Goal: Task Accomplishment & Management: Use online tool/utility

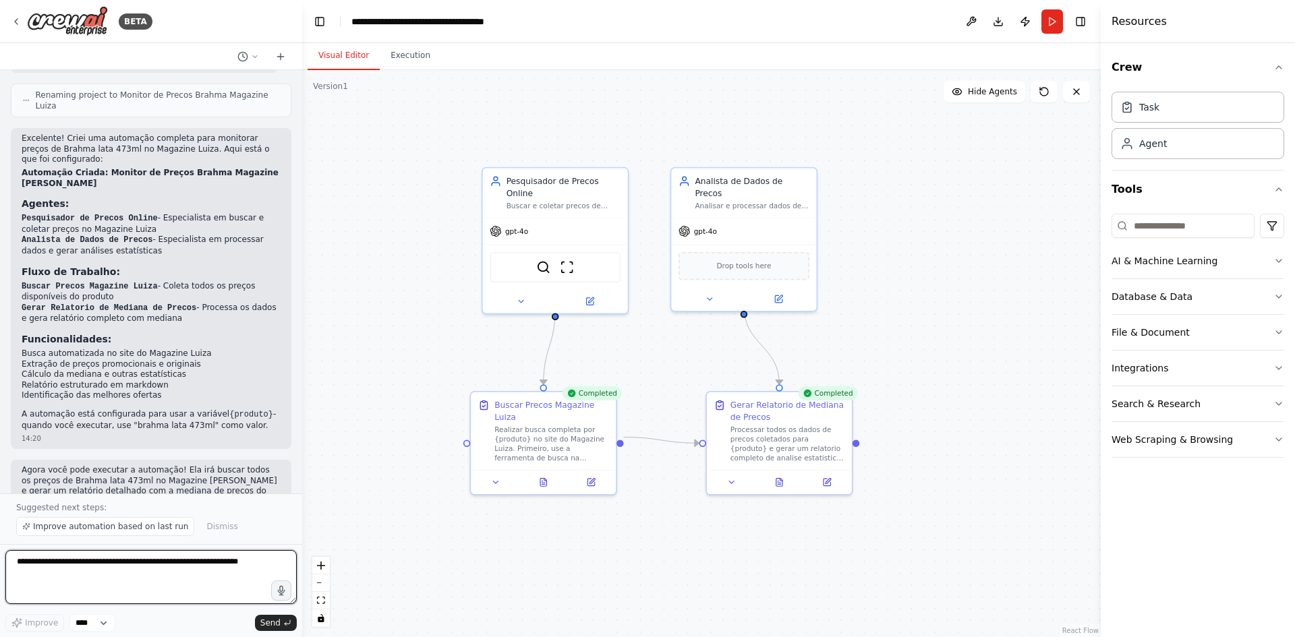
click at [105, 569] on textarea at bounding box center [150, 577] width 291 height 54
type textarea "*"
type textarea "**********"
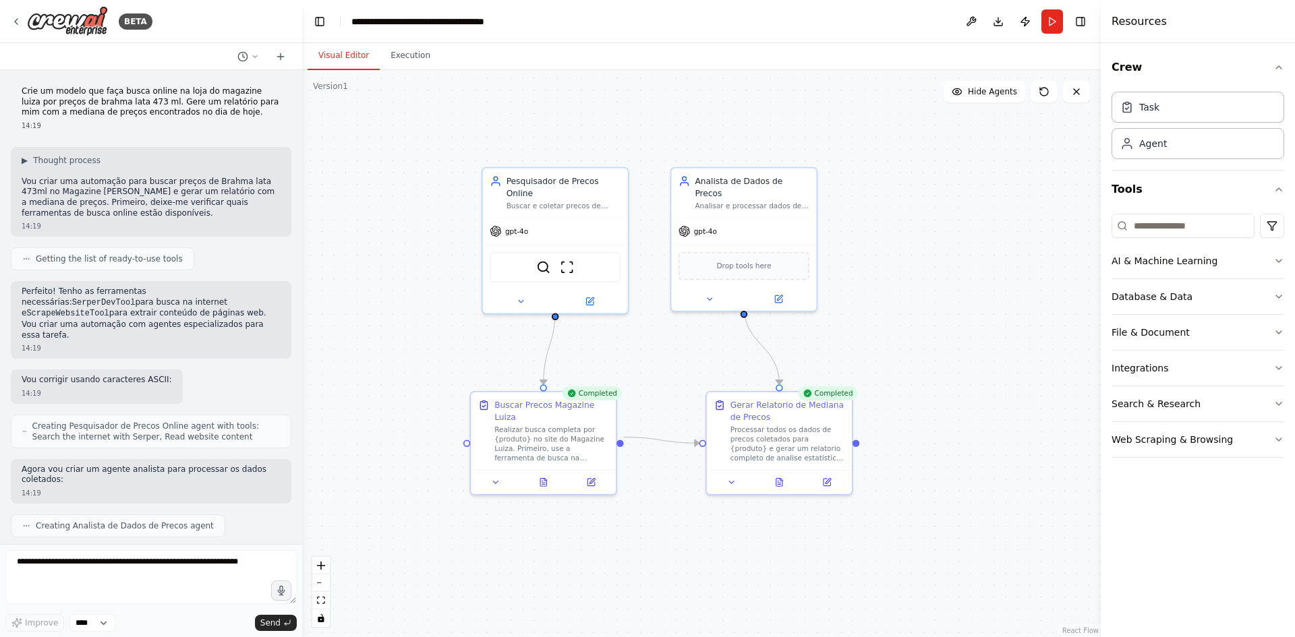
click at [57, 100] on p "Crie um modelo que faça busca online na loja do magazine luiza por preços de br…" at bounding box center [151, 102] width 259 height 32
copy p "Crie um modelo que faça busca online na loja do magazine luiza por preços de br…"
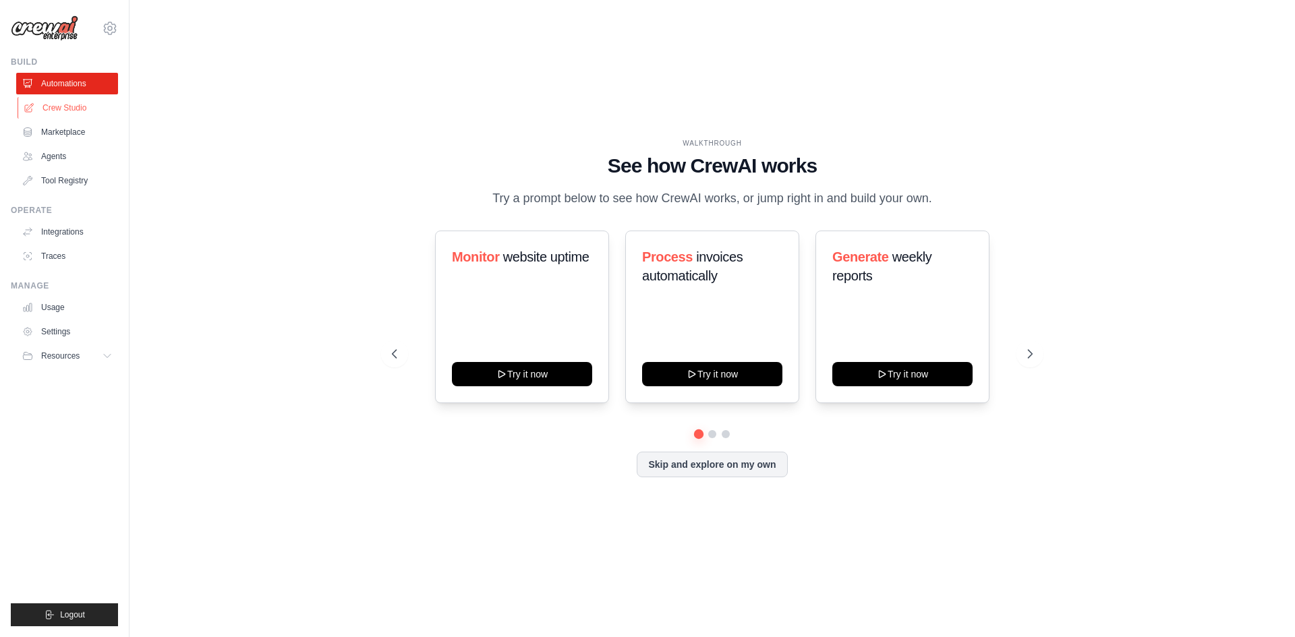
click at [60, 106] on link "Crew Studio" at bounding box center [69, 108] width 102 height 22
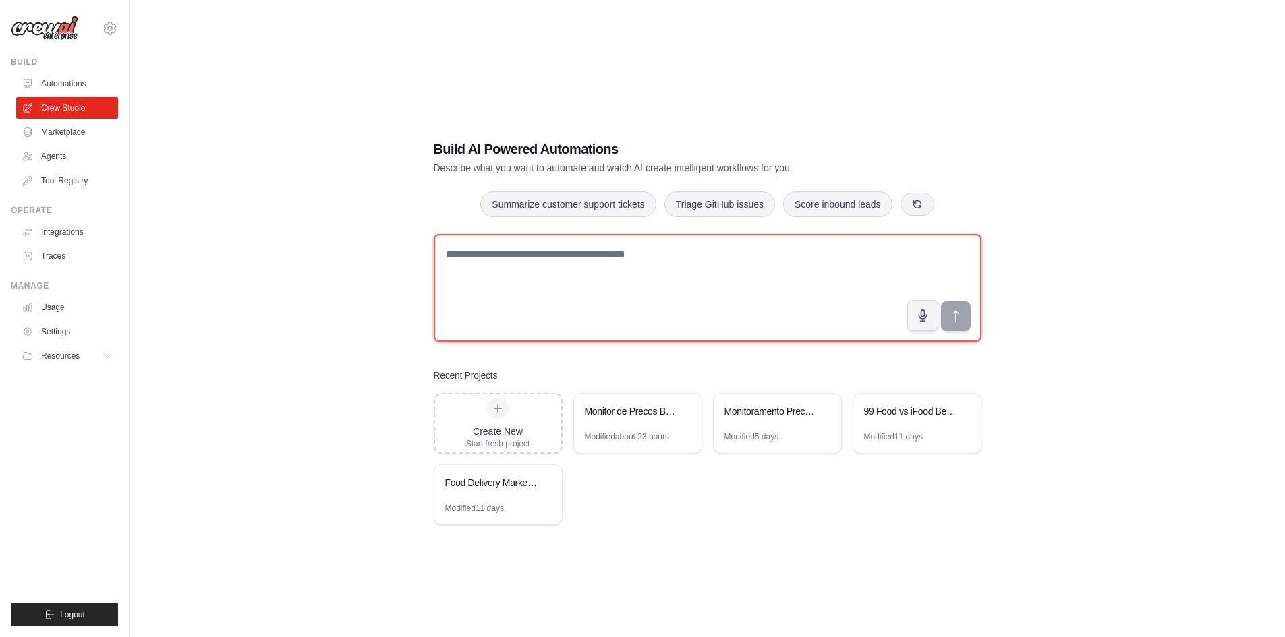
click at [500, 260] on textarea at bounding box center [708, 288] width 548 height 108
paste textarea "**********"
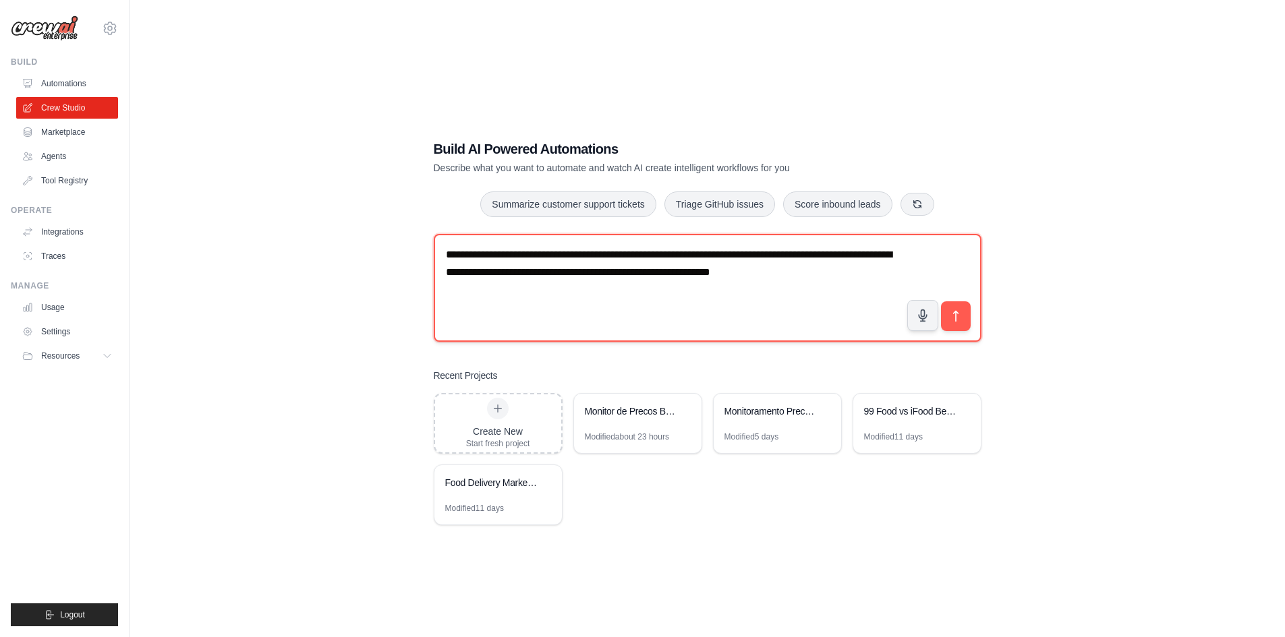
click at [633, 254] on textarea "**********" at bounding box center [708, 288] width 548 height 108
drag, startPoint x: 569, startPoint y: 272, endPoint x: 517, endPoint y: 272, distance: 51.3
click at [517, 272] on textarea "**********" at bounding box center [708, 288] width 548 height 108
type textarea "**********"
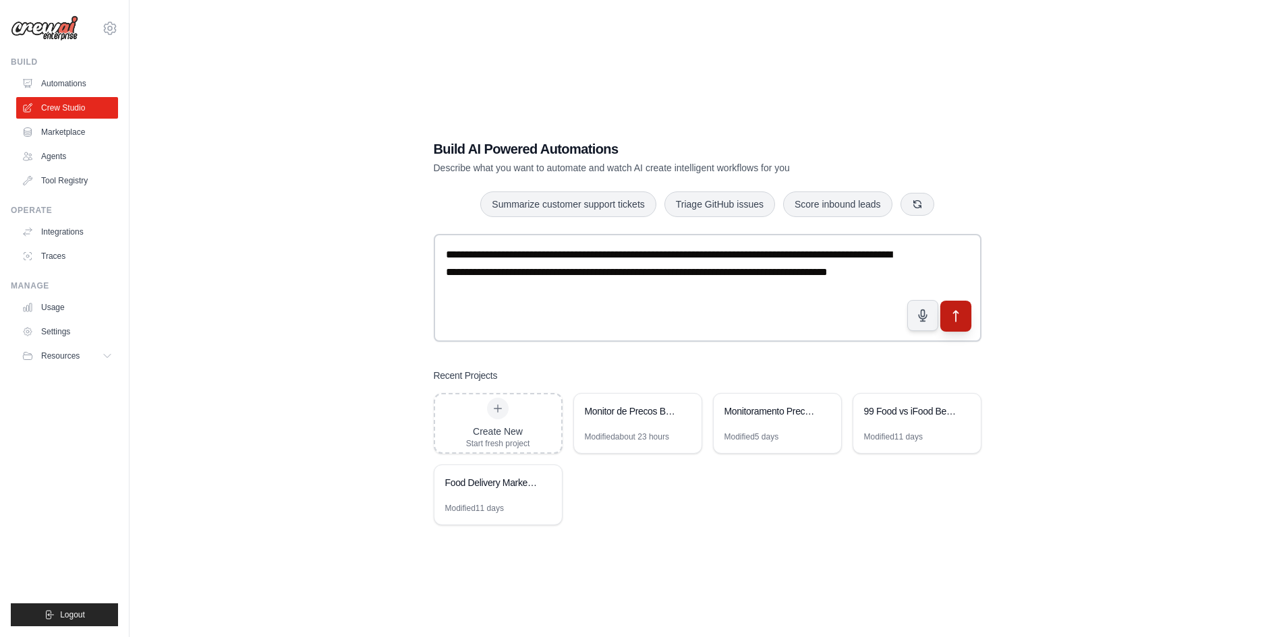
click at [949, 314] on icon "submit" at bounding box center [955, 316] width 14 height 14
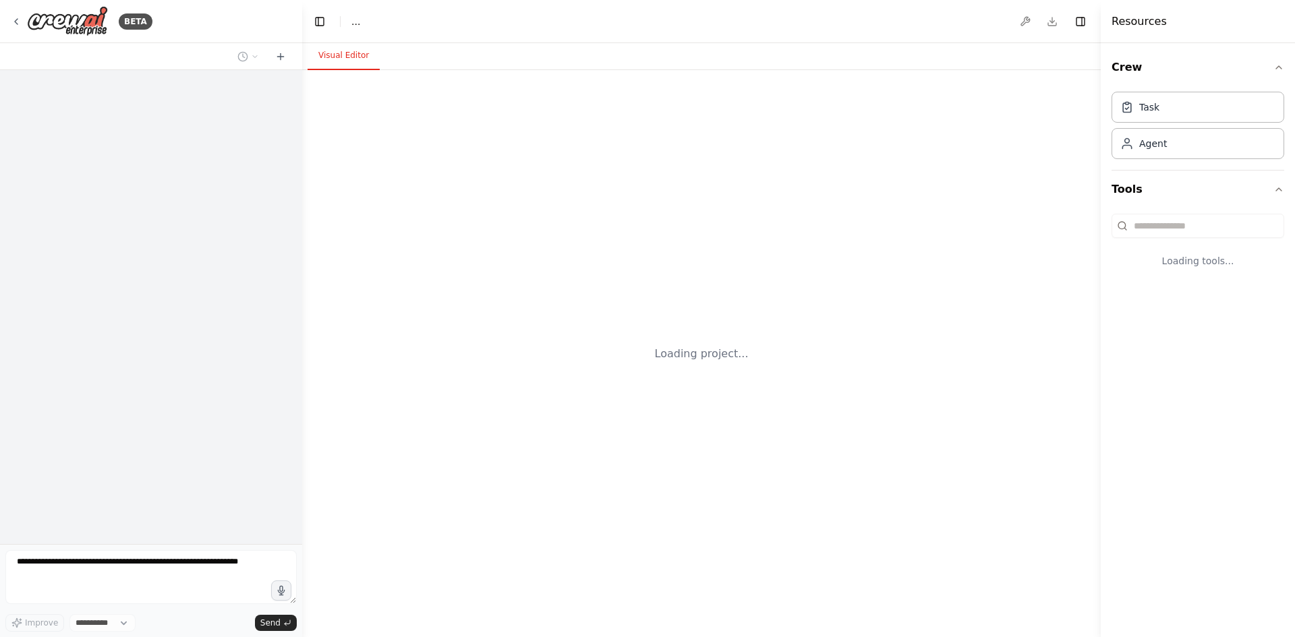
select select "****"
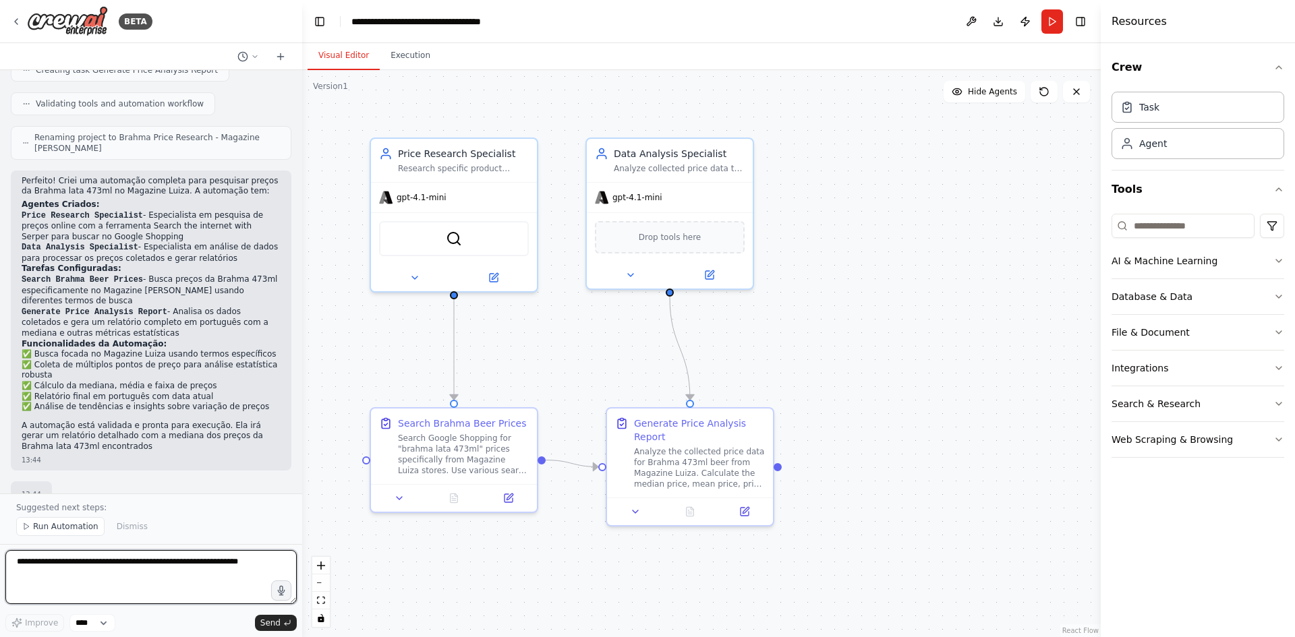
scroll to position [481, 0]
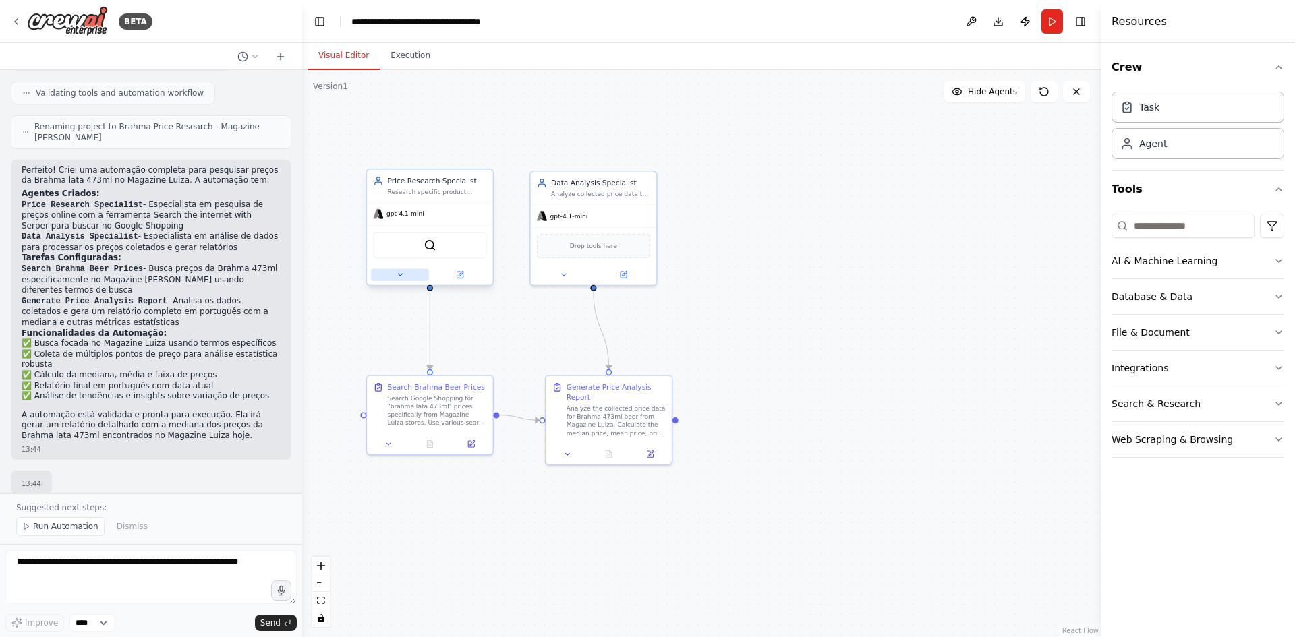
click at [395, 272] on button at bounding box center [400, 275] width 58 height 12
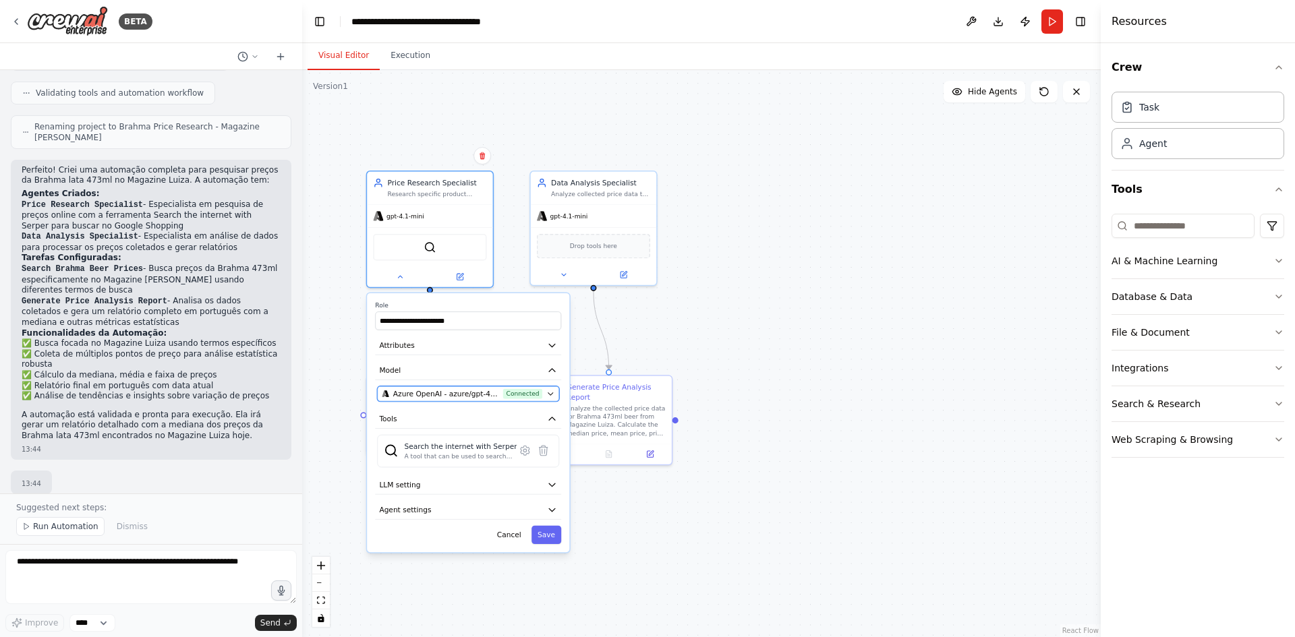
click at [431, 396] on span "Azure OpenAI - azure/gpt-4.1-mini (Azure OpenAI)" at bounding box center [446, 394] width 106 height 10
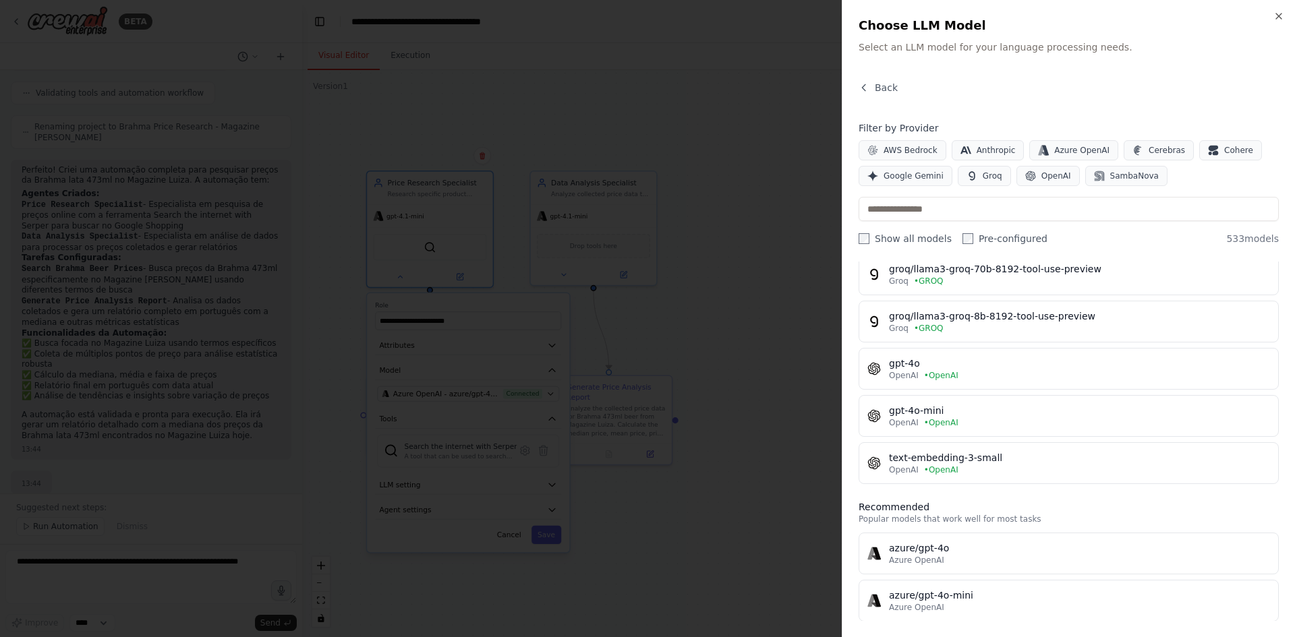
scroll to position [1147, 0]
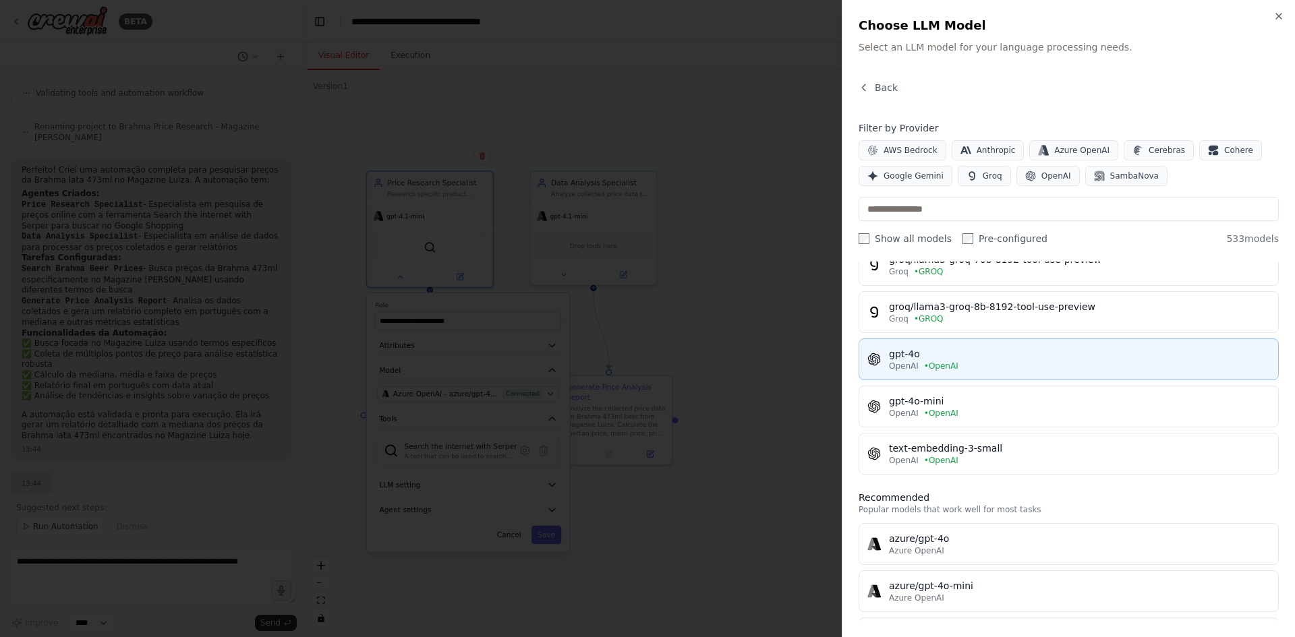
click at [1006, 364] on div "OpenAI • OpenAI" at bounding box center [1079, 366] width 381 height 11
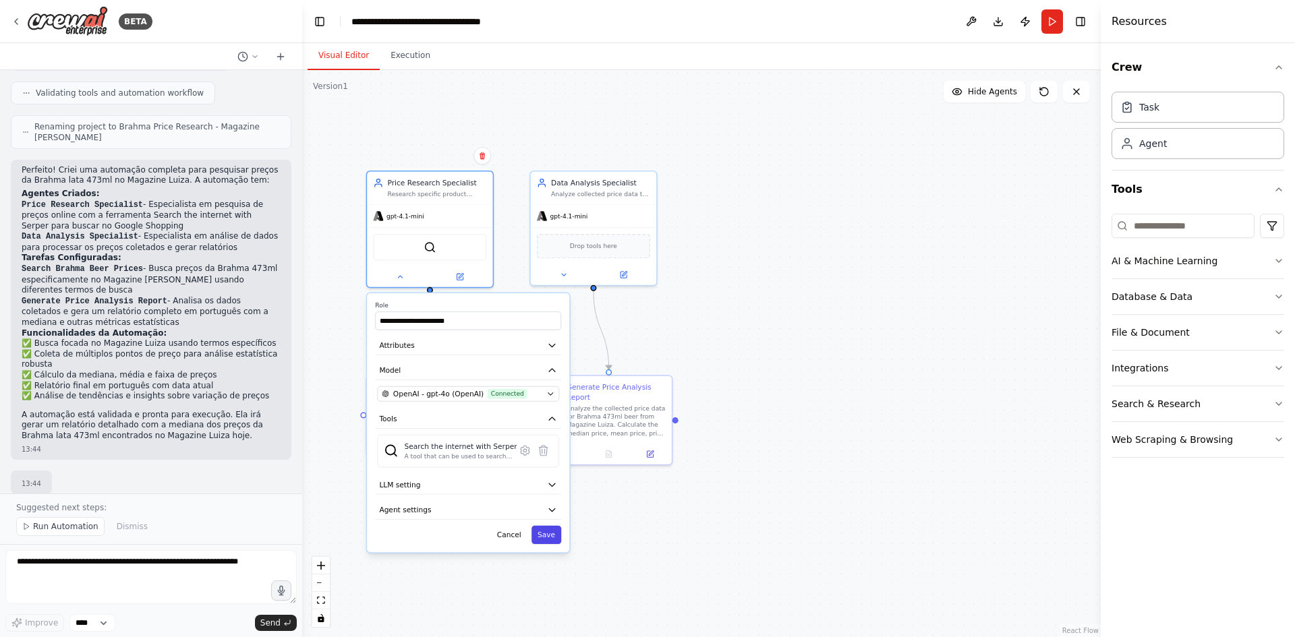
click at [544, 537] on button "Save" at bounding box center [546, 535] width 30 height 18
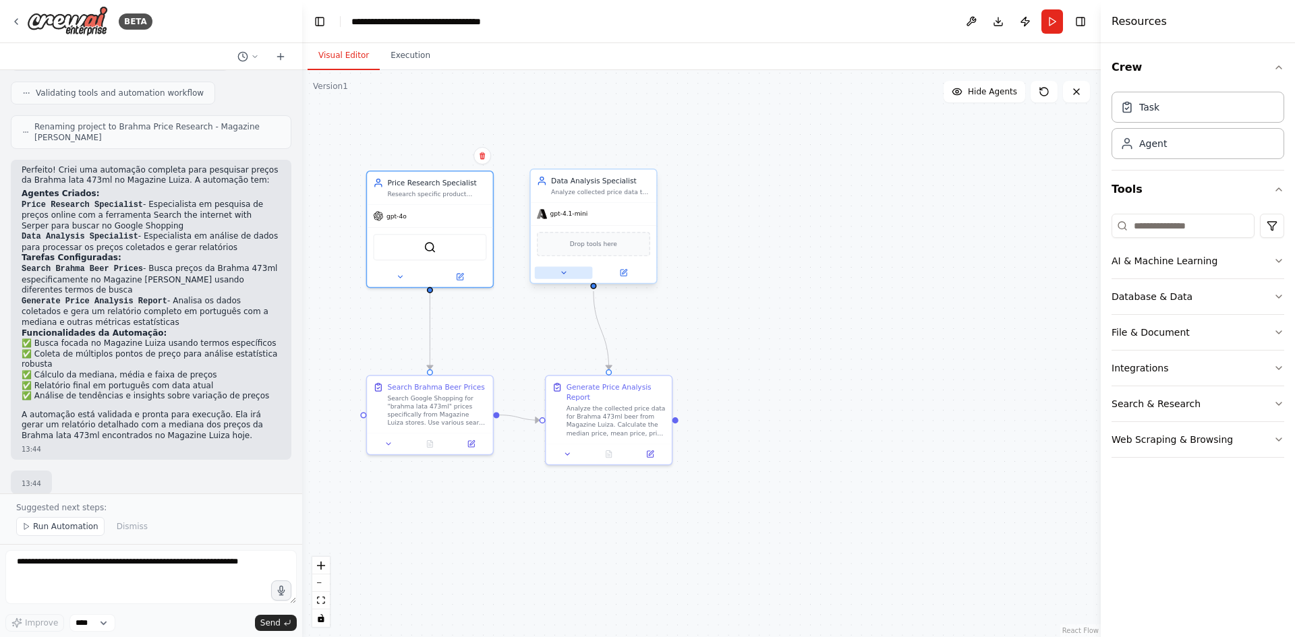
click at [560, 275] on icon at bounding box center [564, 273] width 8 height 8
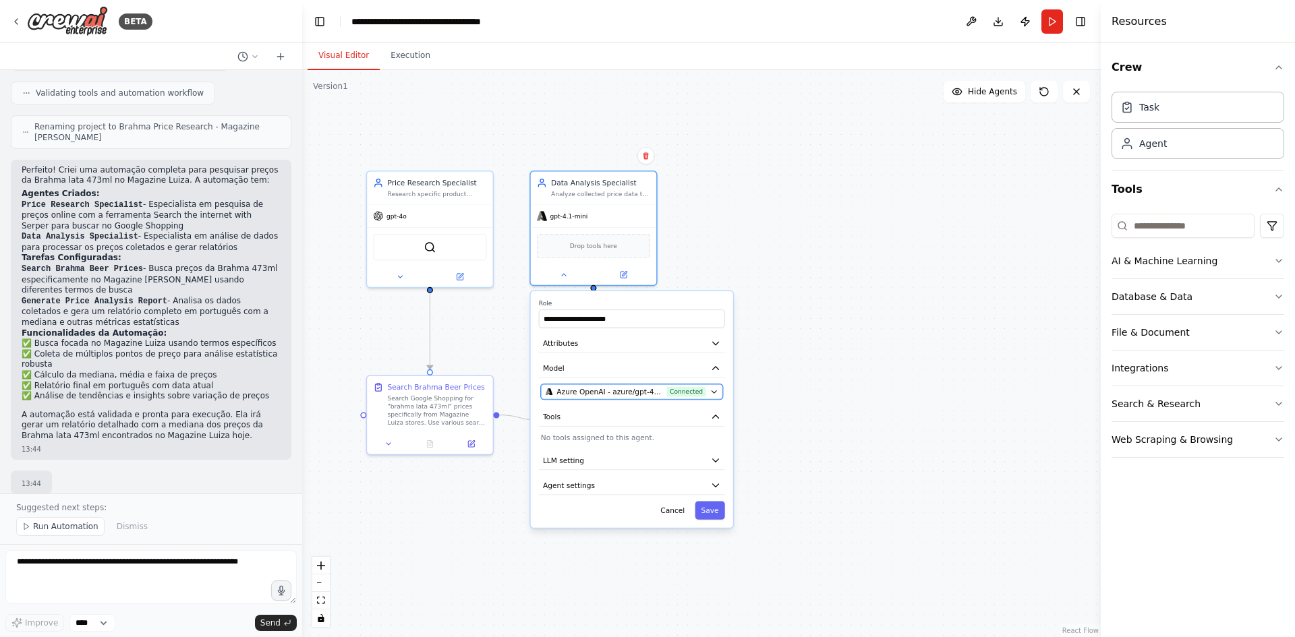
click at [579, 390] on span "Azure OpenAI - azure/gpt-4.1-mini (Azure OpenAI)" at bounding box center [609, 392] width 106 height 10
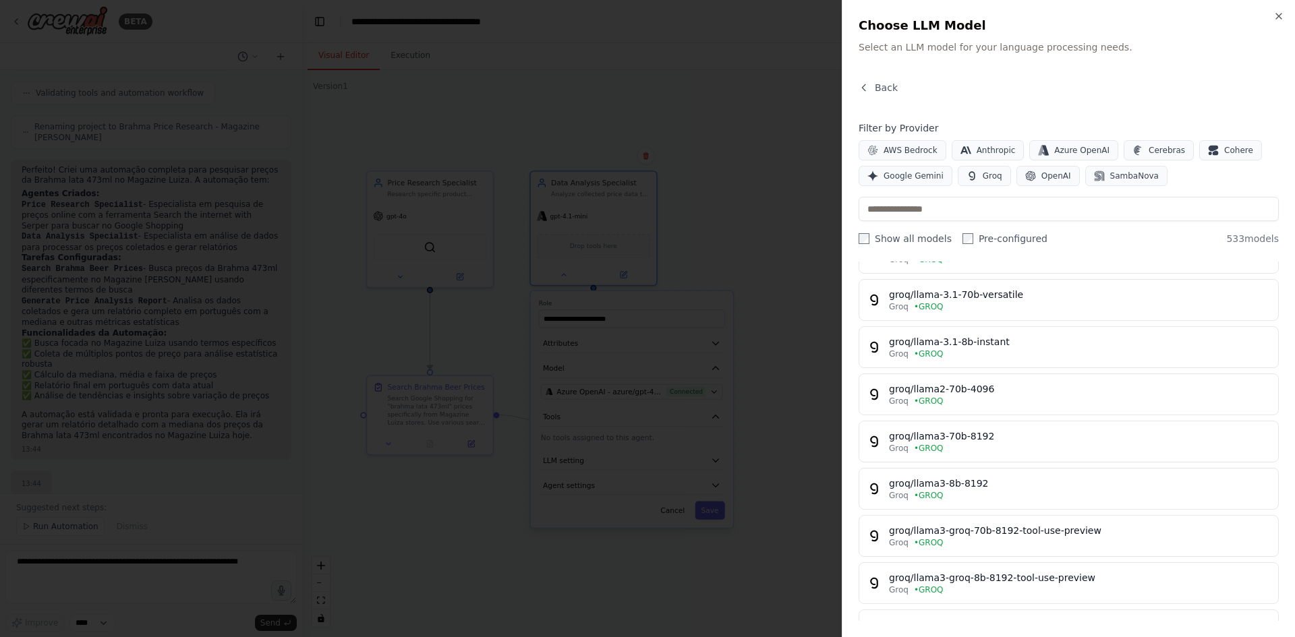
scroll to position [1079, 0]
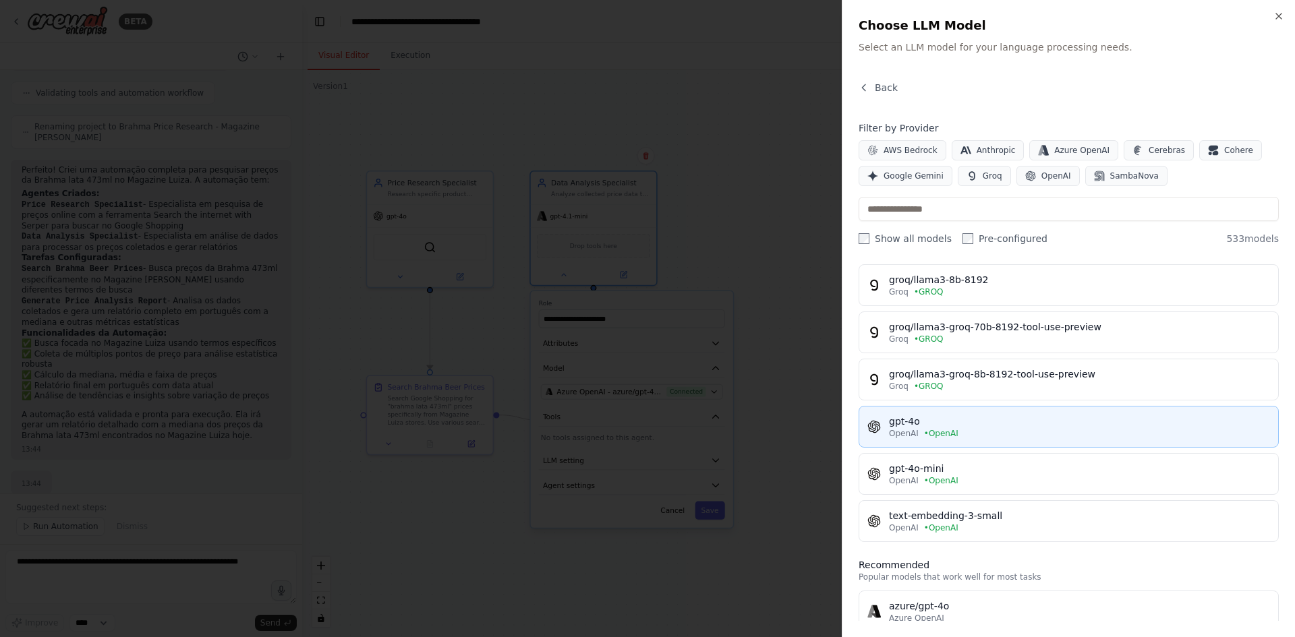
click at [960, 419] on div "gpt-4o" at bounding box center [1079, 421] width 381 height 13
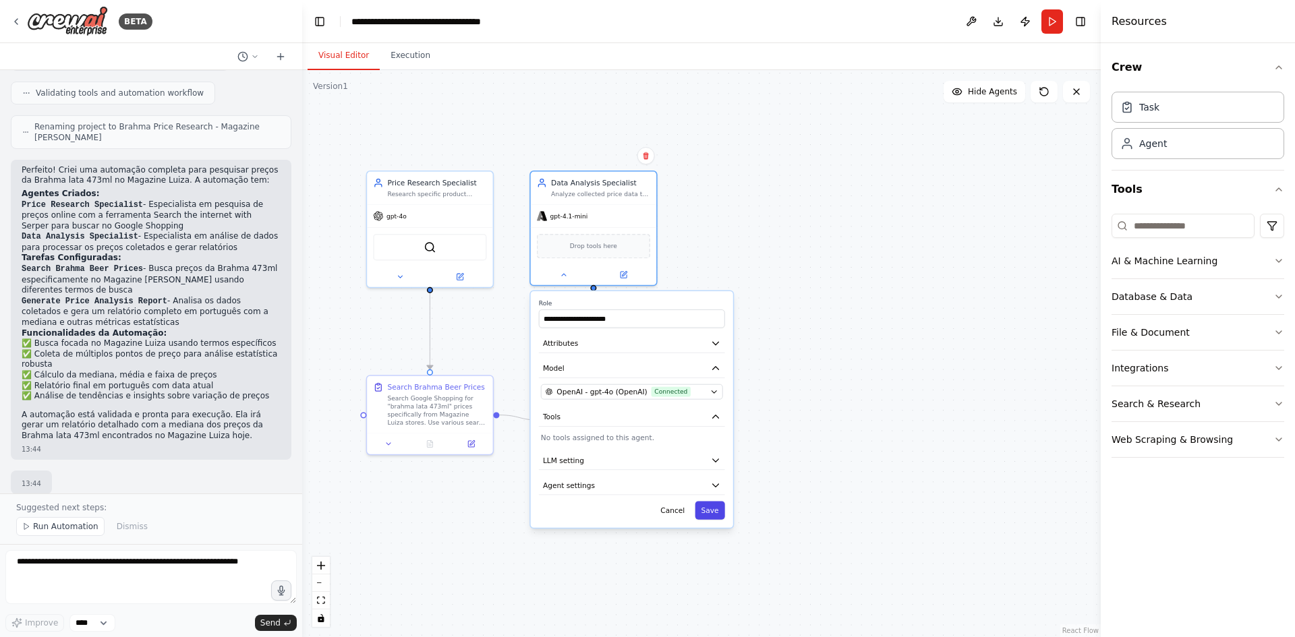
click at [711, 513] on button "Save" at bounding box center [710, 510] width 30 height 18
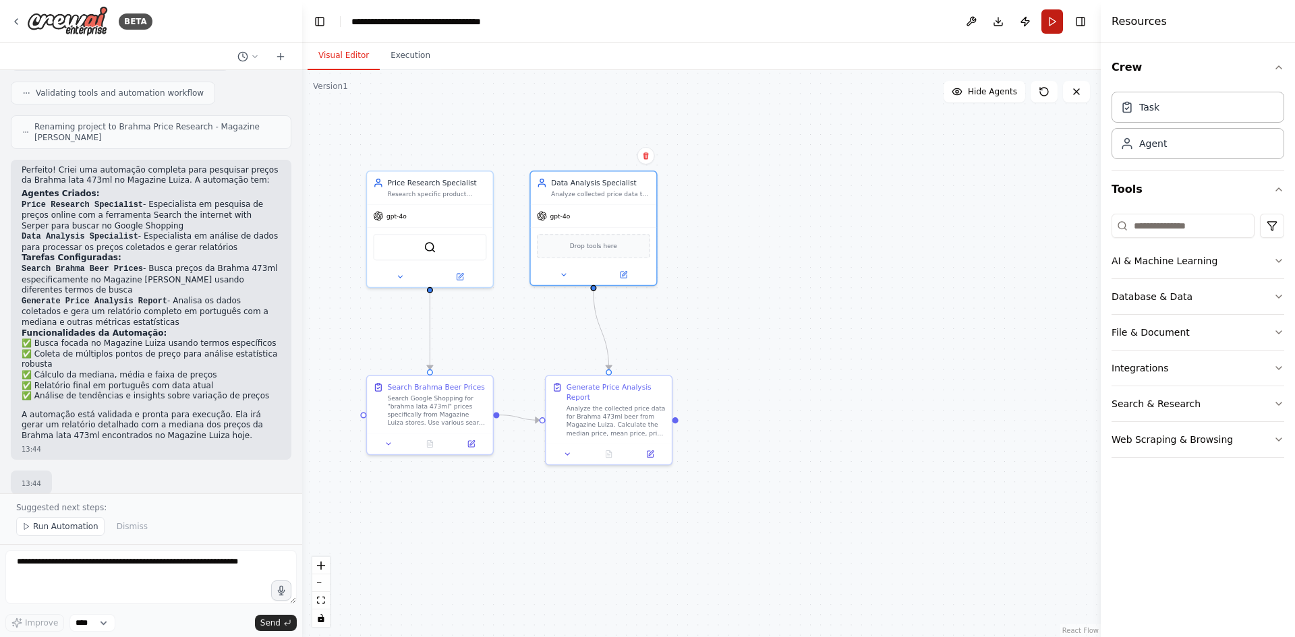
click at [1048, 26] on button "Run" at bounding box center [1052, 21] width 22 height 24
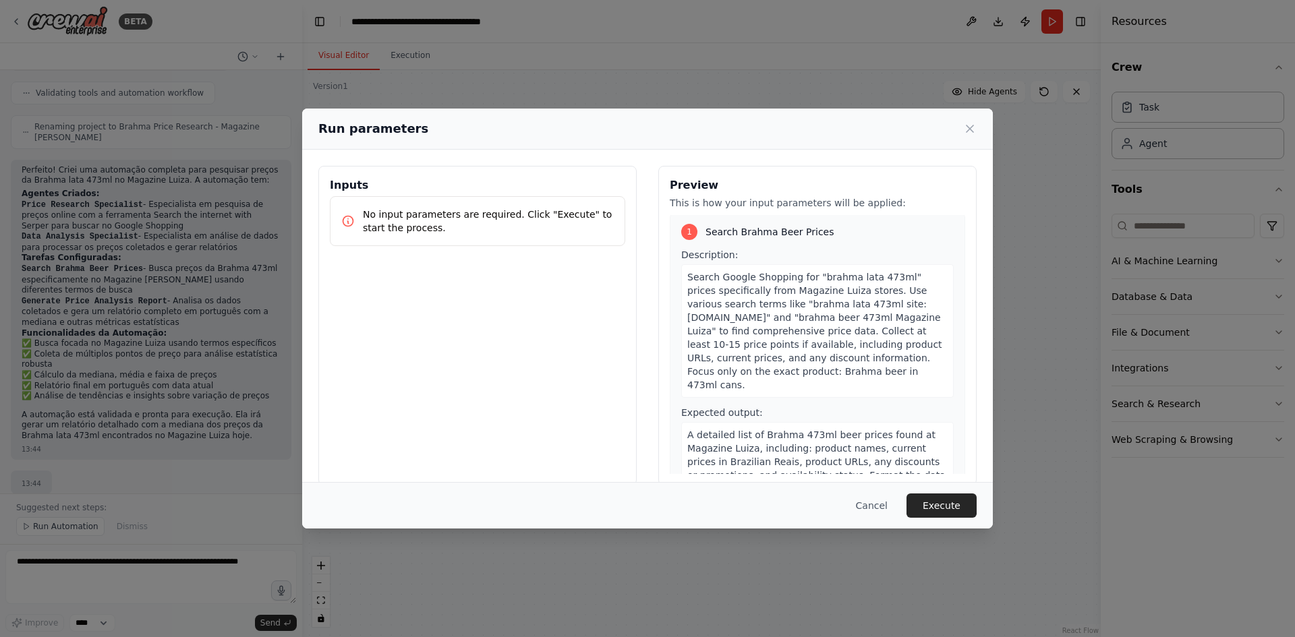
scroll to position [0, 0]
click at [942, 497] on button "Execute" at bounding box center [941, 506] width 70 height 24
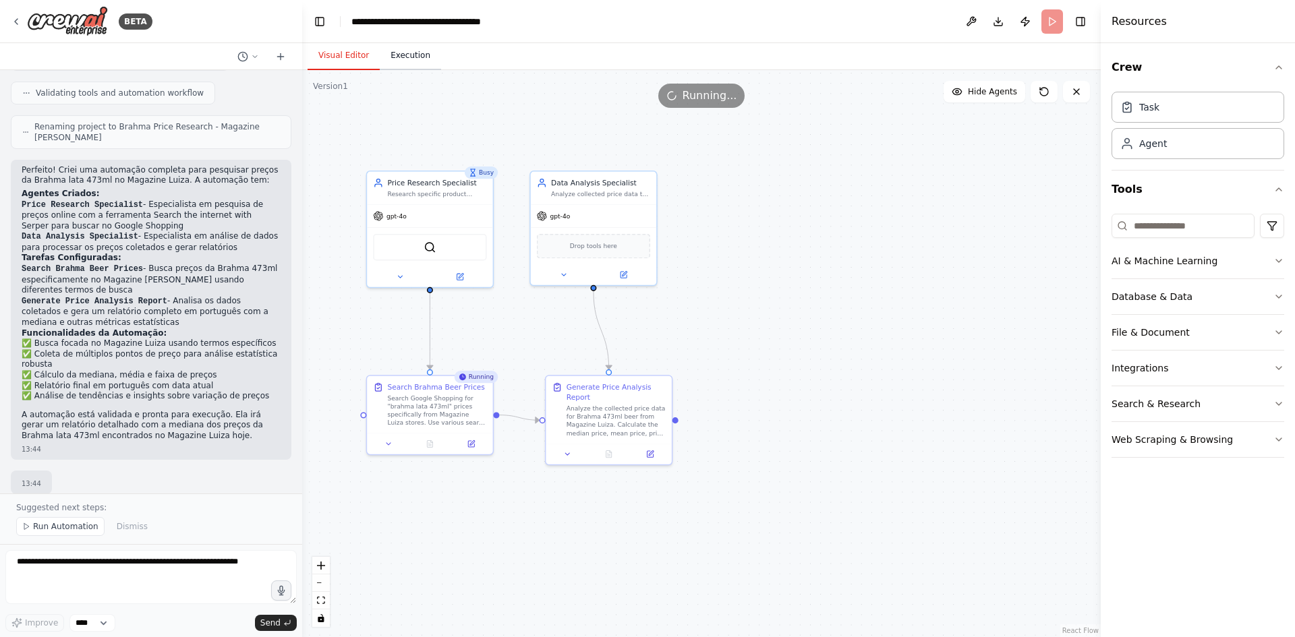
click at [413, 55] on button "Execution" at bounding box center [410, 56] width 61 height 28
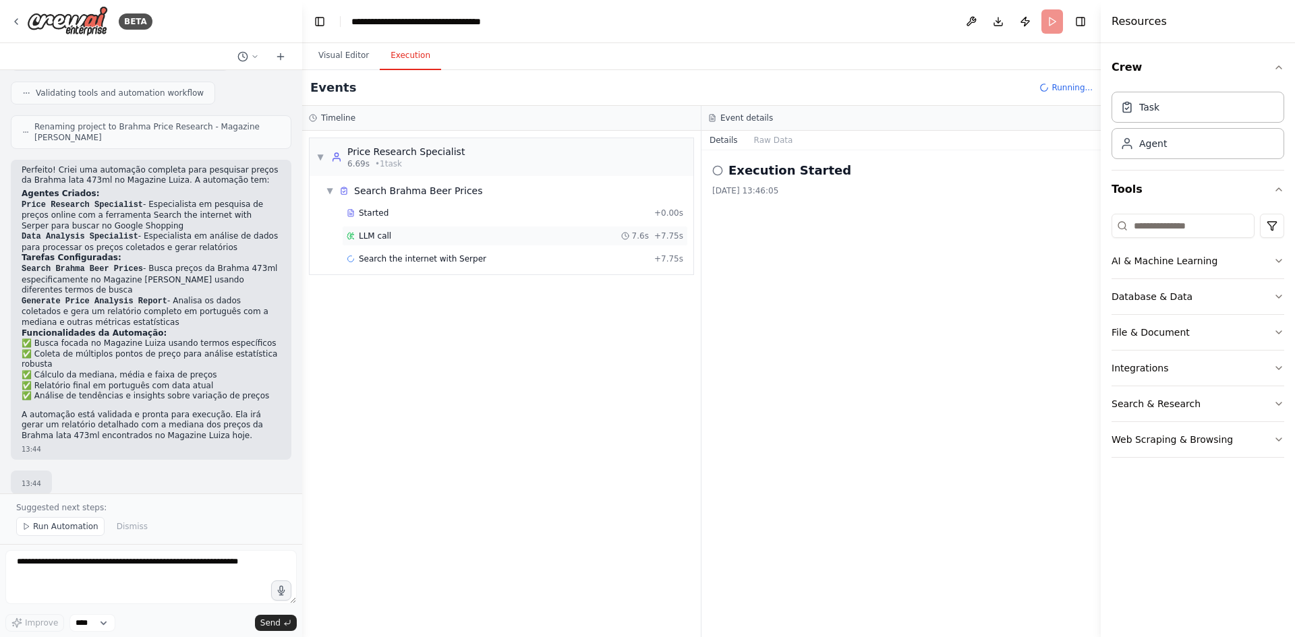
click at [405, 234] on div "LLM call 7.6s + 7.75s" at bounding box center [515, 236] width 337 height 11
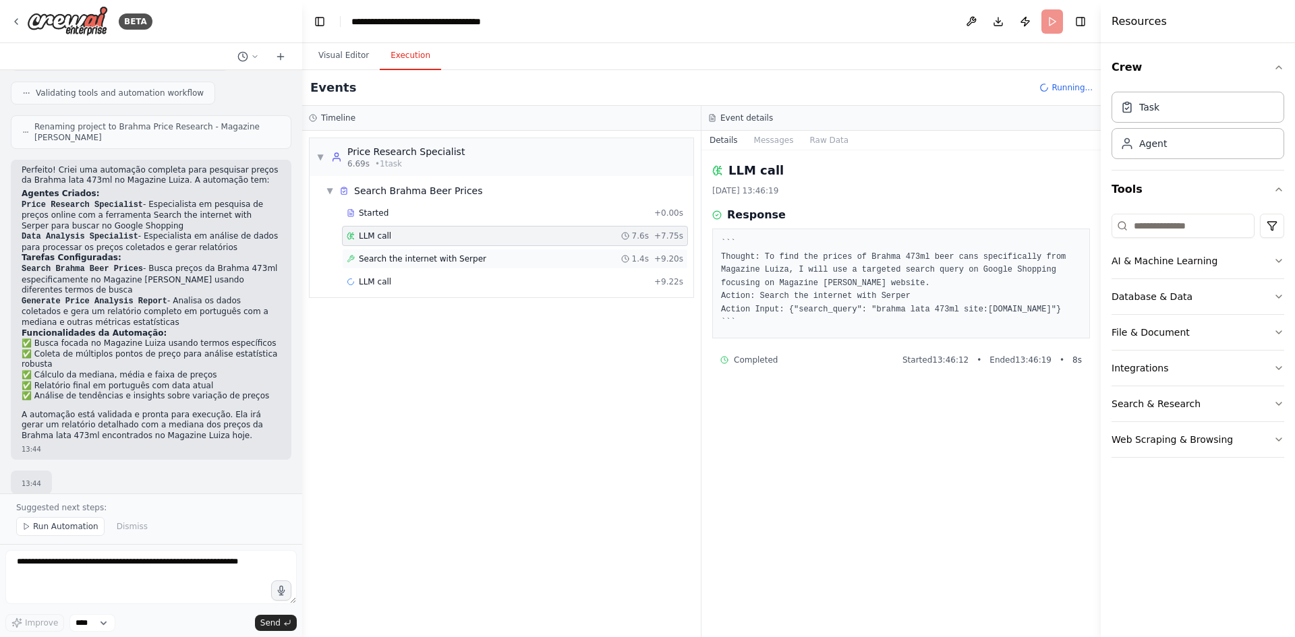
click at [459, 264] on span "Search the internet with Serper" at bounding box center [422, 259] width 127 height 11
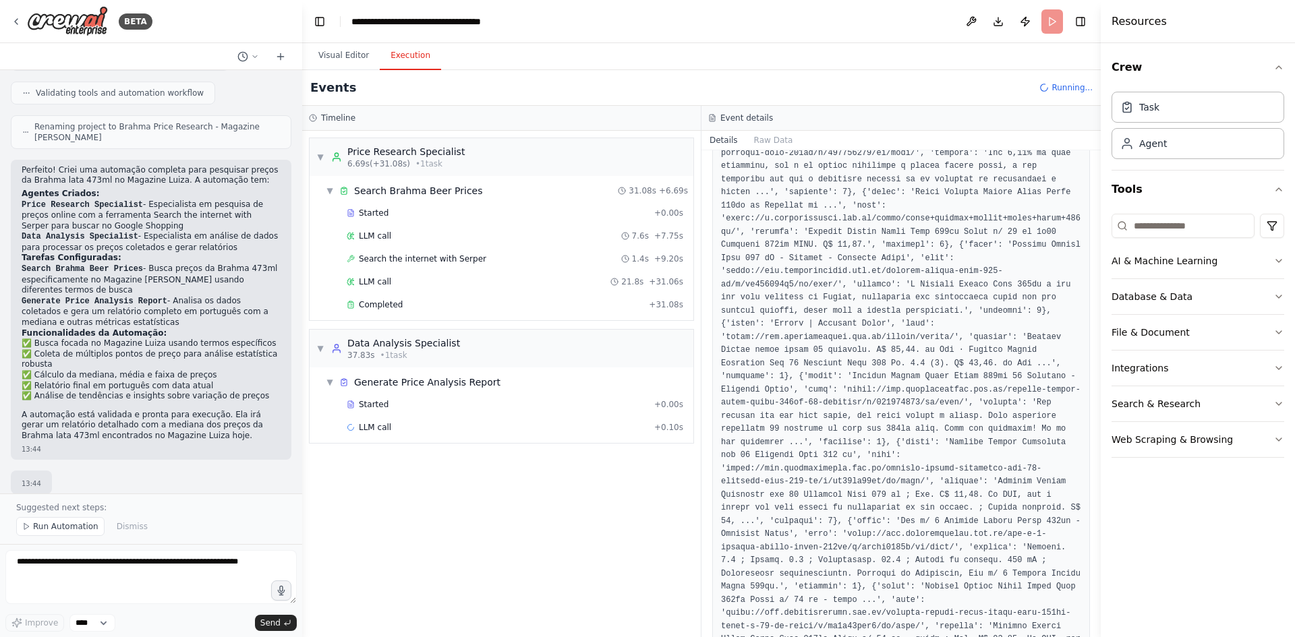
scroll to position [328, 0]
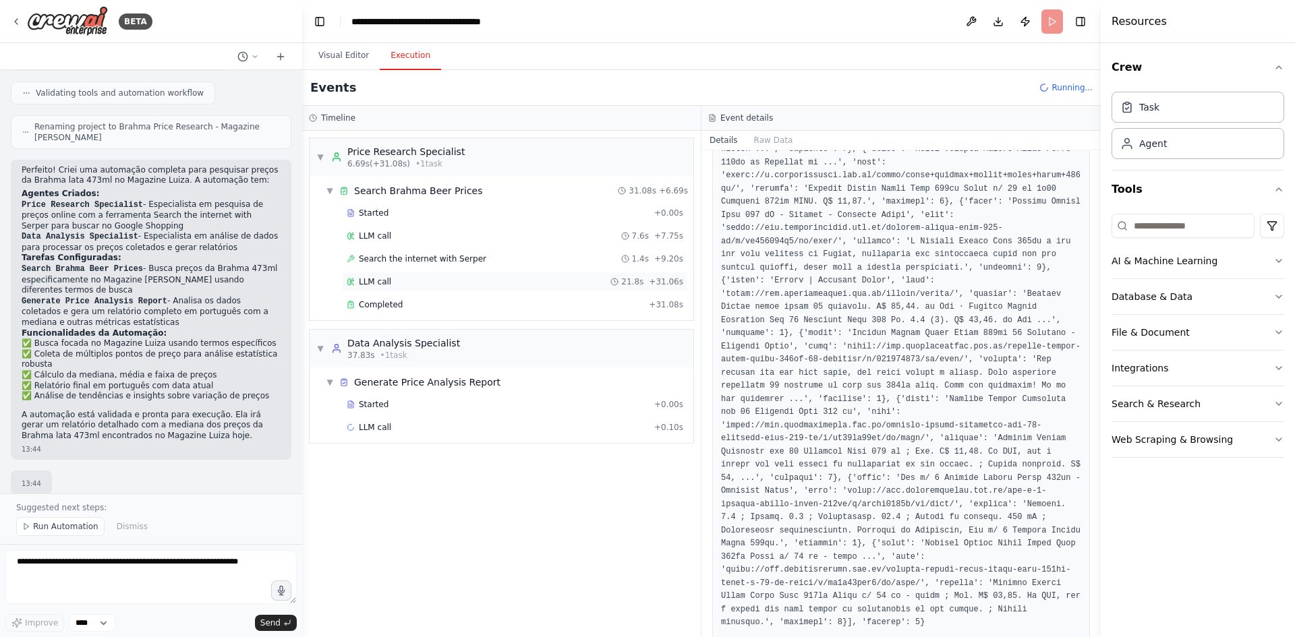
click at [375, 280] on span "LLM call" at bounding box center [375, 282] width 32 height 11
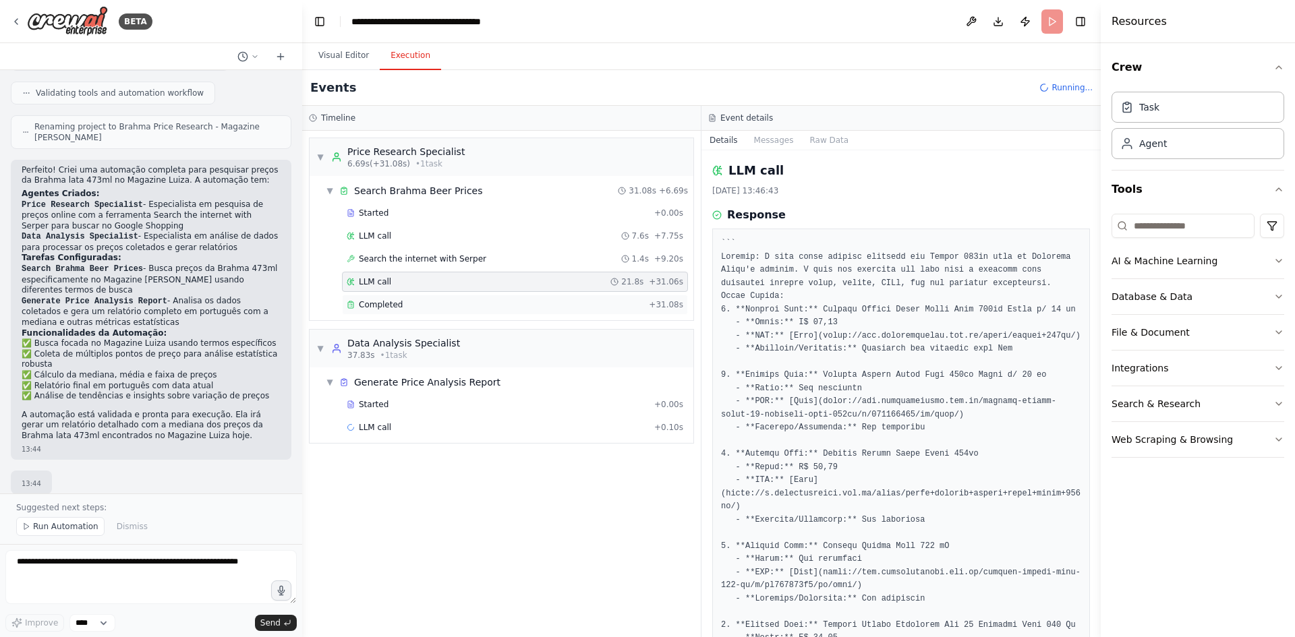
click at [413, 303] on div "Completed" at bounding box center [495, 304] width 297 height 11
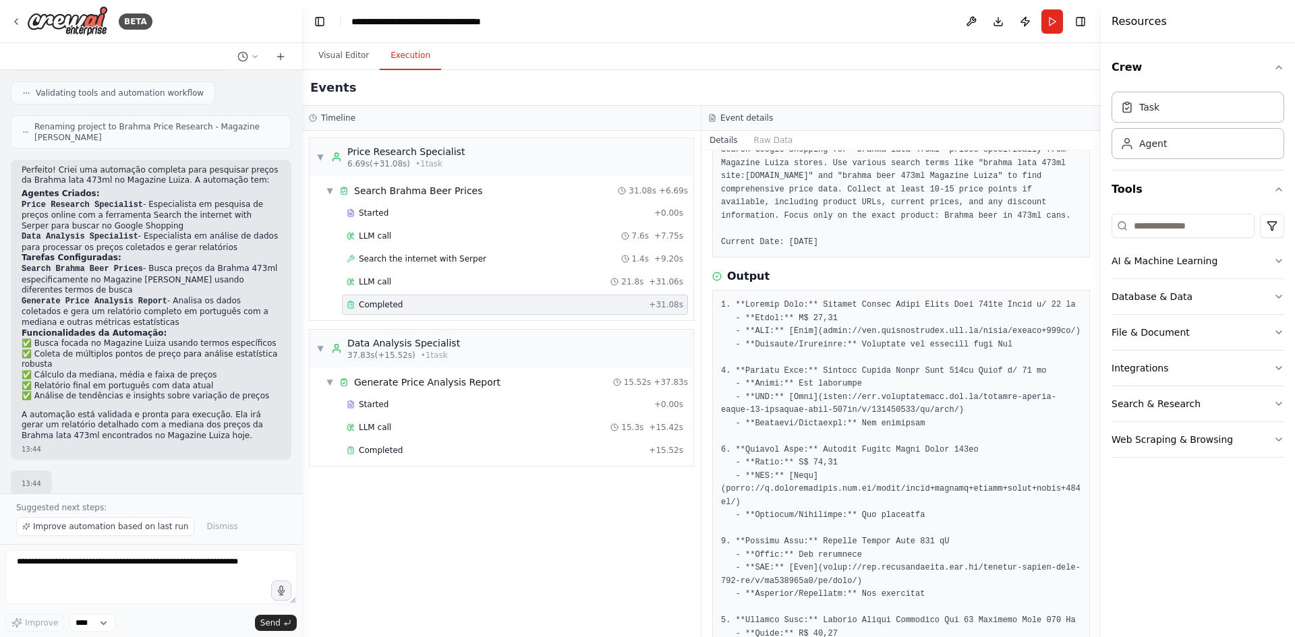
scroll to position [0, 0]
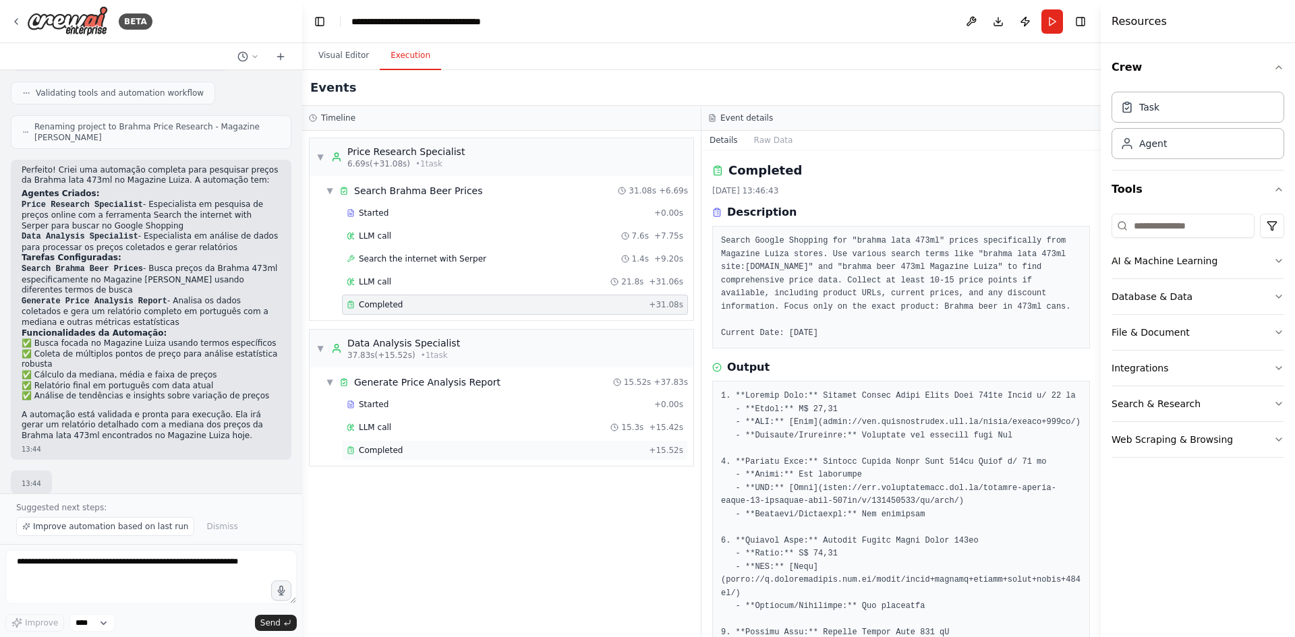
click at [408, 455] on div "Completed" at bounding box center [495, 450] width 297 height 11
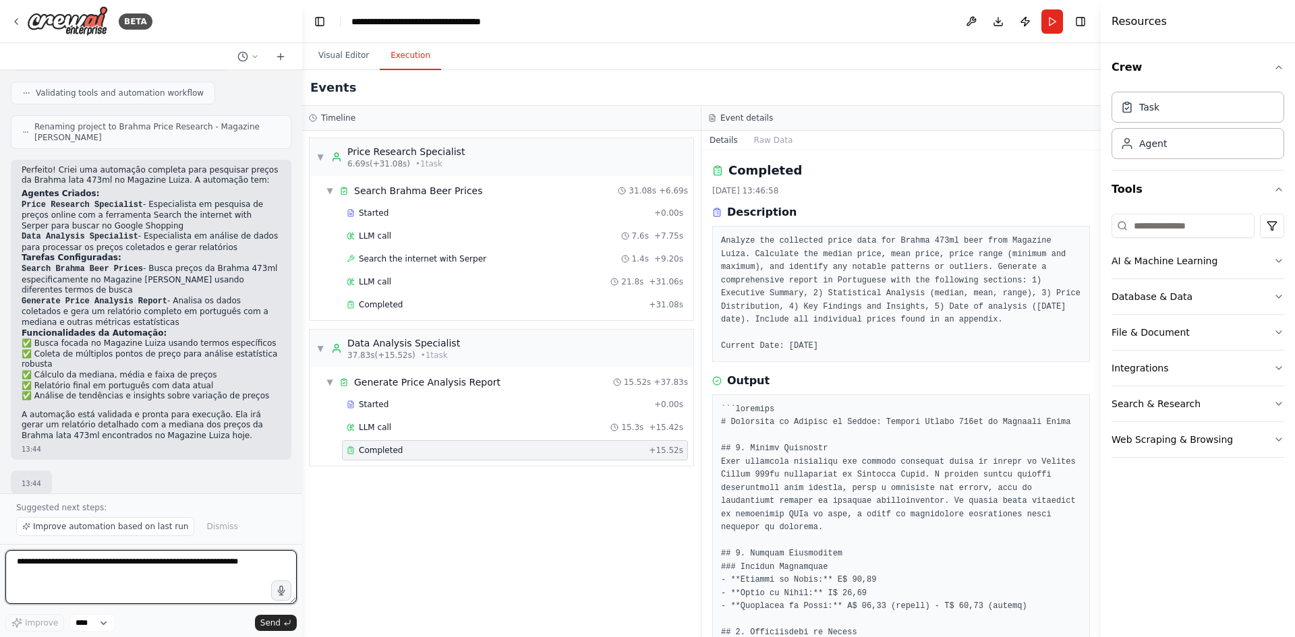
click at [145, 574] on textarea at bounding box center [150, 577] width 291 height 54
type textarea "**********"
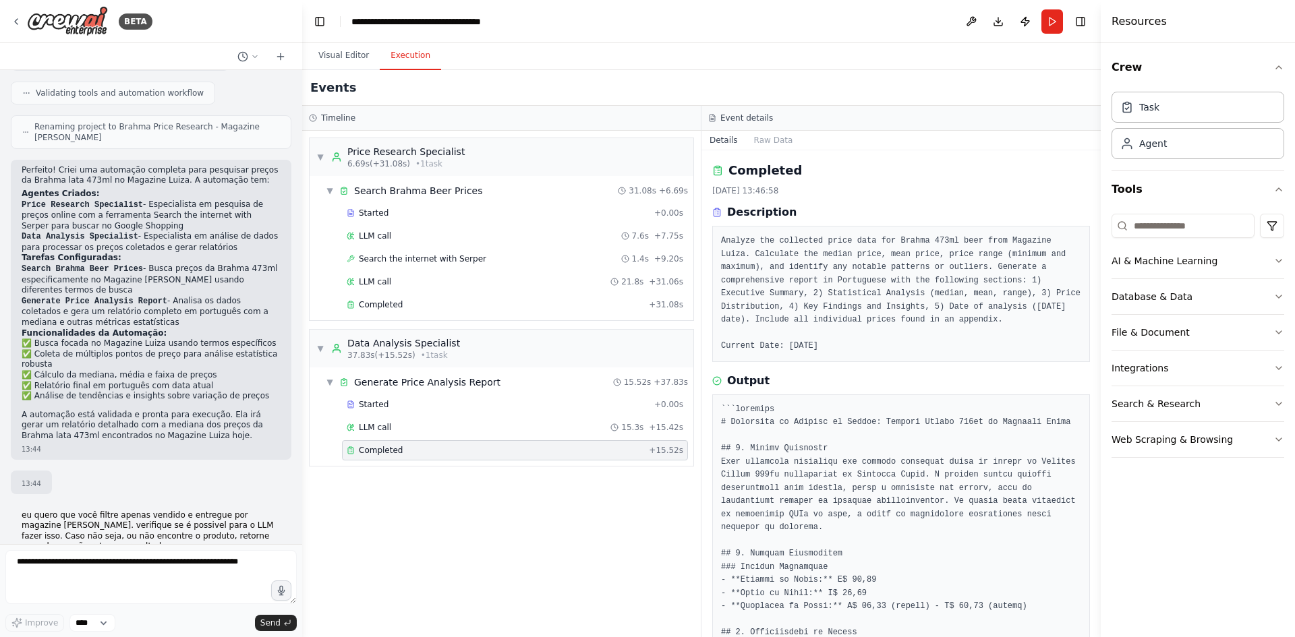
scroll to position [542, 0]
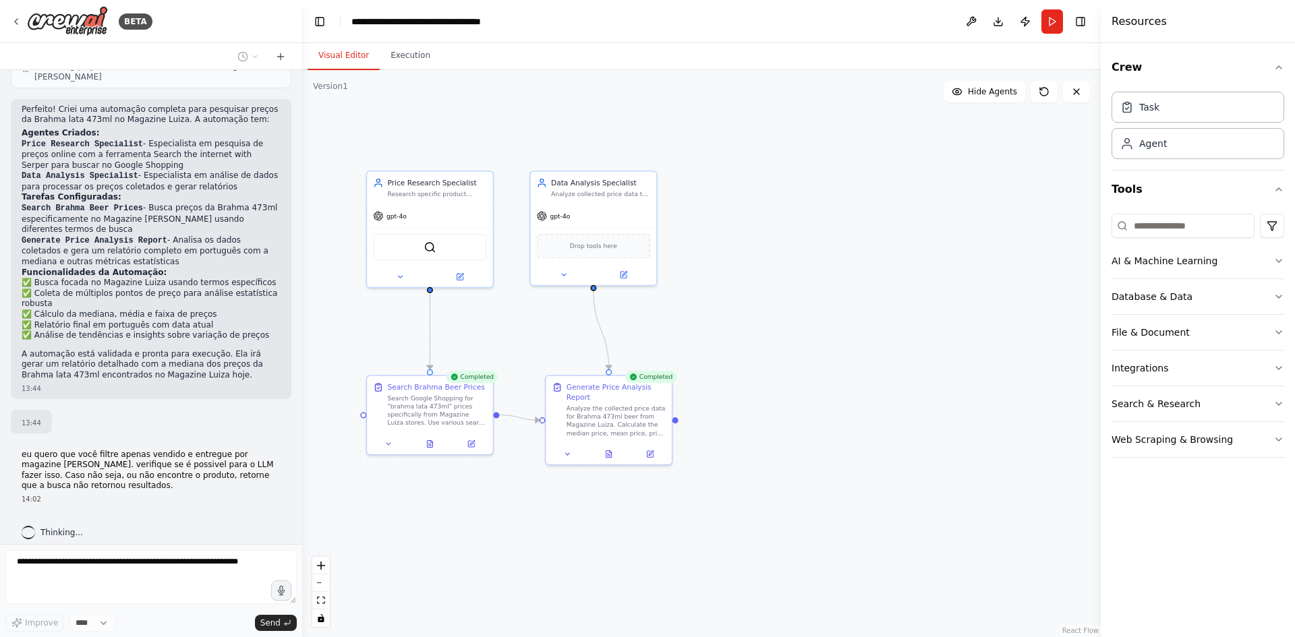
click at [330, 56] on button "Visual Editor" at bounding box center [344, 56] width 72 height 28
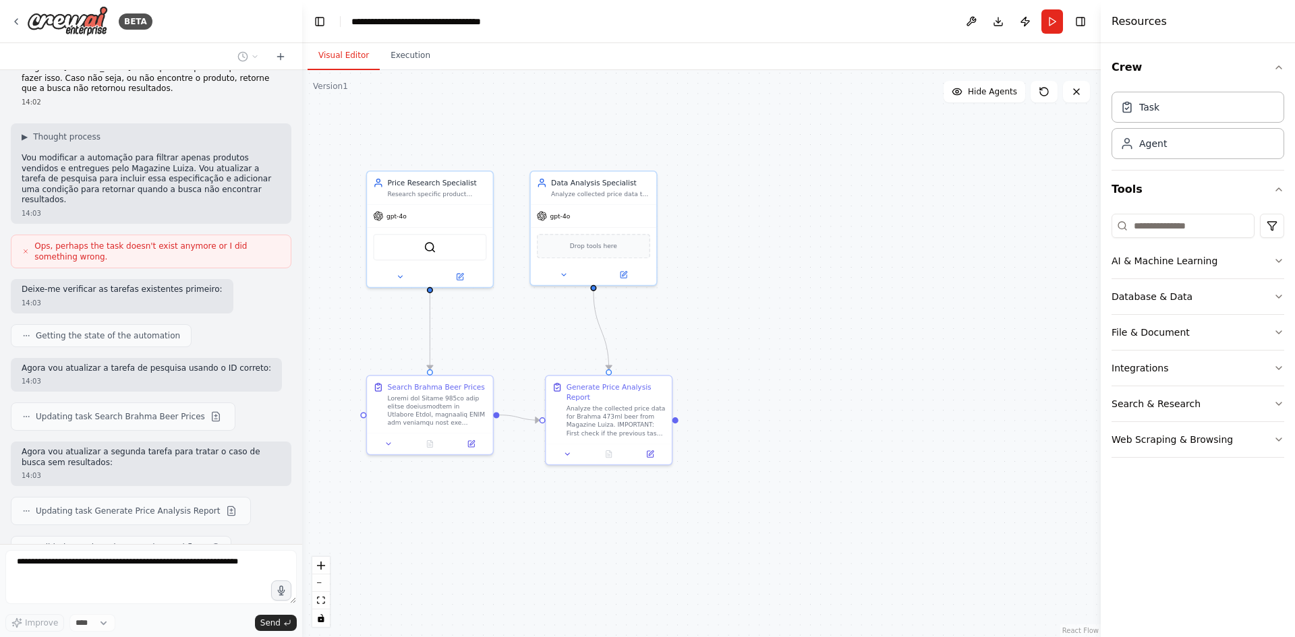
scroll to position [978, 0]
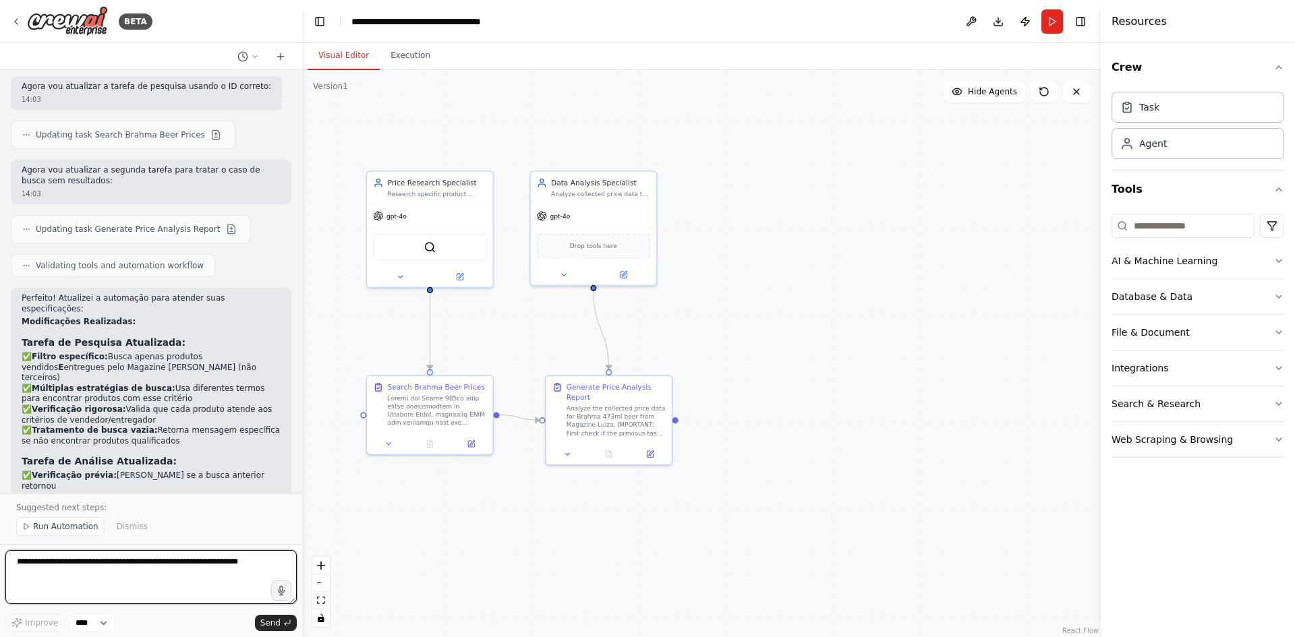
click at [135, 564] on textarea at bounding box center [150, 577] width 291 height 54
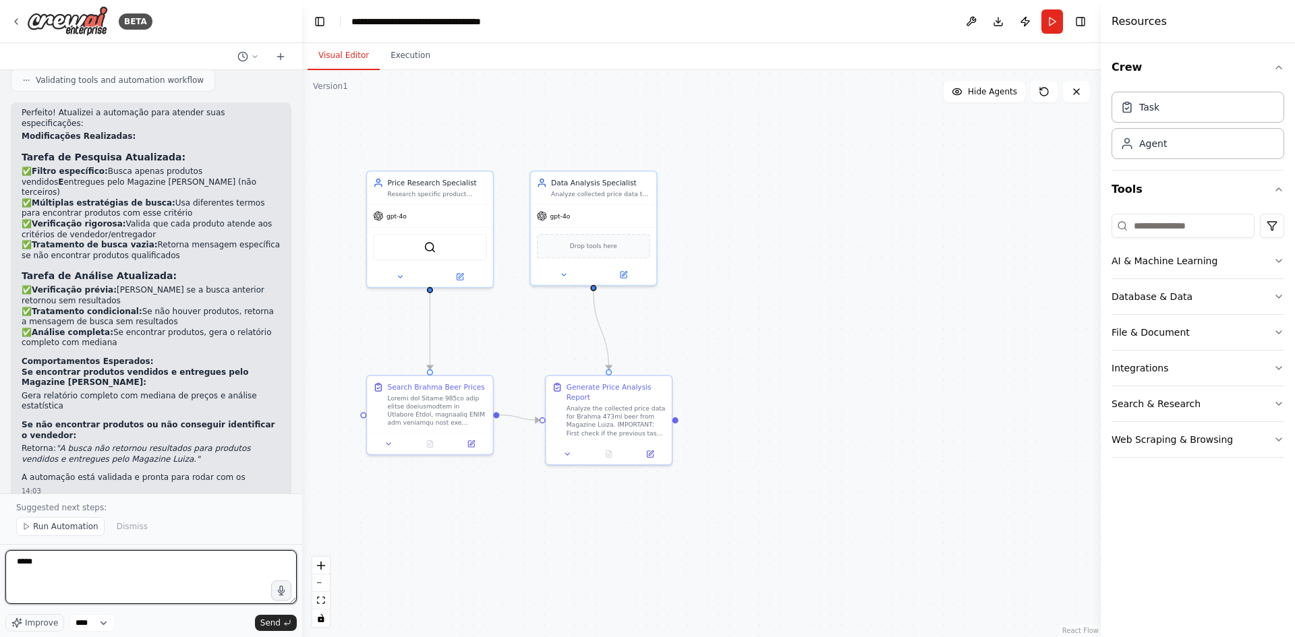
scroll to position [1416, 0]
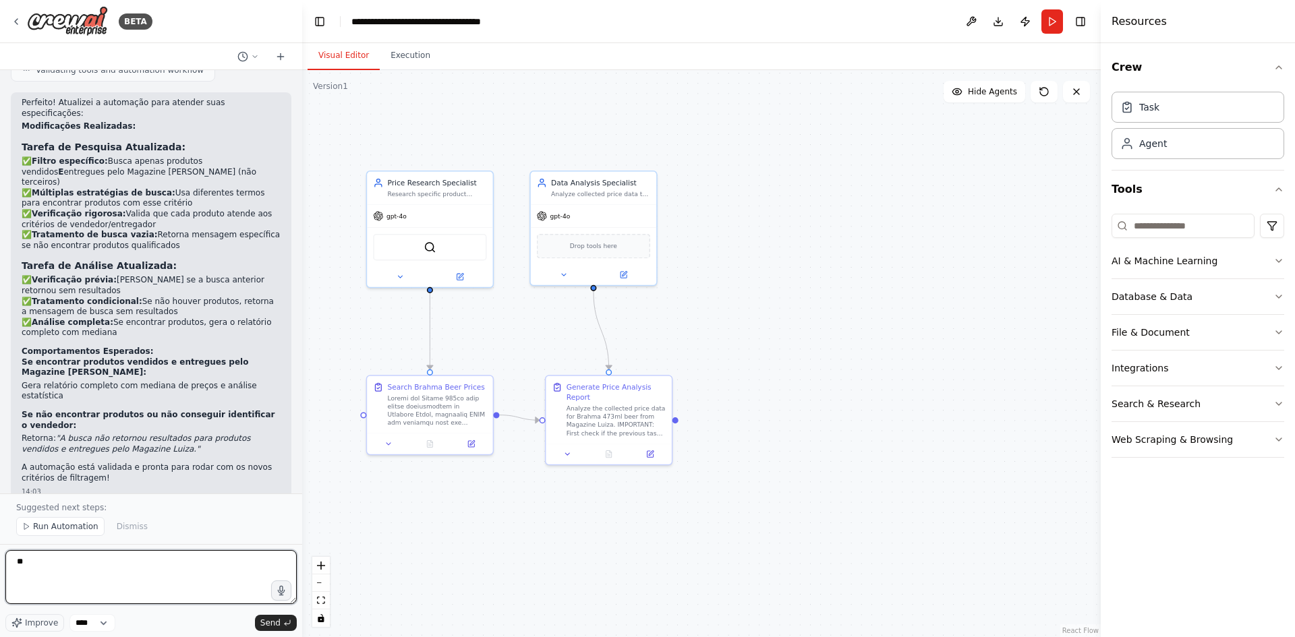
type textarea "*"
type textarea "**********"
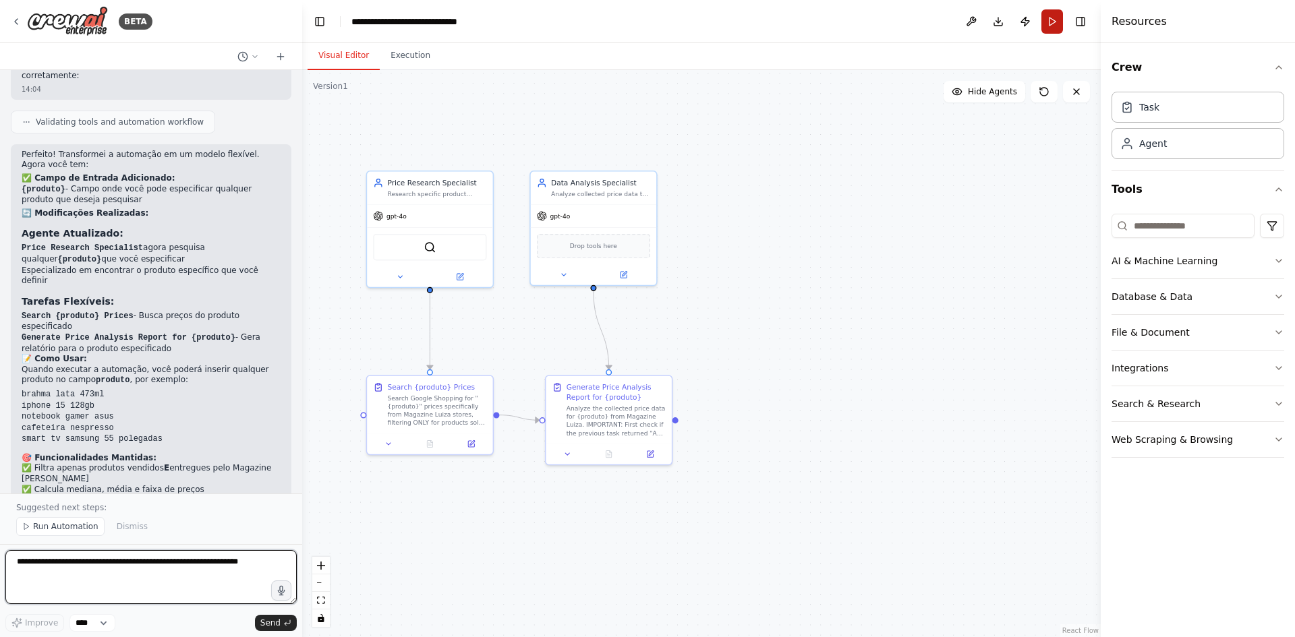
scroll to position [2414, 0]
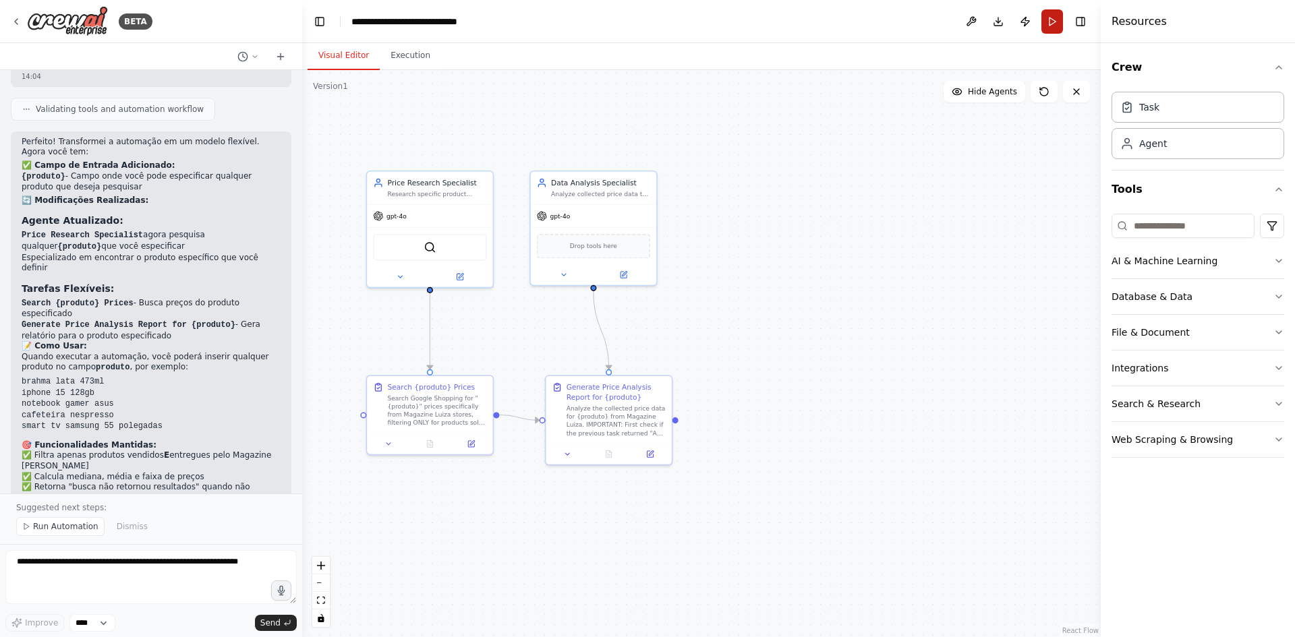
click at [1053, 18] on button "Run" at bounding box center [1052, 21] width 22 height 24
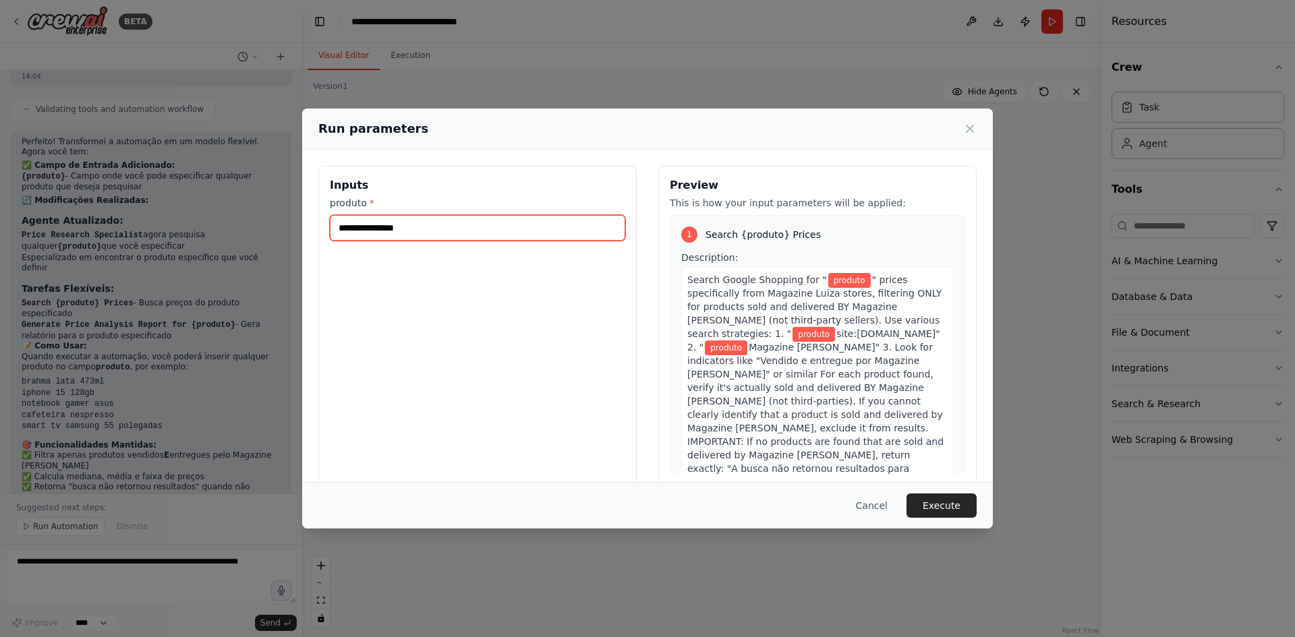
click at [474, 221] on input "produto *" at bounding box center [477, 228] width 295 height 26
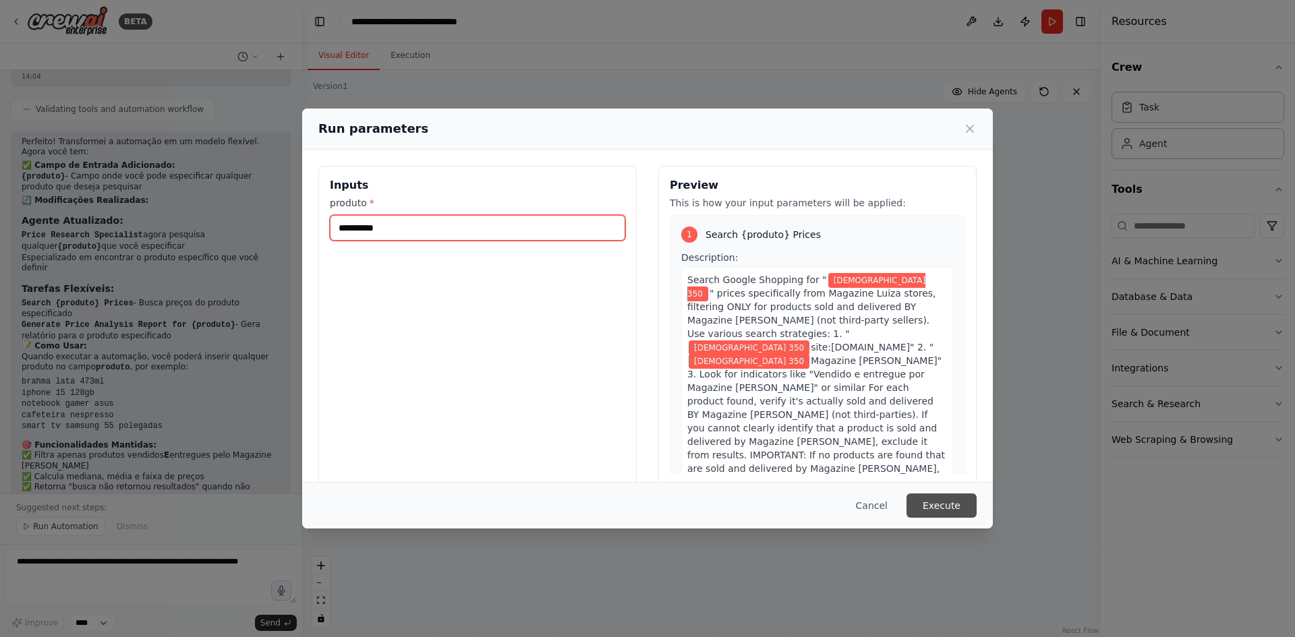
type input "**********"
click at [949, 505] on button "Execute" at bounding box center [941, 506] width 70 height 24
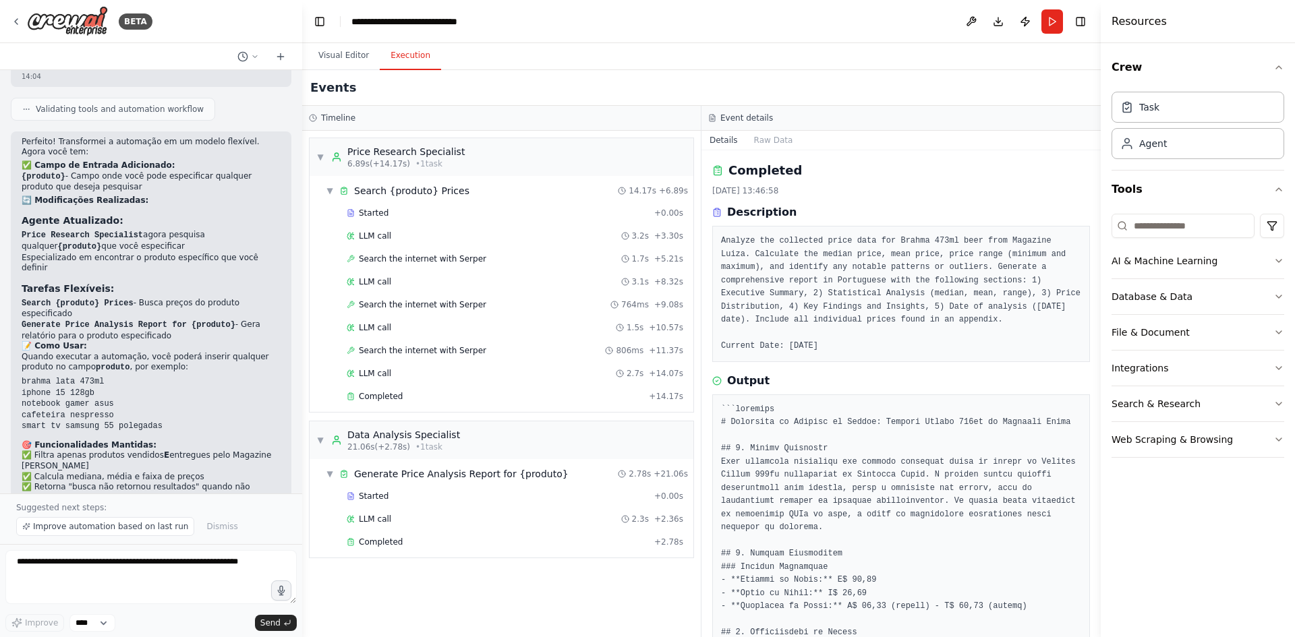
click at [396, 61] on button "Execution" at bounding box center [410, 56] width 61 height 28
click at [513, 544] on div "Completed" at bounding box center [498, 542] width 302 height 11
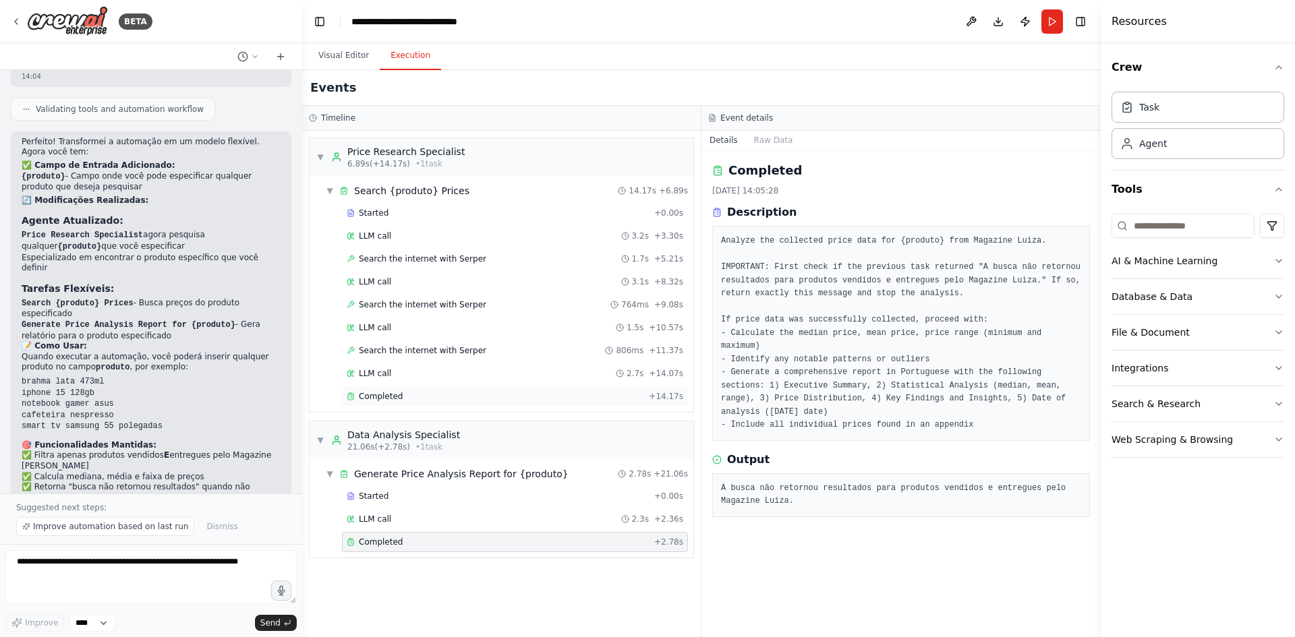
click at [407, 390] on div "Completed + 14.17s" at bounding box center [515, 396] width 346 height 20
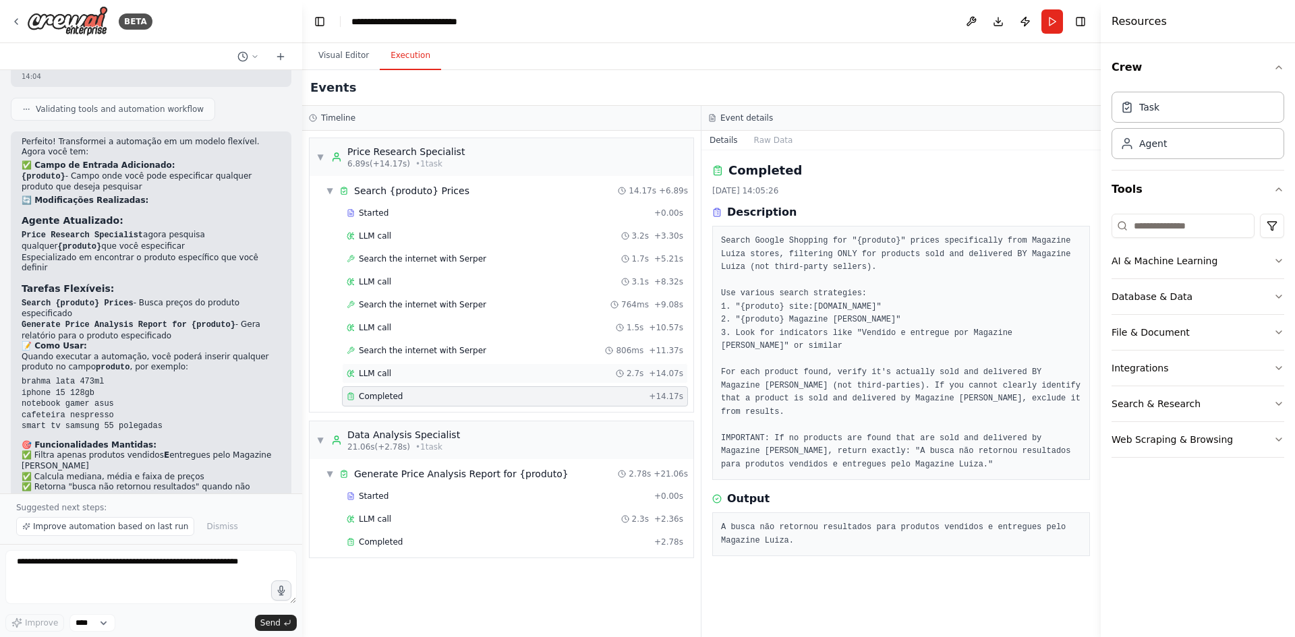
click at [379, 375] on span "LLM call" at bounding box center [375, 373] width 32 height 11
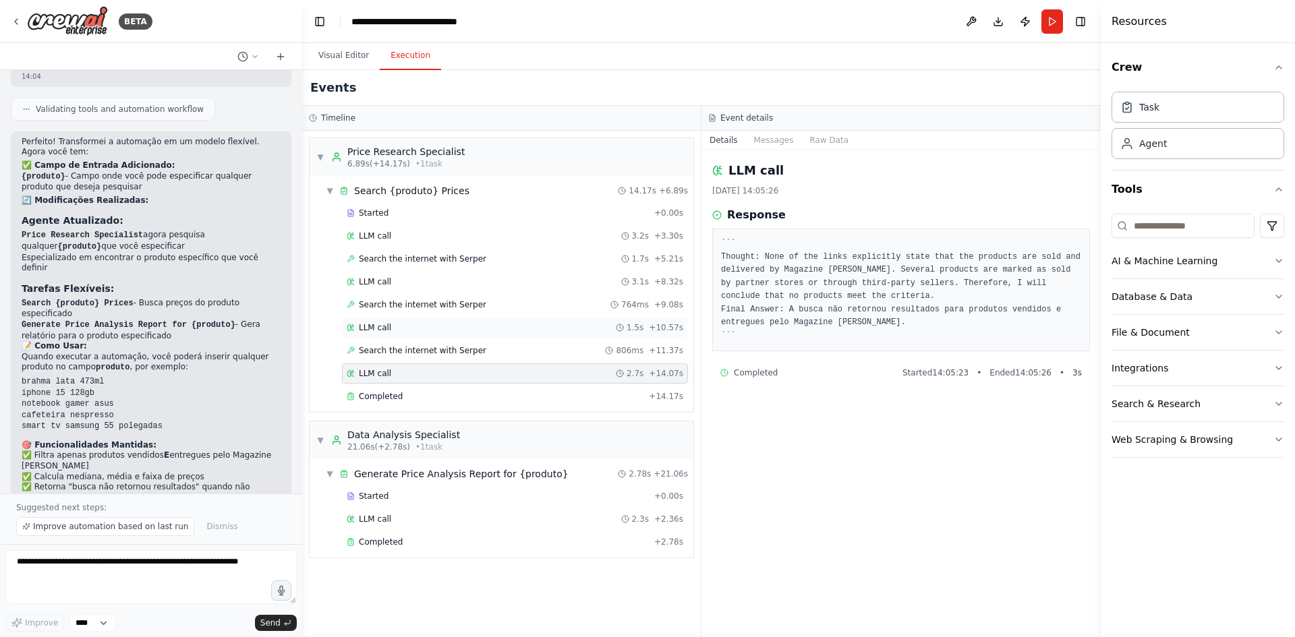
click at [392, 324] on div "LLM call 1.5s + 10.57s" at bounding box center [515, 327] width 337 height 11
click at [392, 285] on div "LLM call 3.1s + 8.32s" at bounding box center [515, 282] width 337 height 11
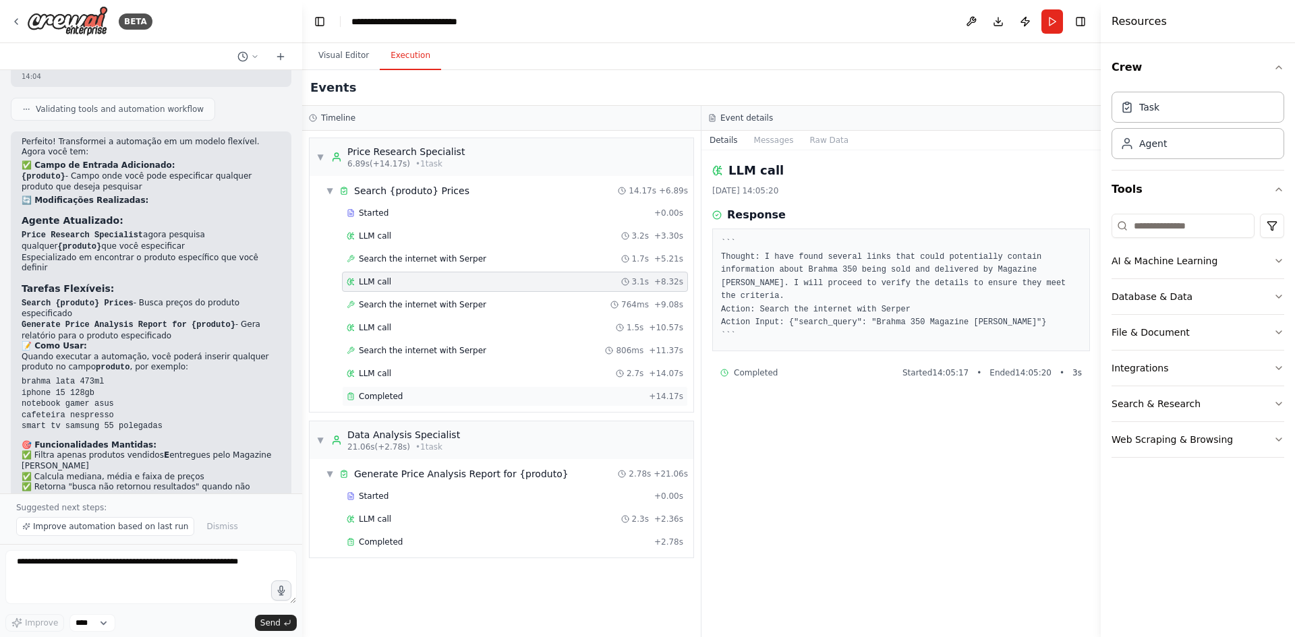
click at [378, 393] on span "Completed" at bounding box center [381, 396] width 44 height 11
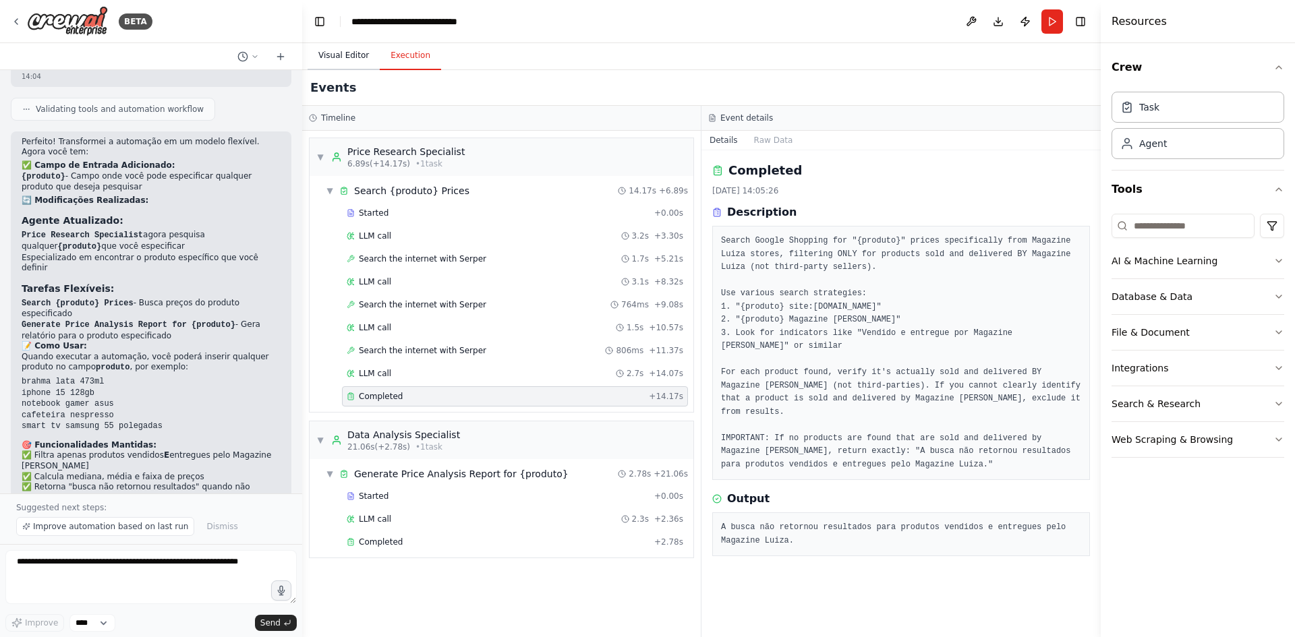
click at [339, 59] on button "Visual Editor" at bounding box center [344, 56] width 72 height 28
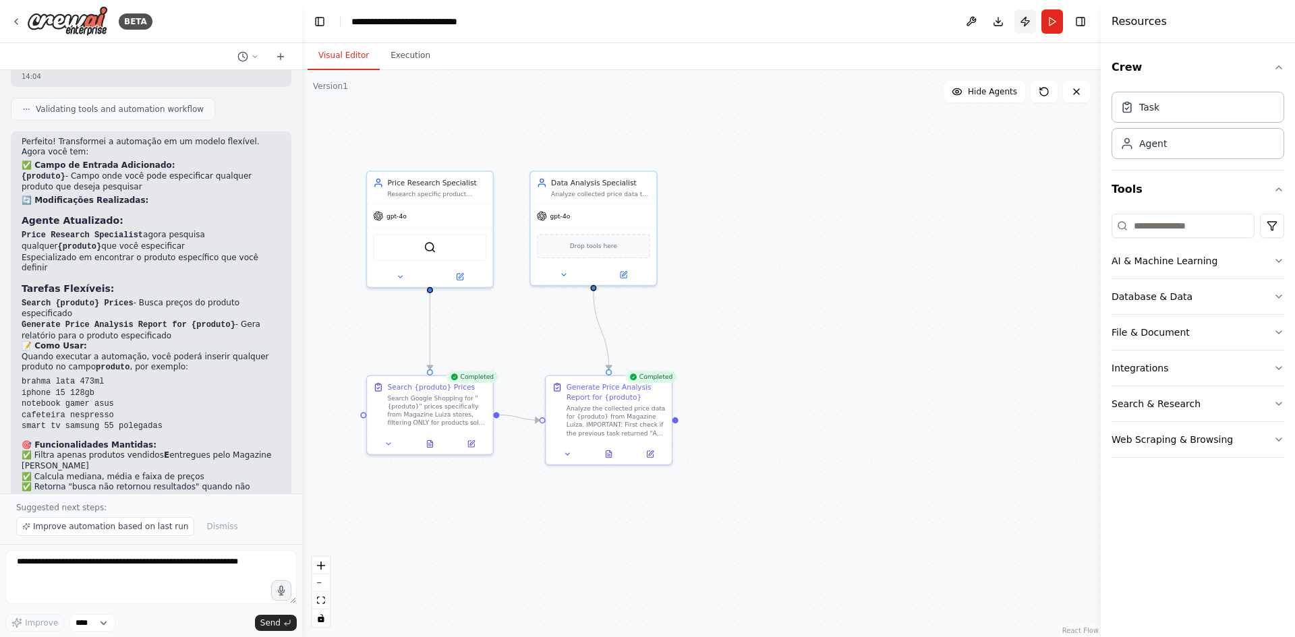
click at [1030, 20] on button "Publish" at bounding box center [1025, 21] width 22 height 24
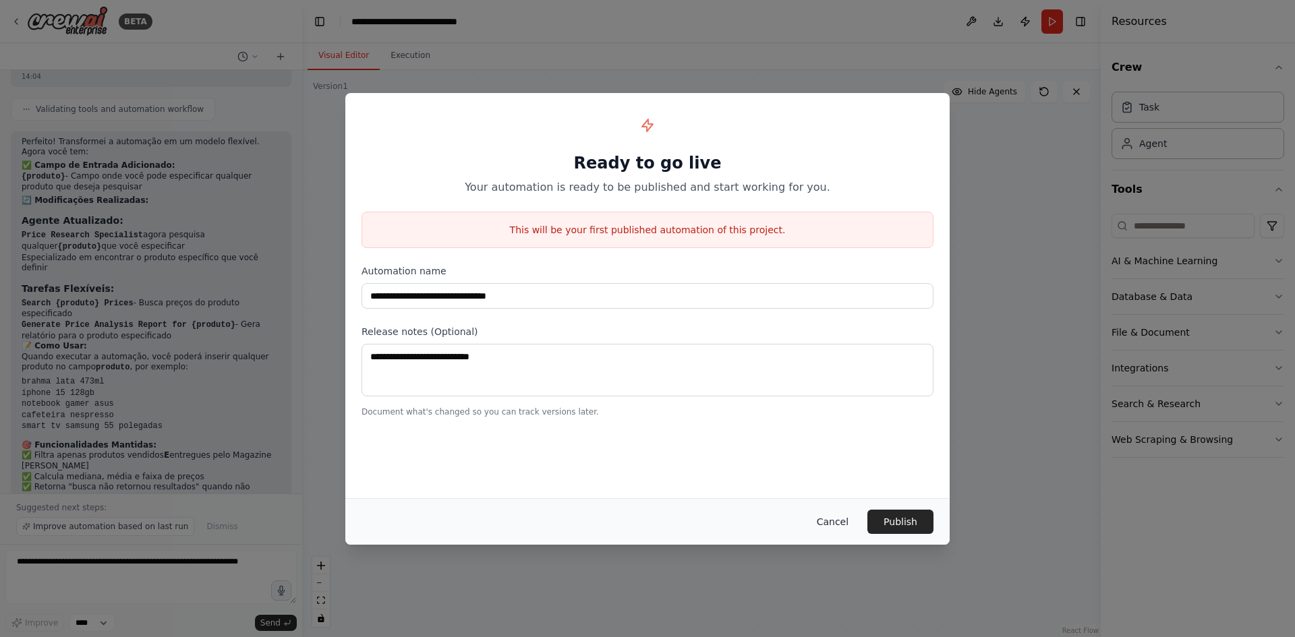
click at [837, 525] on button "Cancel" at bounding box center [832, 522] width 53 height 24
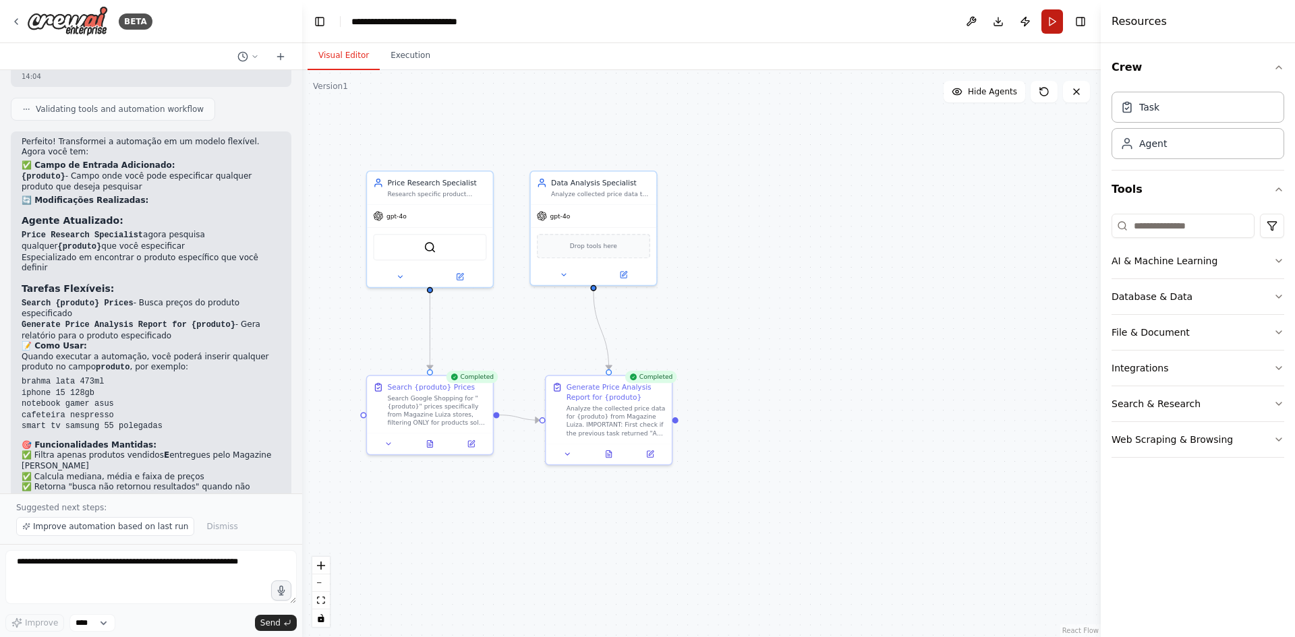
click at [1053, 18] on button "Run" at bounding box center [1052, 21] width 22 height 24
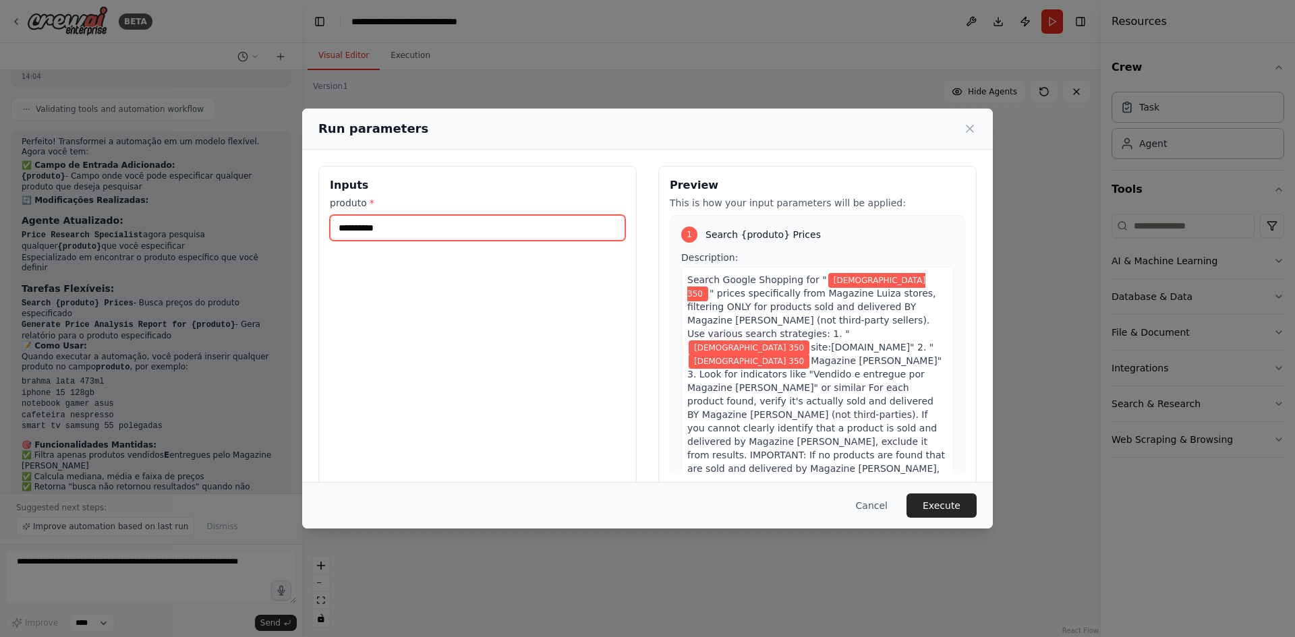
click at [467, 225] on input "**********" at bounding box center [477, 228] width 295 height 26
drag, startPoint x: 467, startPoint y: 225, endPoint x: 373, endPoint y: 231, distance: 93.9
click at [373, 231] on input "**********" at bounding box center [477, 228] width 295 height 26
type input "**********"
click at [929, 500] on button "Execute" at bounding box center [941, 506] width 70 height 24
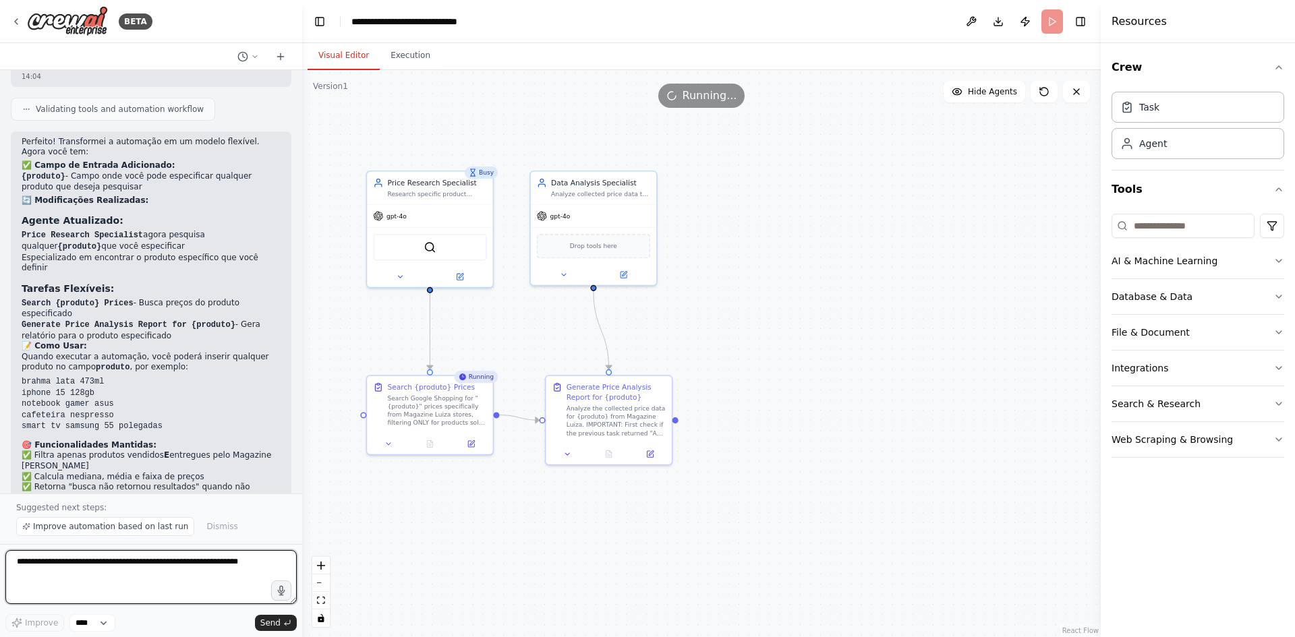
click at [66, 563] on textarea at bounding box center [150, 577] width 291 height 54
type textarea "**********"
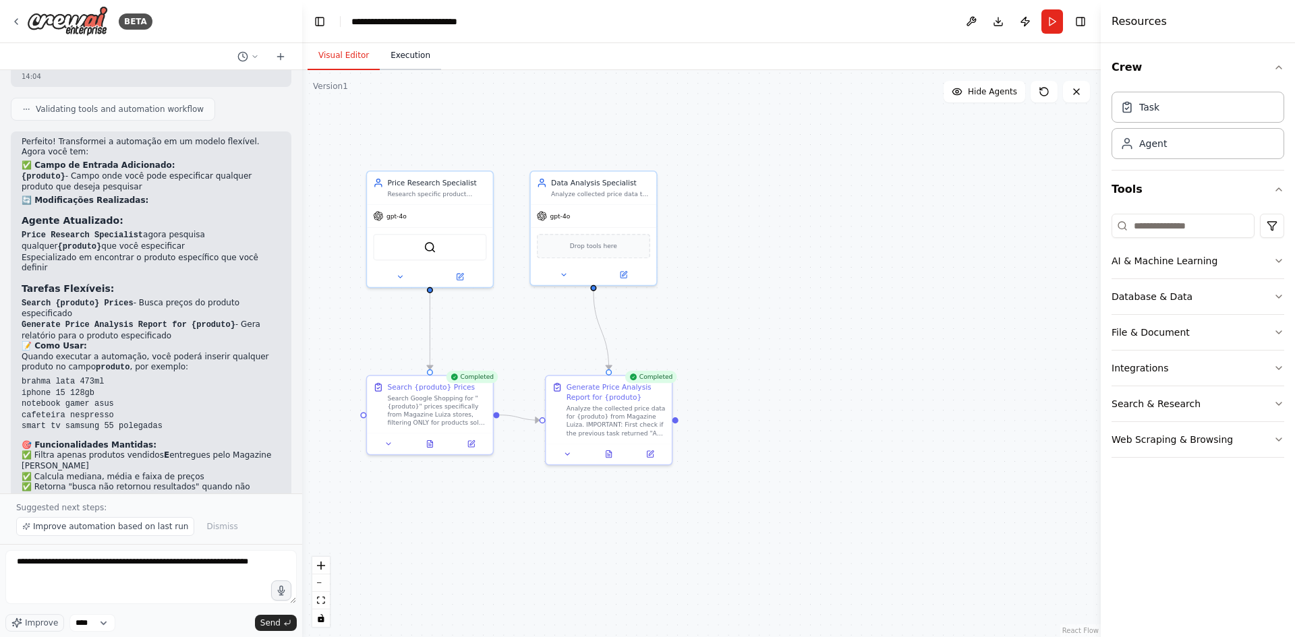
click at [407, 46] on button "Execution" at bounding box center [410, 56] width 61 height 28
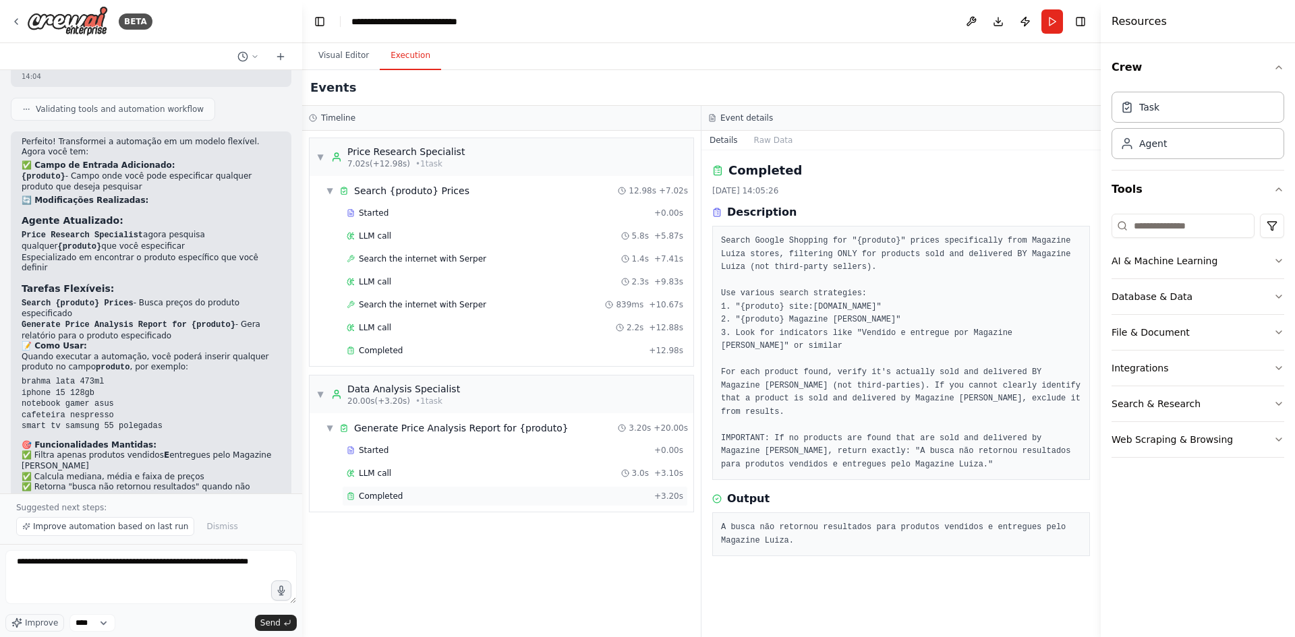
click at [436, 489] on div "Completed + 3.20s" at bounding box center [515, 496] width 346 height 20
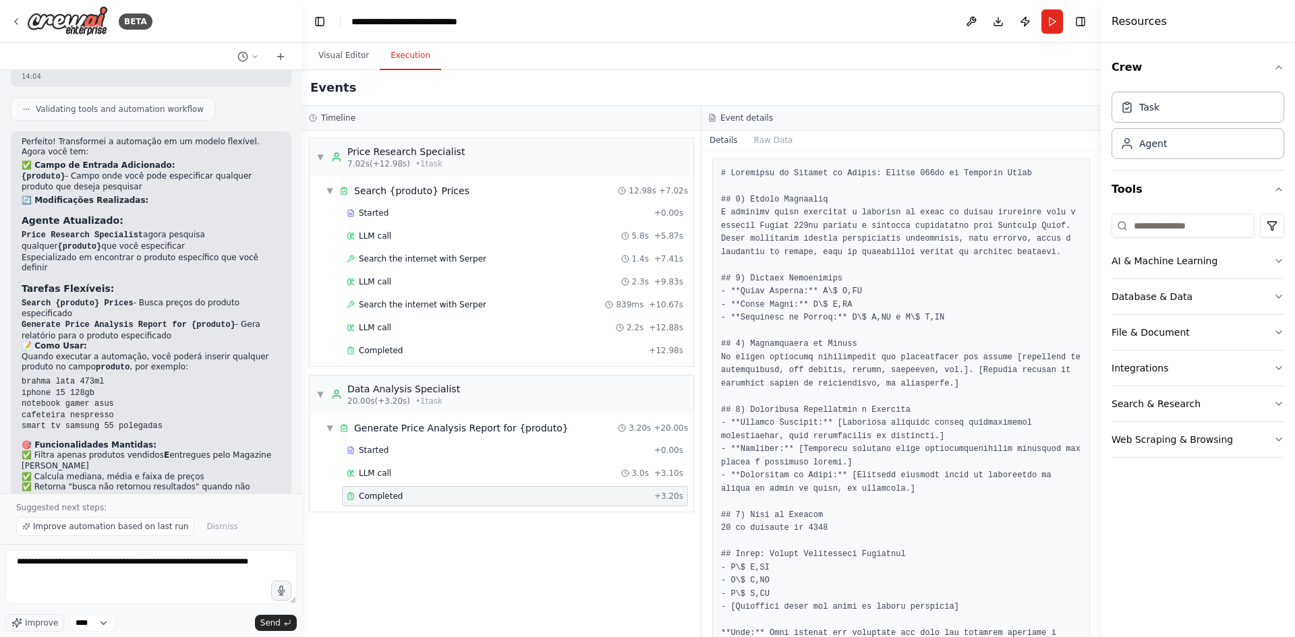
scroll to position [335, 0]
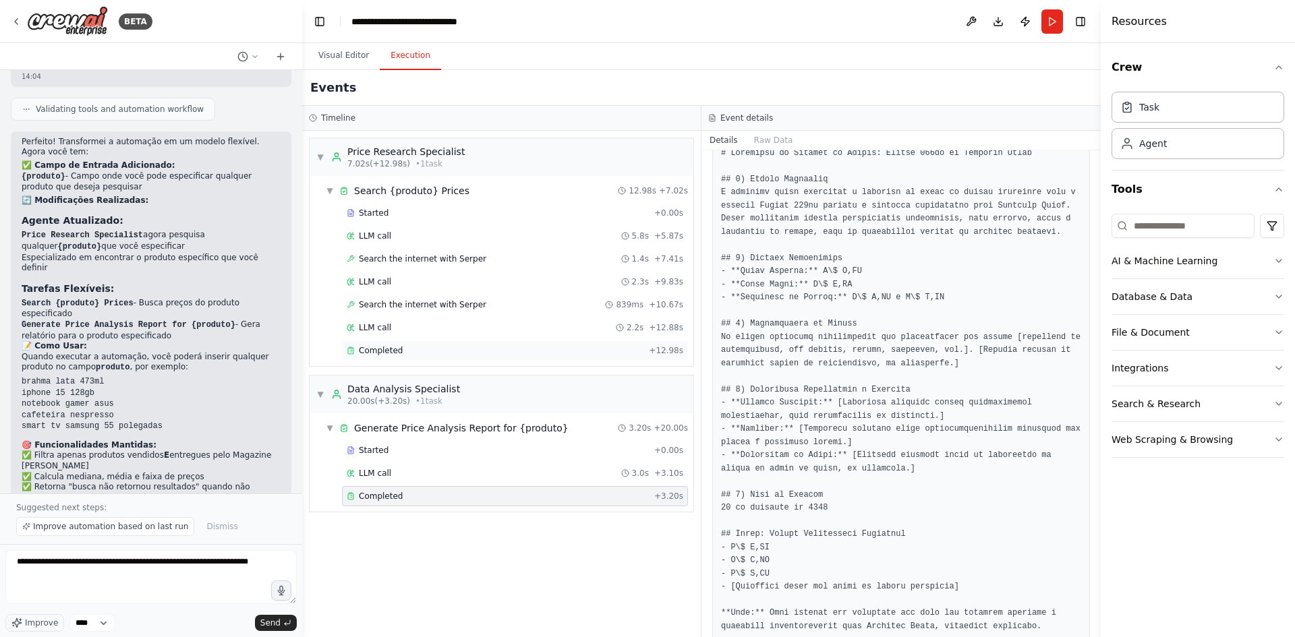
click at [404, 351] on div "Completed" at bounding box center [495, 350] width 297 height 11
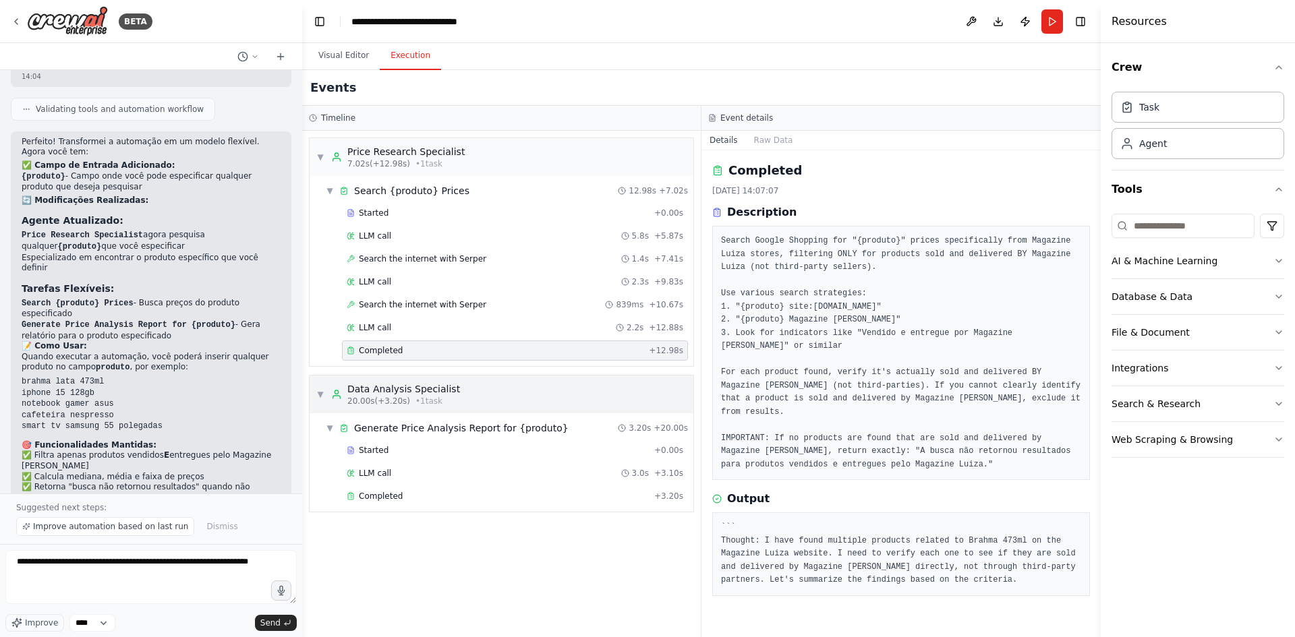
click at [378, 401] on span "20.00s (+3.20s)" at bounding box center [378, 401] width 63 height 11
click at [380, 449] on span "Started" at bounding box center [374, 450] width 30 height 11
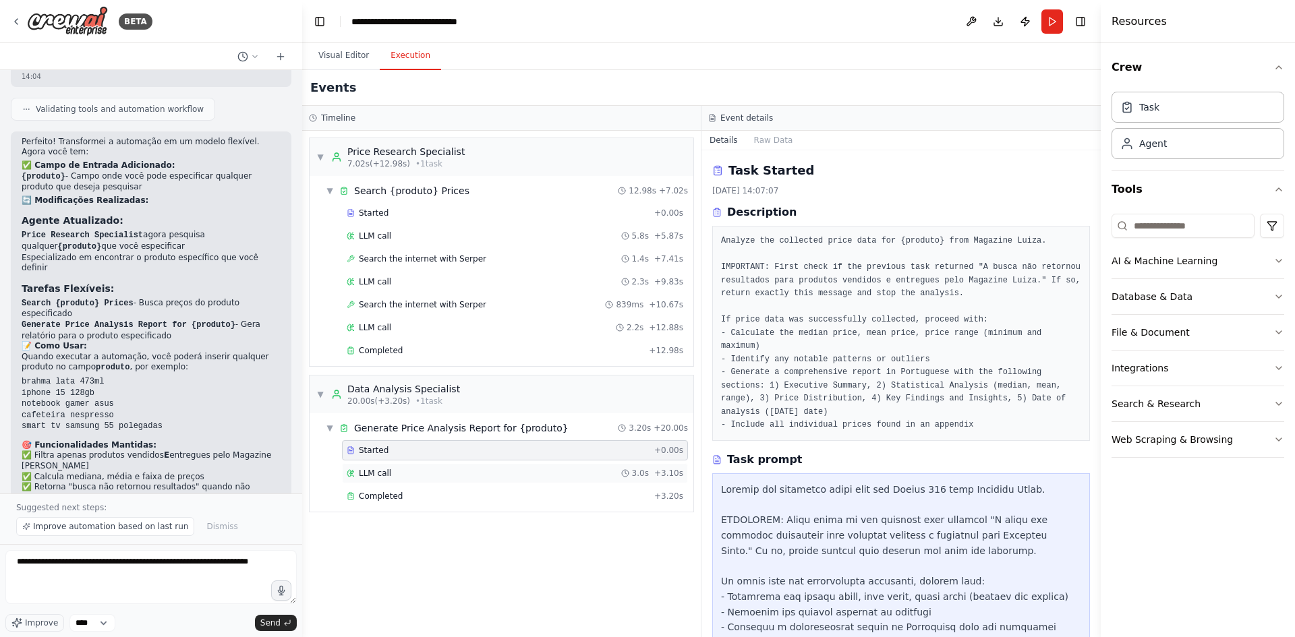
click at [432, 475] on div "LLM call 3.0s + 3.10s" at bounding box center [515, 473] width 337 height 11
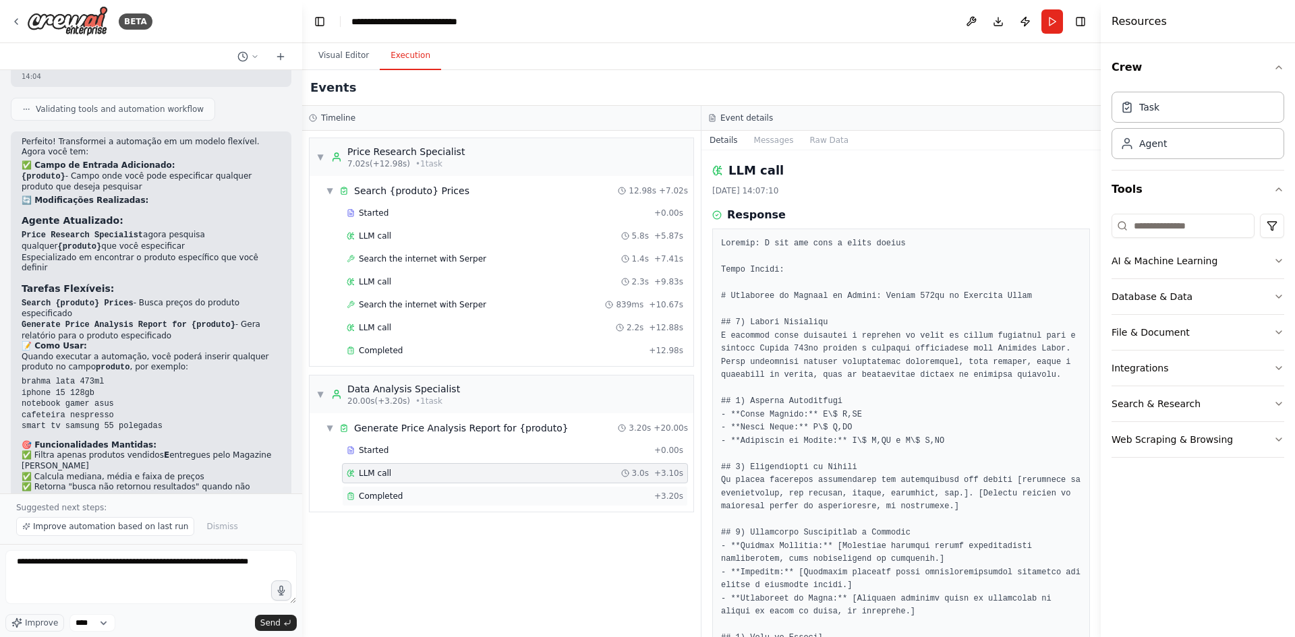
click at [386, 490] on div "Completed + 3.20s" at bounding box center [515, 496] width 346 height 20
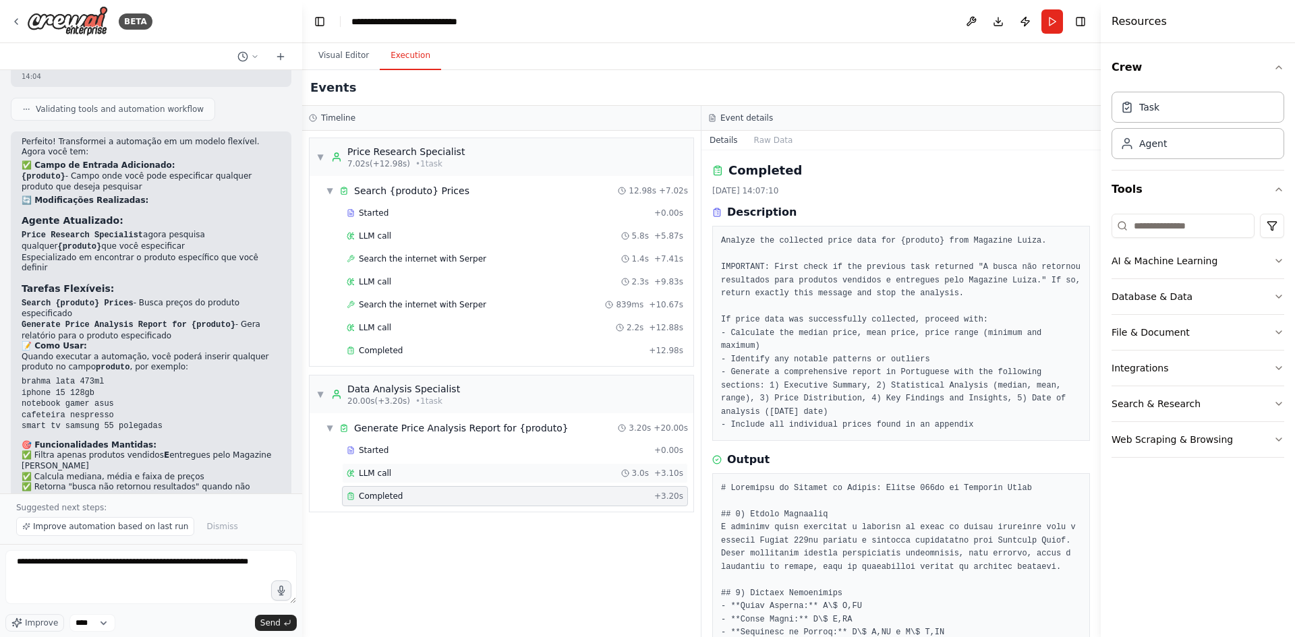
click at [400, 482] on div "LLM call 3.0s + 3.10s" at bounding box center [515, 473] width 346 height 20
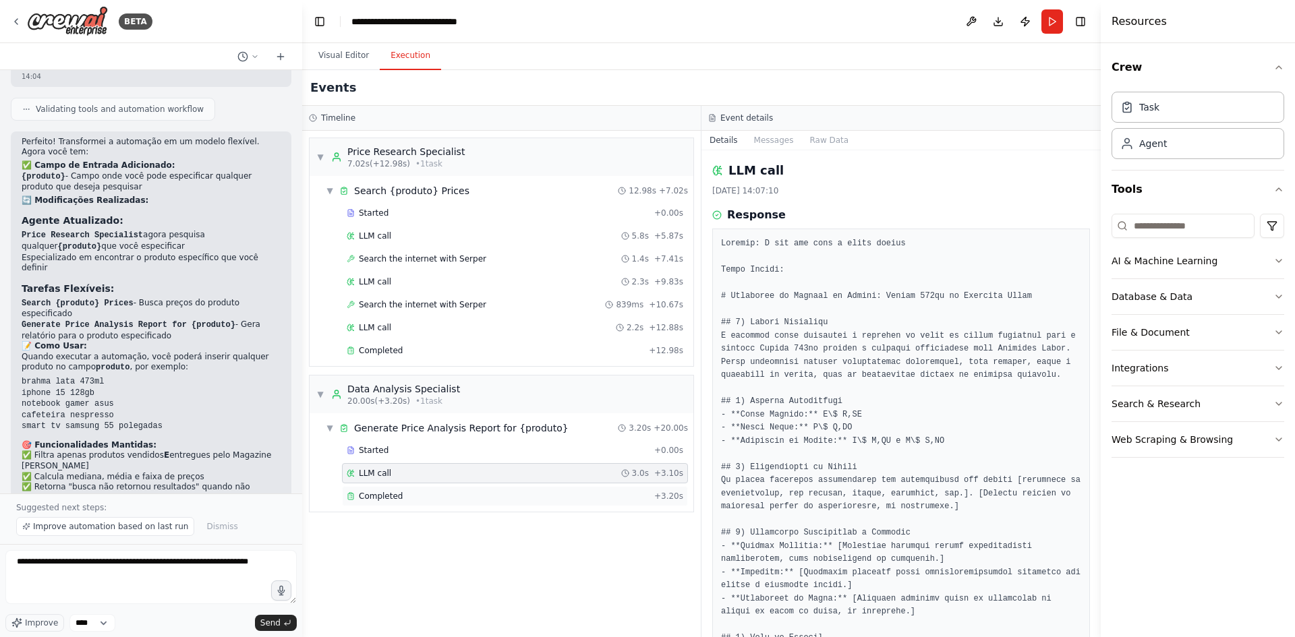
click at [389, 498] on span "Completed" at bounding box center [381, 496] width 44 height 11
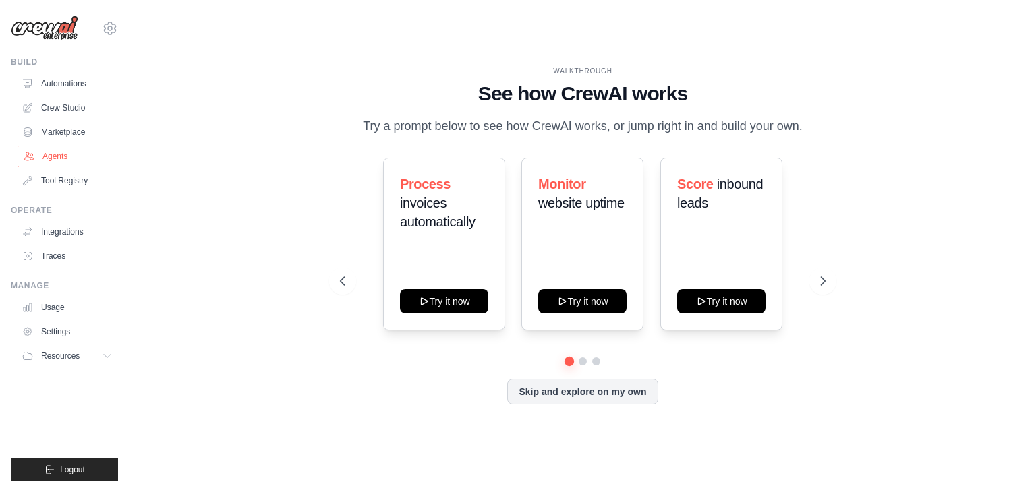
click at [65, 154] on link "Agents" at bounding box center [69, 157] width 102 height 22
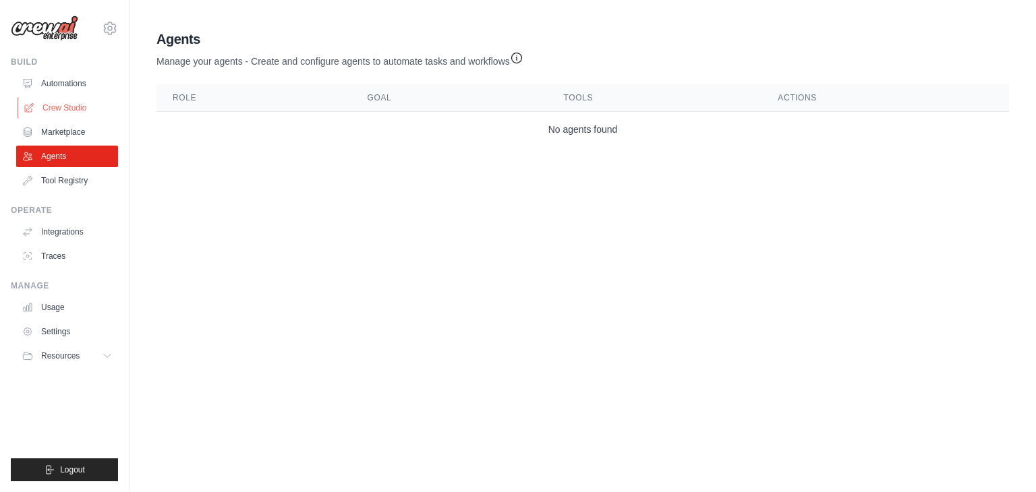
click at [81, 100] on link "Crew Studio" at bounding box center [69, 108] width 102 height 22
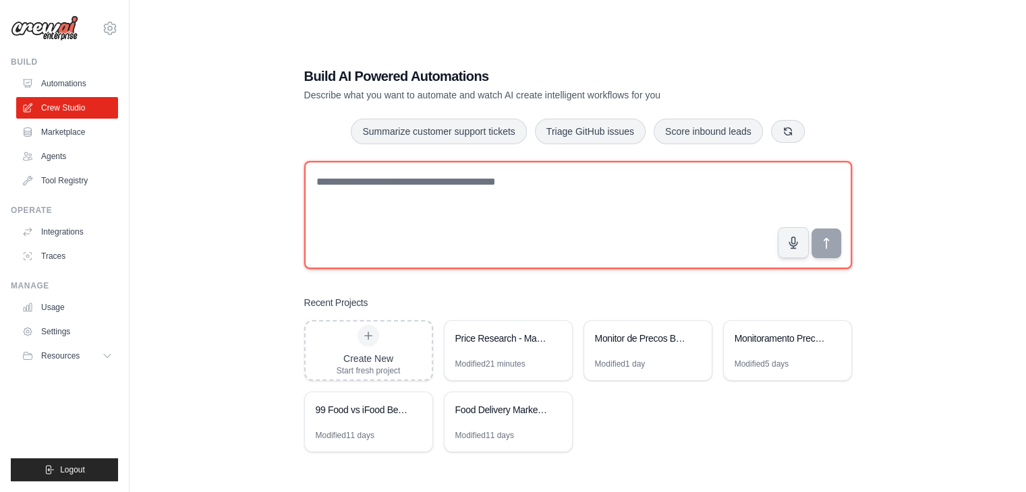
click at [328, 187] on textarea at bounding box center [578, 215] width 548 height 108
type textarea "*"
click at [388, 214] on textarea at bounding box center [578, 215] width 548 height 108
paste textarea "**********"
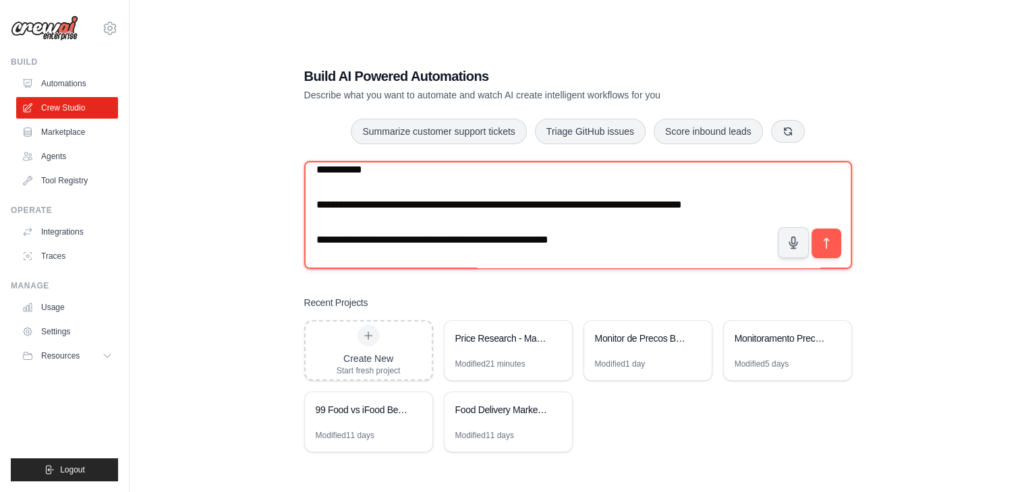
scroll to position [67, 0]
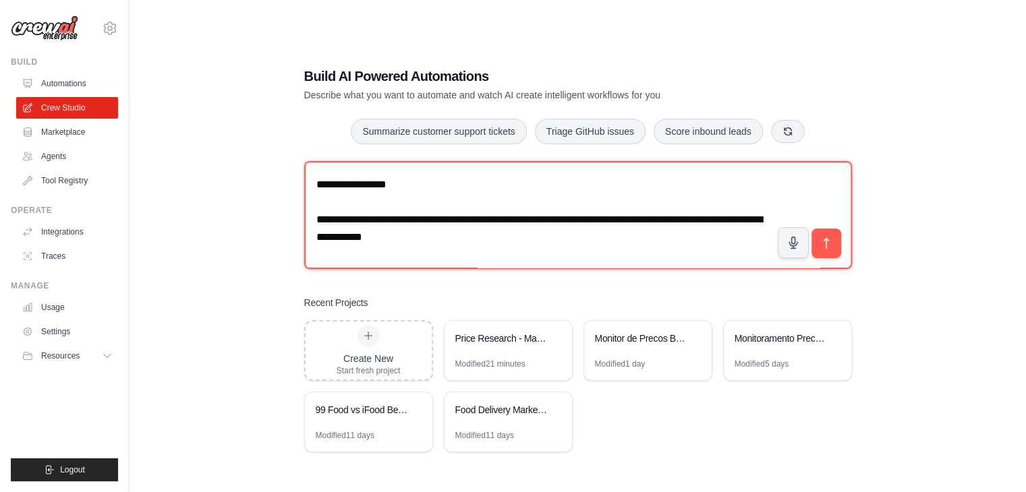
click at [438, 237] on textarea at bounding box center [578, 215] width 548 height 108
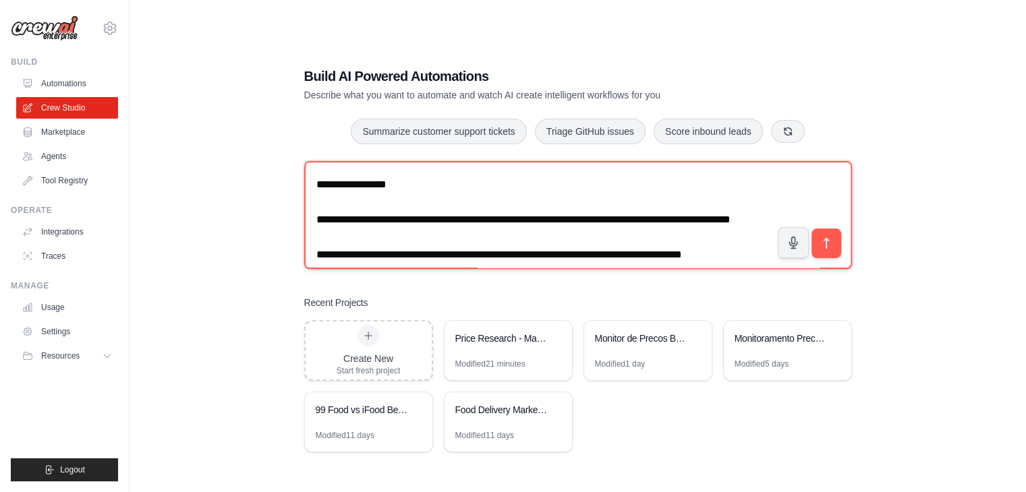
drag, startPoint x: 448, startPoint y: 240, endPoint x: 512, endPoint y: 238, distance: 64.1
click at [512, 238] on textarea at bounding box center [578, 215] width 548 height 108
drag, startPoint x: 525, startPoint y: 237, endPoint x: 474, endPoint y: 254, distance: 54.0
click at [474, 254] on textarea at bounding box center [578, 215] width 548 height 108
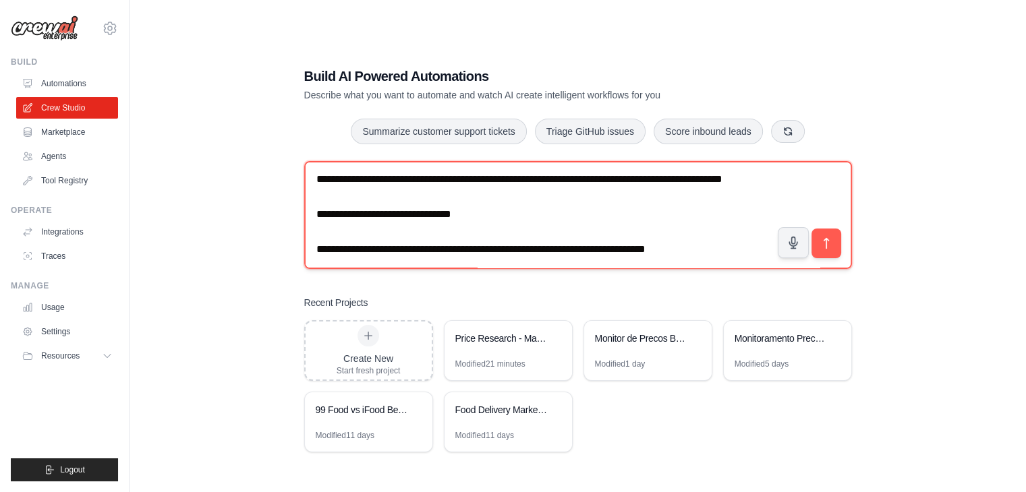
scroll to position [2055, 0]
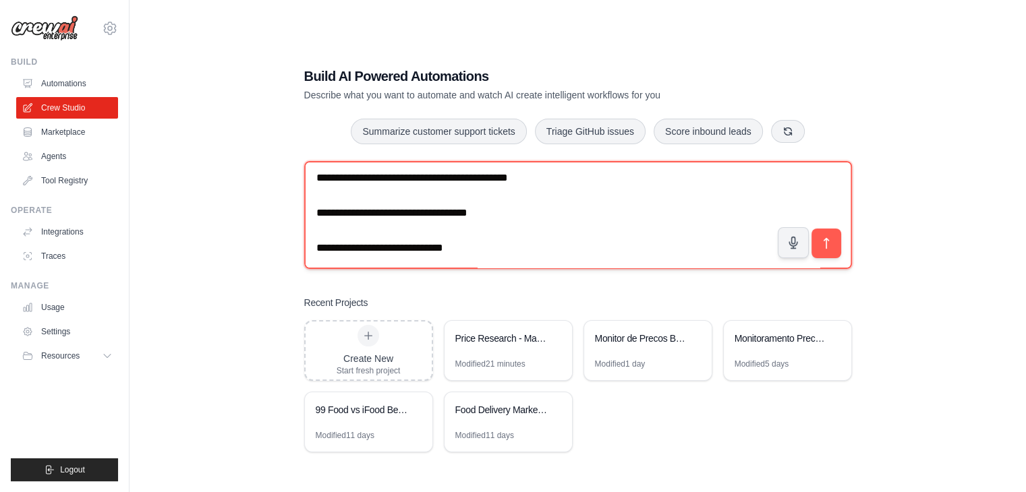
click at [488, 216] on textarea at bounding box center [578, 215] width 548 height 108
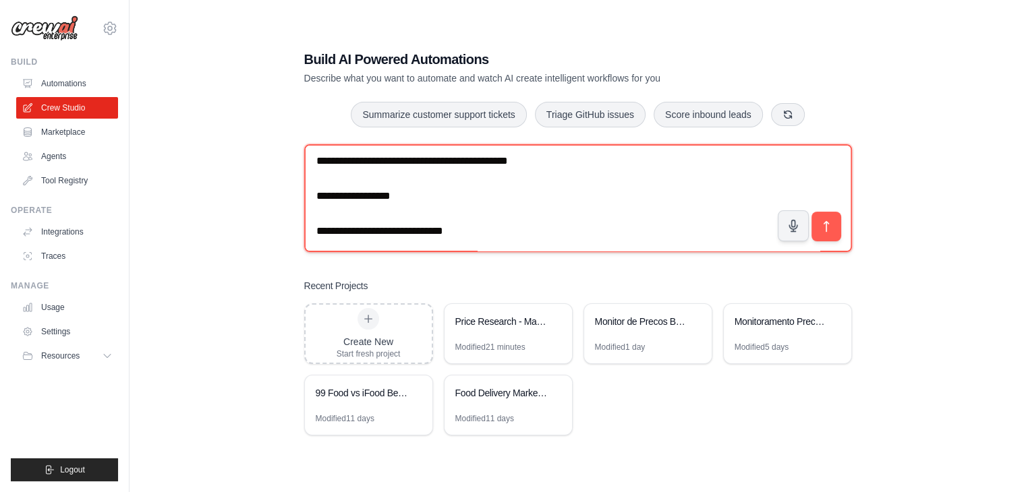
scroll to position [27, 0]
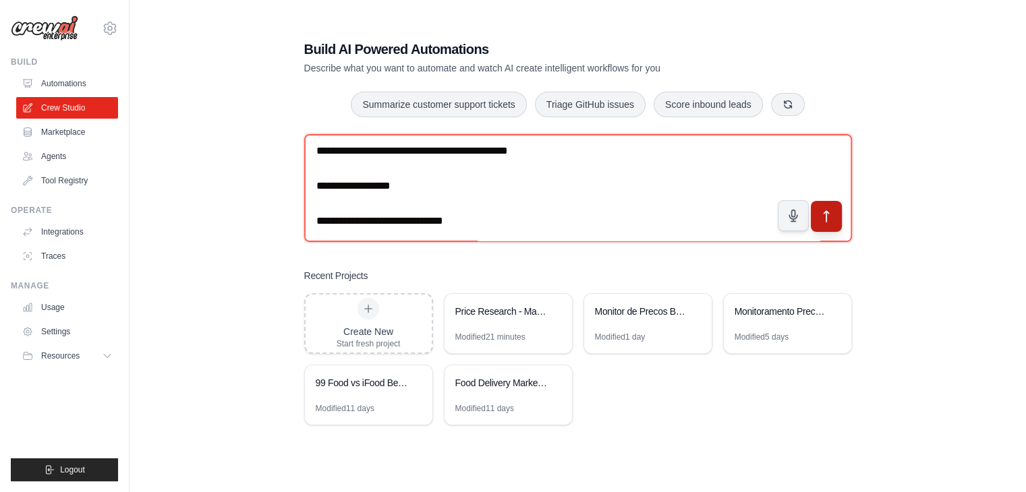
type textarea "**********"
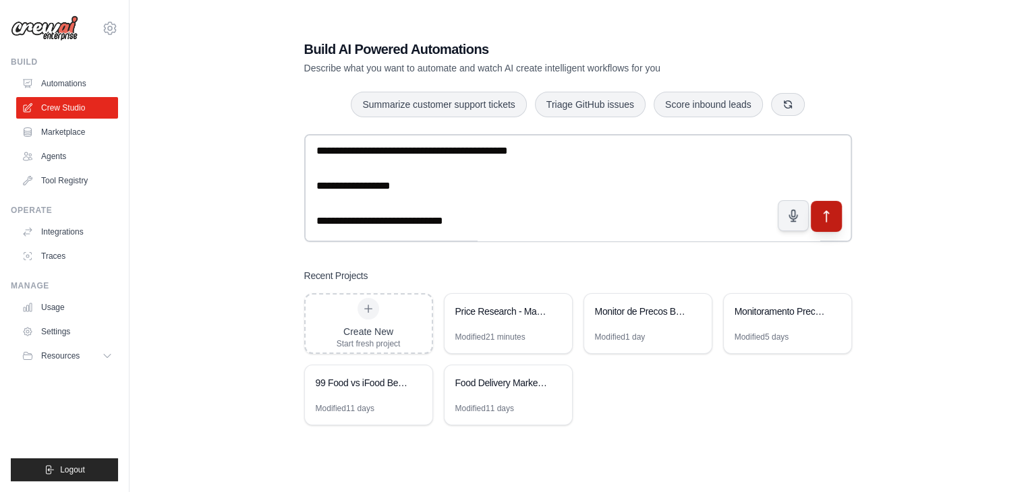
click at [828, 215] on icon "submit" at bounding box center [826, 217] width 14 height 14
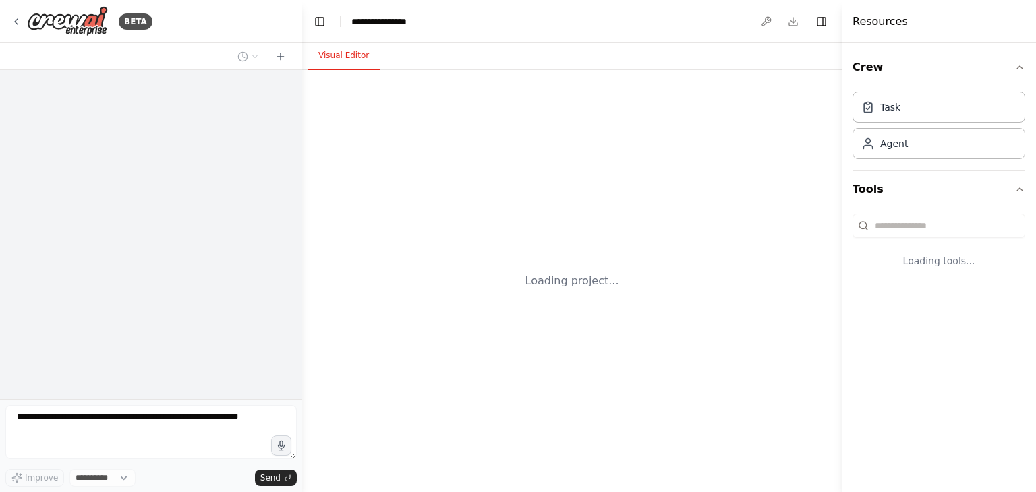
select select "****"
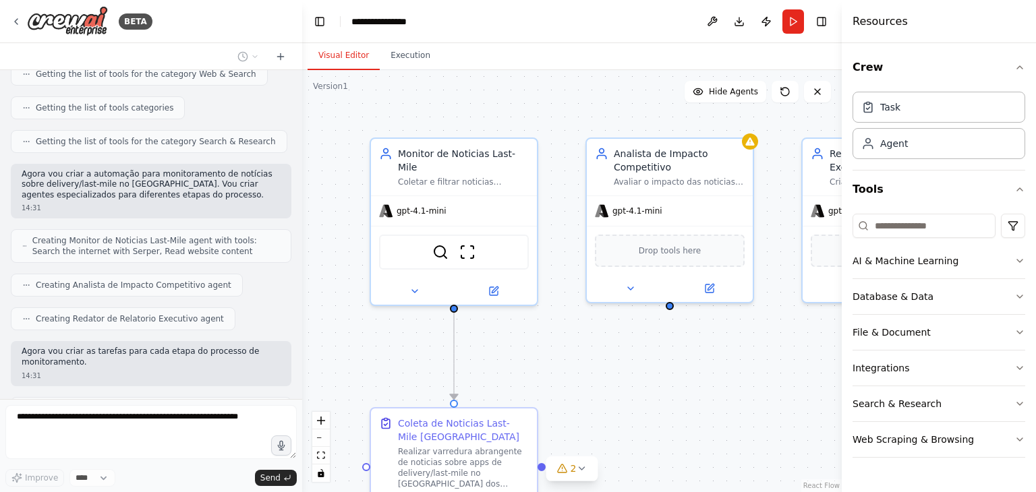
scroll to position [1503, 0]
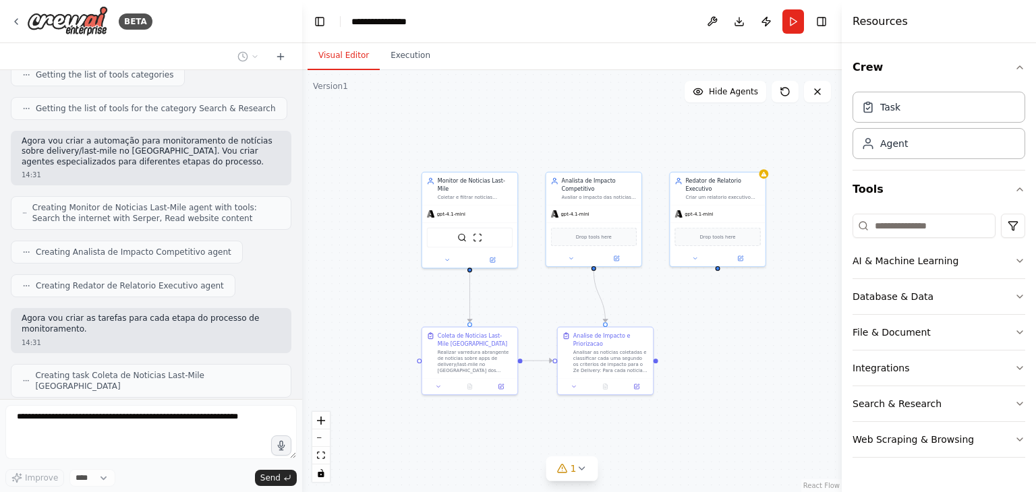
drag, startPoint x: 683, startPoint y: 338, endPoint x: 647, endPoint y: 300, distance: 51.5
click at [647, 300] on div ".deletable-edge-delete-btn { width: 20px; height: 20px; border: 0px solid #ffff…" at bounding box center [572, 281] width 540 height 422
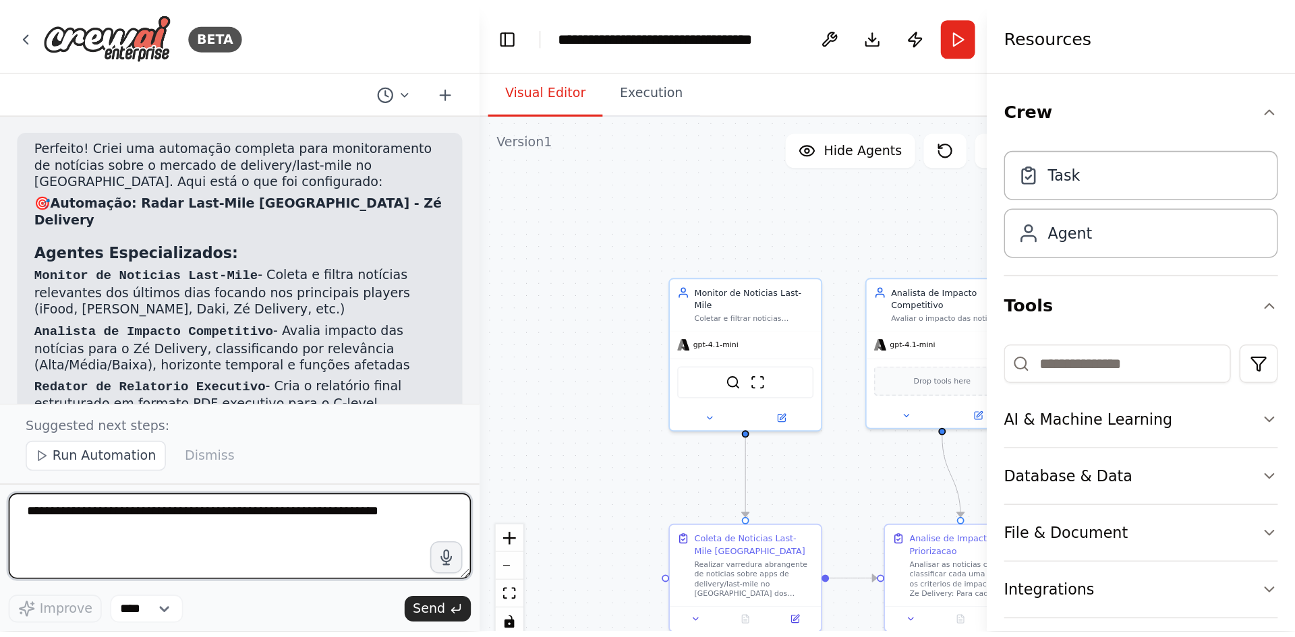
scroll to position [2000, 0]
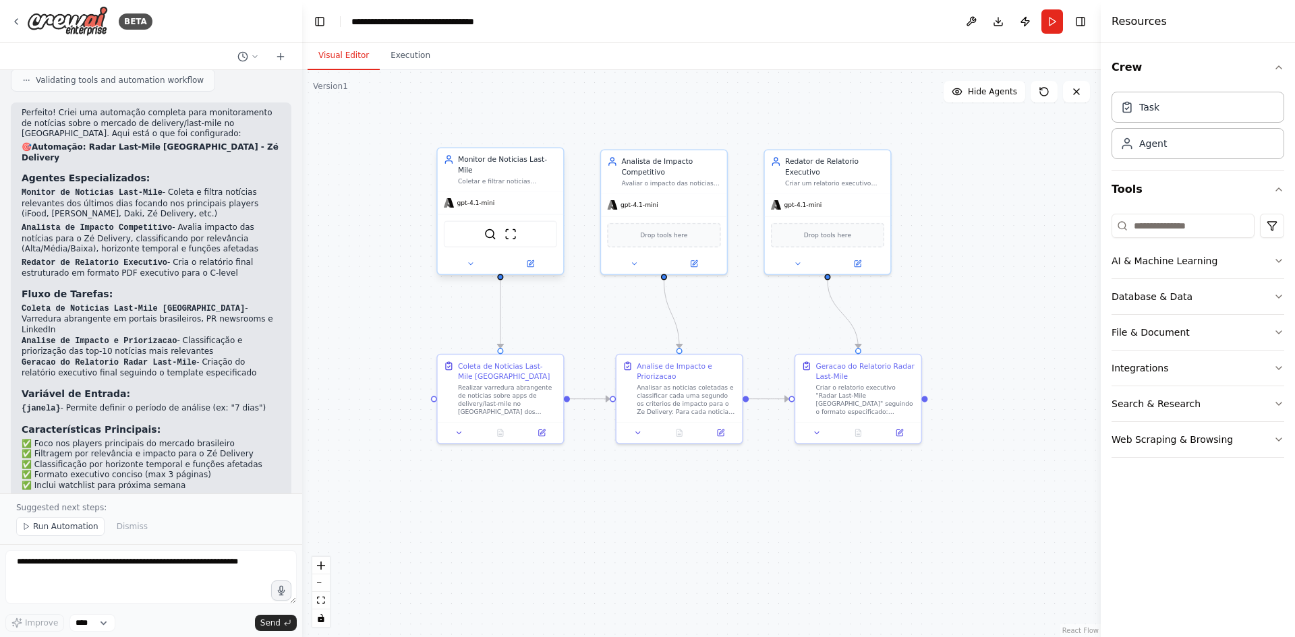
click at [467, 260] on div at bounding box center [500, 264] width 125 height 20
click at [467, 260] on icon at bounding box center [471, 264] width 8 height 8
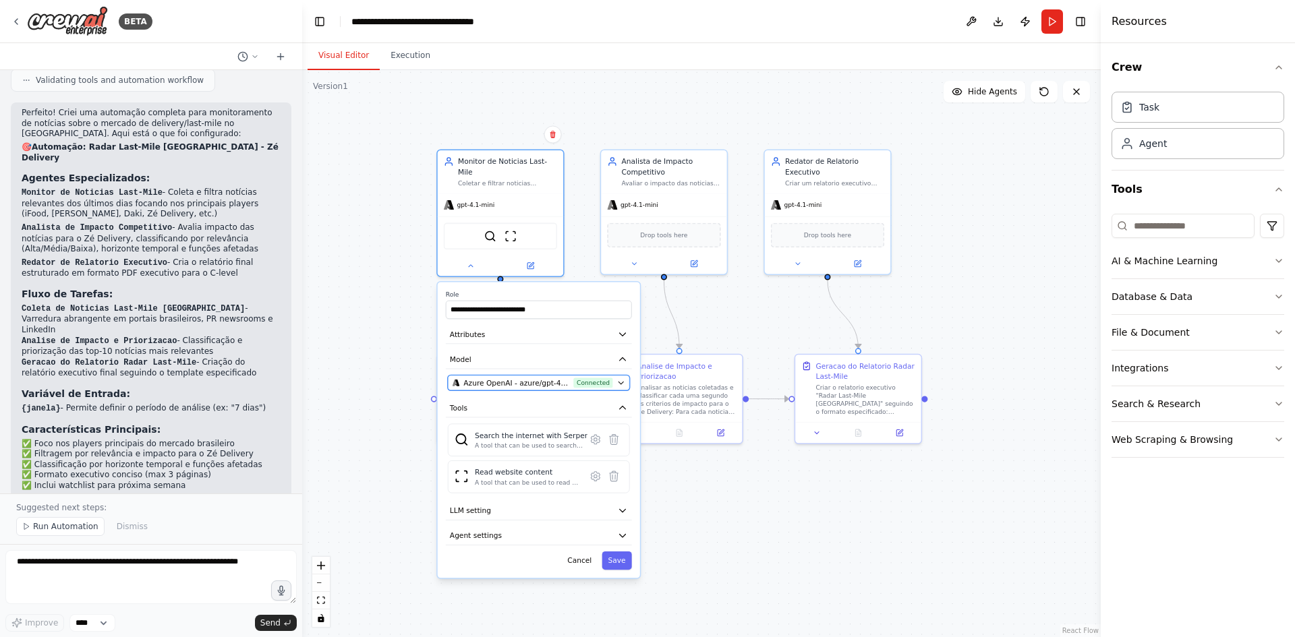
click at [492, 378] on span "Azure OpenAI - azure/gpt-4.1-mini (Azure OpenAI)" at bounding box center [516, 383] width 106 height 10
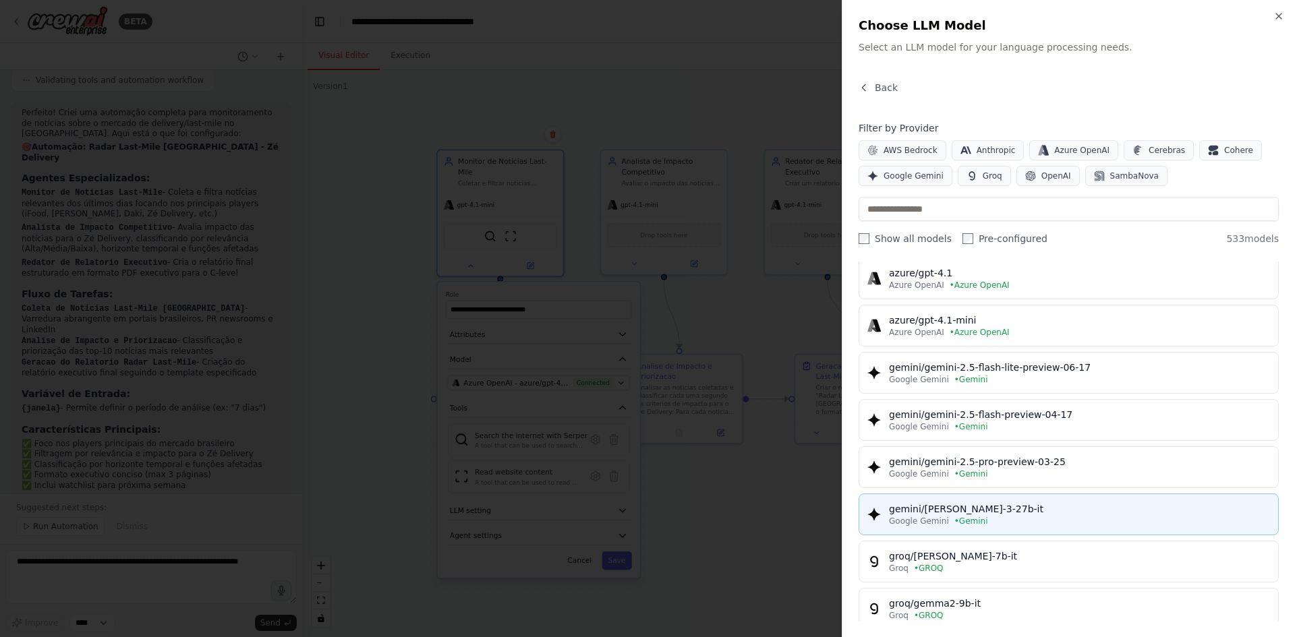
scroll to position [405, 0]
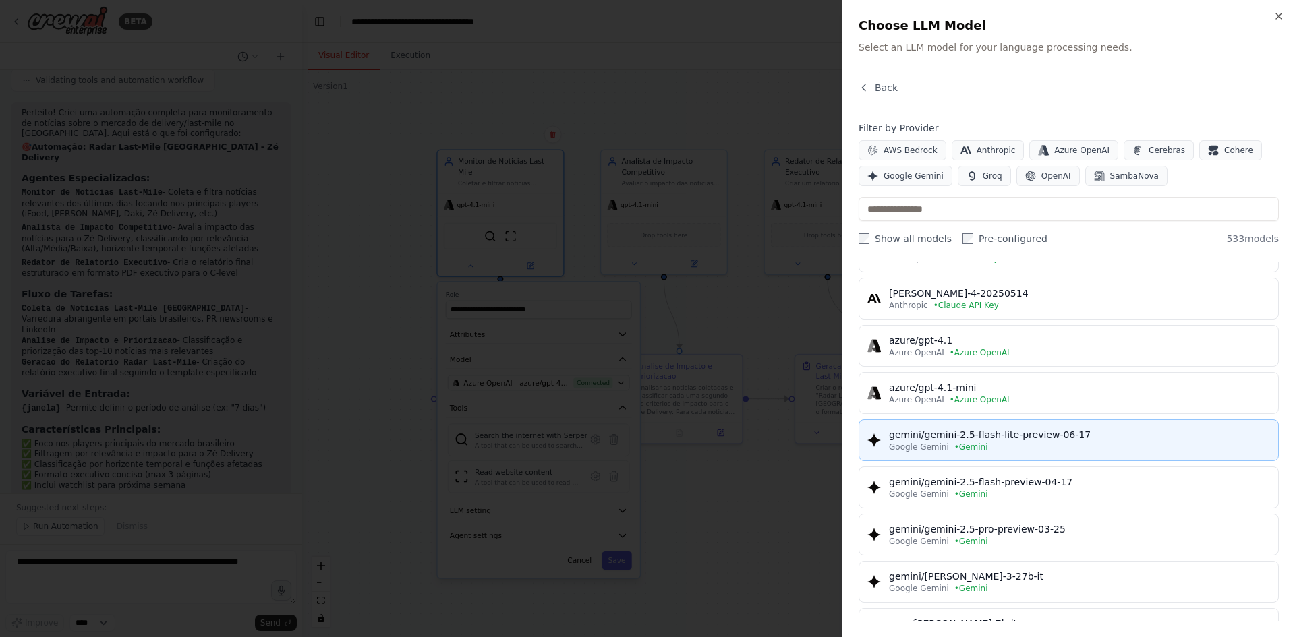
click at [1022, 439] on div "gemini/gemini-2.5-flash-lite-preview-06-17" at bounding box center [1079, 434] width 381 height 13
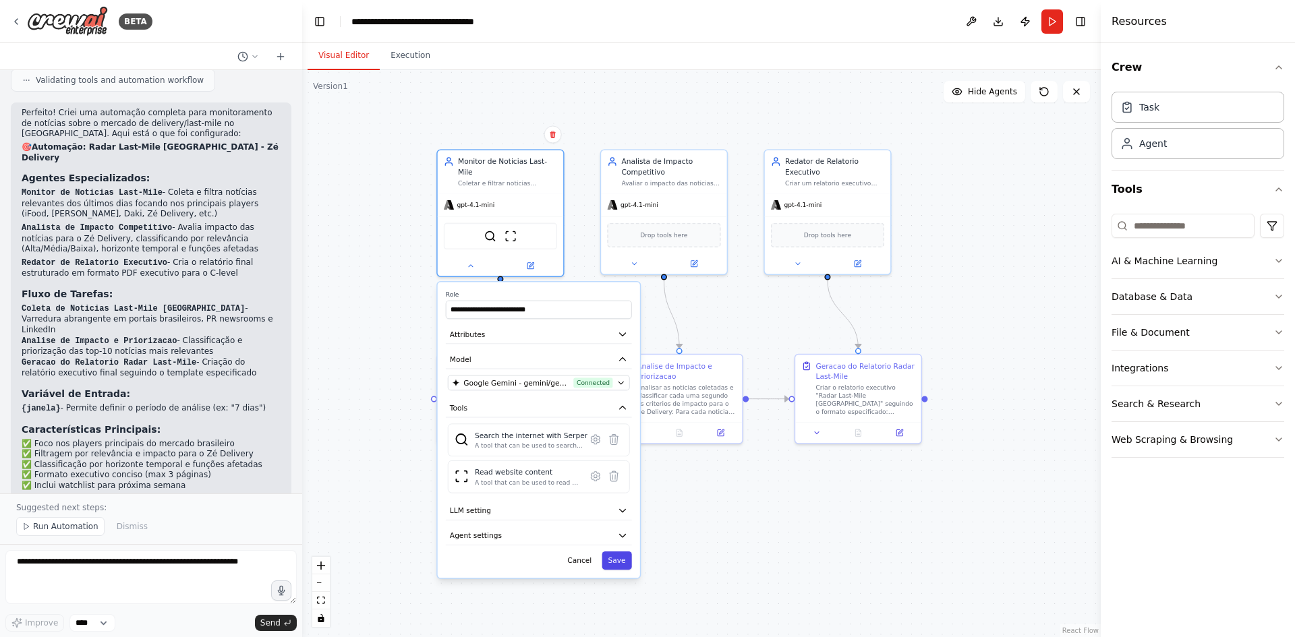
click at [623, 492] on button "Save" at bounding box center [617, 561] width 30 height 18
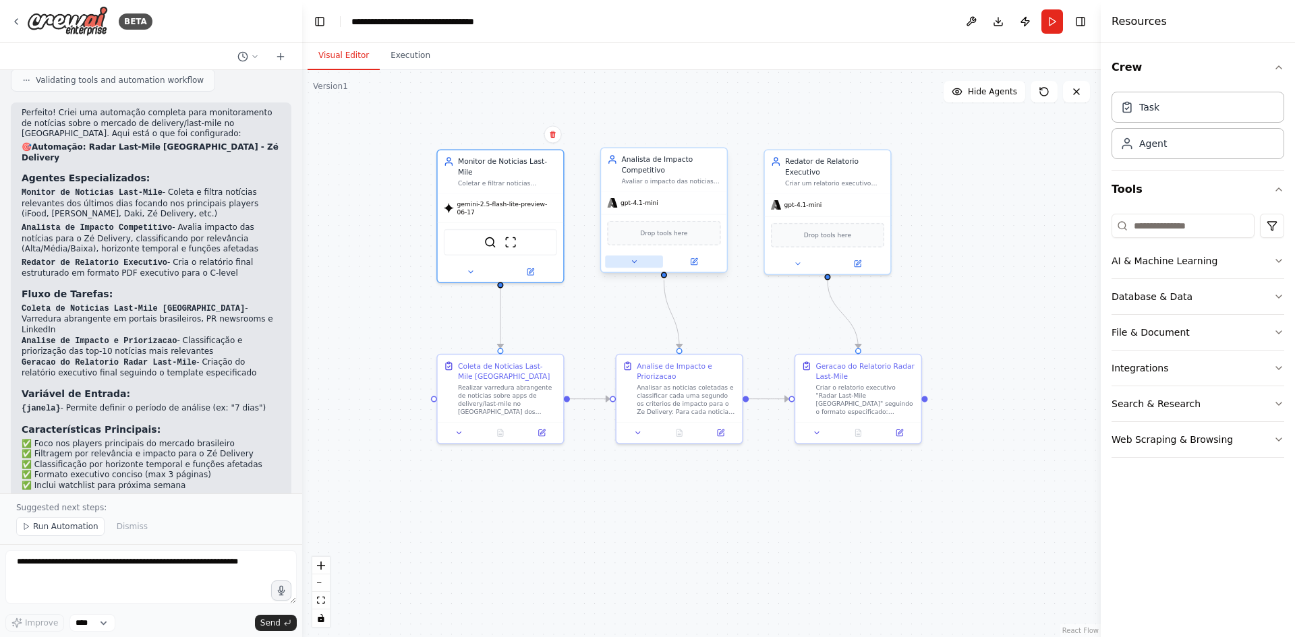
click at [635, 259] on icon at bounding box center [634, 262] width 8 height 8
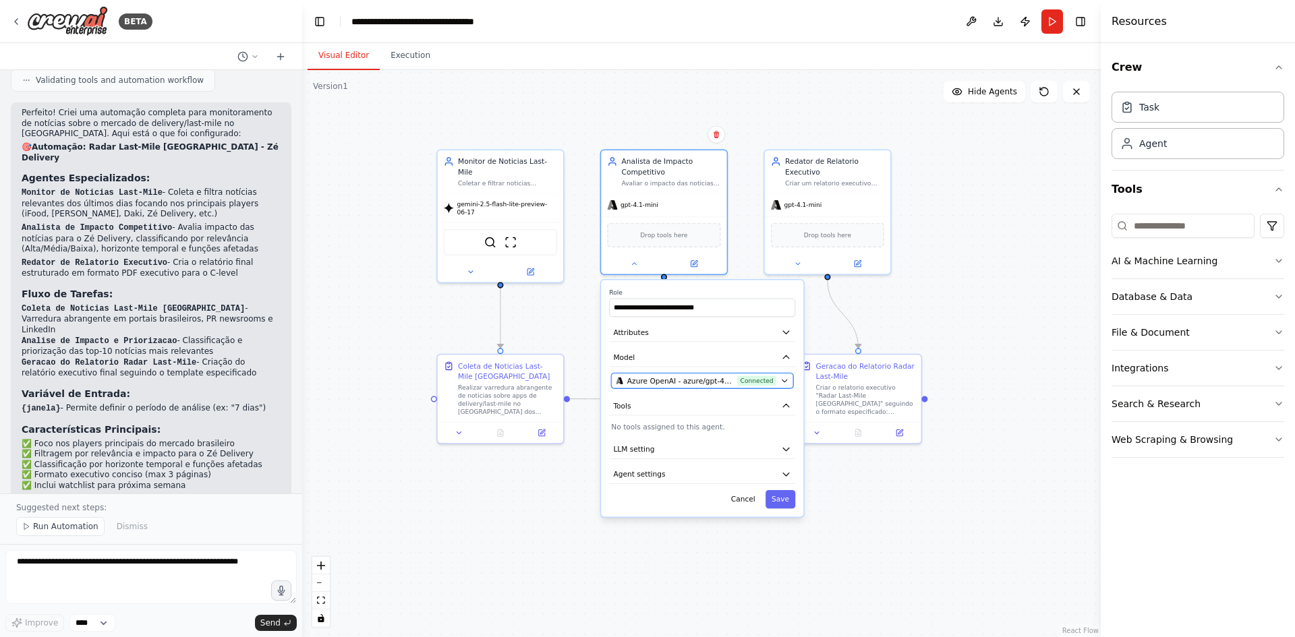
click at [672, 376] on span "Azure OpenAI - azure/gpt-4.1-mini (Azure OpenAI)" at bounding box center [680, 381] width 106 height 10
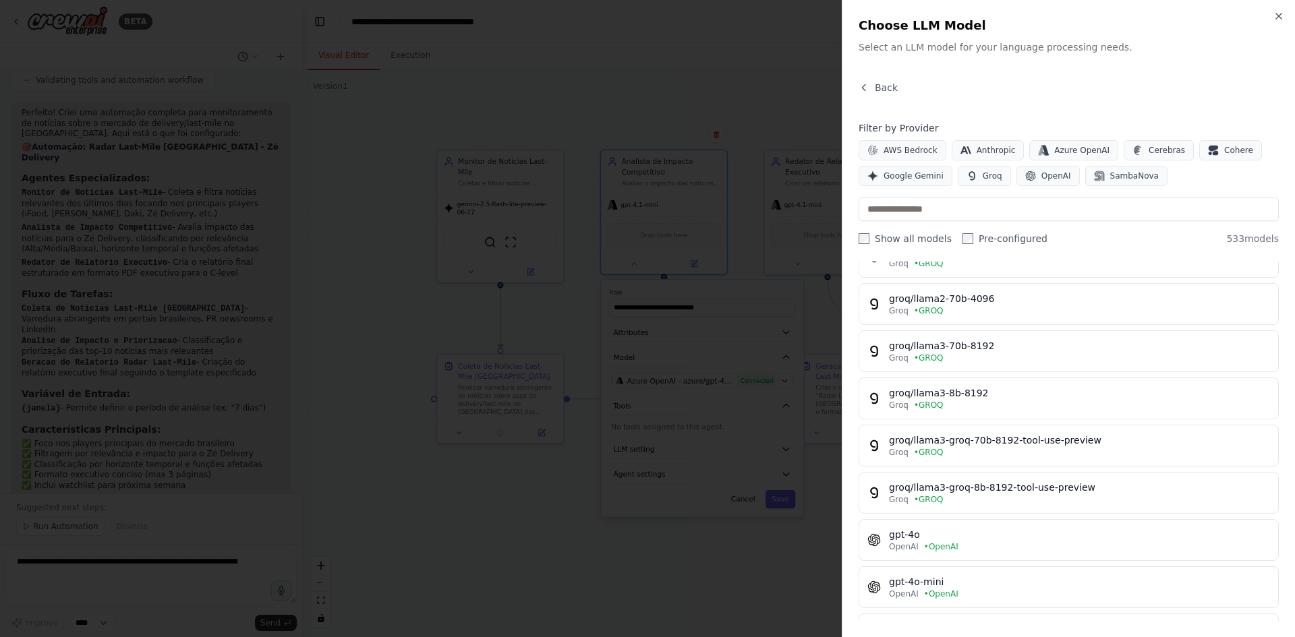
scroll to position [1079, 0]
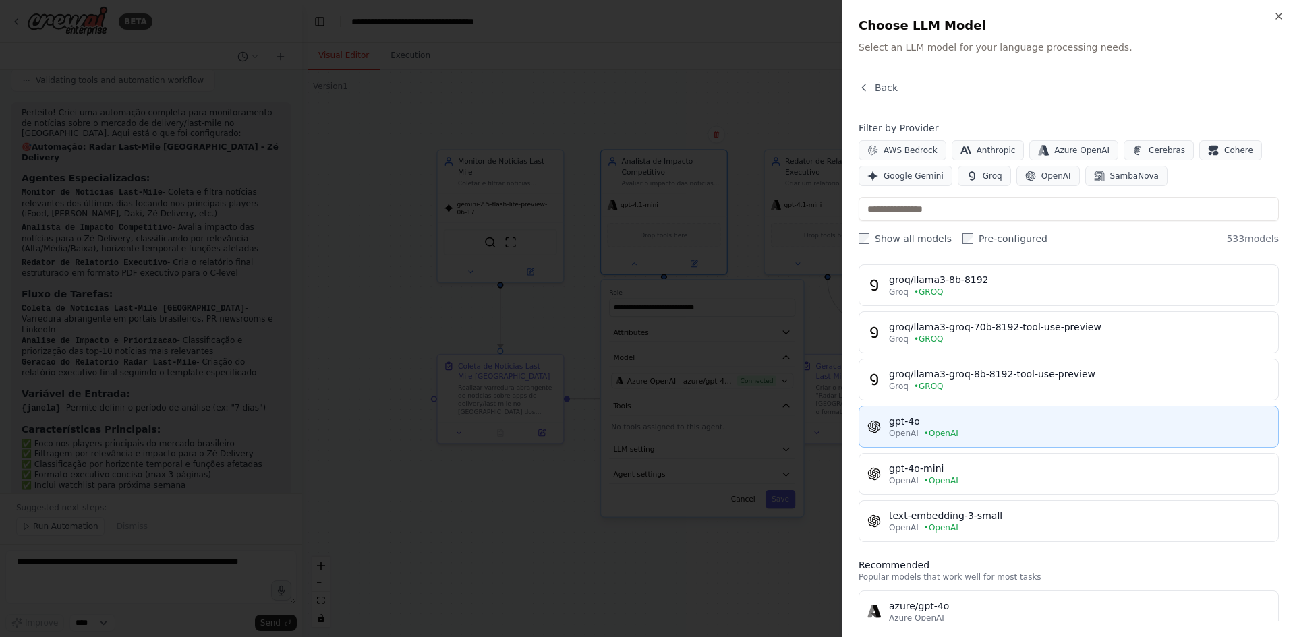
click at [937, 424] on div "gpt-4o" at bounding box center [1079, 421] width 381 height 13
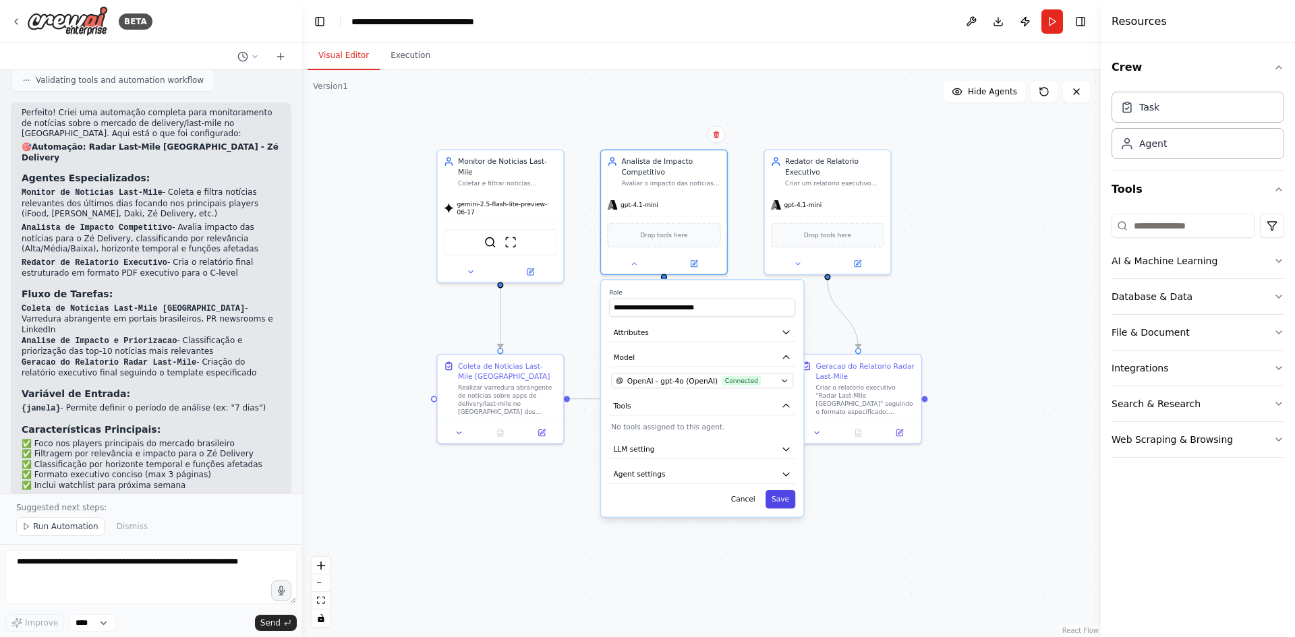
click at [785, 492] on button "Save" at bounding box center [781, 499] width 30 height 18
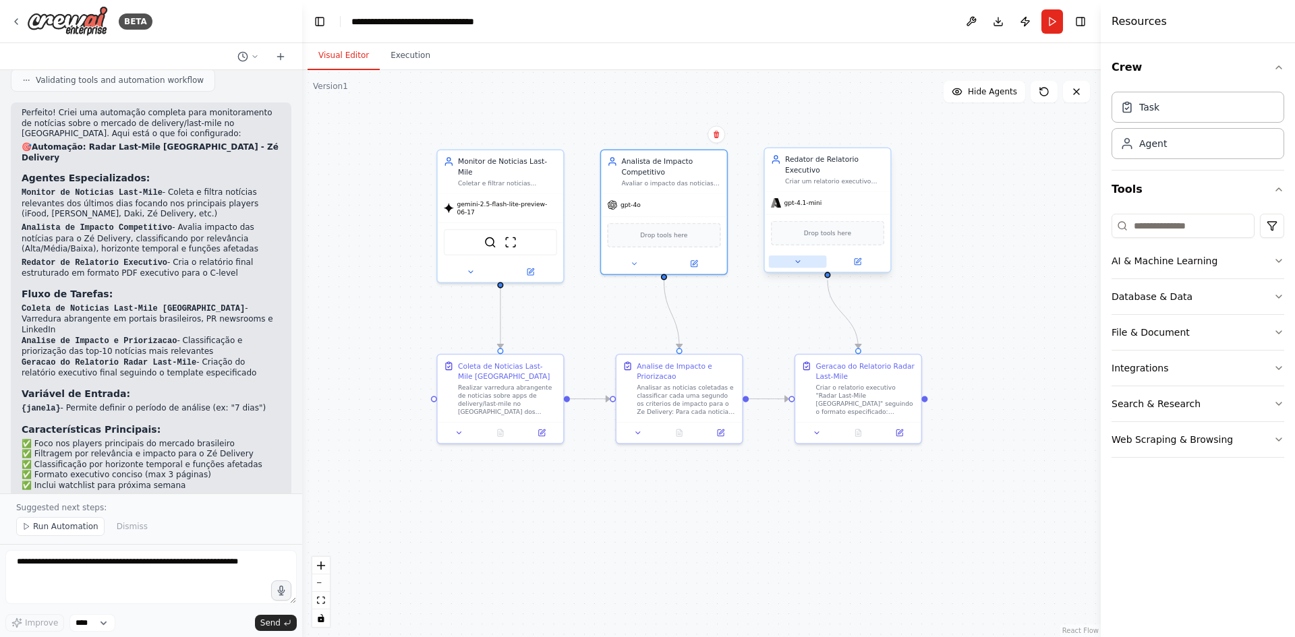
click at [792, 264] on button at bounding box center [798, 262] width 58 height 12
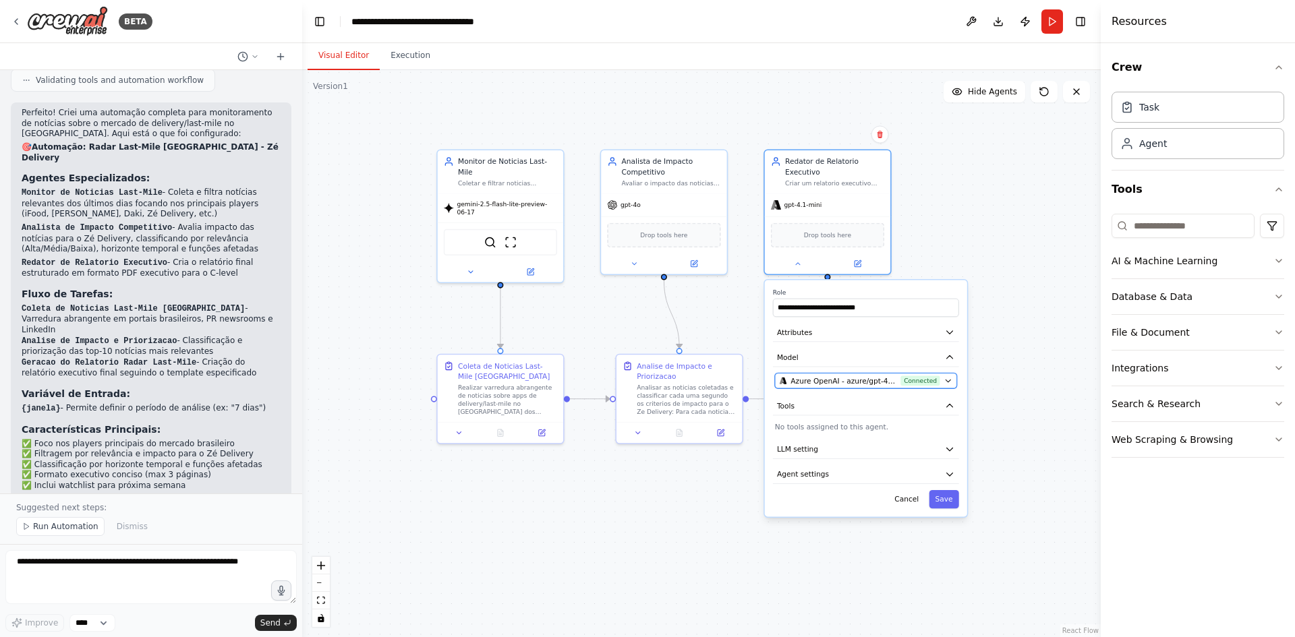
click at [859, 378] on span "Azure OpenAI - azure/gpt-4.1-mini (Azure OpenAI)" at bounding box center [843, 381] width 106 height 10
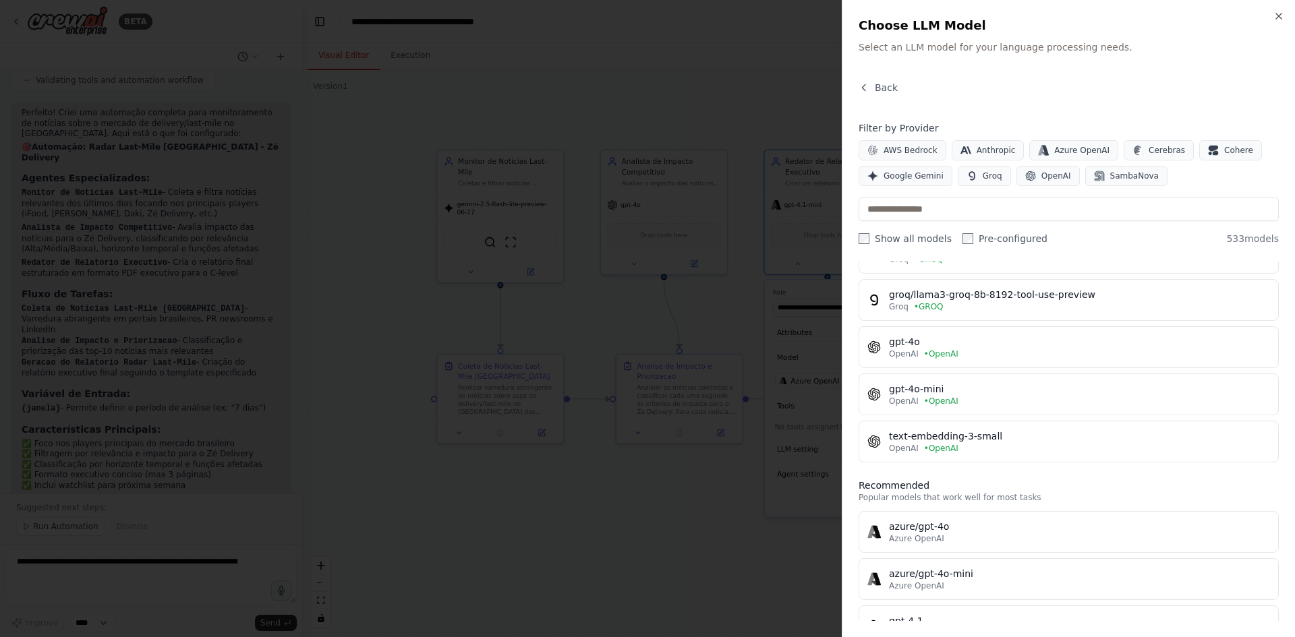
scroll to position [1147, 0]
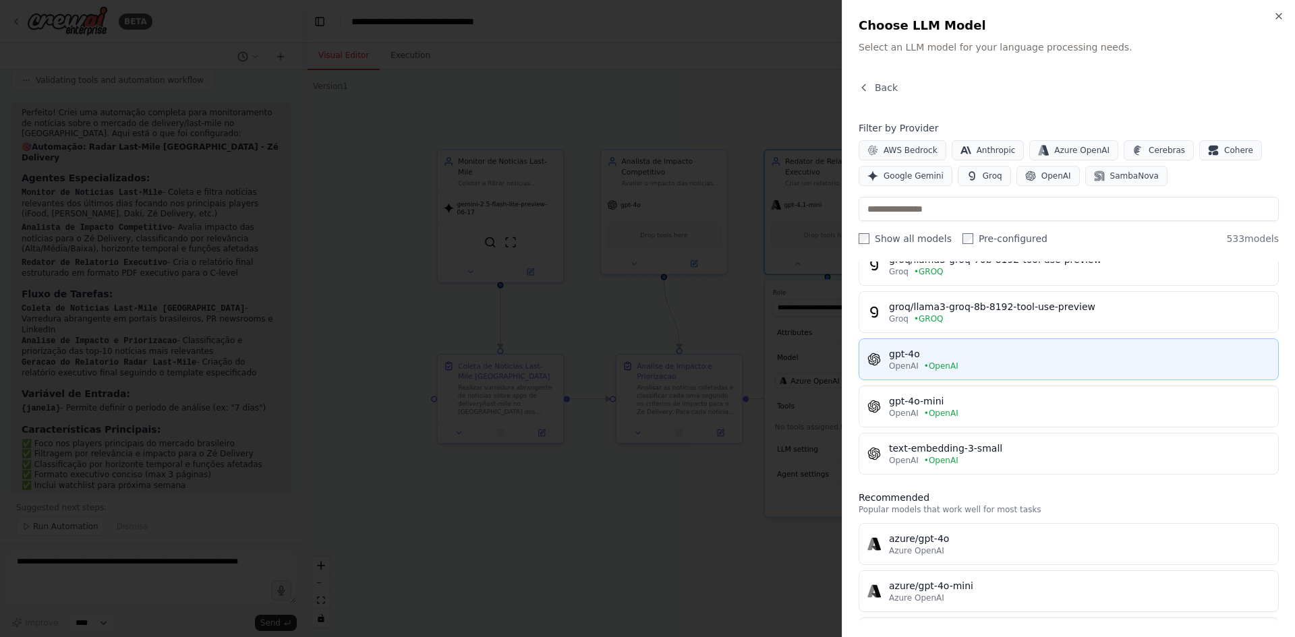
click at [940, 355] on div "gpt-4o" at bounding box center [1079, 353] width 381 height 13
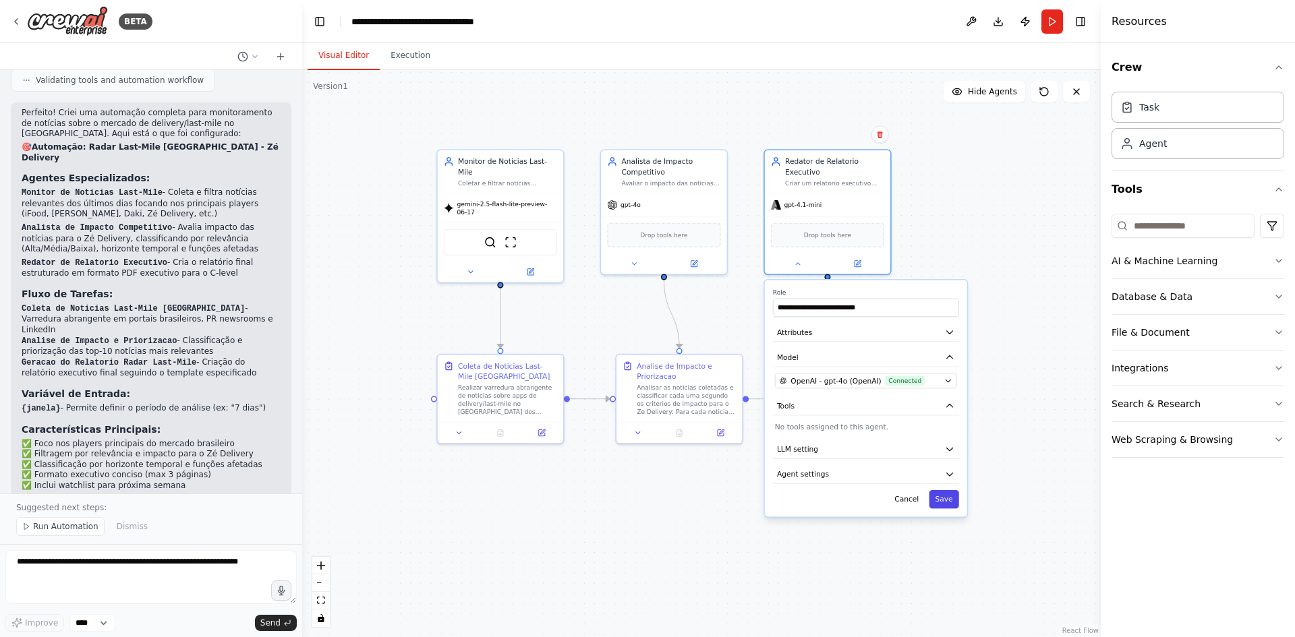
click at [945, 492] on button "Save" at bounding box center [944, 499] width 30 height 18
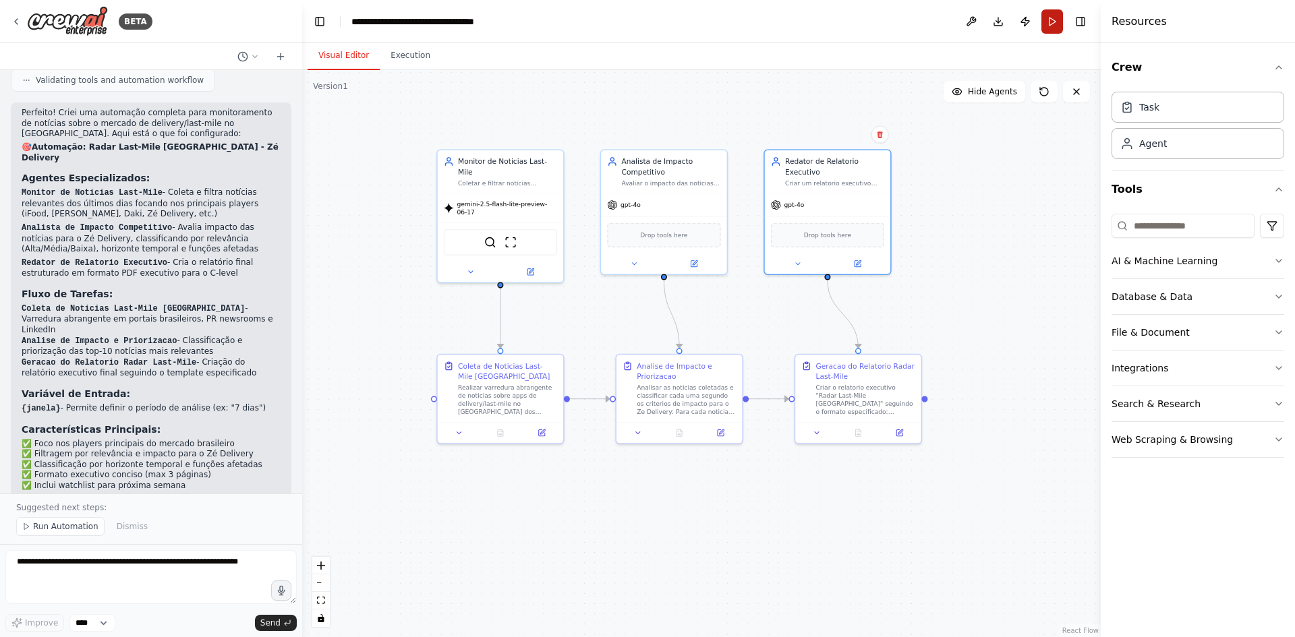
click at [1035, 28] on button "Run" at bounding box center [1052, 21] width 22 height 24
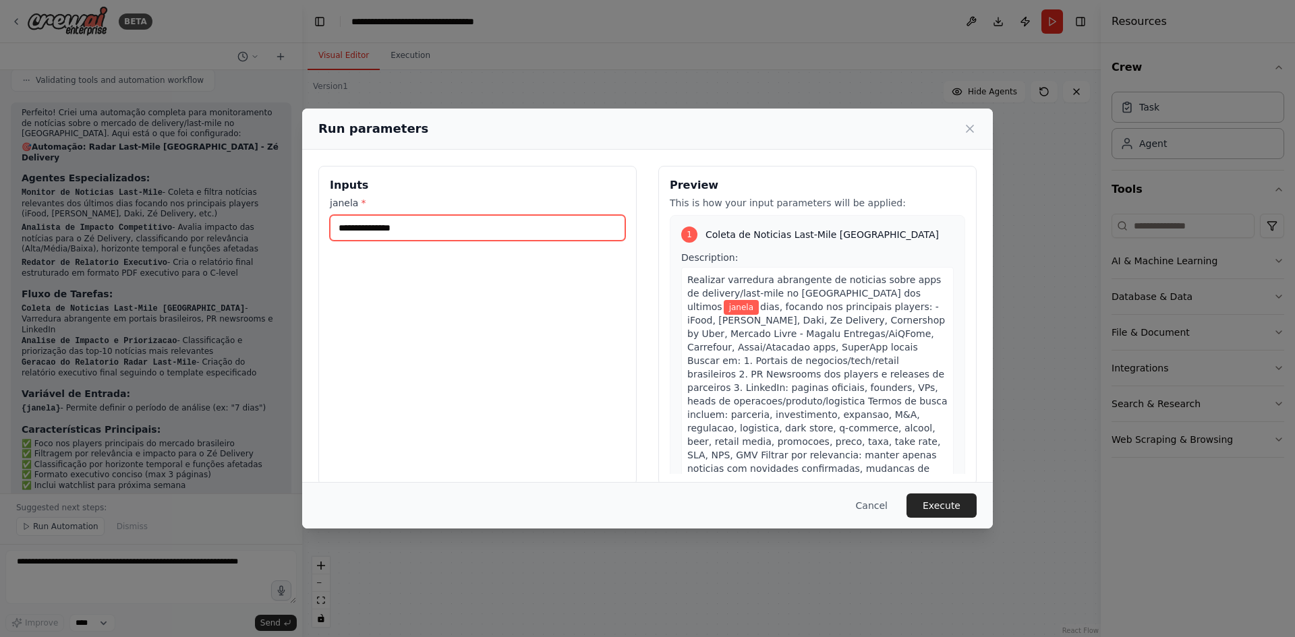
click at [383, 225] on input "janela *" at bounding box center [477, 228] width 295 height 26
type input "*"
click at [457, 369] on div "Inputs janela * *" at bounding box center [477, 326] width 318 height 320
click at [944, 492] on button "Execute" at bounding box center [941, 506] width 70 height 24
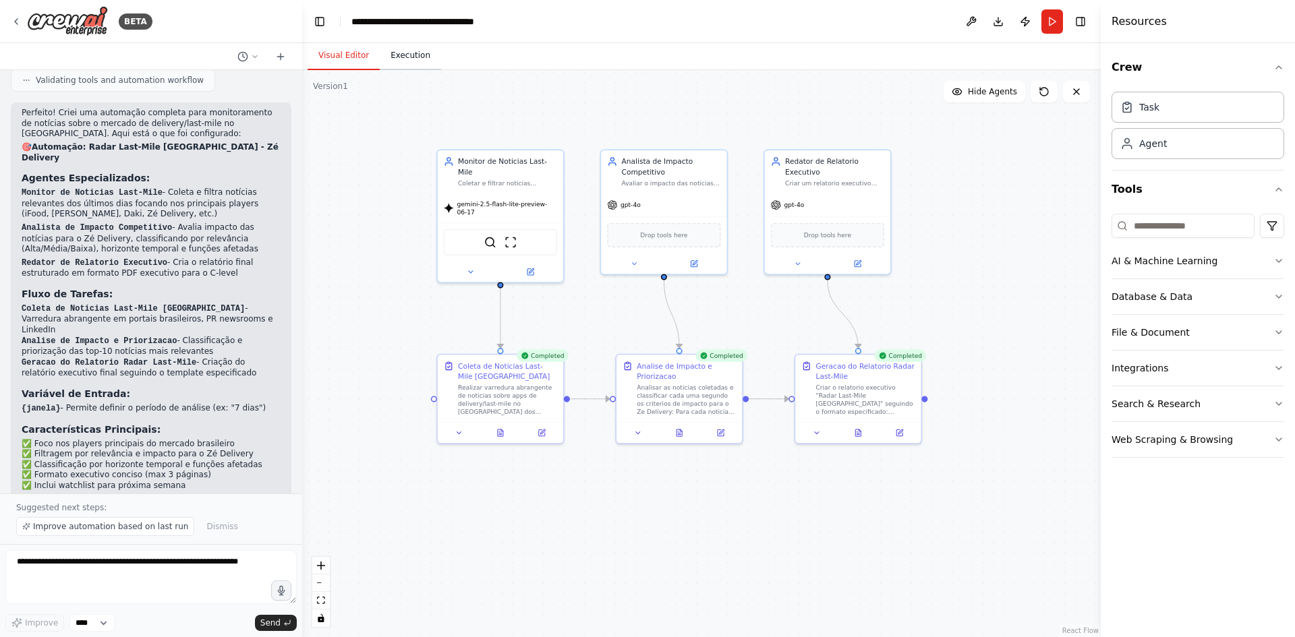
click at [393, 57] on button "Execution" at bounding box center [410, 56] width 61 height 28
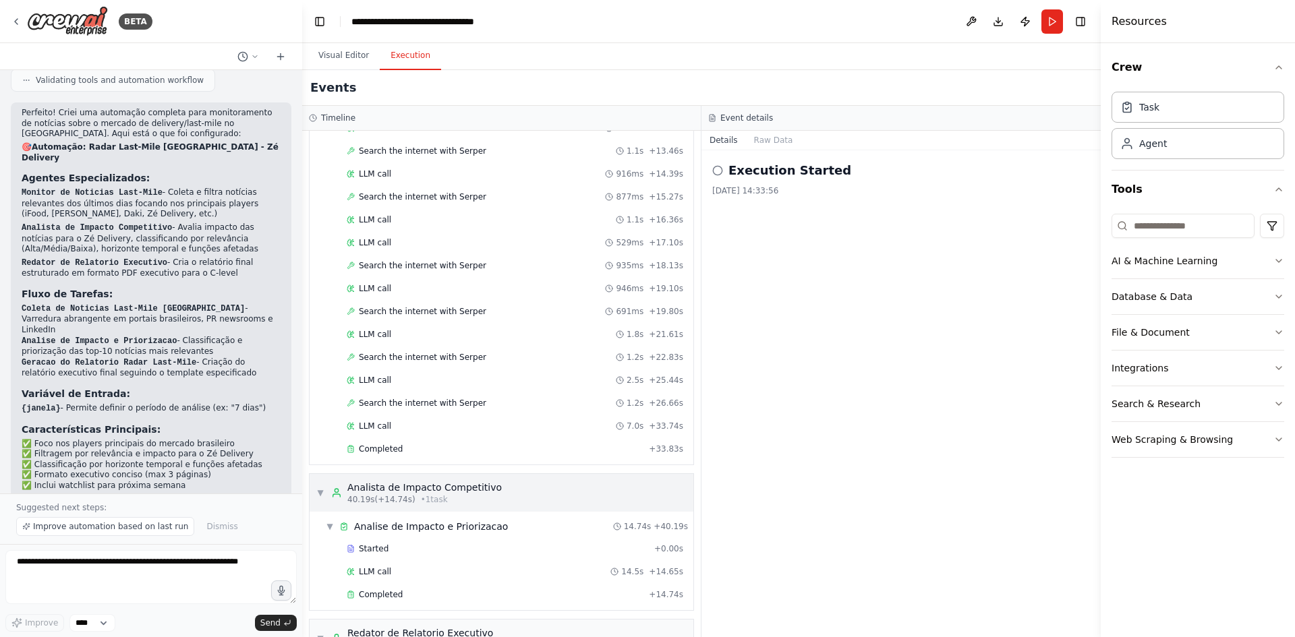
scroll to position [471, 0]
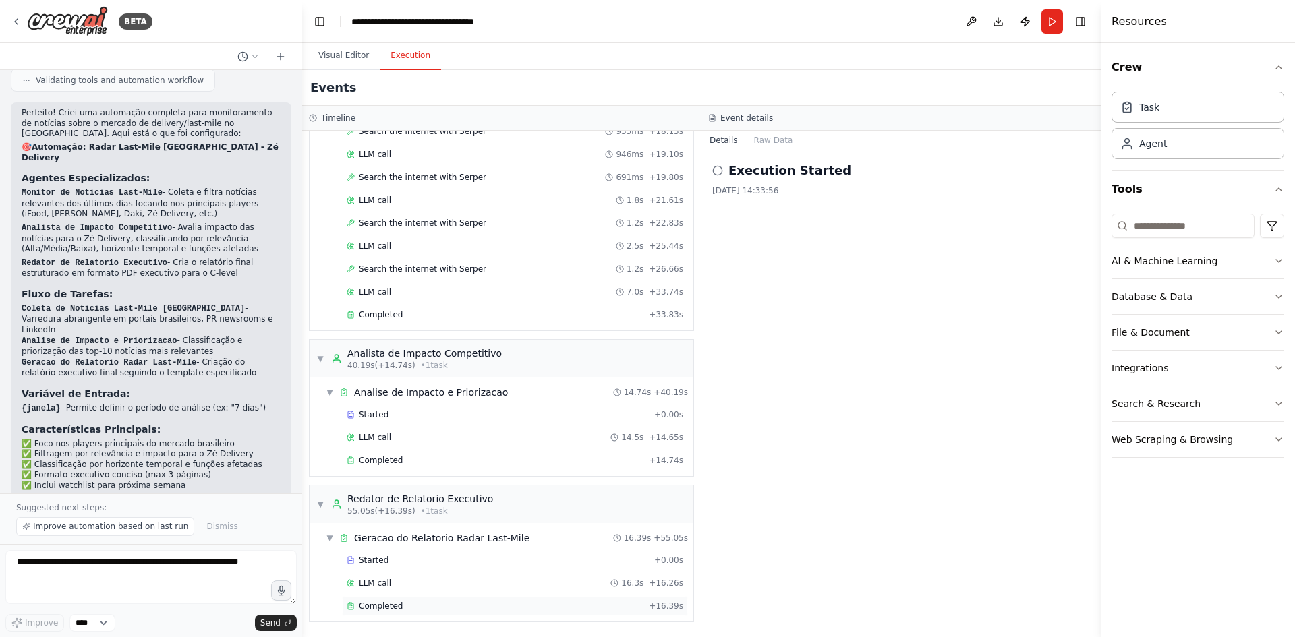
click at [404, 492] on div "Completed" at bounding box center [495, 606] width 297 height 11
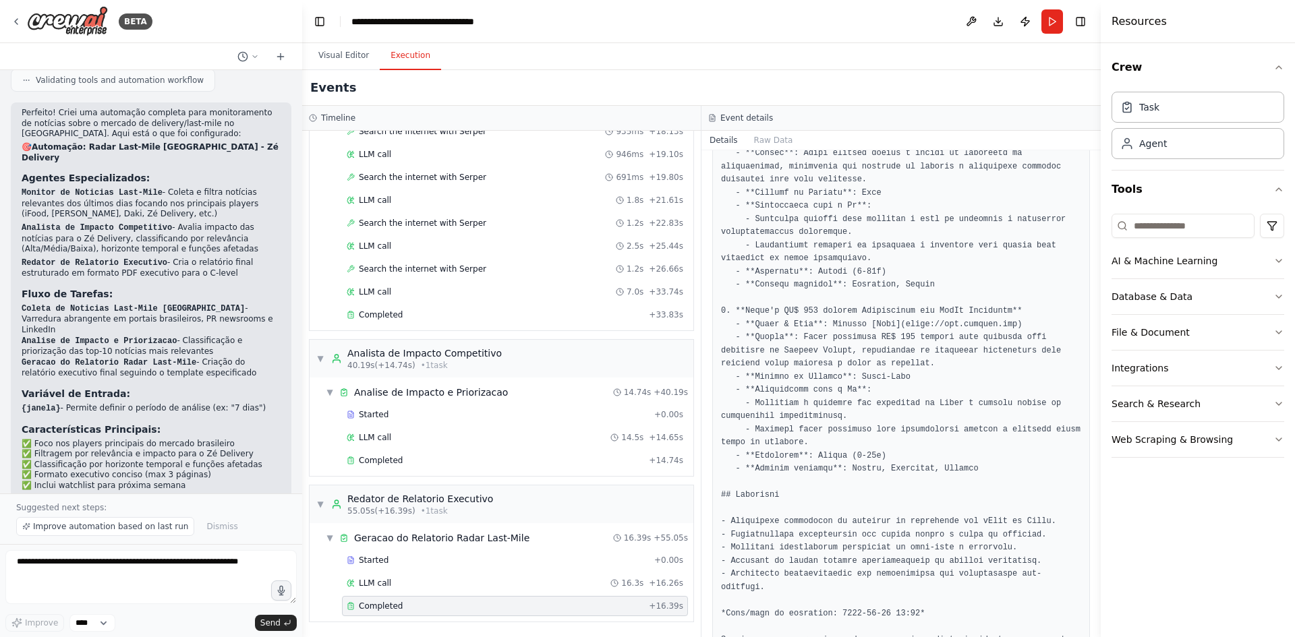
scroll to position [1085, 0]
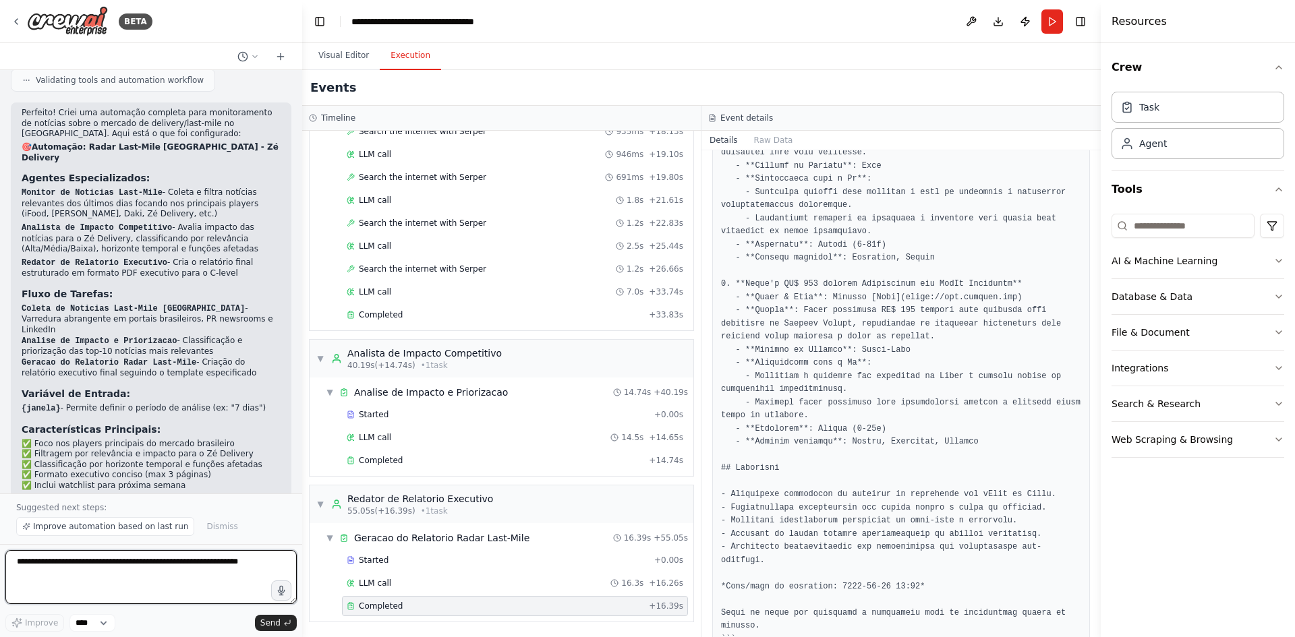
click at [183, 492] on textarea at bounding box center [150, 577] width 291 height 54
click at [105, 492] on textarea at bounding box center [150, 577] width 291 height 54
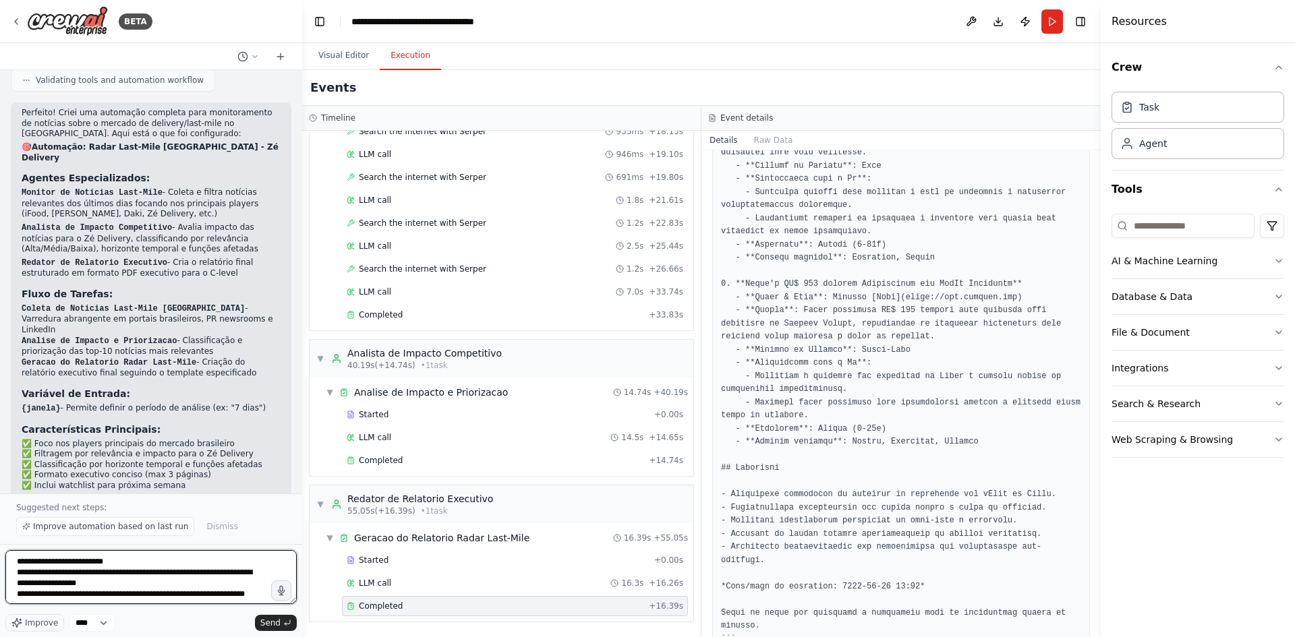
scroll to position [7, 0]
type textarea "**********"
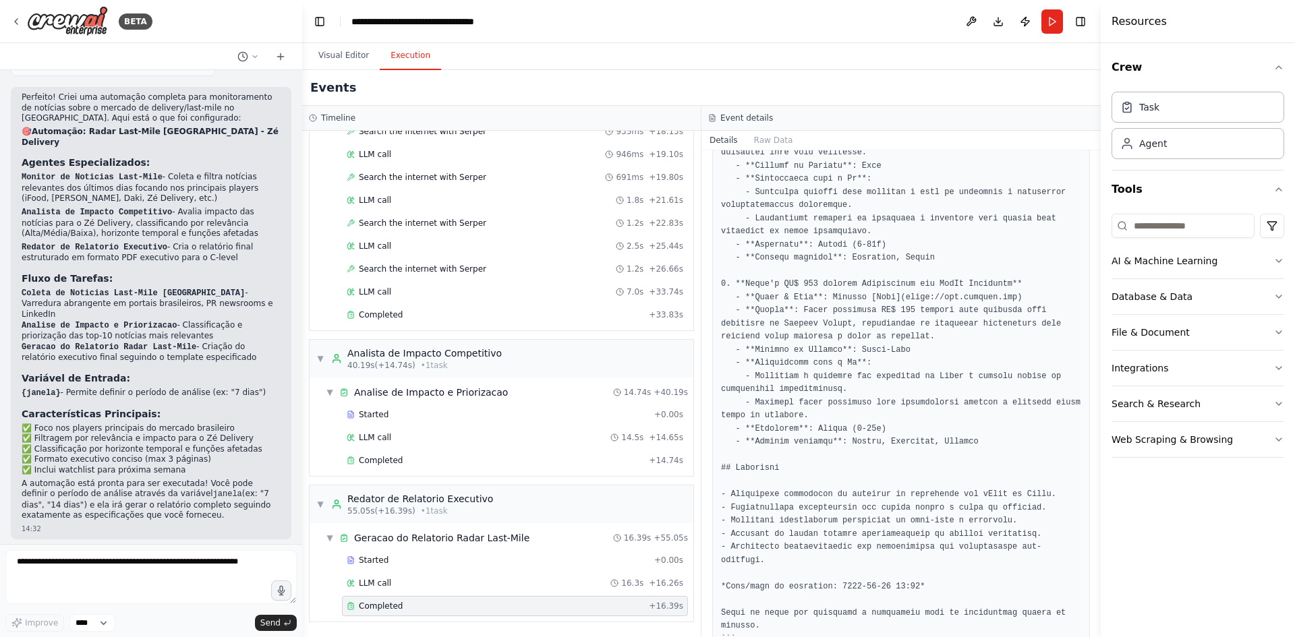
scroll to position [2050, 0]
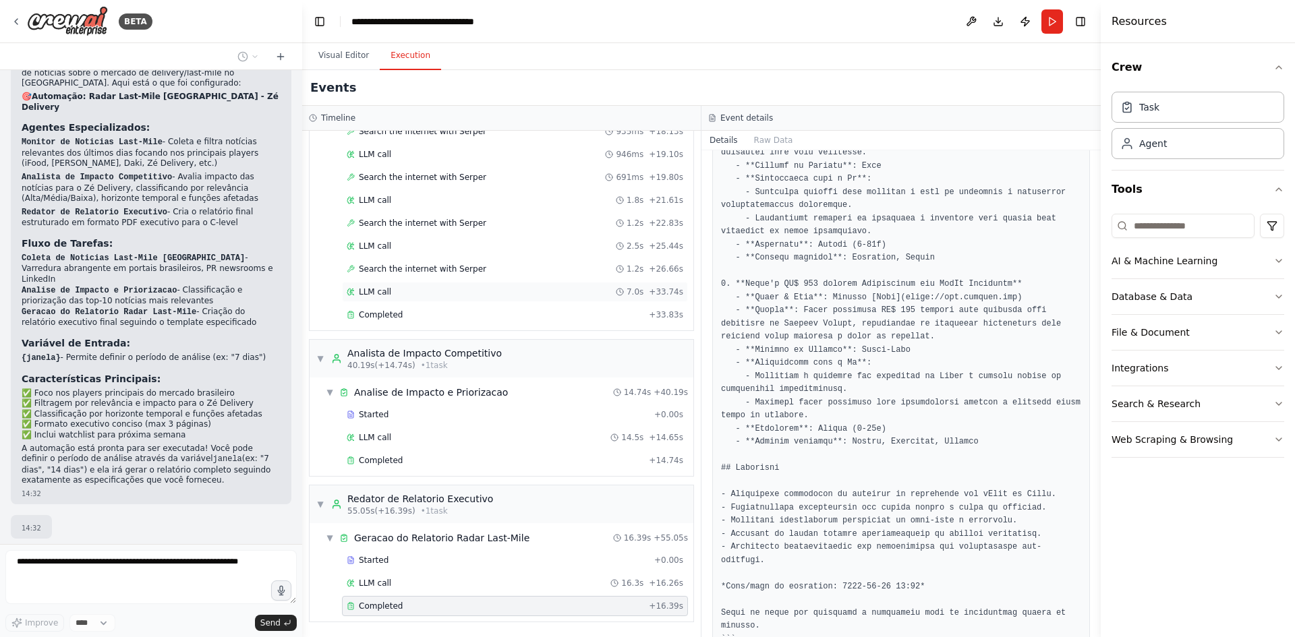
click at [382, 287] on span "LLM call" at bounding box center [375, 292] width 32 height 11
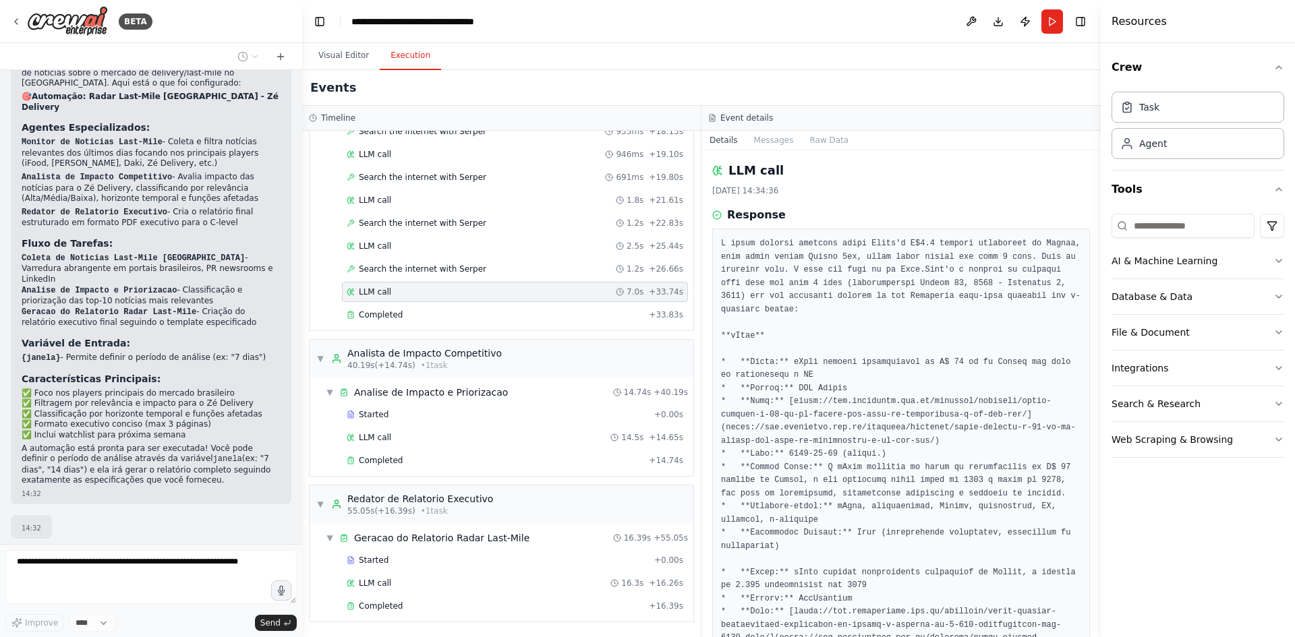
click at [383, 301] on div "LLM call 7.0s + 33.74s" at bounding box center [515, 292] width 346 height 20
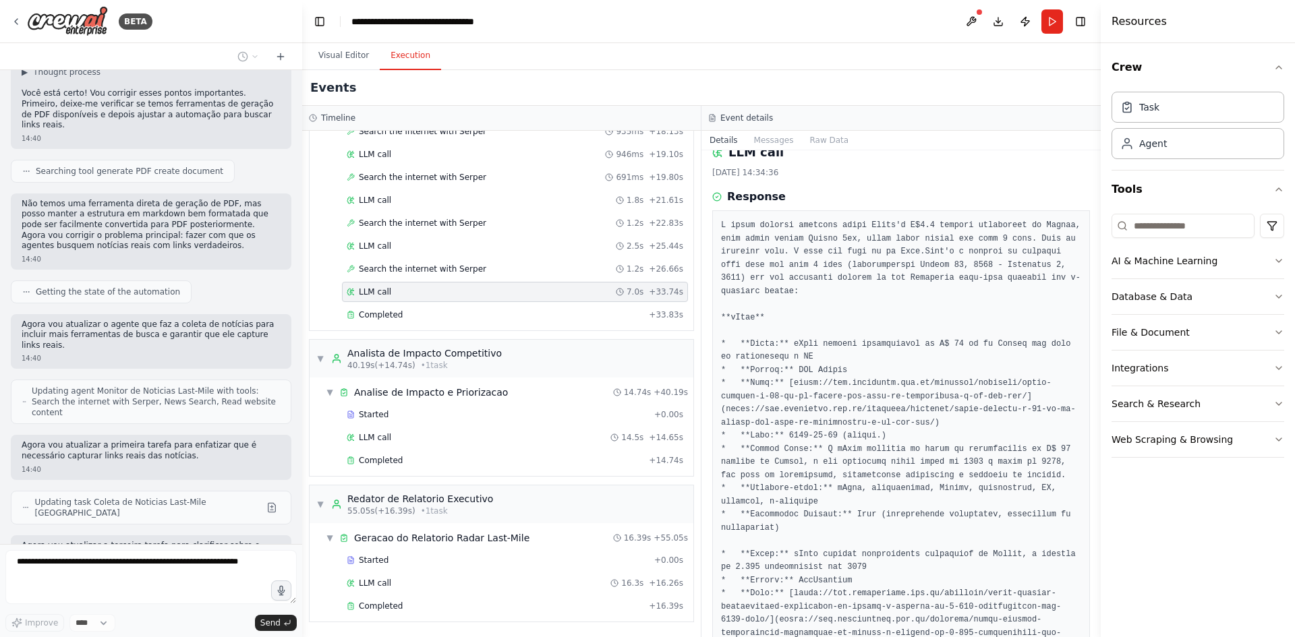
scroll to position [0, 0]
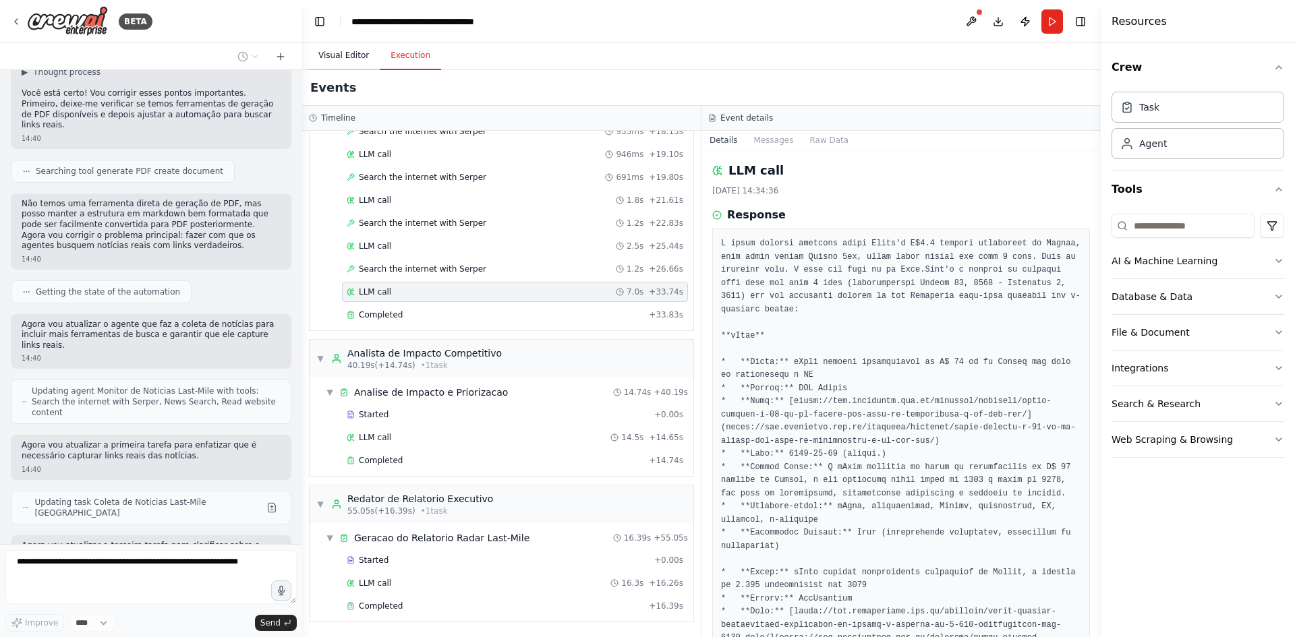
click at [339, 52] on button "Visual Editor" at bounding box center [344, 56] width 72 height 28
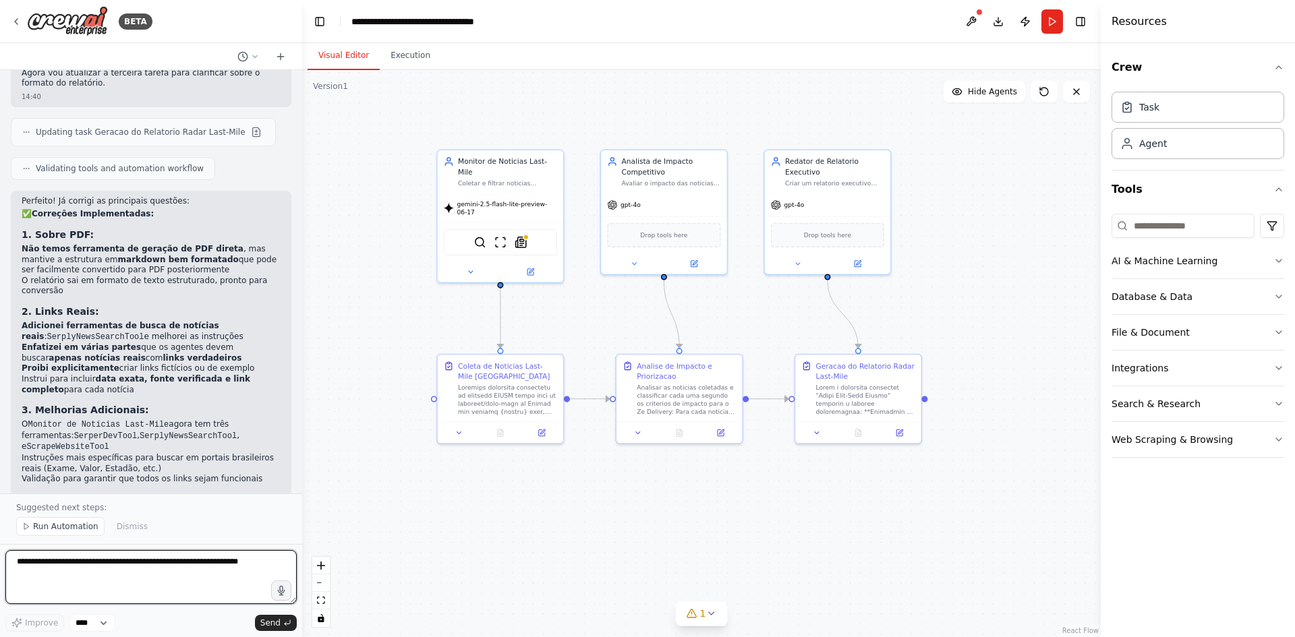
scroll to position [3100, 0]
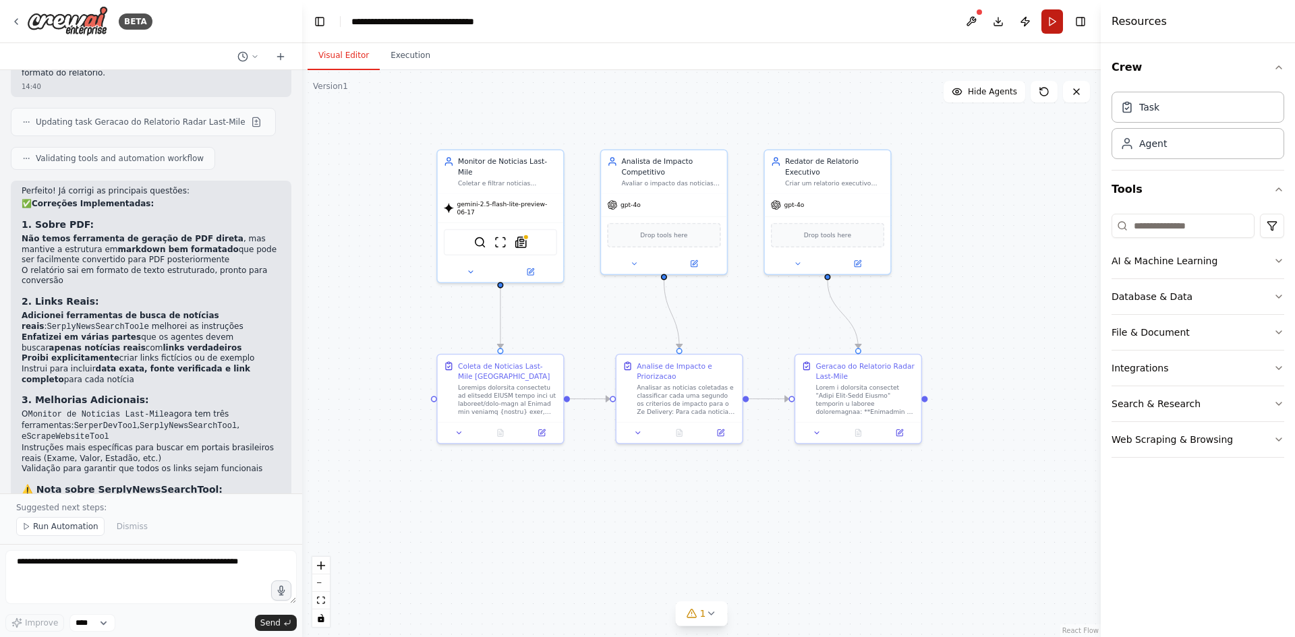
click at [1035, 21] on button "Run" at bounding box center [1052, 21] width 22 height 24
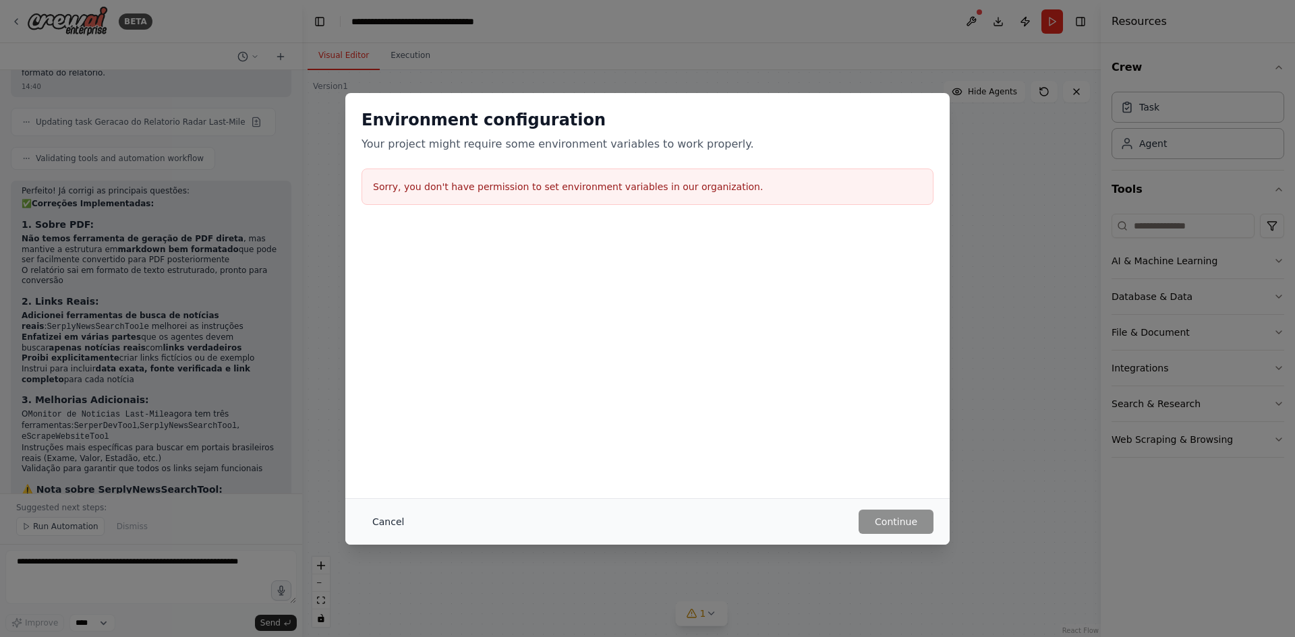
click at [388, 492] on button "Cancel" at bounding box center [388, 522] width 53 height 24
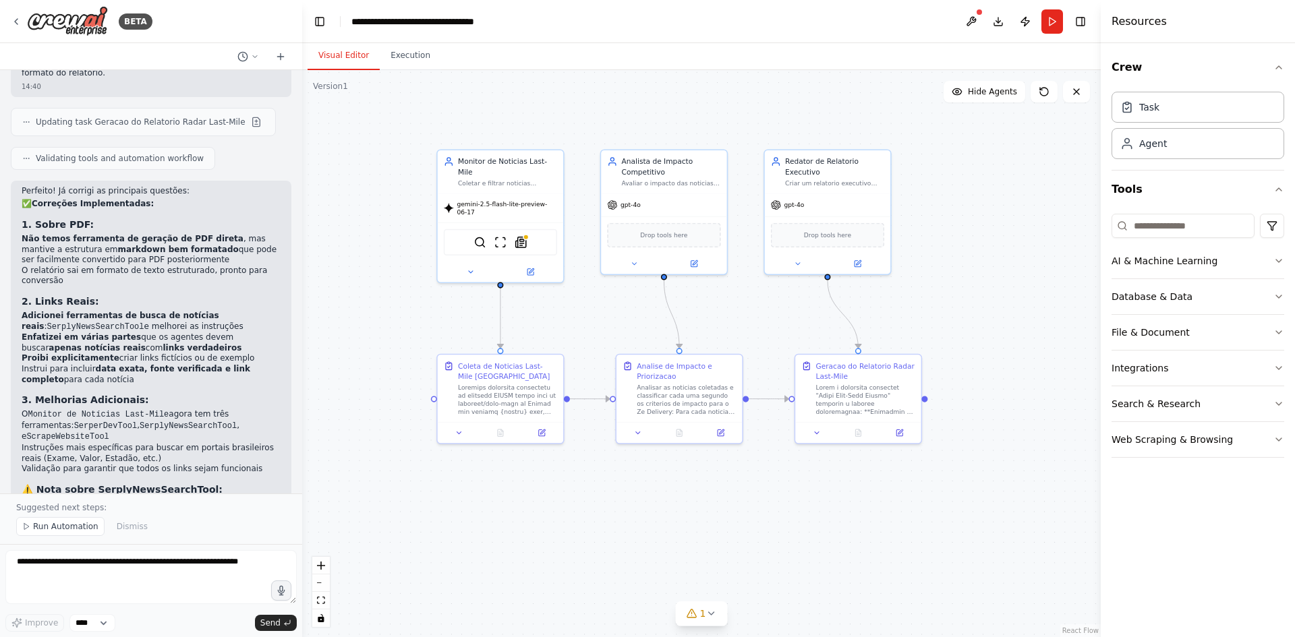
click at [977, 442] on div ".deletable-edge-delete-btn { width: 20px; height: 20px; border: 0px solid #ffff…" at bounding box center [701, 353] width 799 height 567
click at [526, 234] on img at bounding box center [521, 240] width 12 height 12
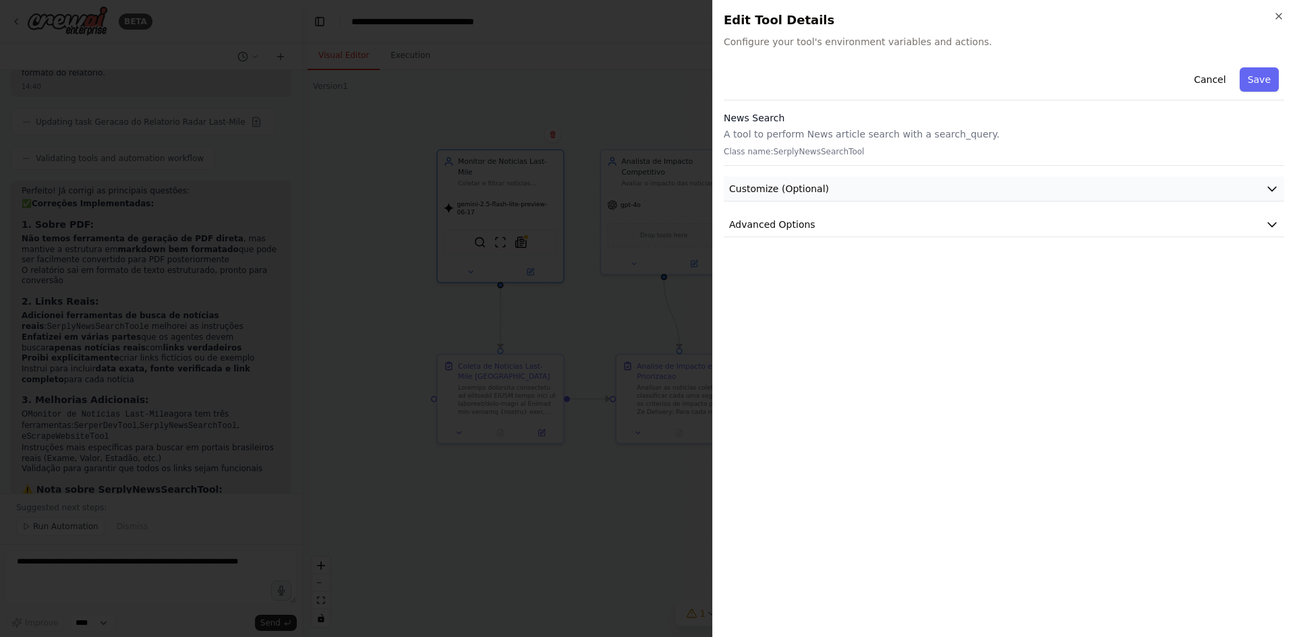
click at [900, 189] on button "Customize (Optional)" at bounding box center [1004, 189] width 560 height 25
click at [896, 221] on button "Advanced Options" at bounding box center [1004, 224] width 560 height 25
click at [1035, 221] on button "Advanced Options" at bounding box center [1004, 224] width 560 height 25
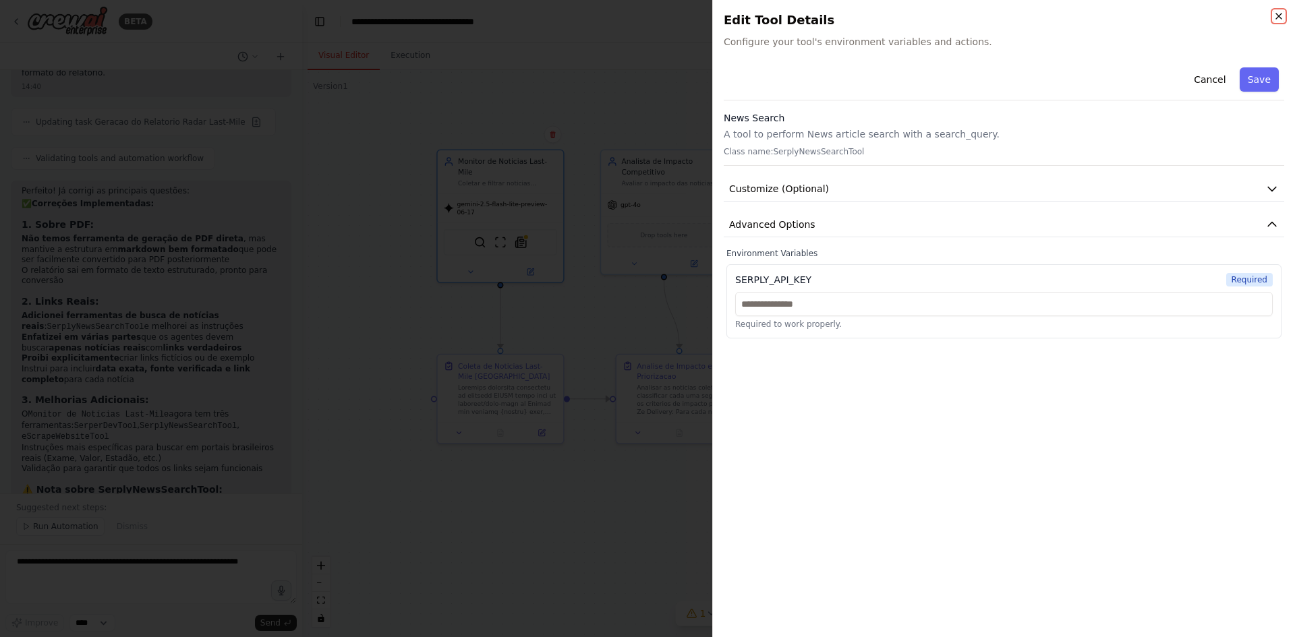
click at [1035, 17] on icon "button" at bounding box center [1278, 16] width 11 height 11
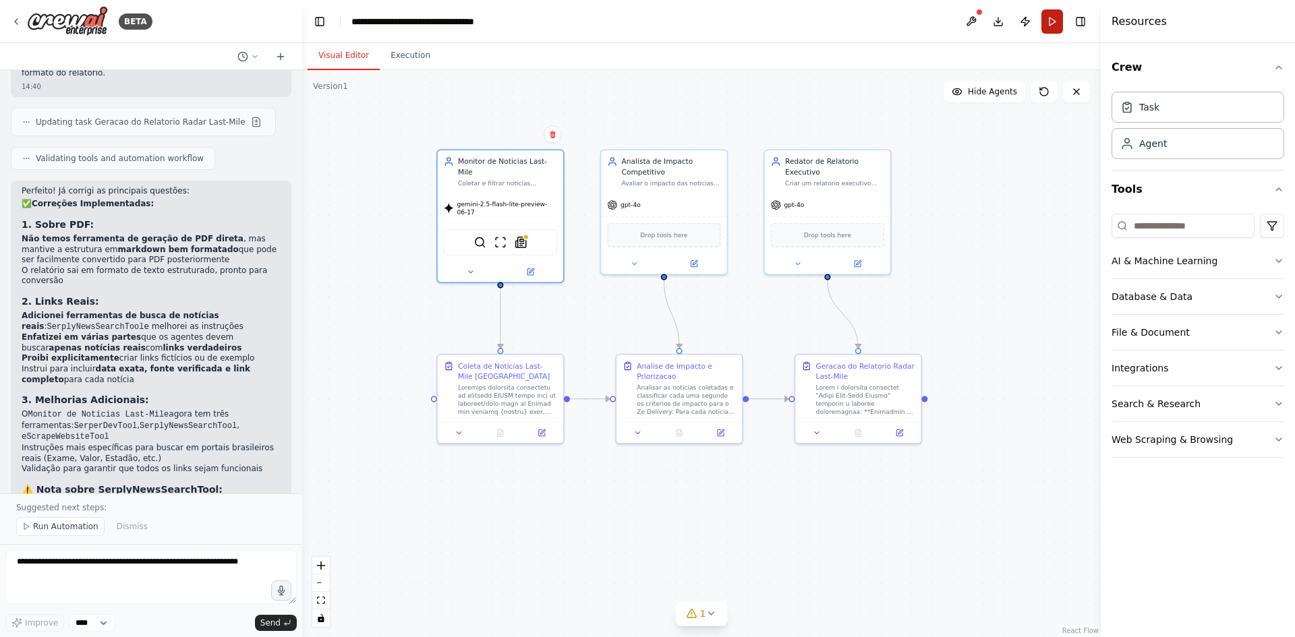
click at [1035, 25] on button "Run" at bounding box center [1052, 21] width 22 height 24
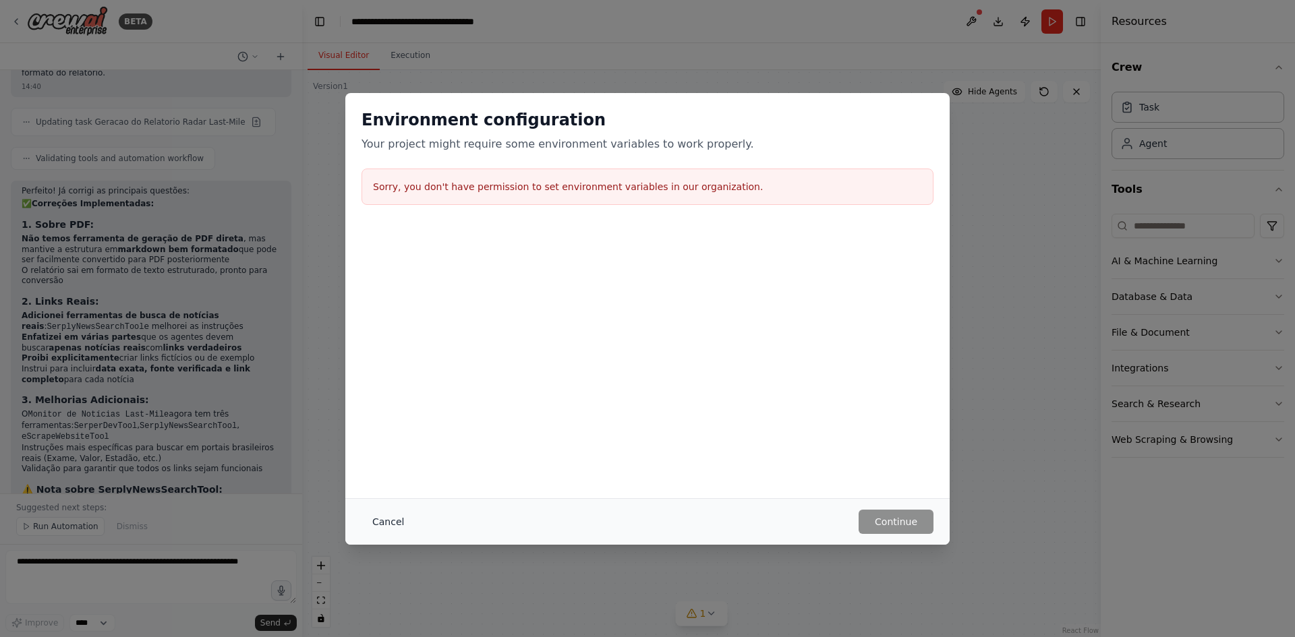
click at [380, 492] on button "Cancel" at bounding box center [388, 522] width 53 height 24
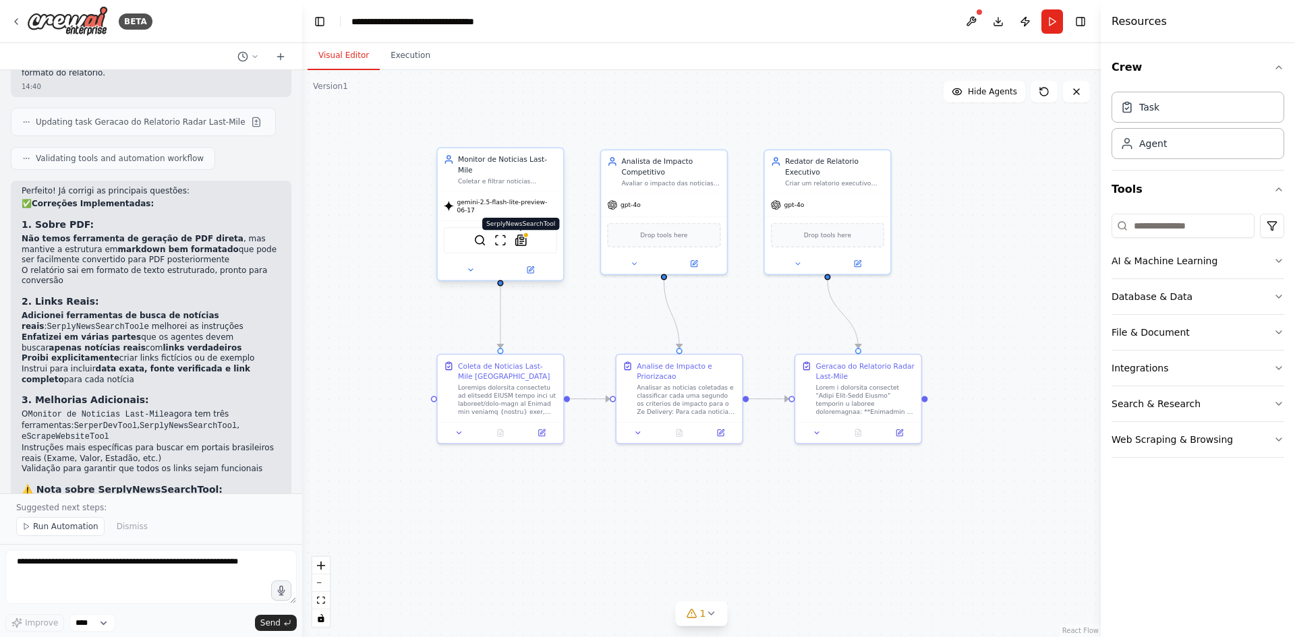
click at [517, 234] on img at bounding box center [521, 240] width 12 height 12
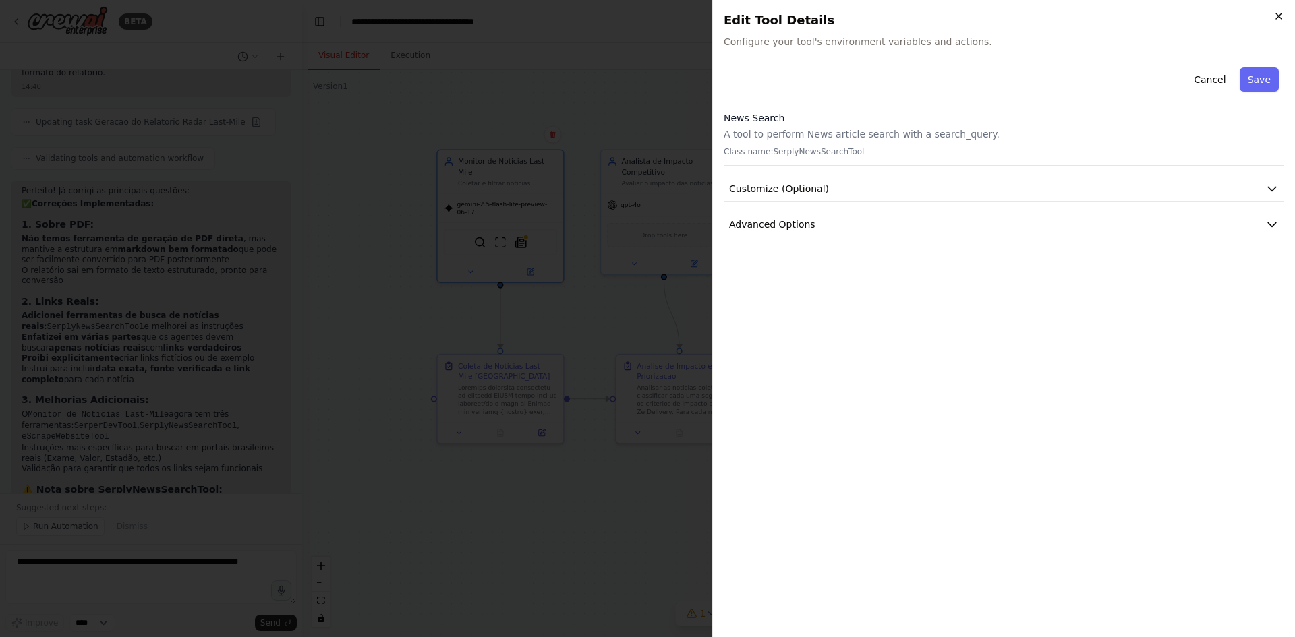
click at [1035, 13] on icon "button" at bounding box center [1278, 16] width 11 height 11
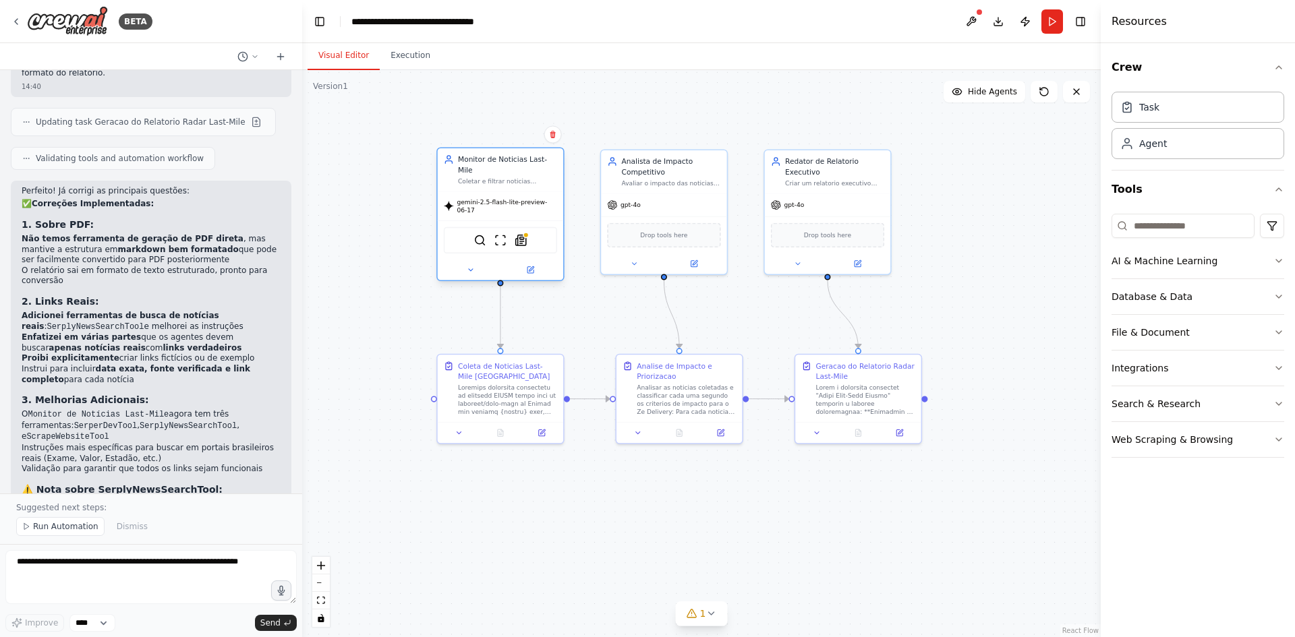
click at [509, 198] on div "gemini-2.5-flash-lite-preview-06-17" at bounding box center [500, 206] width 113 height 16
click at [505, 163] on div "Monitor de Noticias Last-Mile" at bounding box center [507, 164] width 99 height 20
click at [468, 266] on icon at bounding box center [471, 270] width 8 height 8
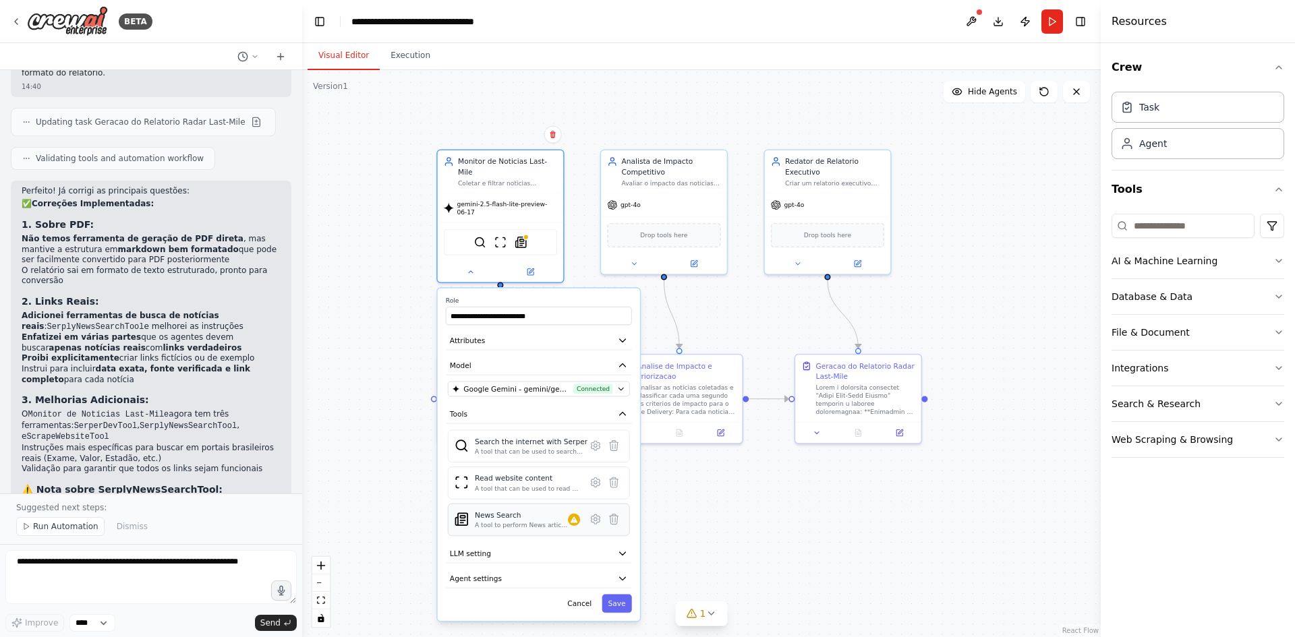
click at [526, 492] on div "A tool to perform News article search with a search_query." at bounding box center [521, 525] width 93 height 8
click at [598, 492] on icon at bounding box center [595, 519] width 12 height 12
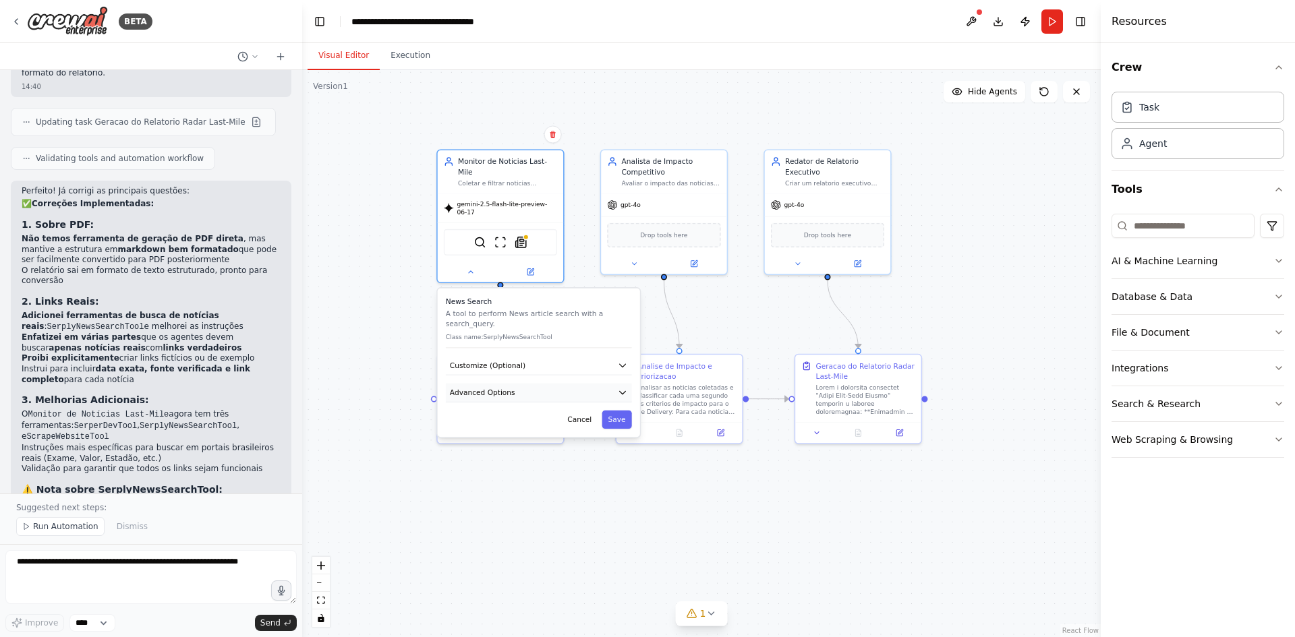
click at [532, 384] on button "Advanced Options" at bounding box center [539, 393] width 186 height 19
click at [585, 487] on button "Cancel" at bounding box center [579, 496] width 36 height 18
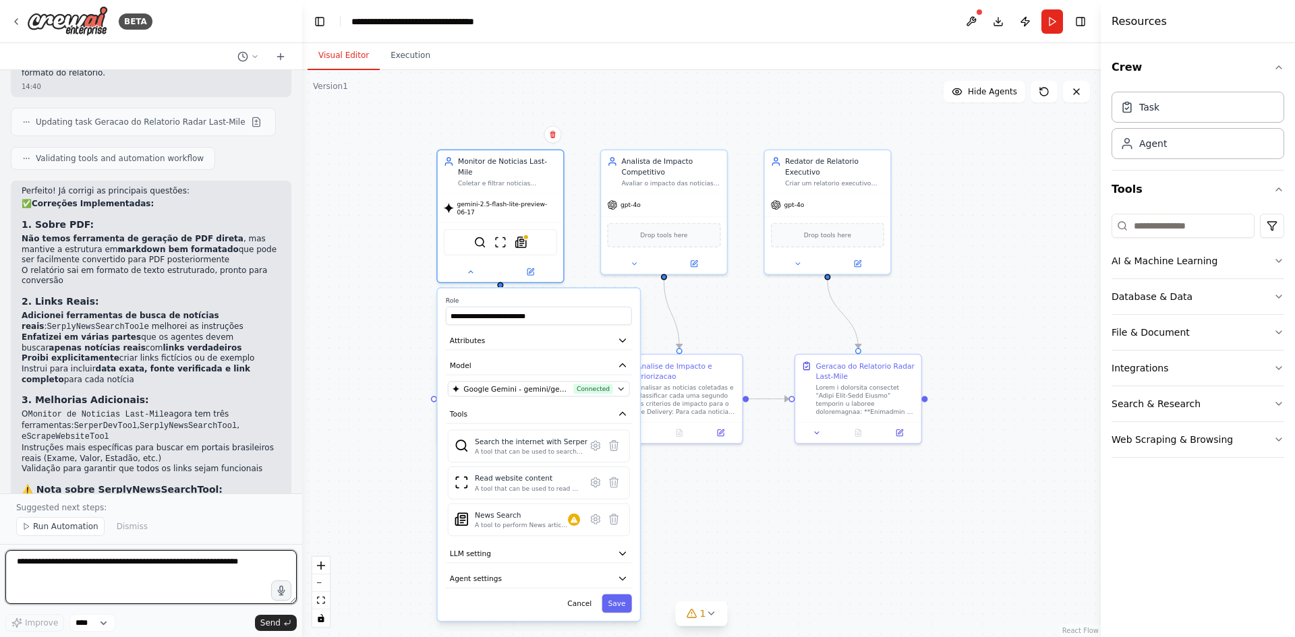
click at [139, 492] on textarea at bounding box center [150, 577] width 291 height 54
type textarea "**********"
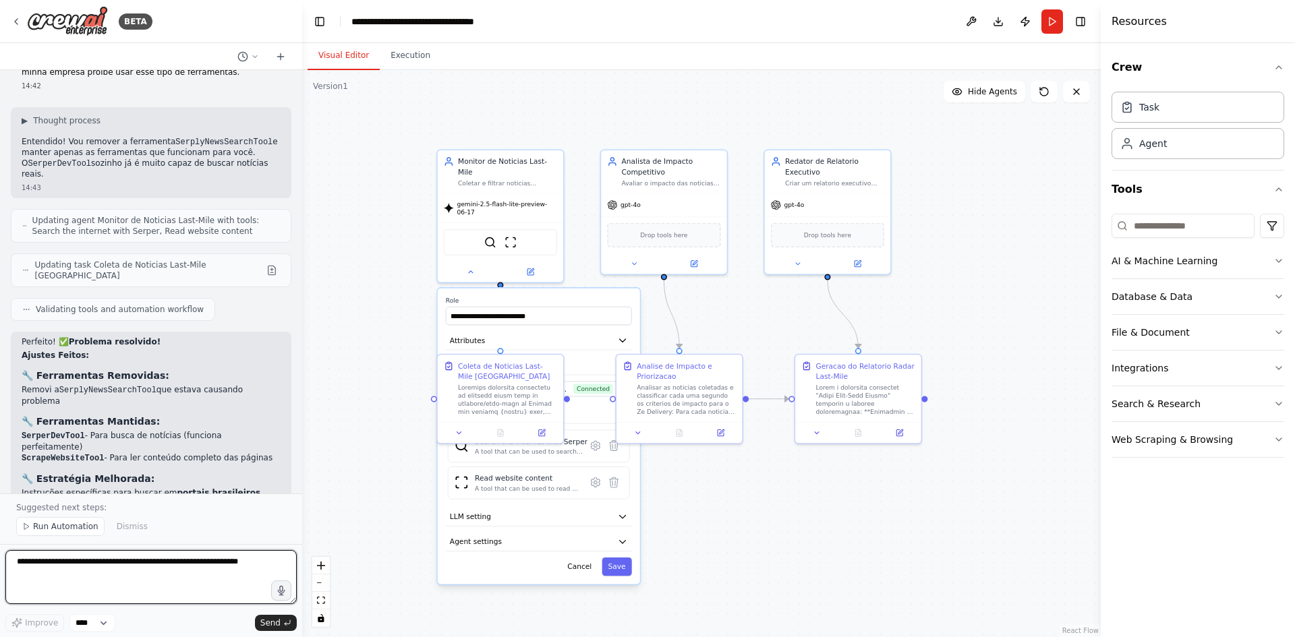
scroll to position [3718, 0]
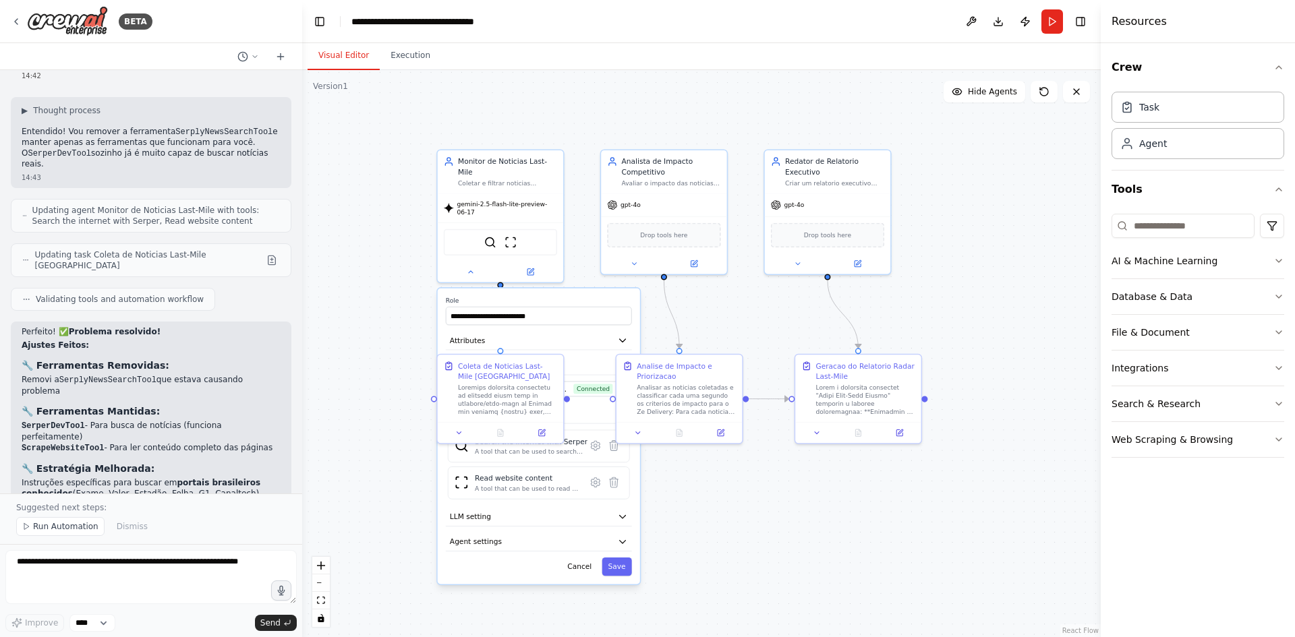
click at [782, 492] on div ".deletable-edge-delete-btn { width: 20px; height: 20px; border: 0px solid #ffff…" at bounding box center [701, 353] width 799 height 567
click at [585, 492] on button "Cancel" at bounding box center [579, 567] width 36 height 18
click at [335, 346] on div ".deletable-edge-delete-btn { width: 20px; height: 20px; border: 0px solid #ffff…" at bounding box center [701, 353] width 799 height 567
click at [1035, 22] on button "Run" at bounding box center [1052, 21] width 22 height 24
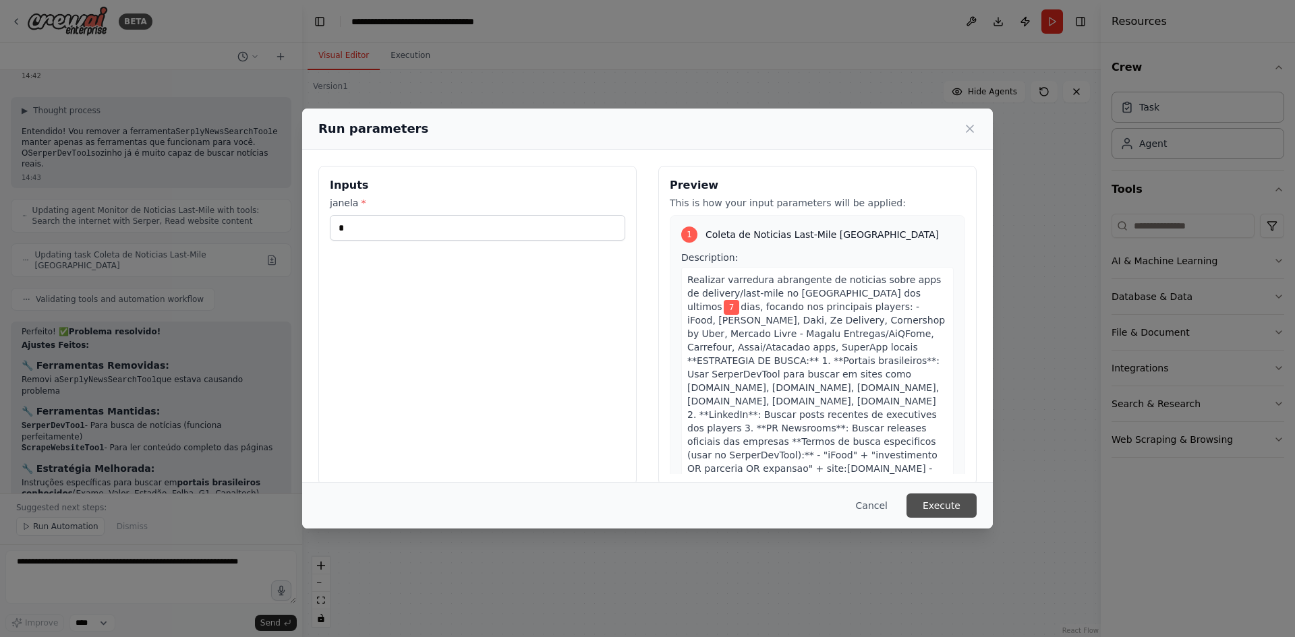
click at [950, 492] on button "Execute" at bounding box center [941, 506] width 70 height 24
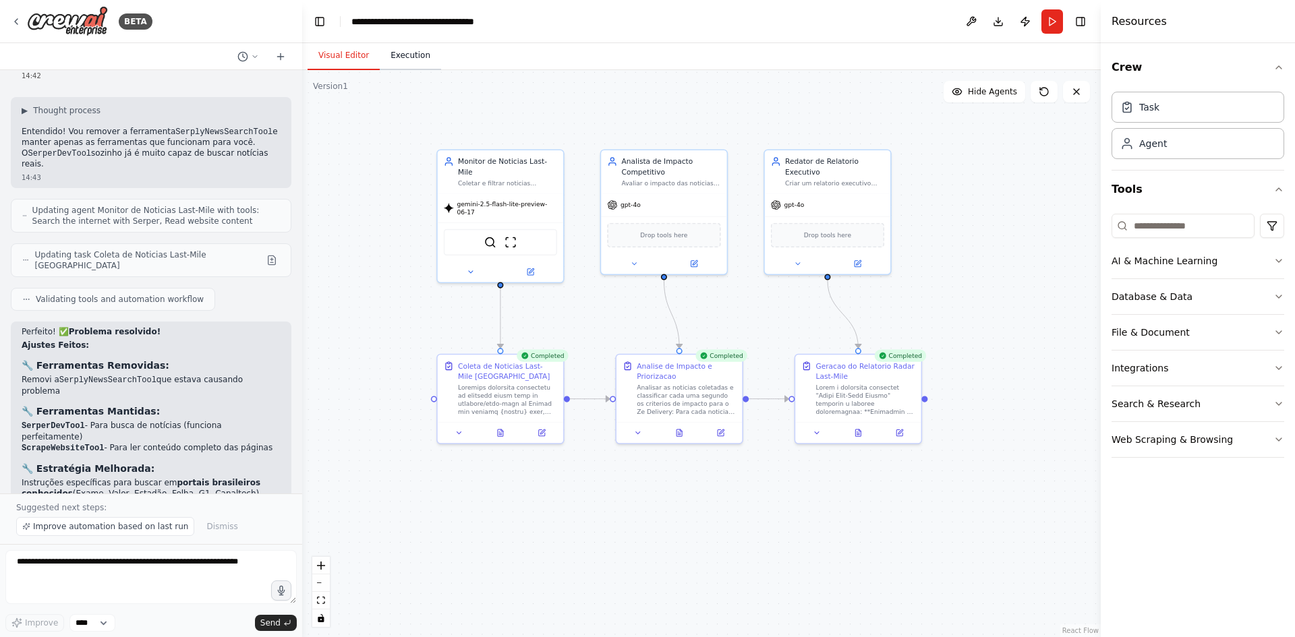
click at [417, 63] on button "Execution" at bounding box center [410, 56] width 61 height 28
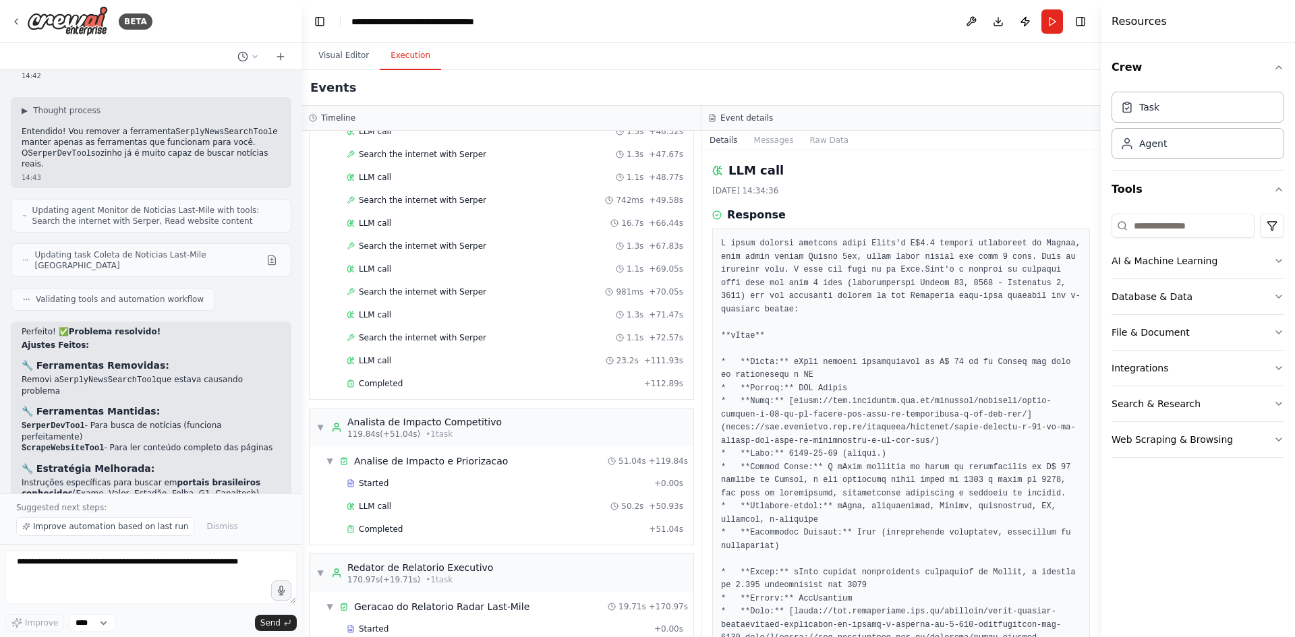
scroll to position [1022, 0]
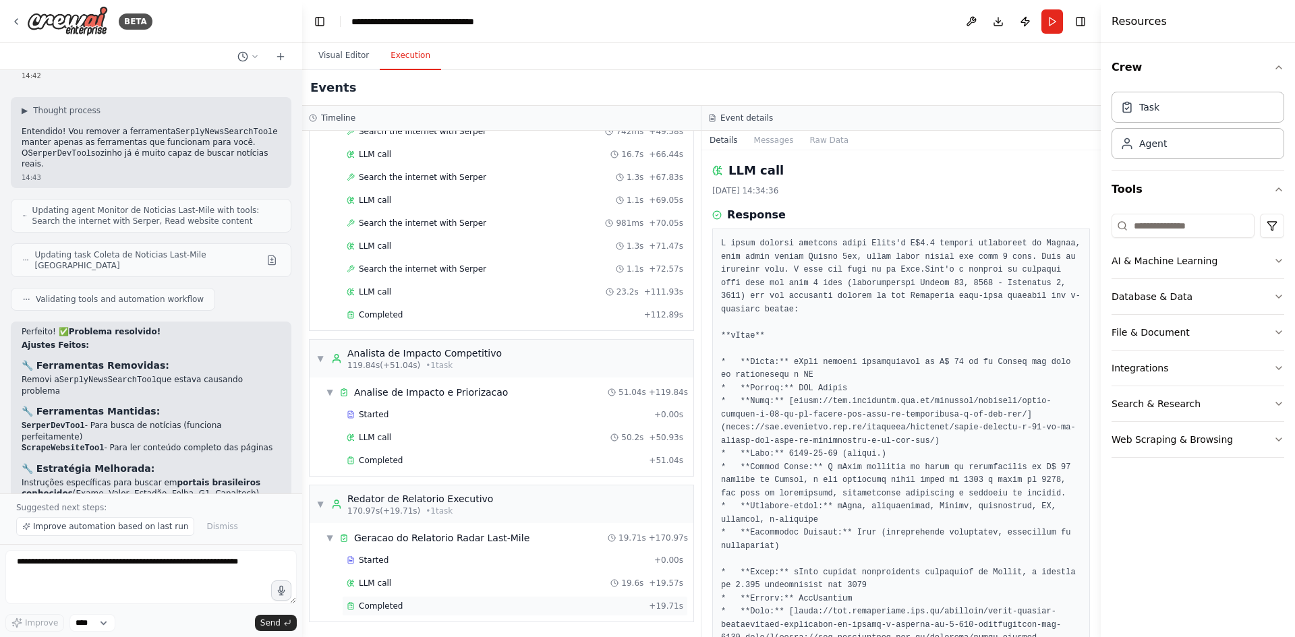
click at [428, 492] on div "Completed" at bounding box center [495, 606] width 297 height 11
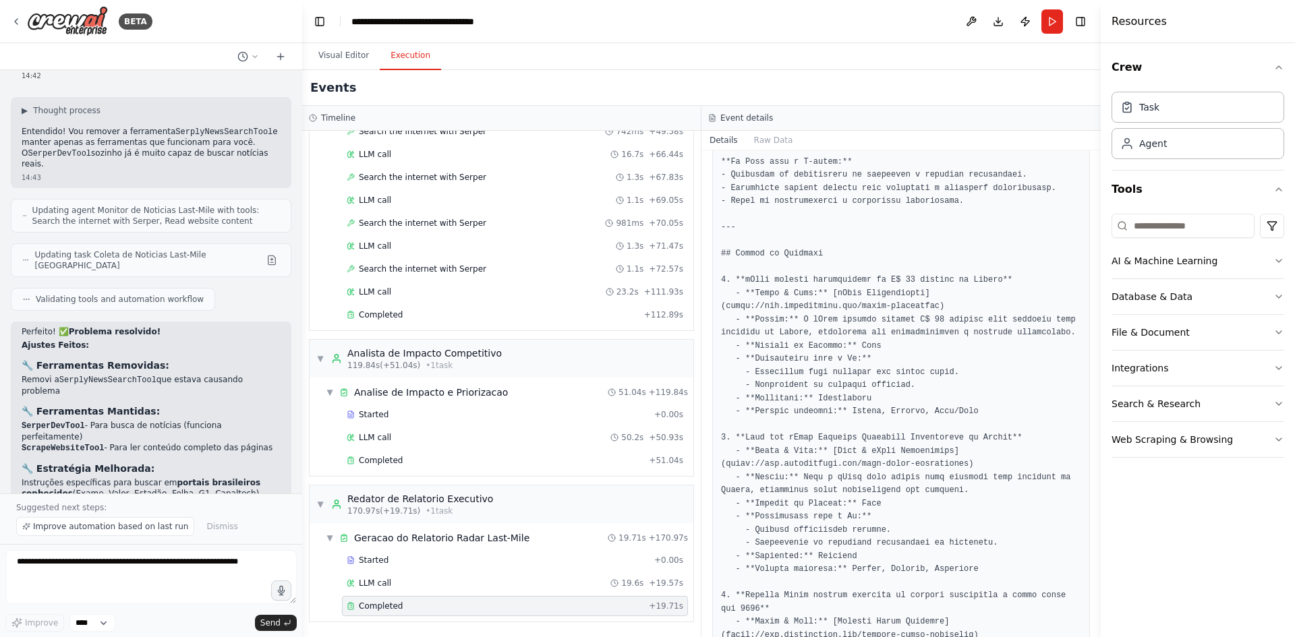
scroll to position [809, 0]
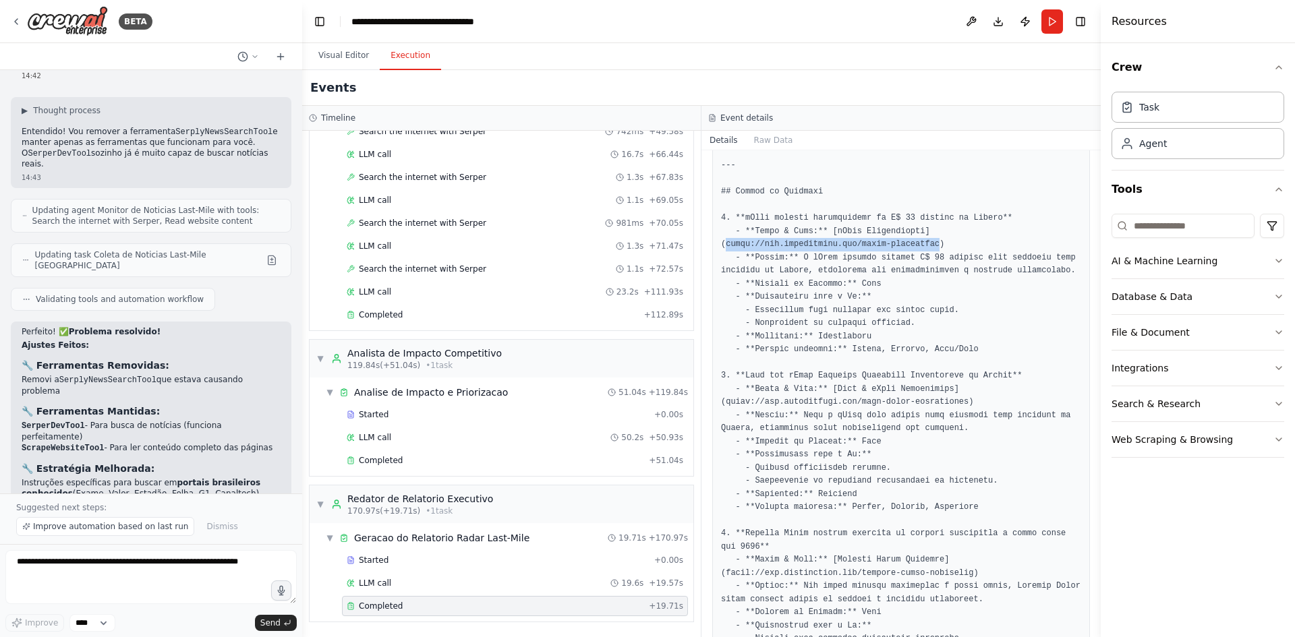
drag, startPoint x: 916, startPoint y: 192, endPoint x: 766, endPoint y: 204, distance: 150.2
copy pre "https://www.exemplonews.com/ifood-investment"
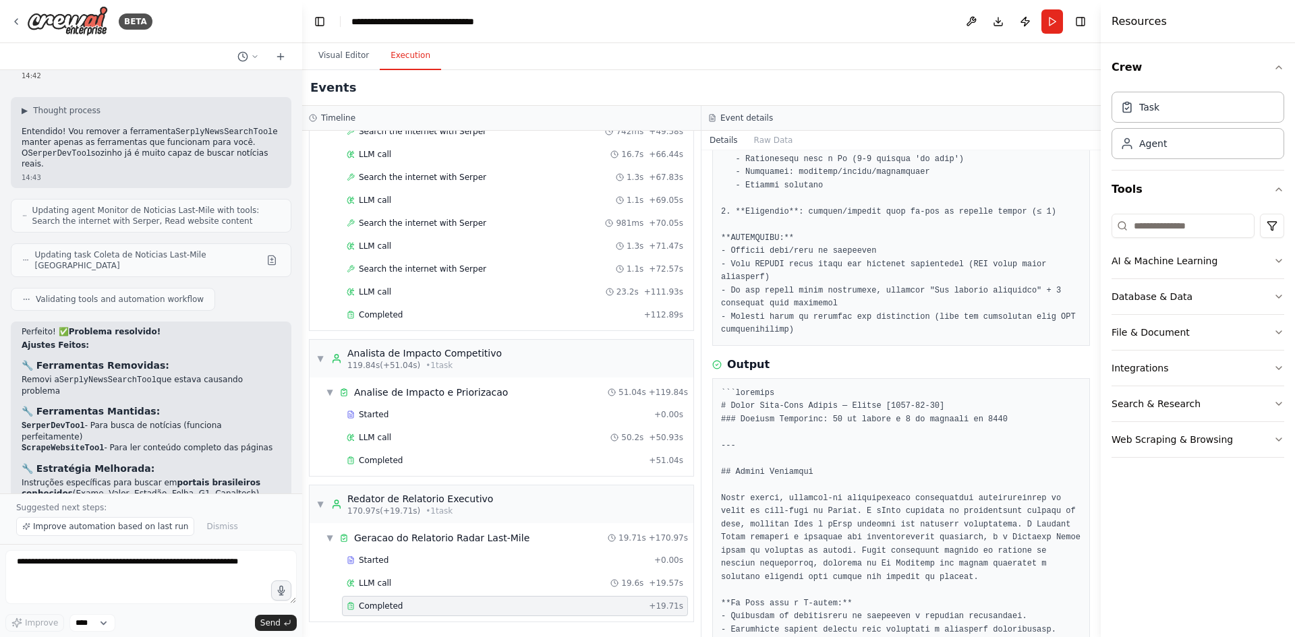
scroll to position [328, 0]
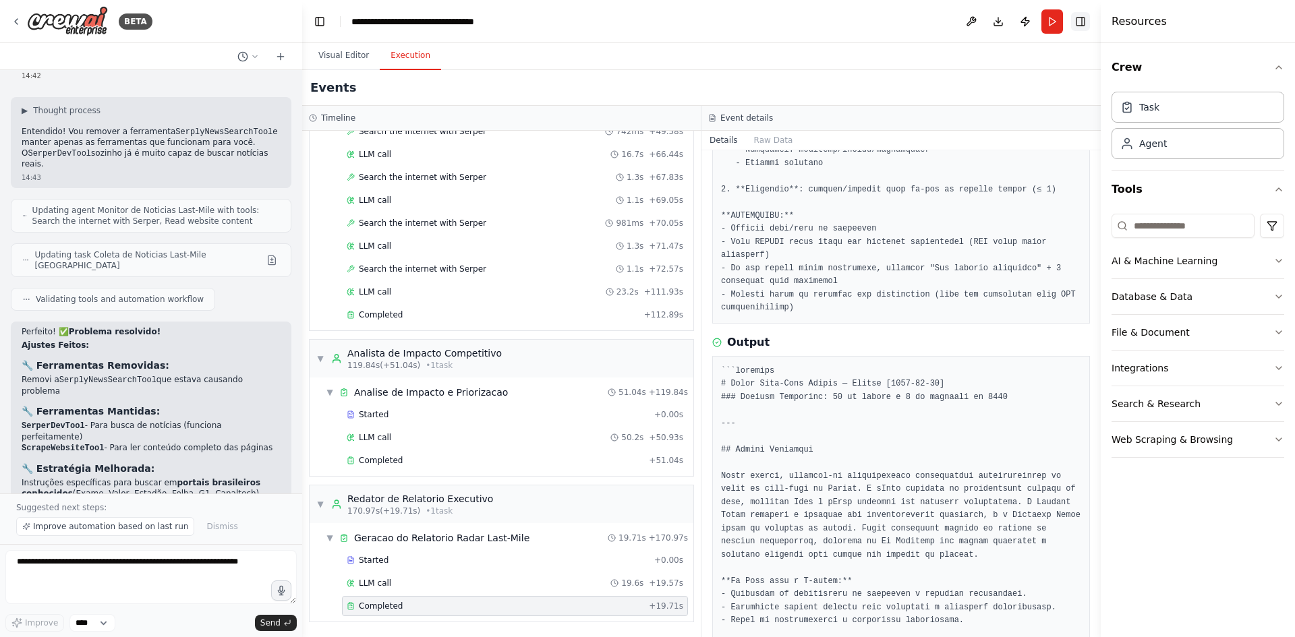
click at [1035, 26] on button "Toggle Right Sidebar" at bounding box center [1080, 21] width 19 height 19
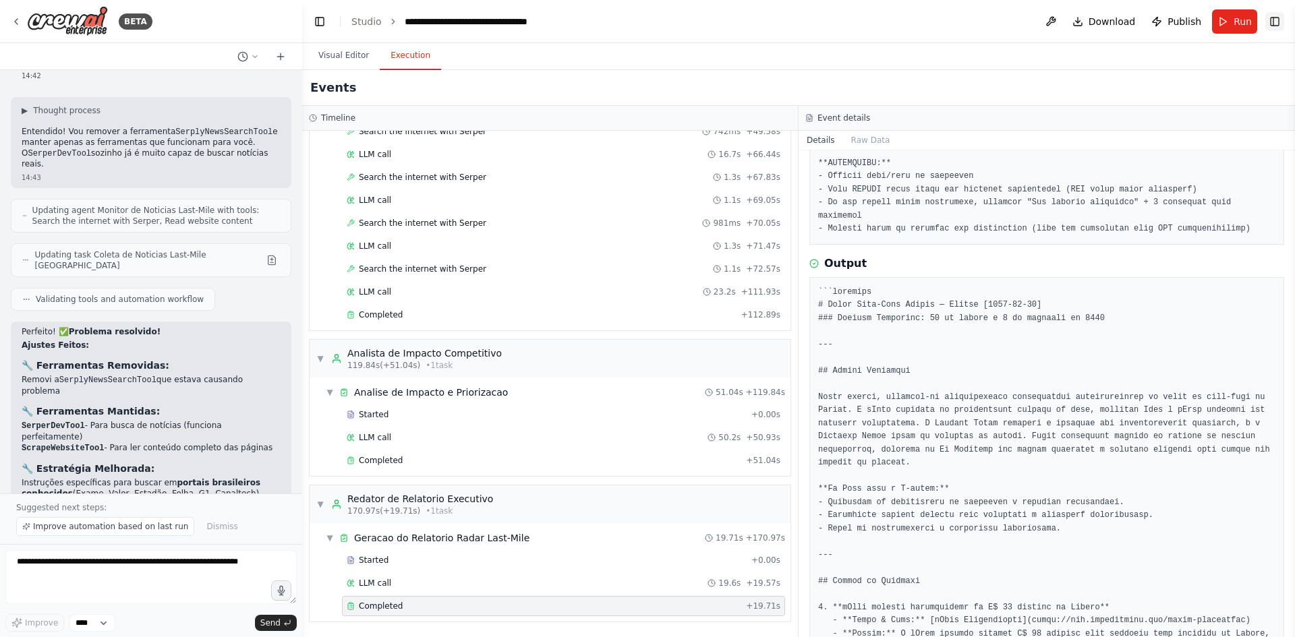
click at [1035, 22] on button "Toggle Right Sidebar" at bounding box center [1274, 21] width 19 height 19
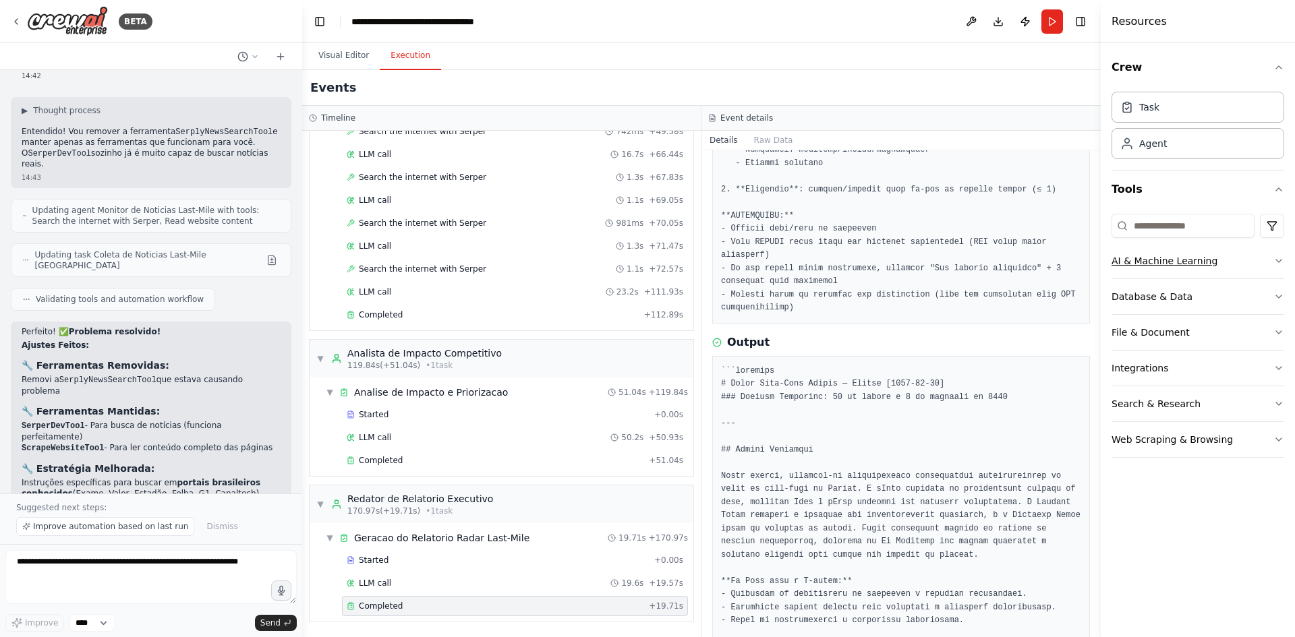
click at [1035, 262] on button "AI & Machine Learning" at bounding box center [1197, 260] width 173 height 35
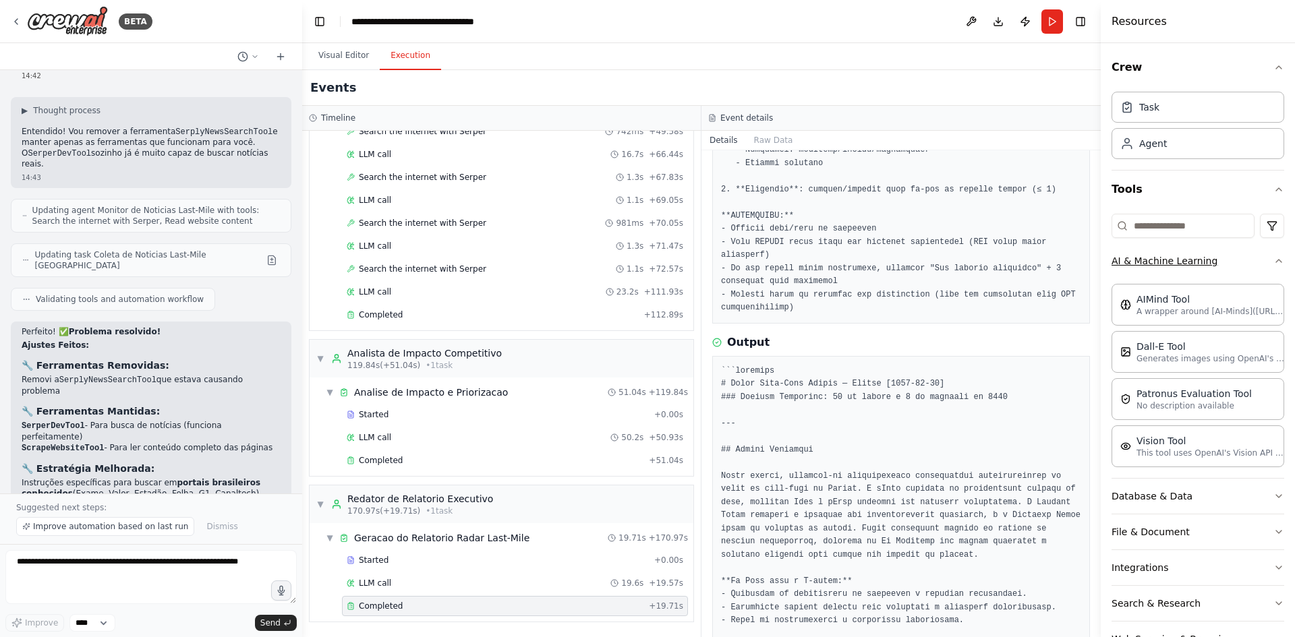
click at [1035, 262] on button "AI & Machine Learning" at bounding box center [1197, 260] width 173 height 35
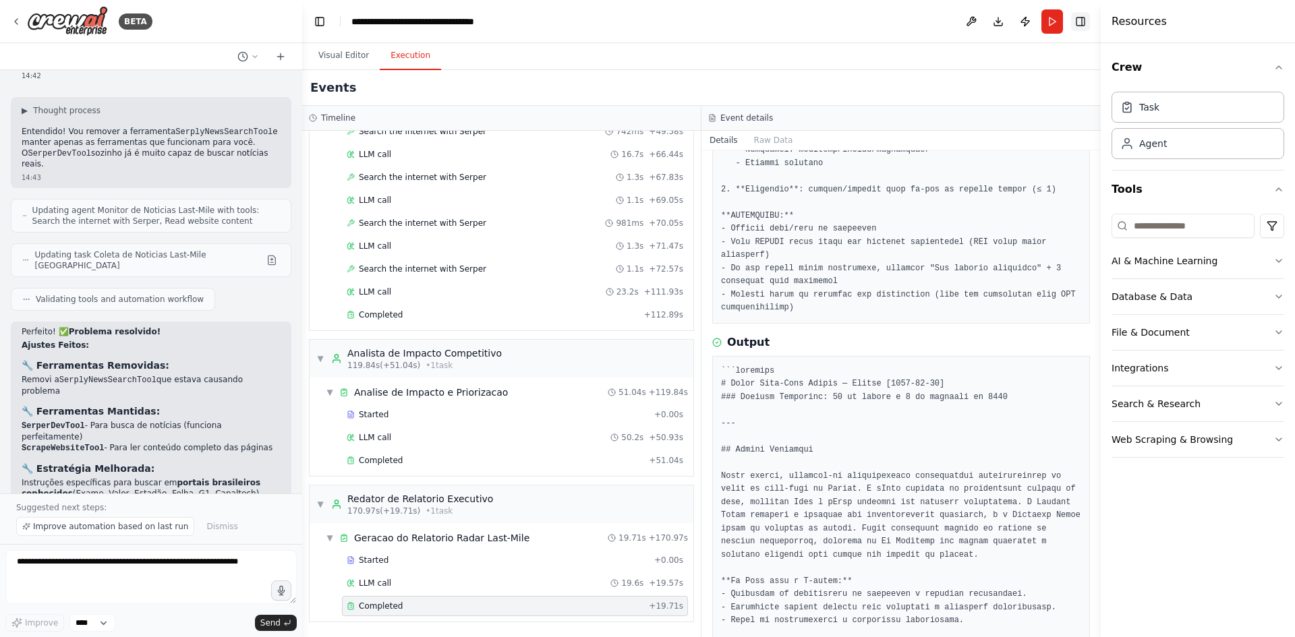
click at [1035, 21] on button "Toggle Right Sidebar" at bounding box center [1080, 21] width 19 height 19
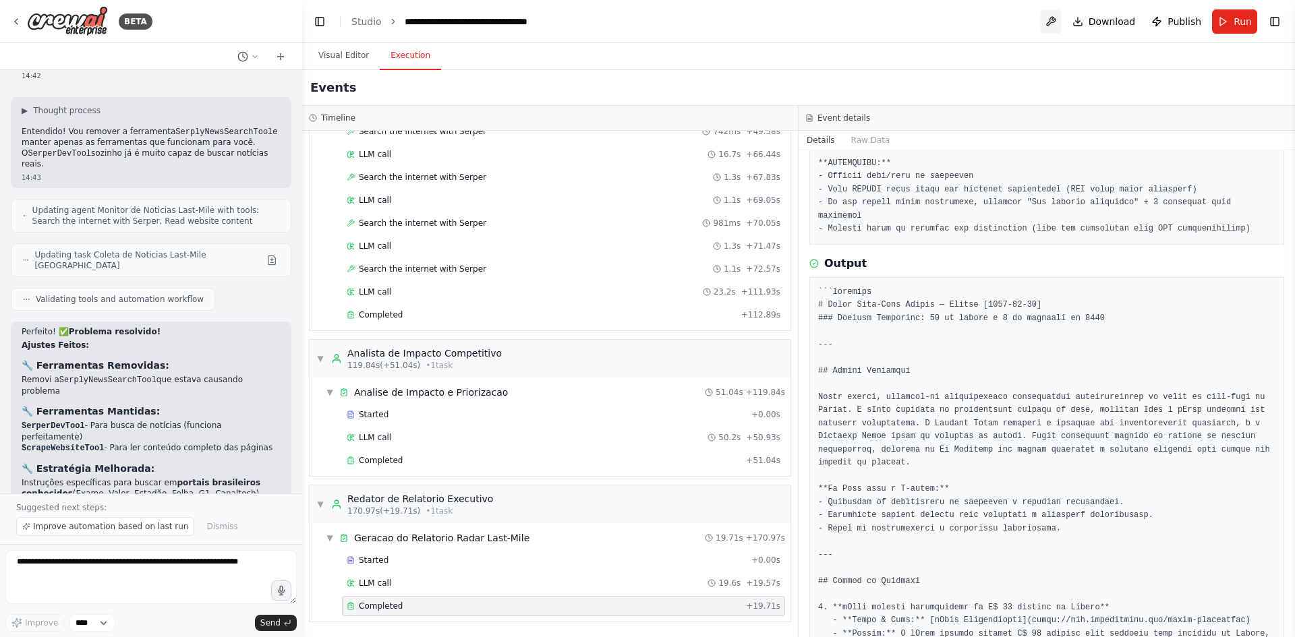
click at [1035, 24] on button at bounding box center [1051, 21] width 22 height 24
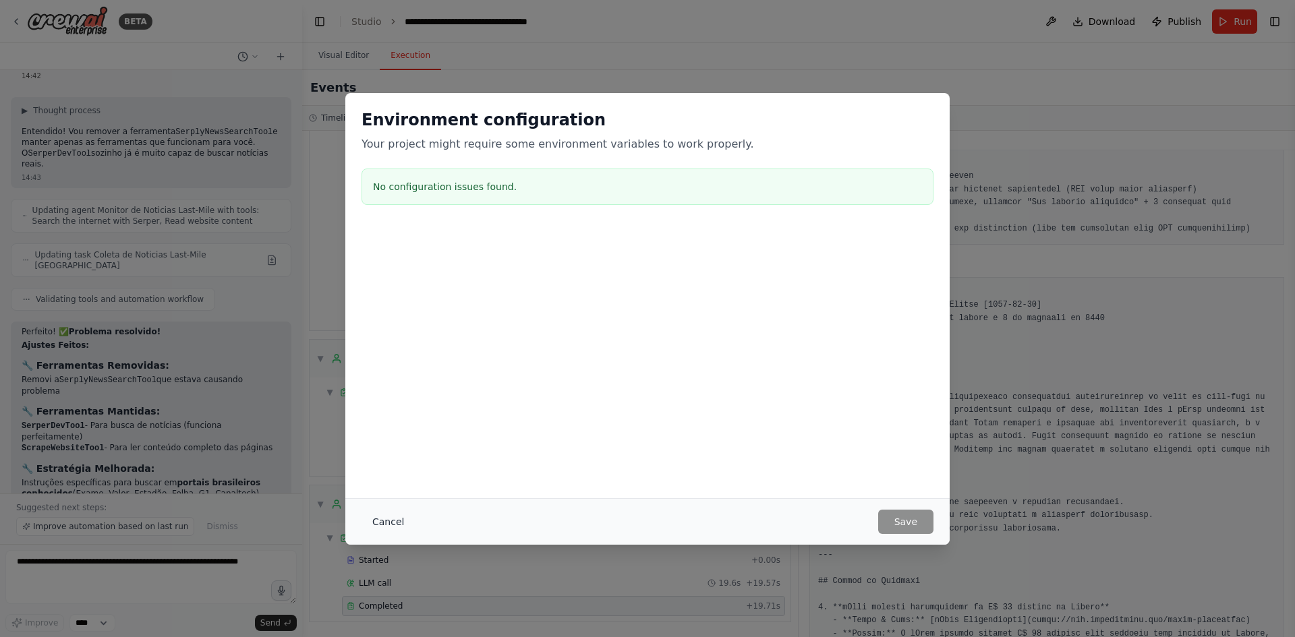
click at [374, 492] on button "Cancel" at bounding box center [388, 522] width 53 height 24
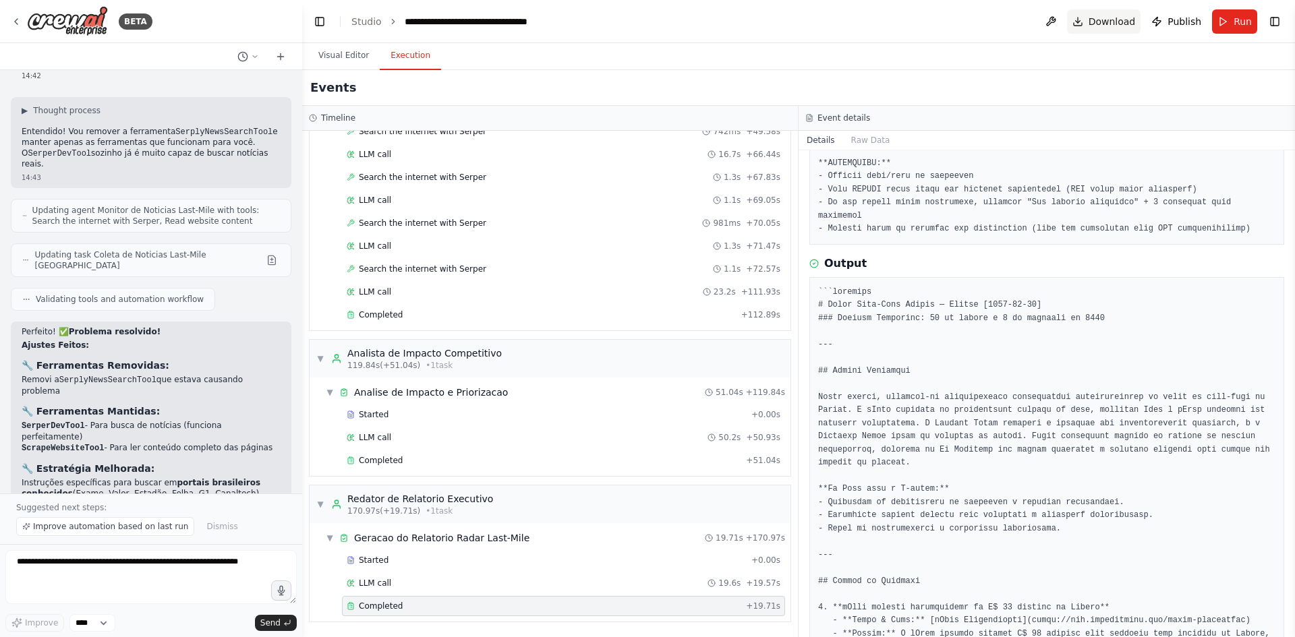
click at [1035, 24] on span "Download" at bounding box center [1112, 21] width 47 height 13
click at [318, 27] on button "Toggle Left Sidebar" at bounding box center [319, 21] width 19 height 19
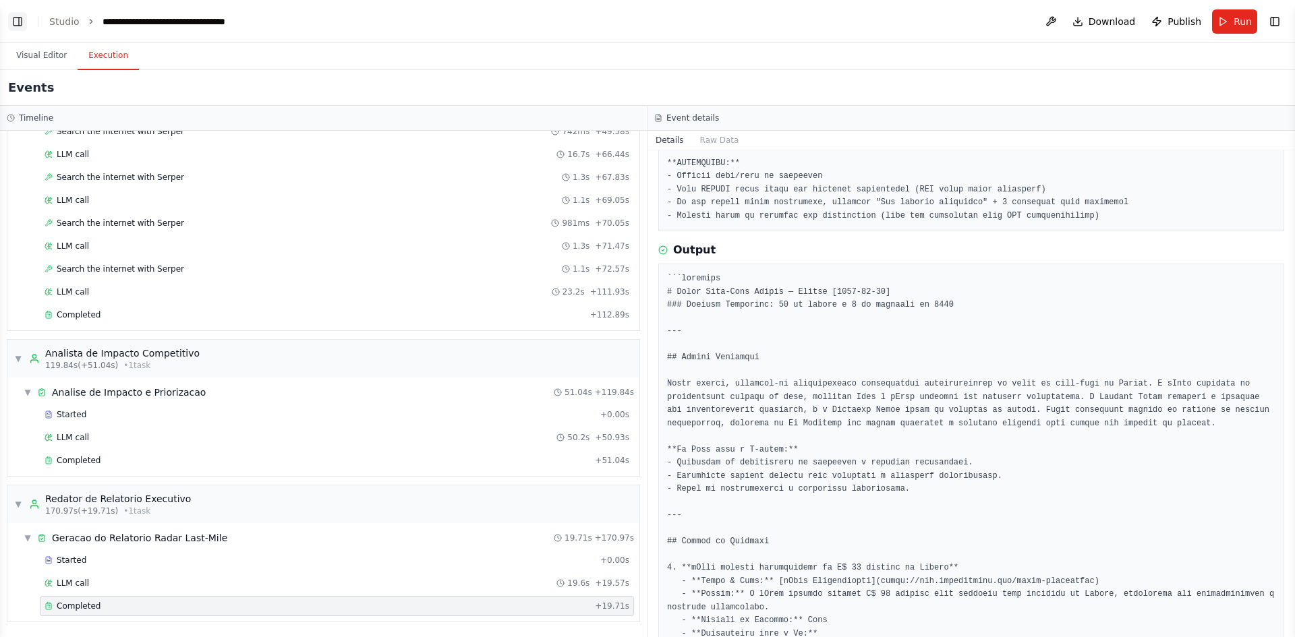
click at [18, 24] on button "Toggle Left Sidebar" at bounding box center [17, 21] width 19 height 19
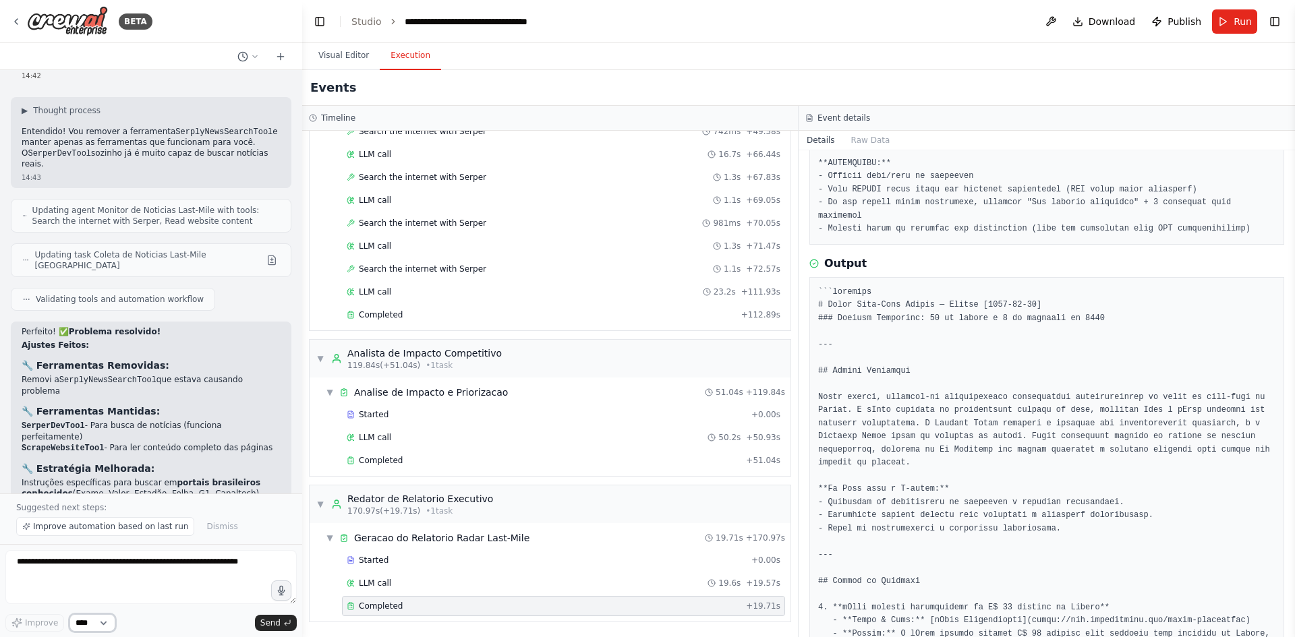
click at [82, 492] on select "****" at bounding box center [92, 623] width 46 height 18
click at [346, 60] on button "Visual Editor" at bounding box center [344, 56] width 72 height 28
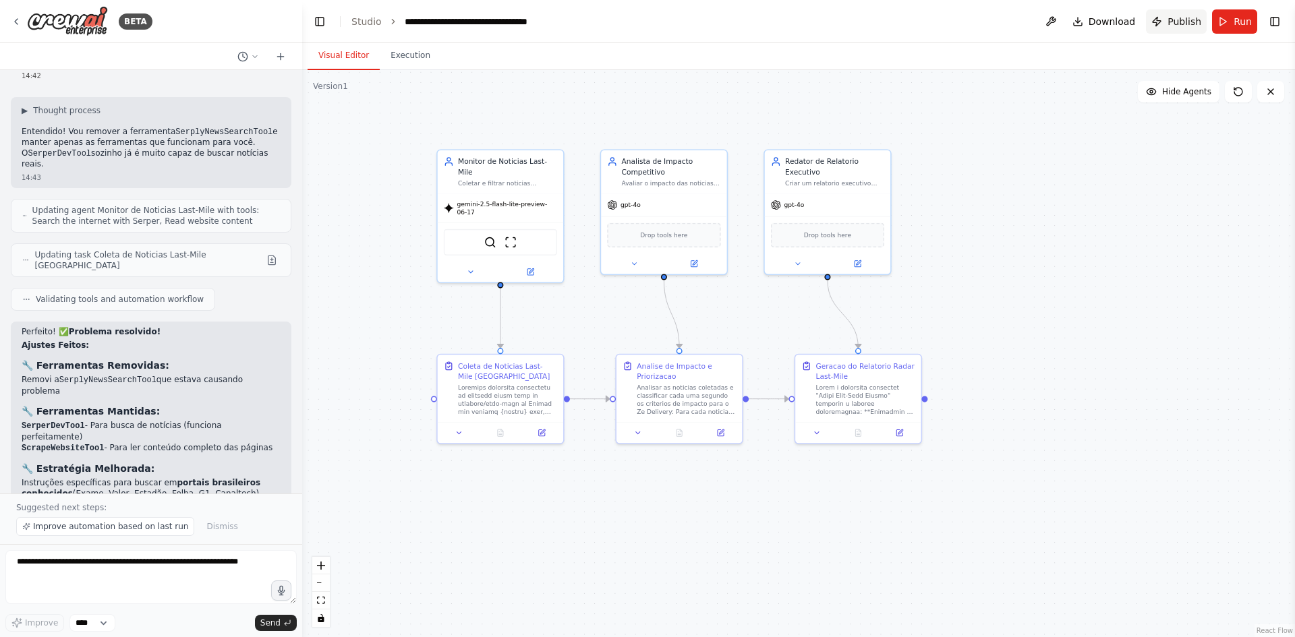
click at [1035, 26] on span "Publish" at bounding box center [1184, 21] width 34 height 13
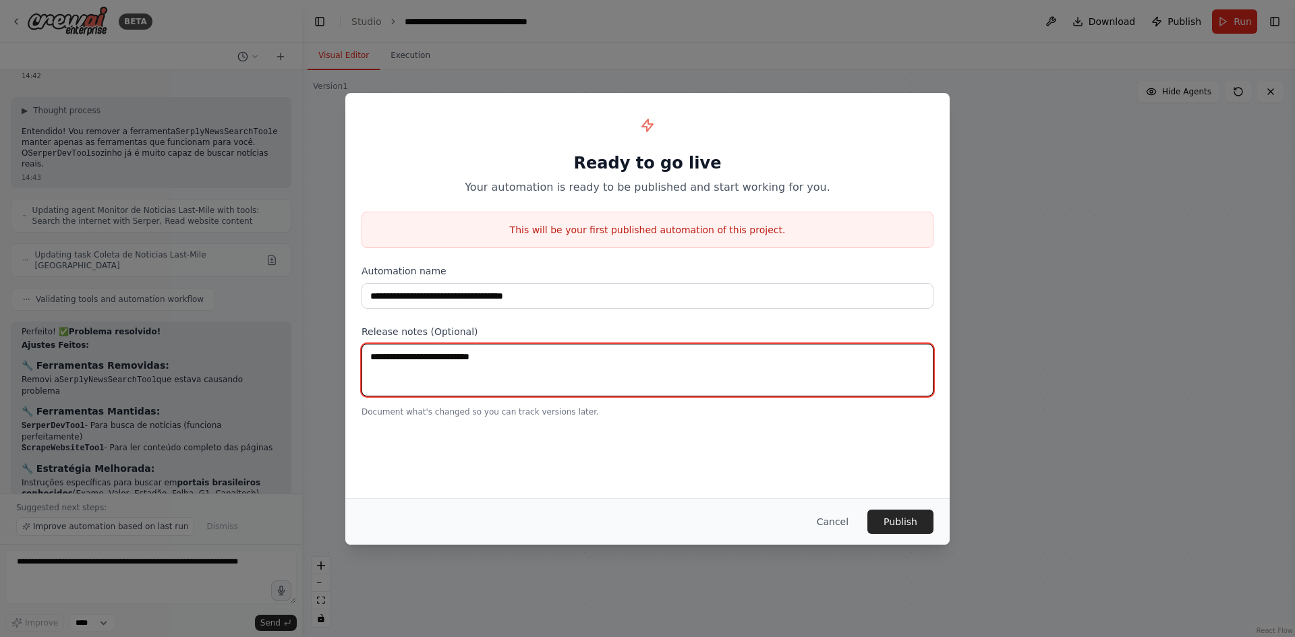
click at [465, 372] on textarea at bounding box center [648, 370] width 572 height 53
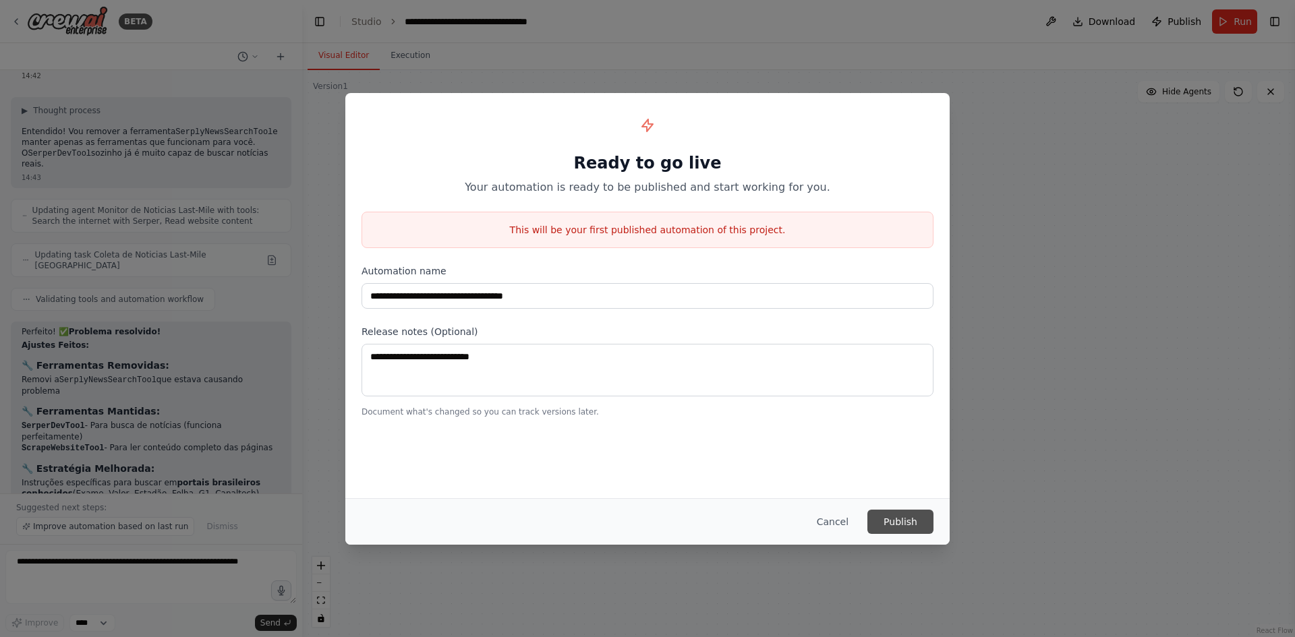
click at [904, 492] on button "Publish" at bounding box center [900, 522] width 66 height 24
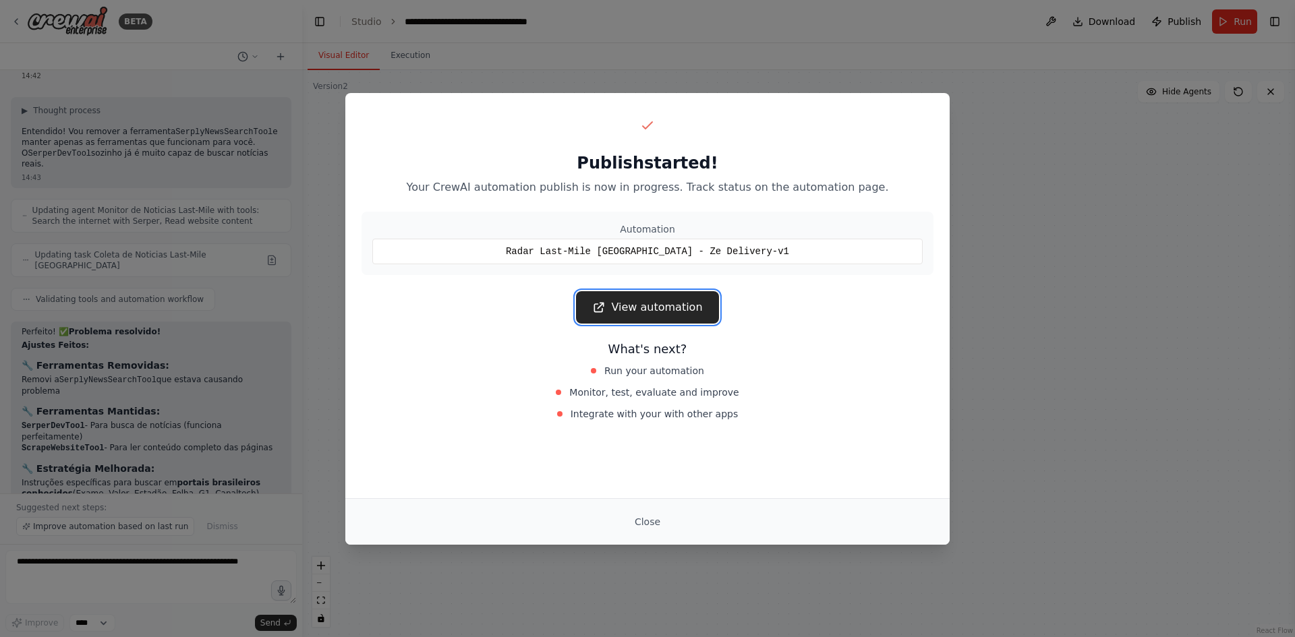
click at [614, 293] on link "View automation" at bounding box center [647, 307] width 142 height 32
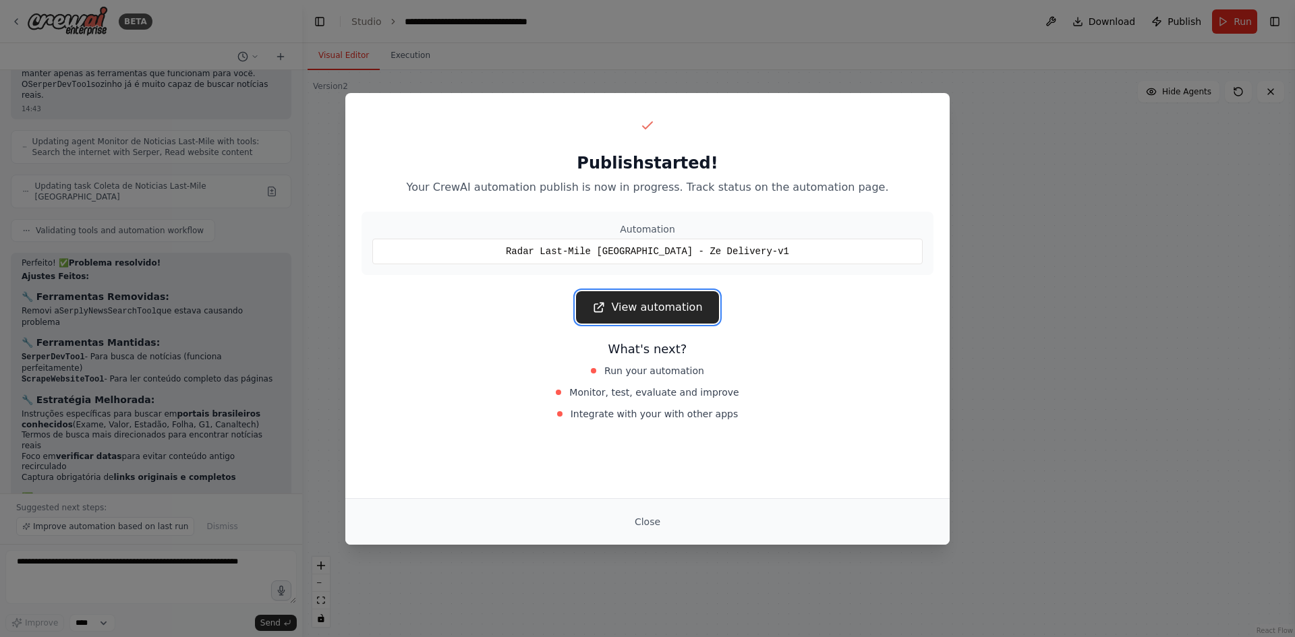
scroll to position [3615, 0]
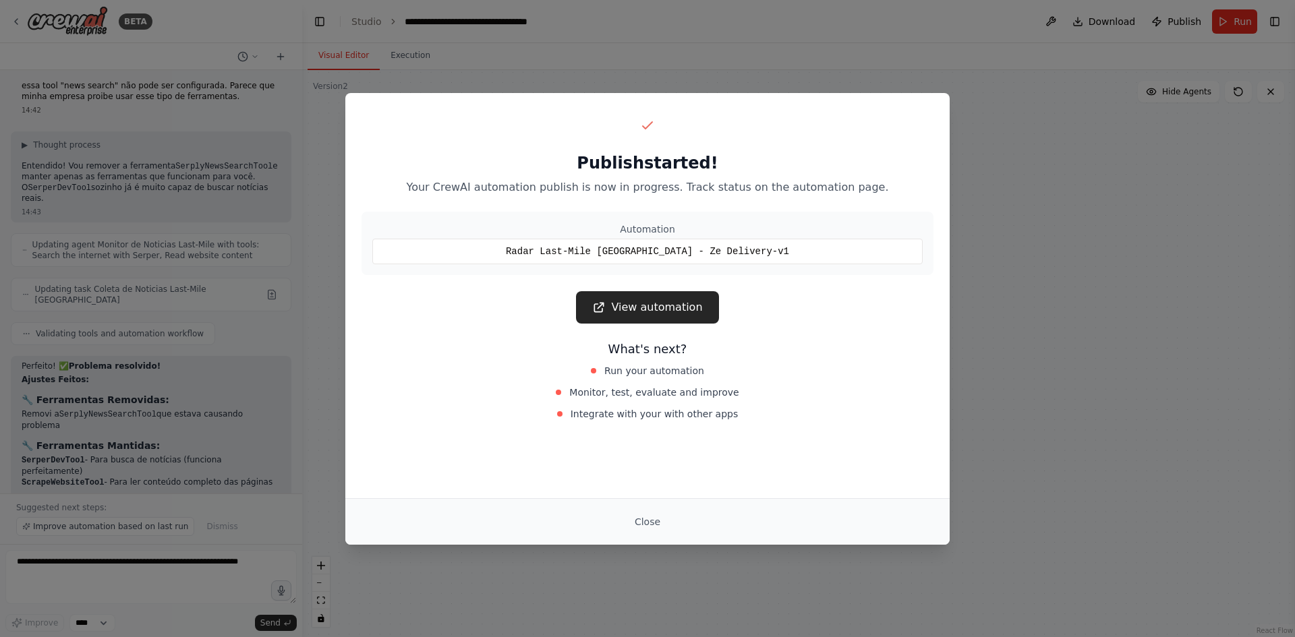
click at [1020, 451] on div "Publish started! Your CrewAI automation publish is now in progress. Track statu…" at bounding box center [647, 318] width 1295 height 637
click at [638, 492] on button "Close" at bounding box center [647, 522] width 47 height 24
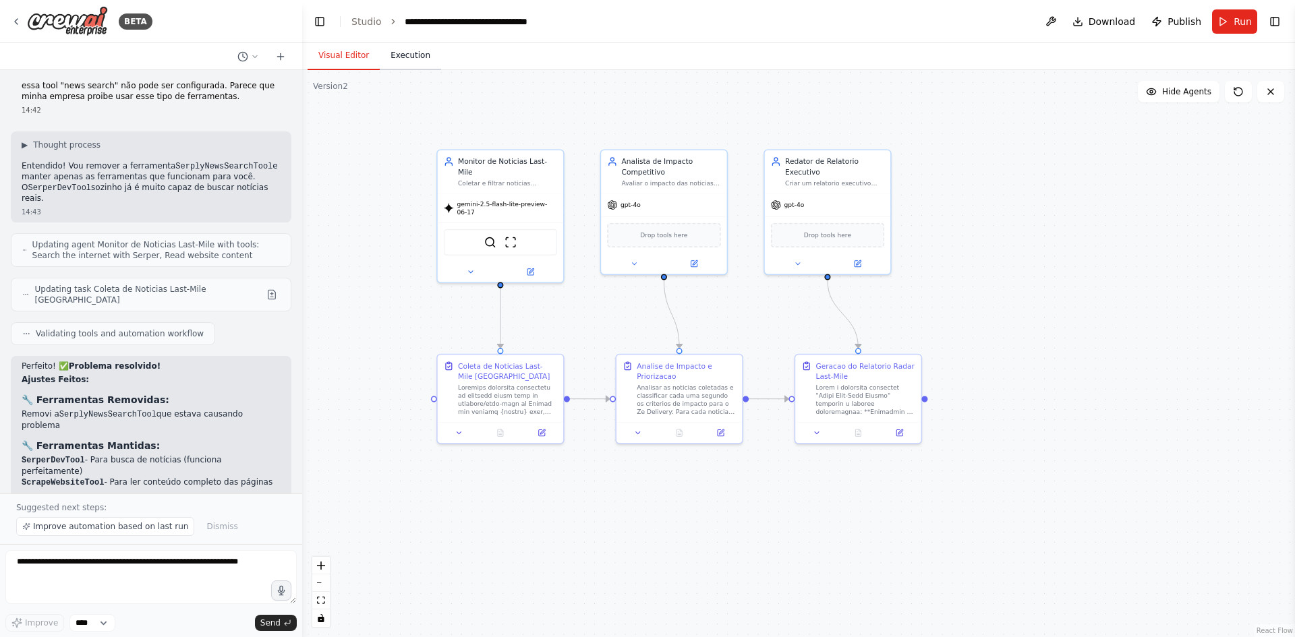
click at [389, 62] on button "Execution" at bounding box center [410, 56] width 61 height 28
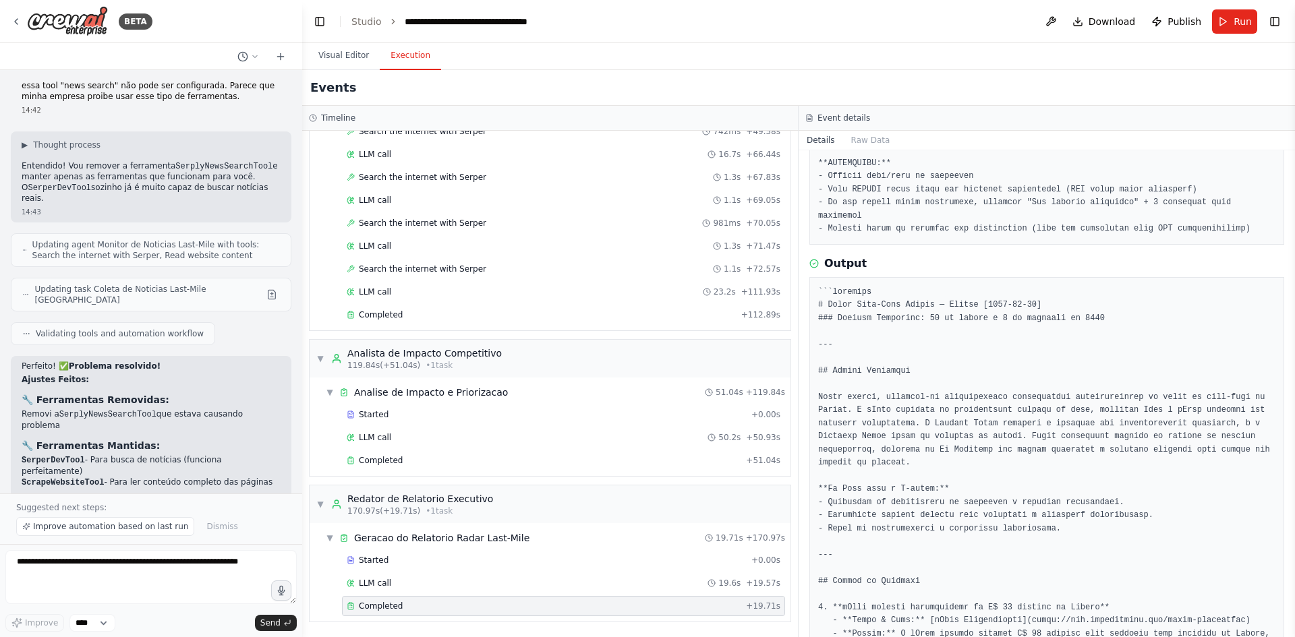
click at [424, 492] on div "Completed + 19.71s" at bounding box center [563, 606] width 443 height 20
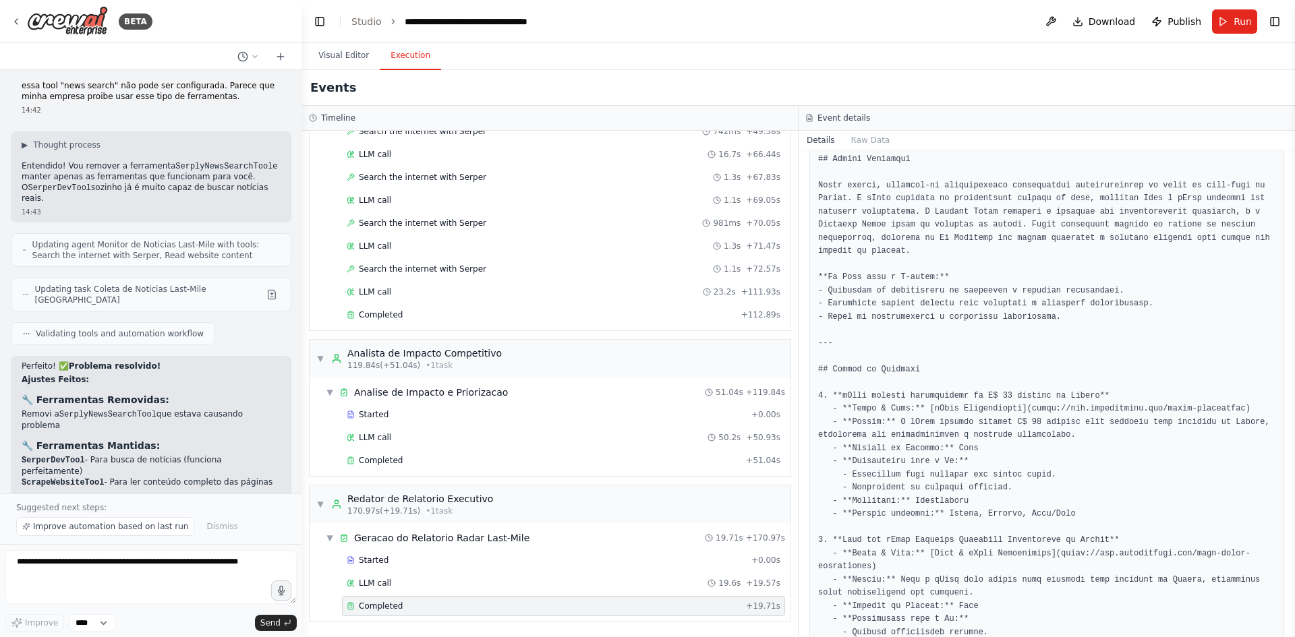
scroll to position [472, 0]
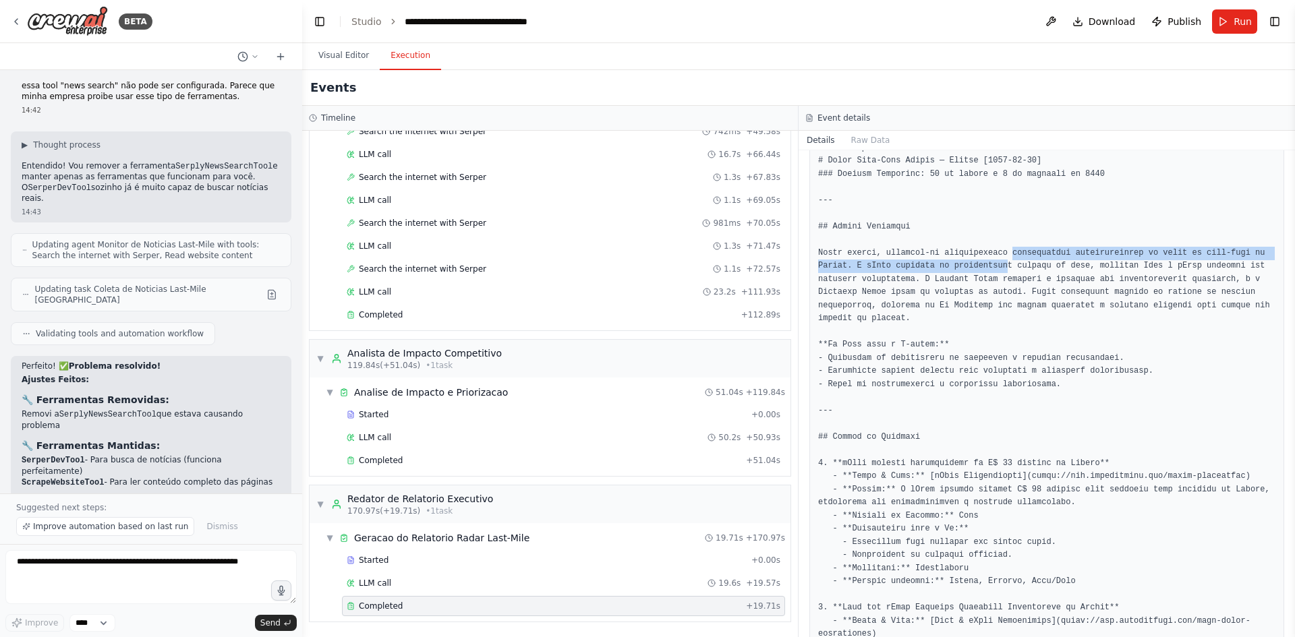
drag, startPoint x: 995, startPoint y: 243, endPoint x: 927, endPoint y: 248, distance: 68.3
drag, startPoint x: 886, startPoint y: 251, endPoint x: 874, endPoint y: 252, distance: 12.2
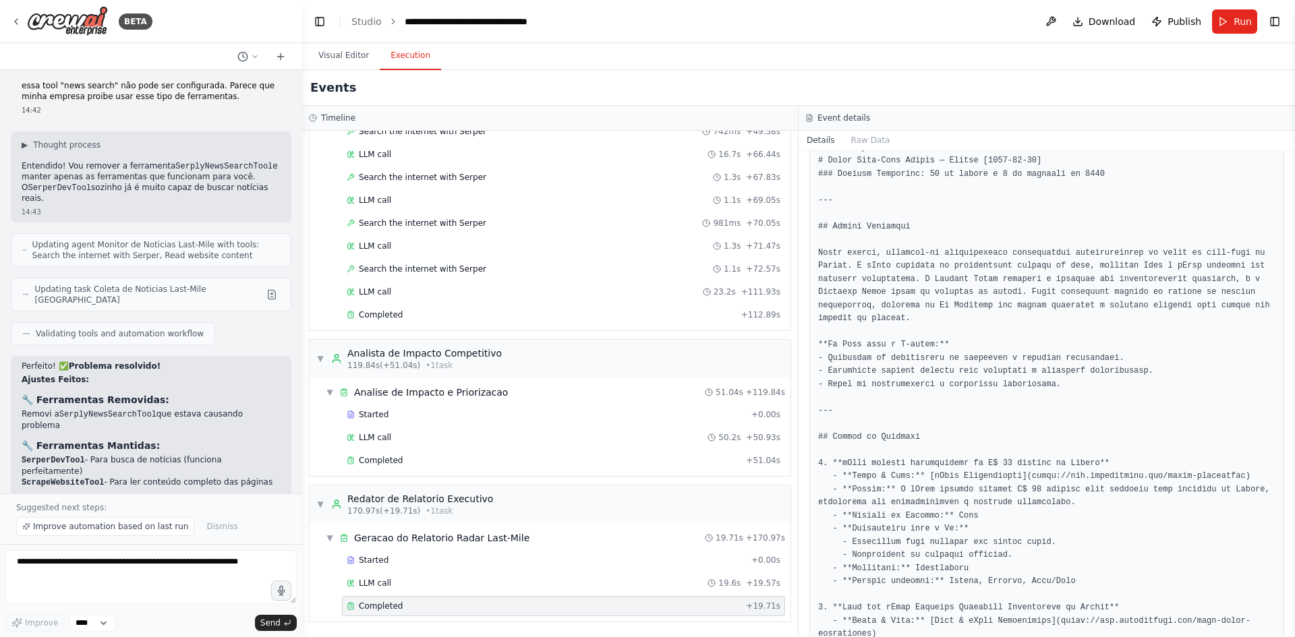
drag, startPoint x: 989, startPoint y: 251, endPoint x: 1095, endPoint y: 249, distance: 105.9
drag, startPoint x: 879, startPoint y: 268, endPoint x: 1071, endPoint y: 263, distance: 191.6
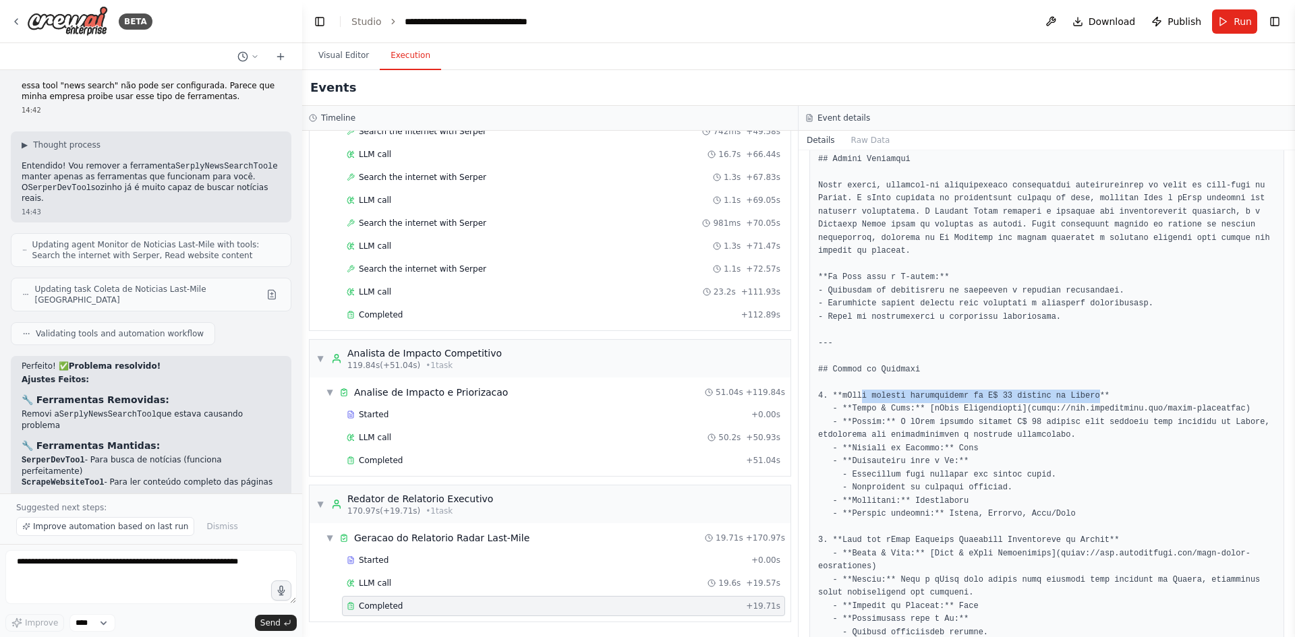
drag, startPoint x: 857, startPoint y: 371, endPoint x: 1074, endPoint y: 371, distance: 217.2
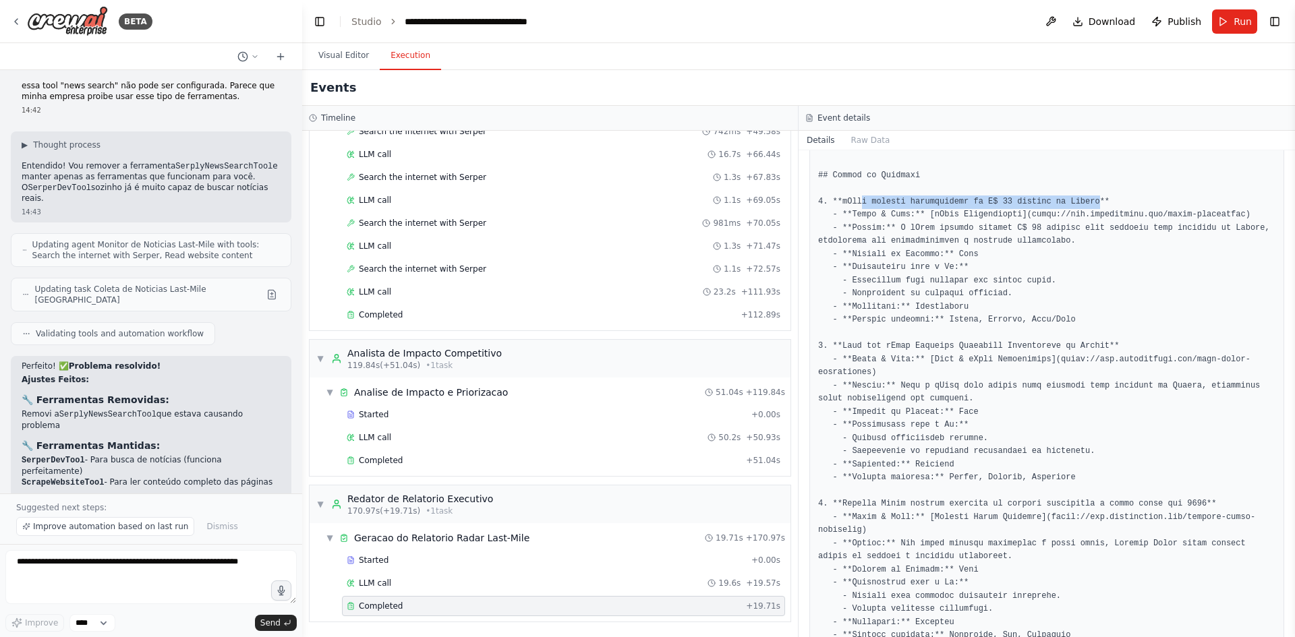
scroll to position [742, 0]
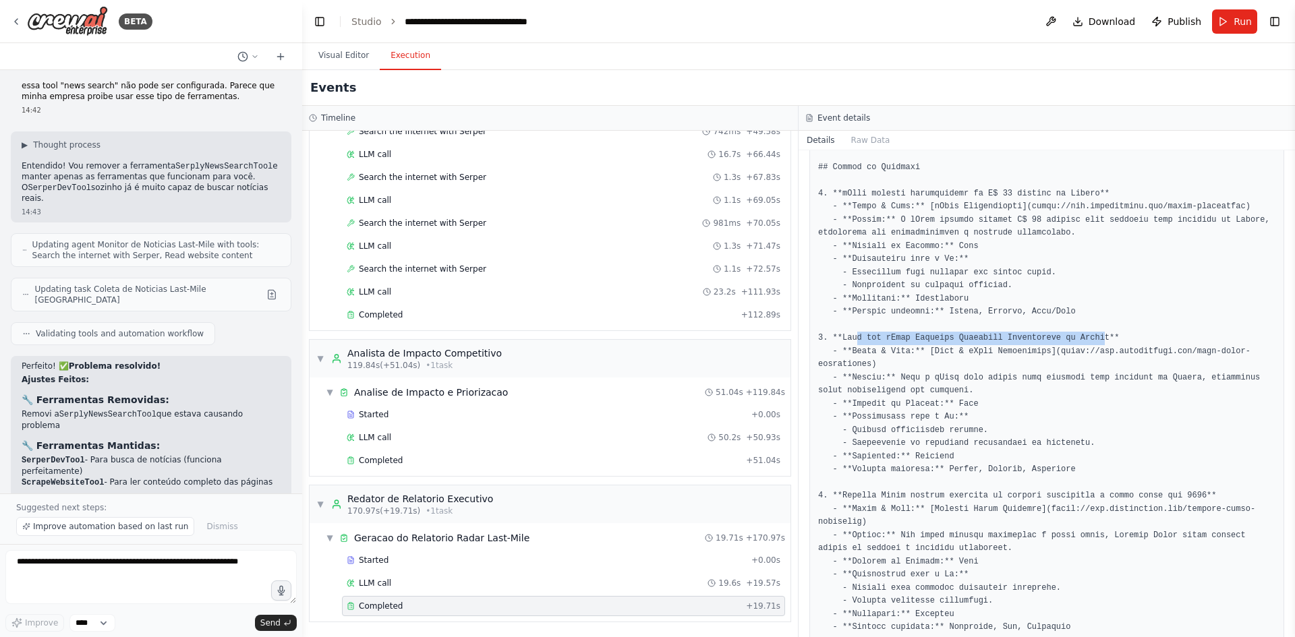
drag, startPoint x: 853, startPoint y: 308, endPoint x: 1079, endPoint y: 310, distance: 226.0
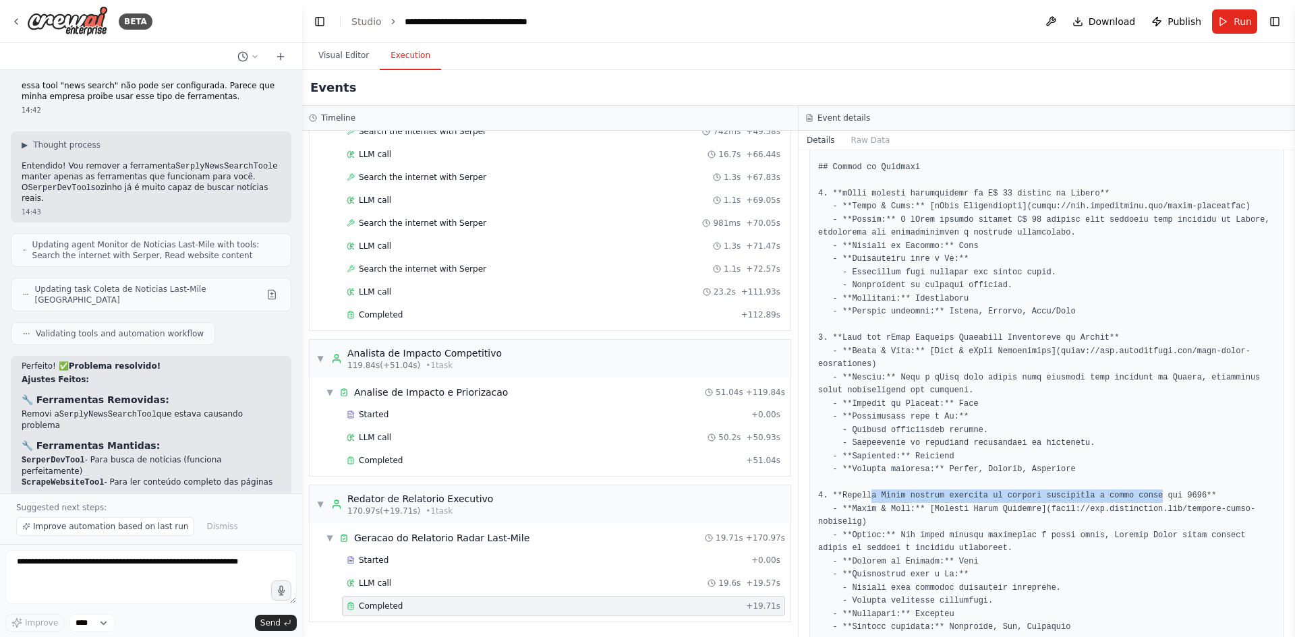
drag, startPoint x: 867, startPoint y: 470, endPoint x: 1132, endPoint y: 467, distance: 265.7
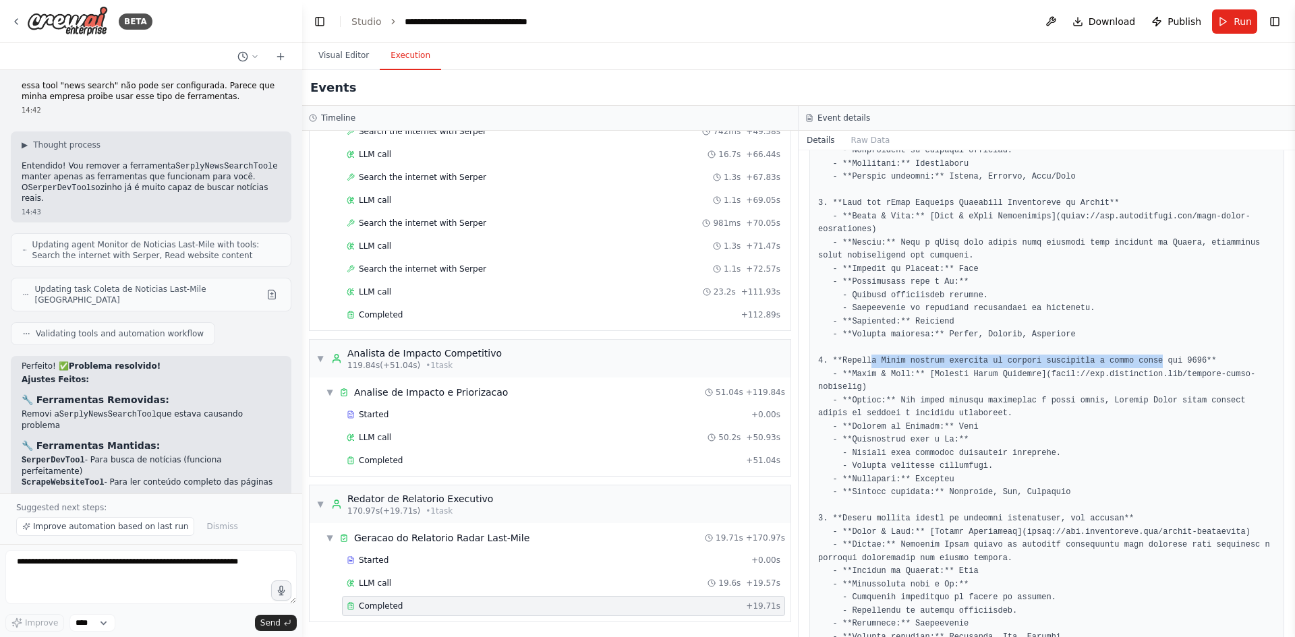
scroll to position [944, 0]
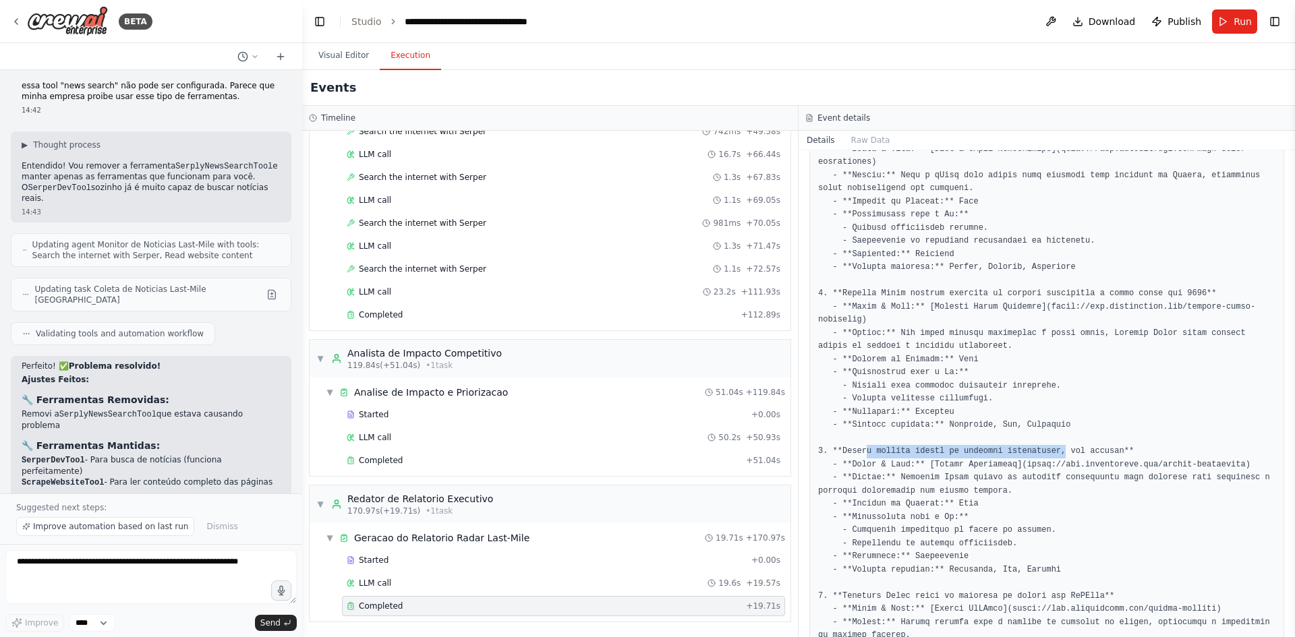
drag, startPoint x: 862, startPoint y: 415, endPoint x: 1044, endPoint y: 413, distance: 182.1
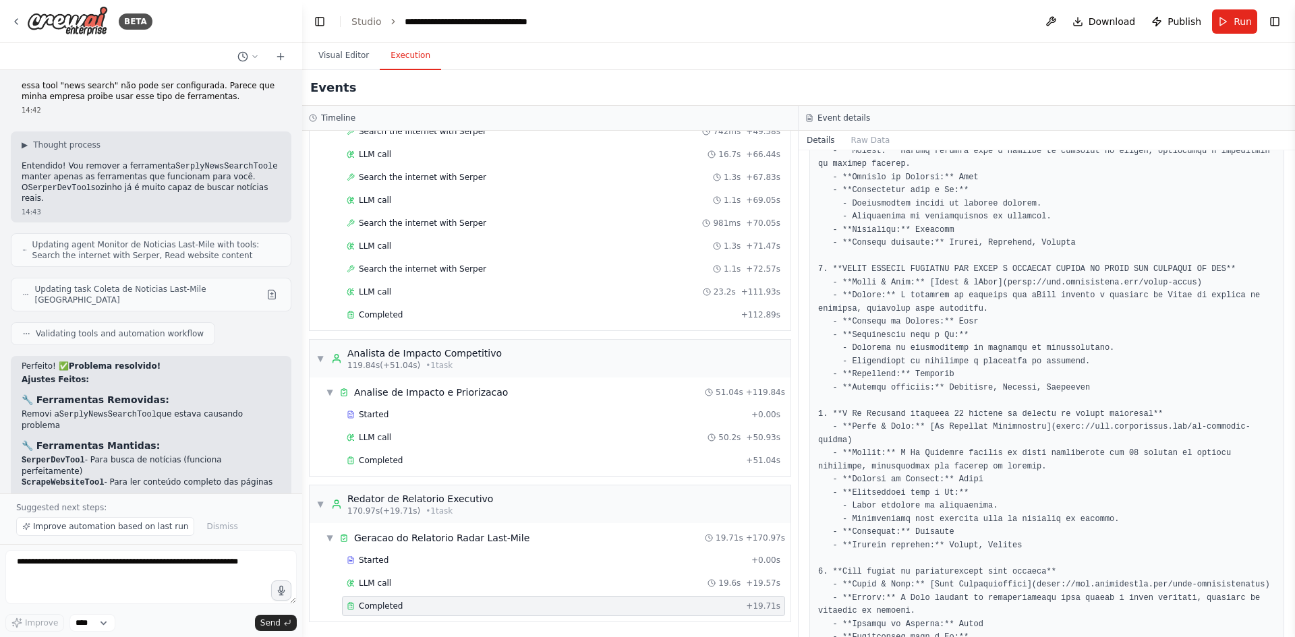
scroll to position [1416, 0]
click at [393, 293] on div "LLM call 23.2s + 111.93s" at bounding box center [564, 292] width 434 height 11
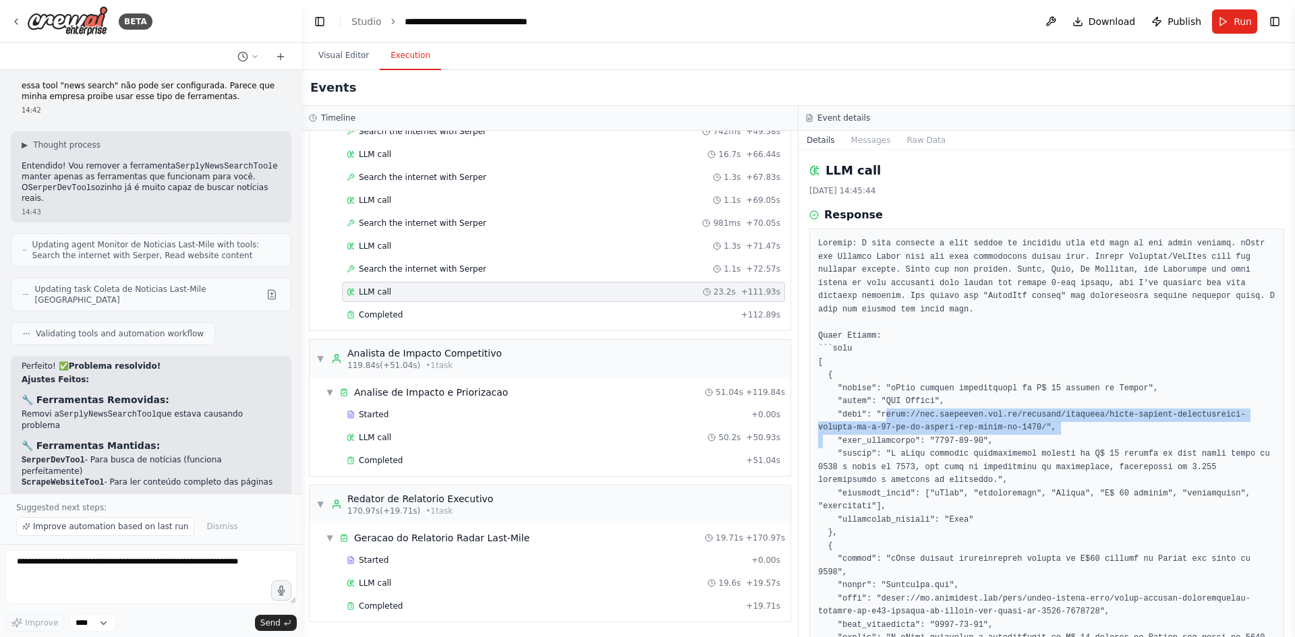
drag, startPoint x: 1074, startPoint y: 455, endPoint x: 872, endPoint y: 443, distance: 202.7
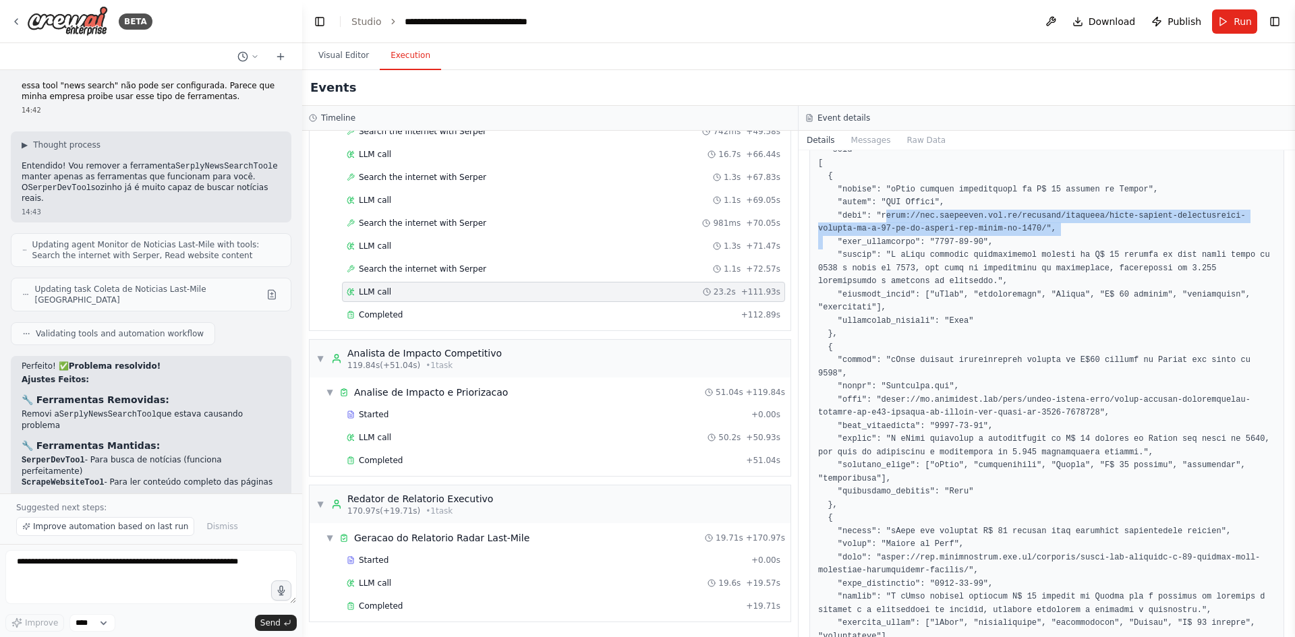
scroll to position [202, 0]
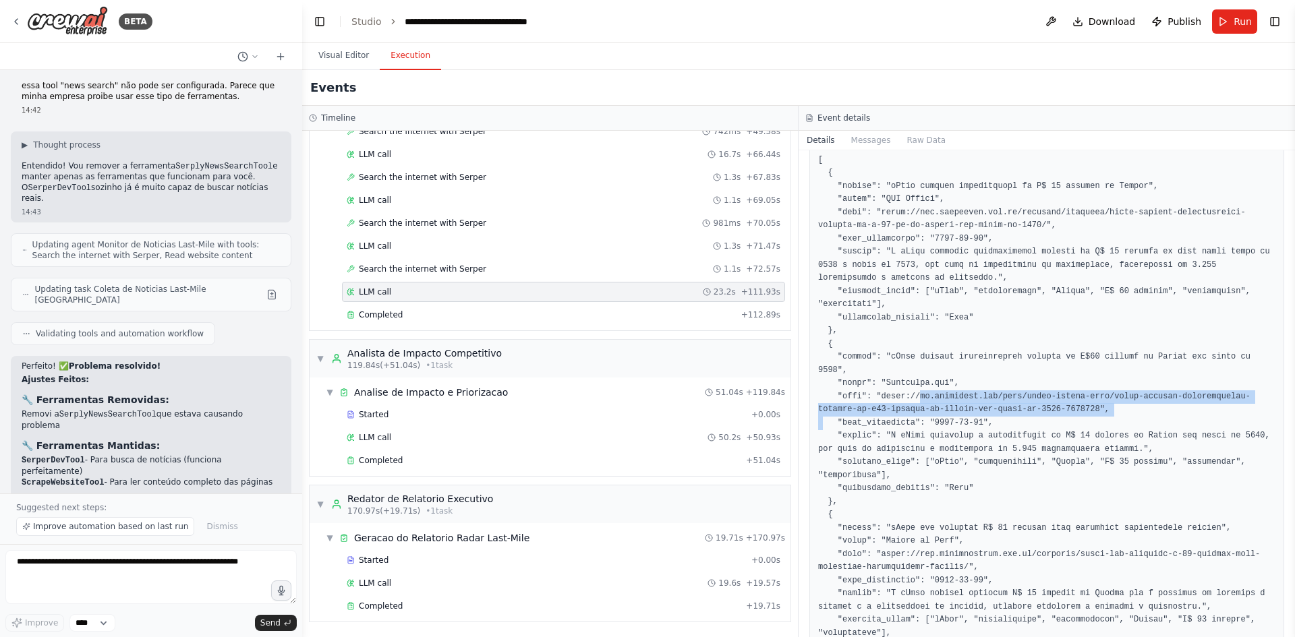
drag, startPoint x: 1035, startPoint y: 422, endPoint x: 902, endPoint y: 408, distance: 132.9
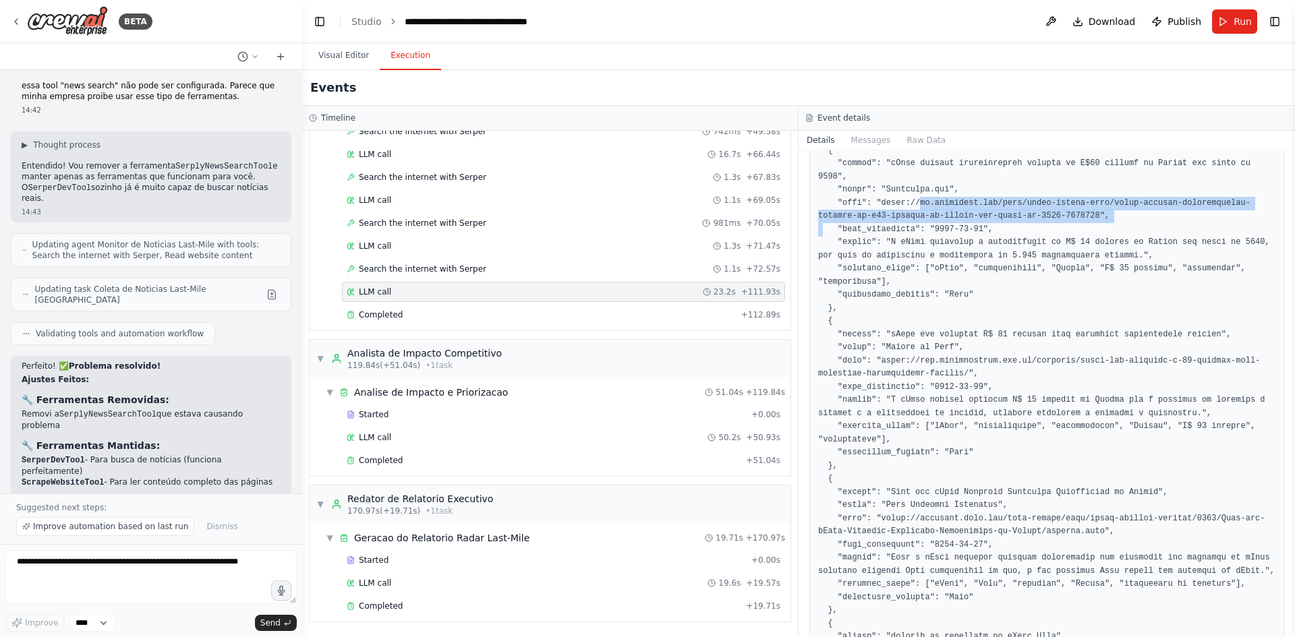
scroll to position [405, 0]
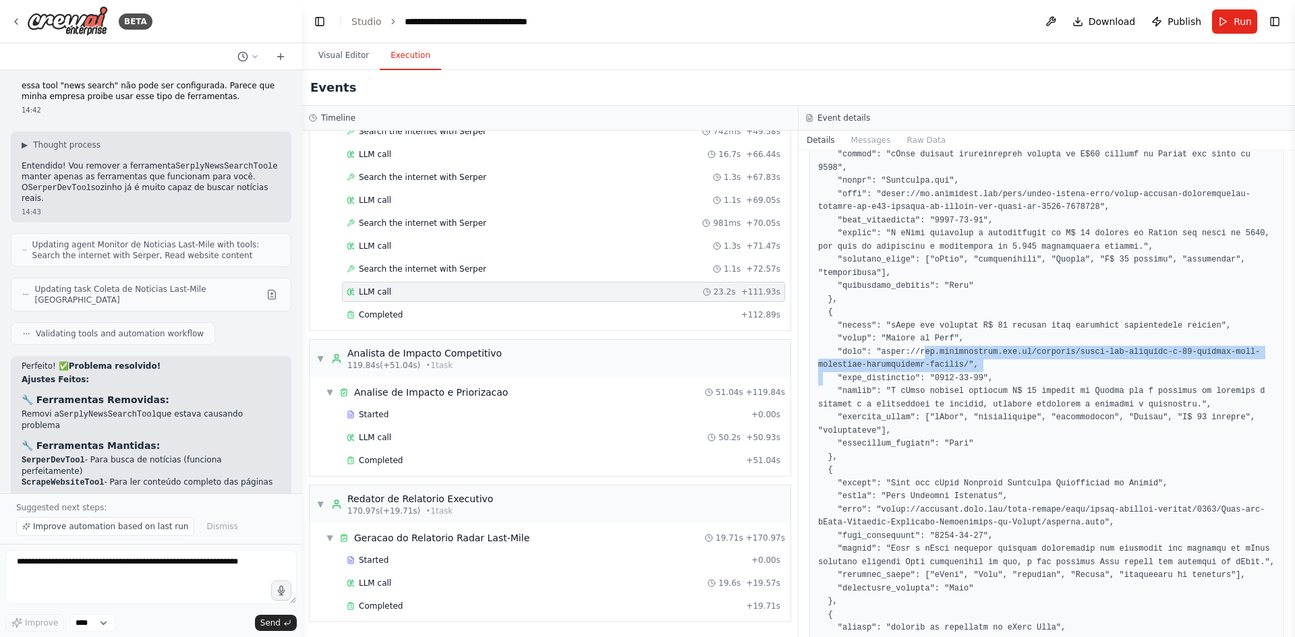
drag, startPoint x: 966, startPoint y: 378, endPoint x: 908, endPoint y: 365, distance: 58.9
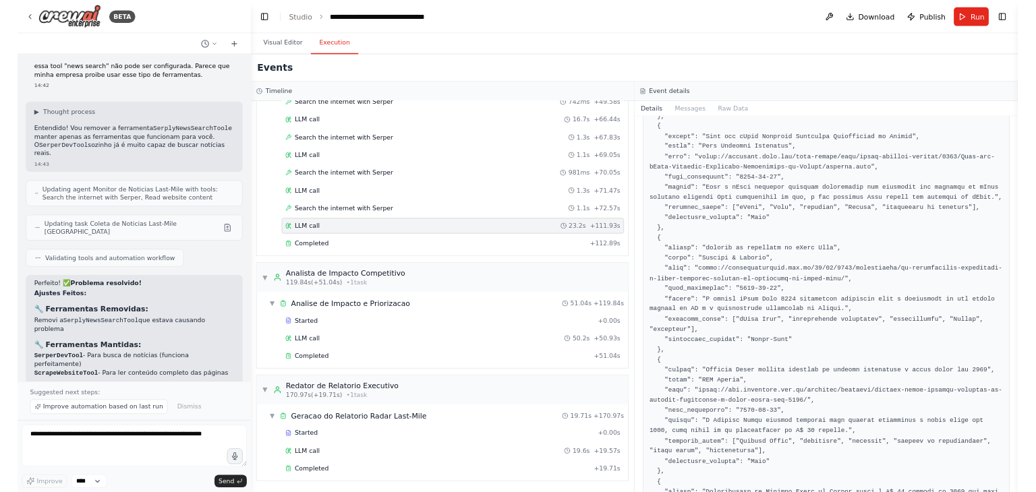
scroll to position [742, 0]
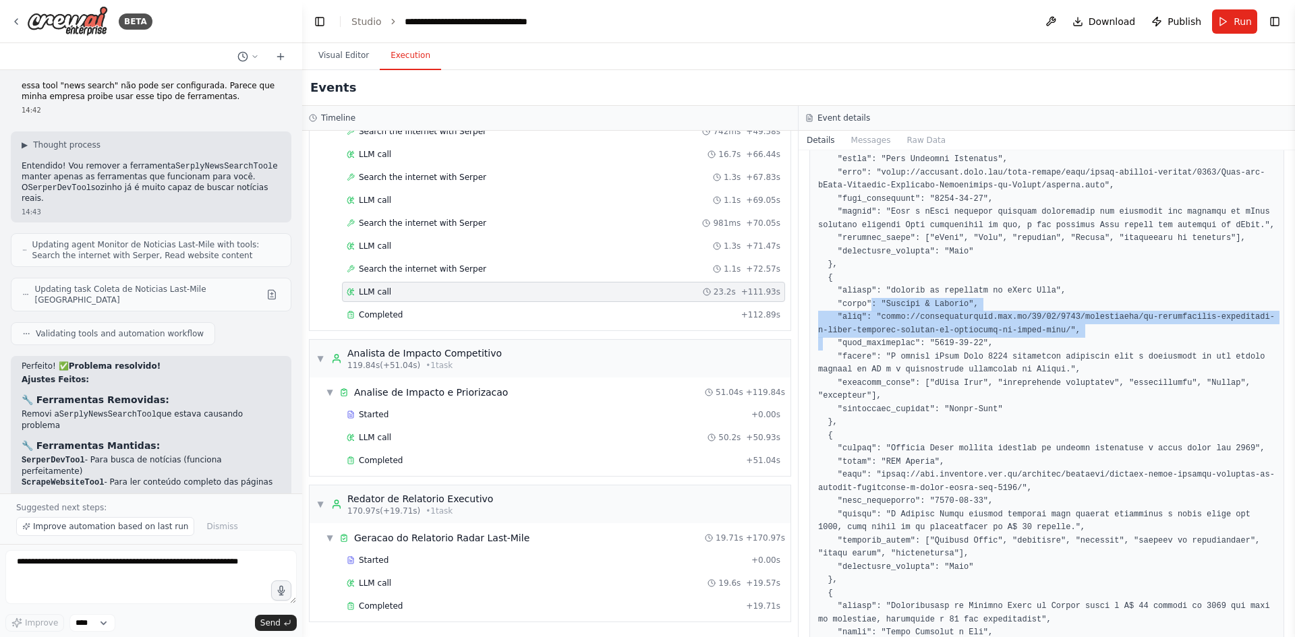
drag, startPoint x: 1056, startPoint y: 346, endPoint x: 859, endPoint y: 323, distance: 198.9
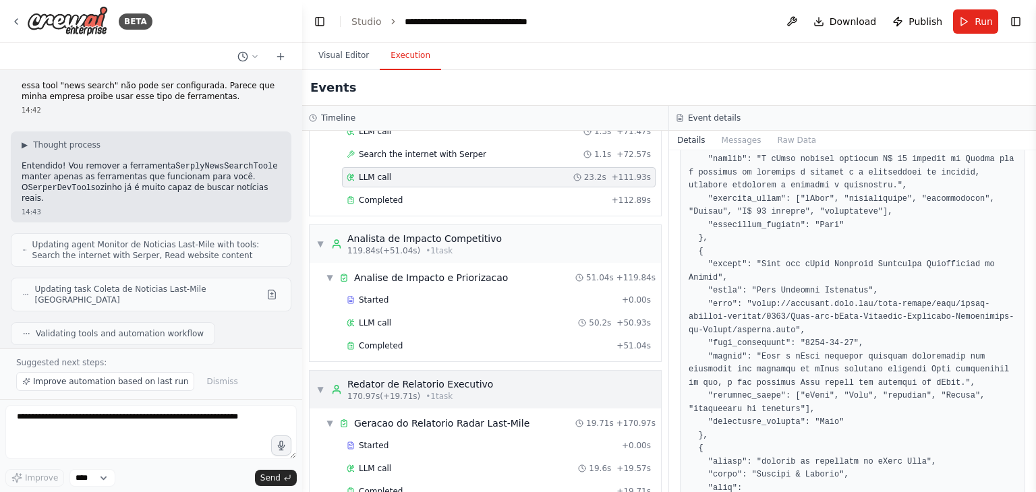
scroll to position [1151, 0]
click at [432, 486] on div "Completed" at bounding box center [479, 491] width 264 height 11
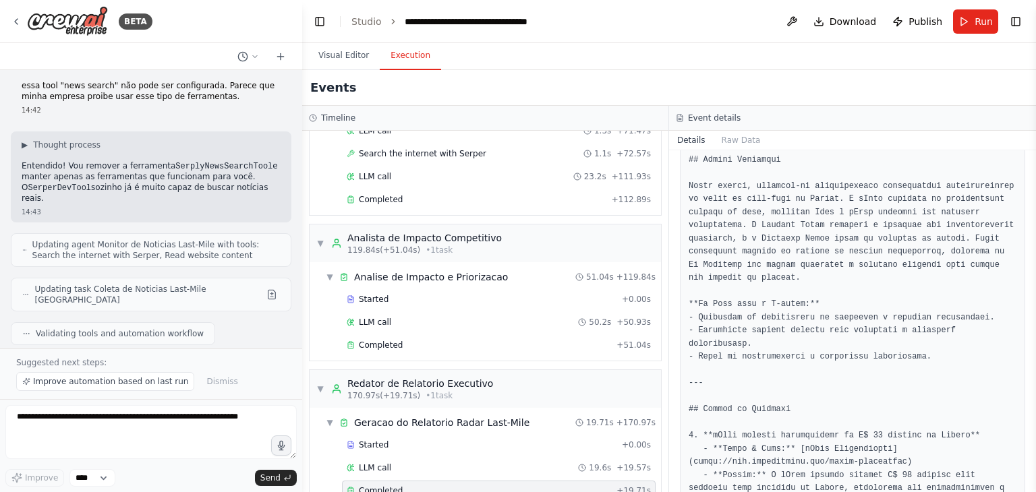
scroll to position [674, 0]
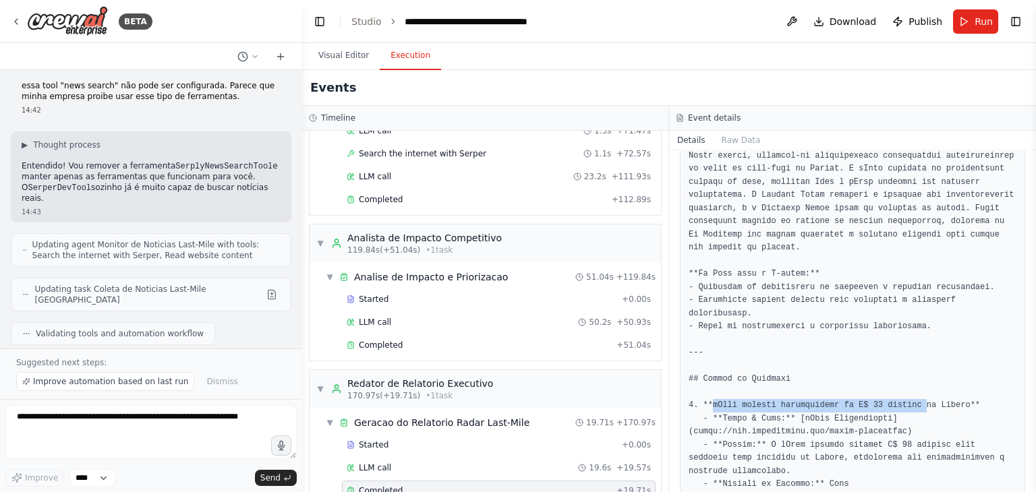
drag, startPoint x: 711, startPoint y: 353, endPoint x: 906, endPoint y: 347, distance: 195.0
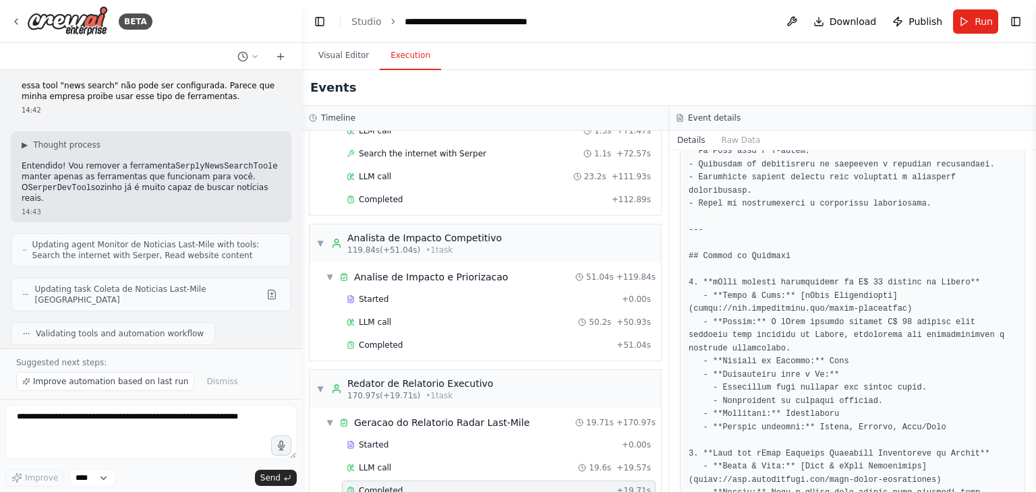
scroll to position [809, 0]
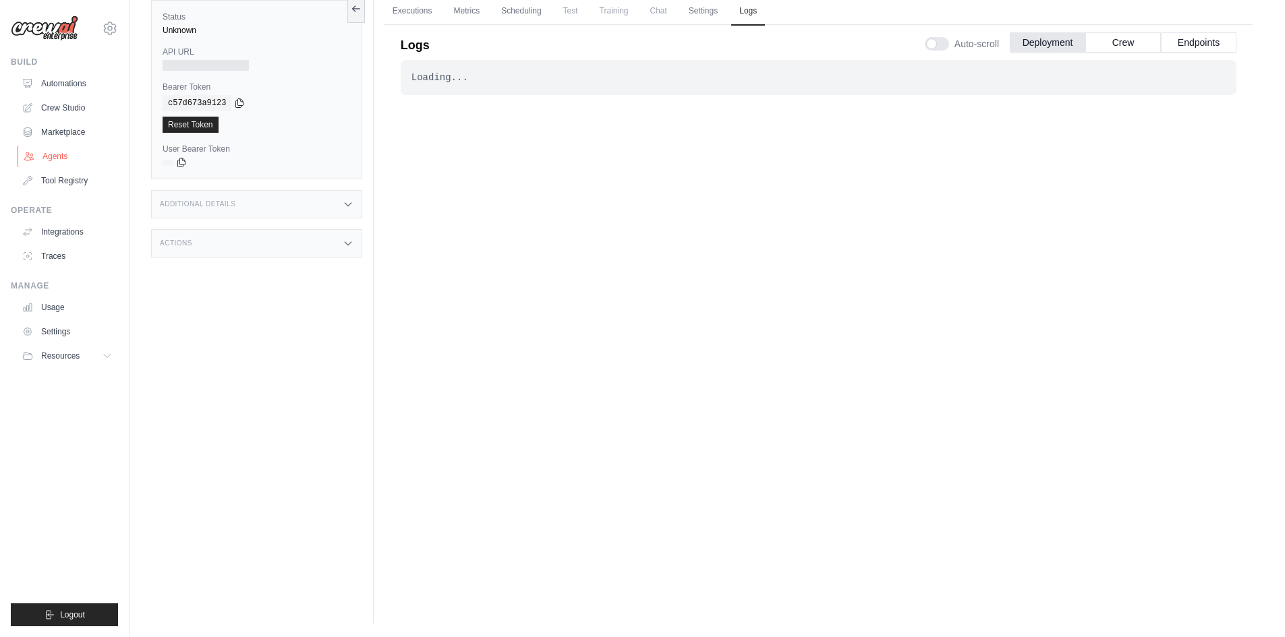
click at [64, 155] on link "Agents" at bounding box center [69, 157] width 102 height 22
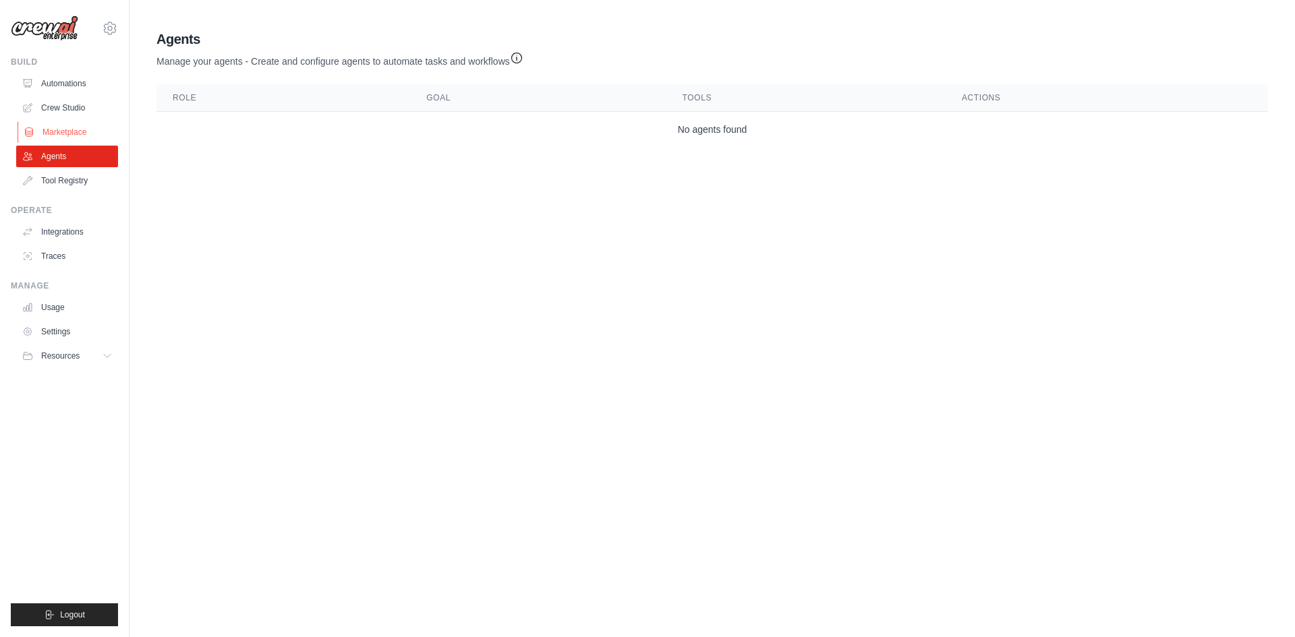
click at [47, 127] on link "Marketplace" at bounding box center [69, 132] width 102 height 22
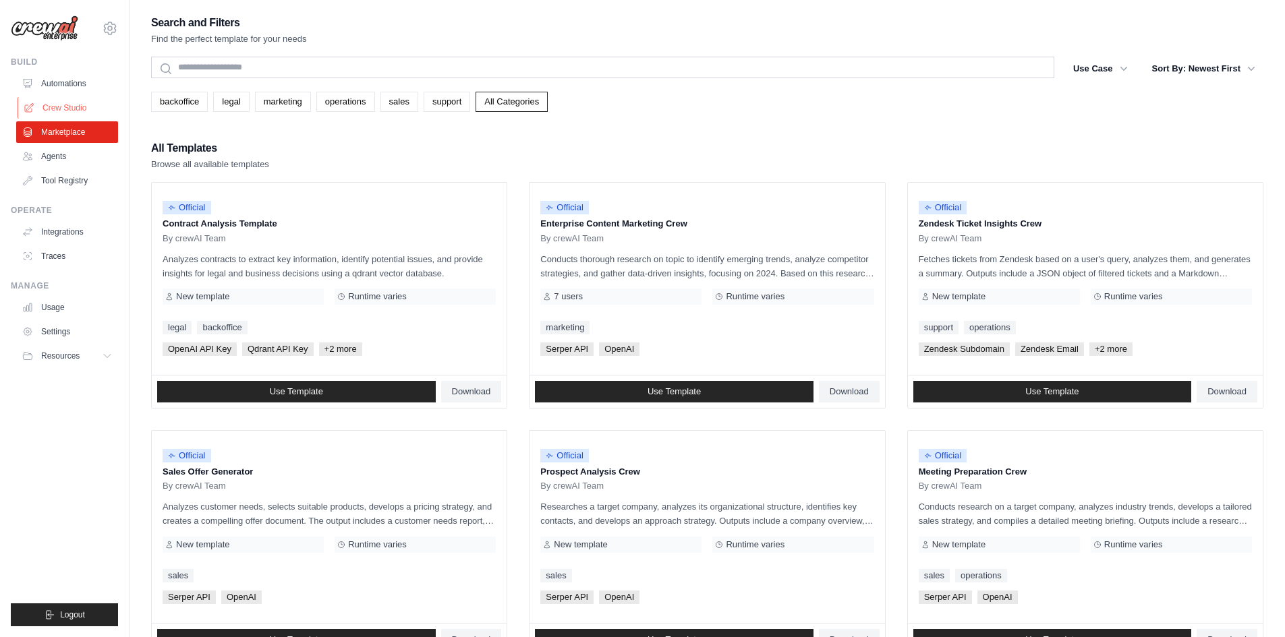
click at [59, 105] on link "Crew Studio" at bounding box center [69, 108] width 102 height 22
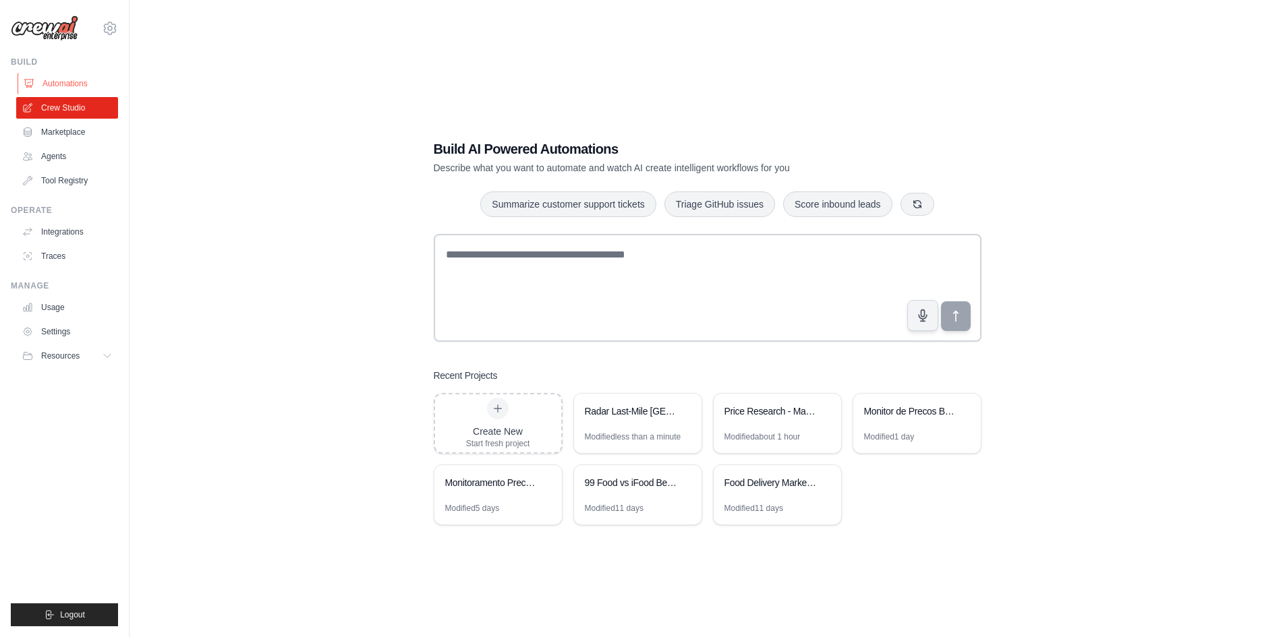
click at [71, 81] on link "Automations" at bounding box center [69, 84] width 102 height 22
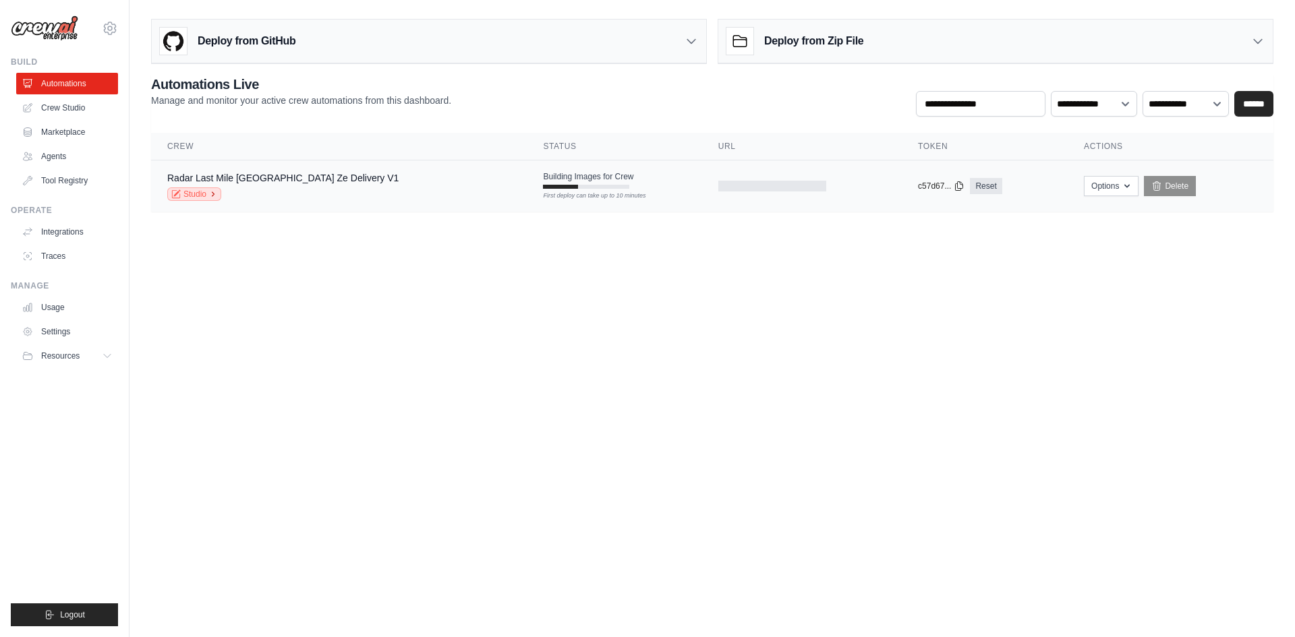
click at [191, 195] on link "Studio" at bounding box center [194, 193] width 54 height 13
click at [1088, 186] on button "Options" at bounding box center [1111, 185] width 55 height 20
click at [1058, 316] on body "99791629@ambev.com.br Settings Build Automations Crew Studio" at bounding box center [647, 318] width 1295 height 637
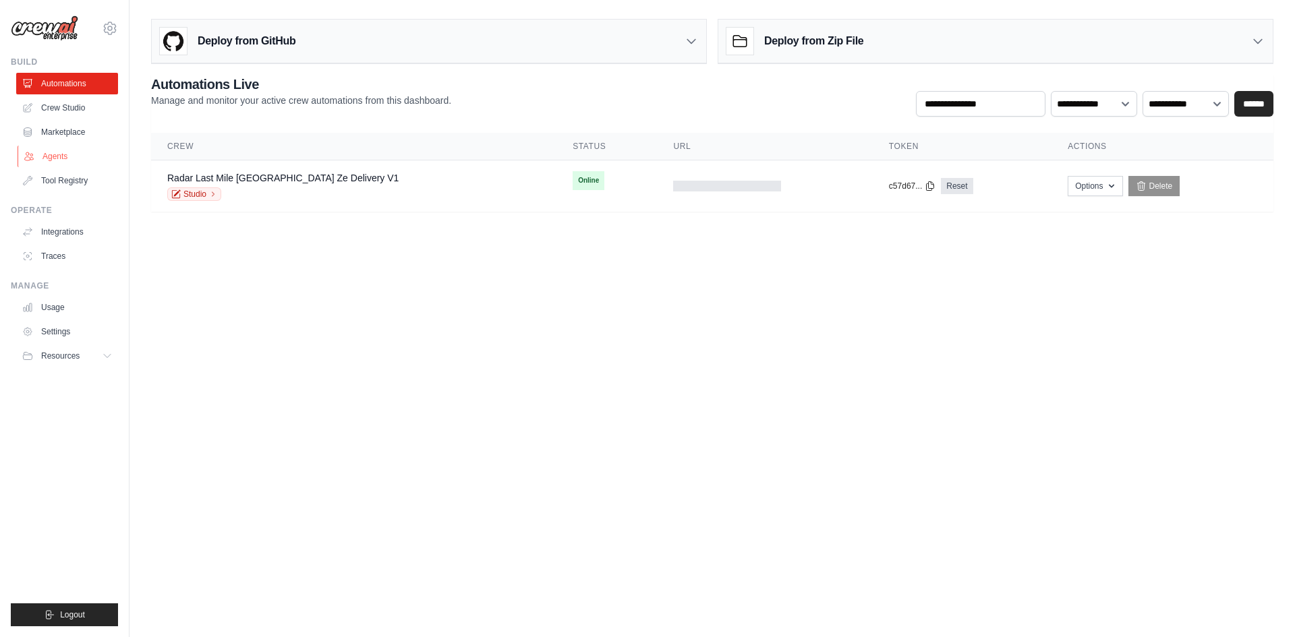
click at [46, 158] on link "Agents" at bounding box center [69, 157] width 102 height 22
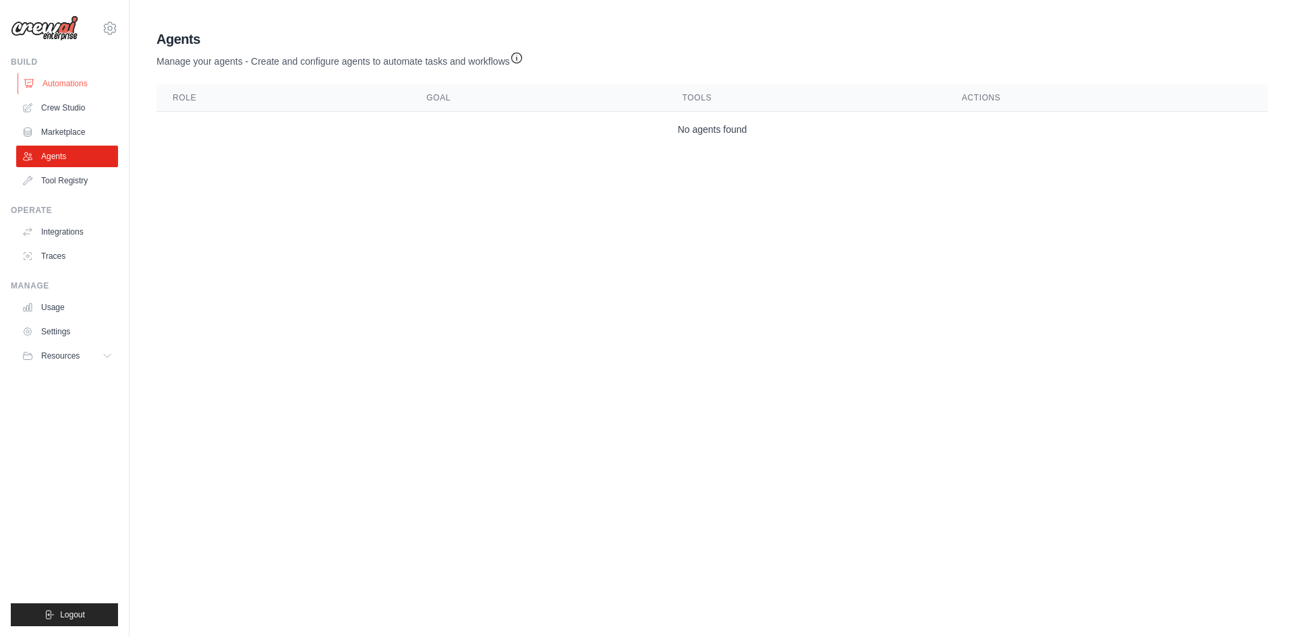
click at [67, 84] on link "Automations" at bounding box center [69, 84] width 102 height 22
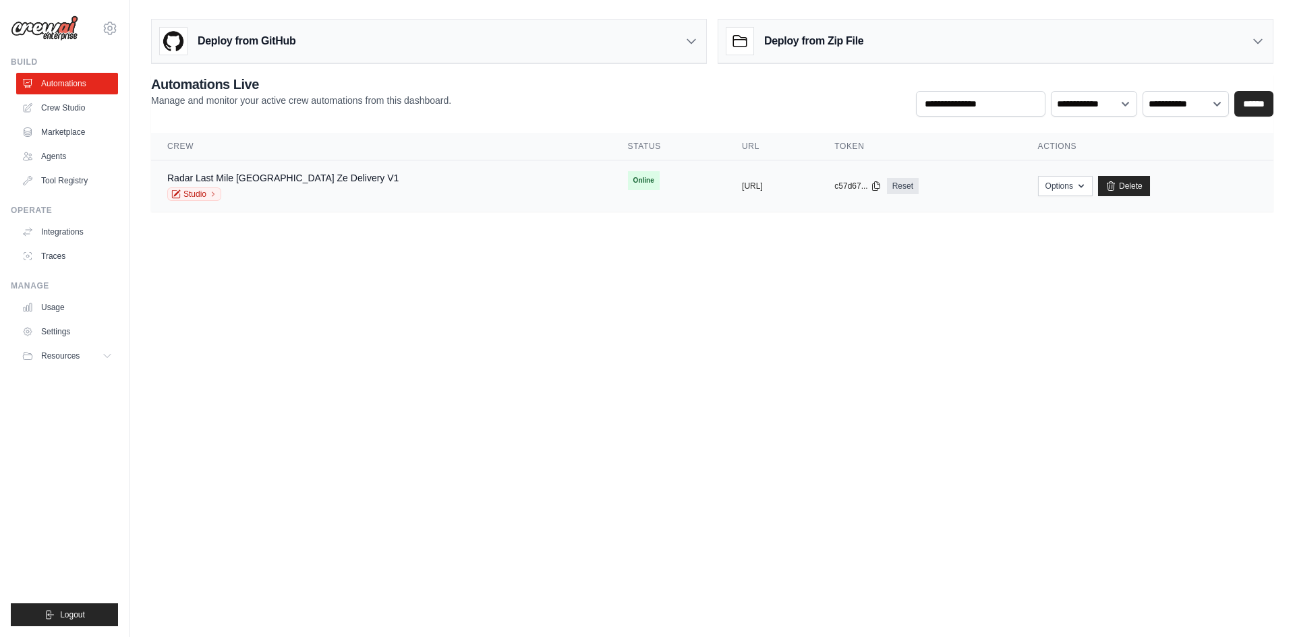
click at [372, 185] on div "Radar Last Mile Brasil Ze Delivery V1 Studio" at bounding box center [381, 186] width 428 height 30
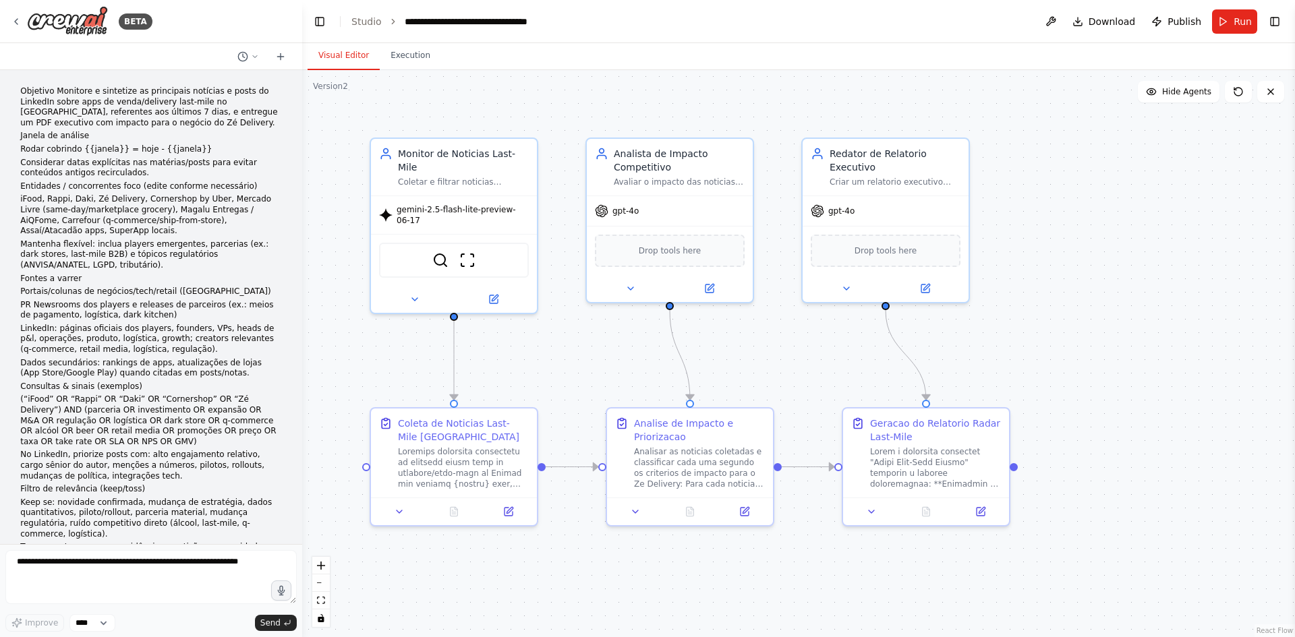
scroll to position [3559, 0]
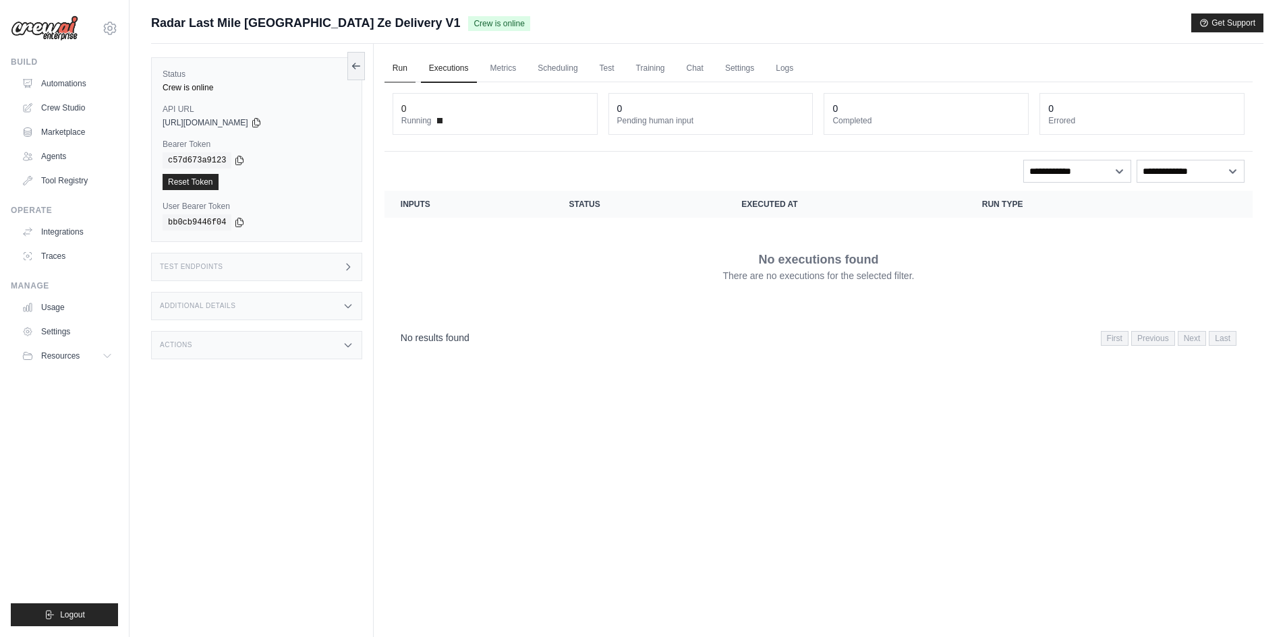
click at [402, 69] on link "Run" at bounding box center [399, 69] width 31 height 28
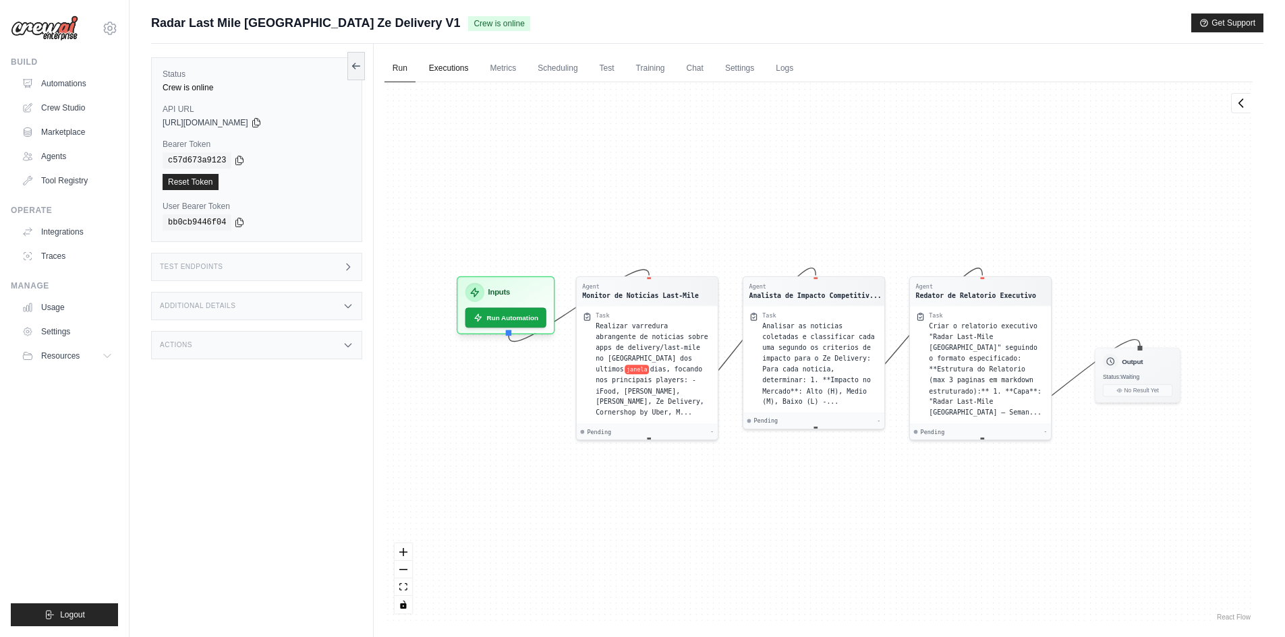
click at [450, 69] on link "Executions" at bounding box center [449, 69] width 56 height 28
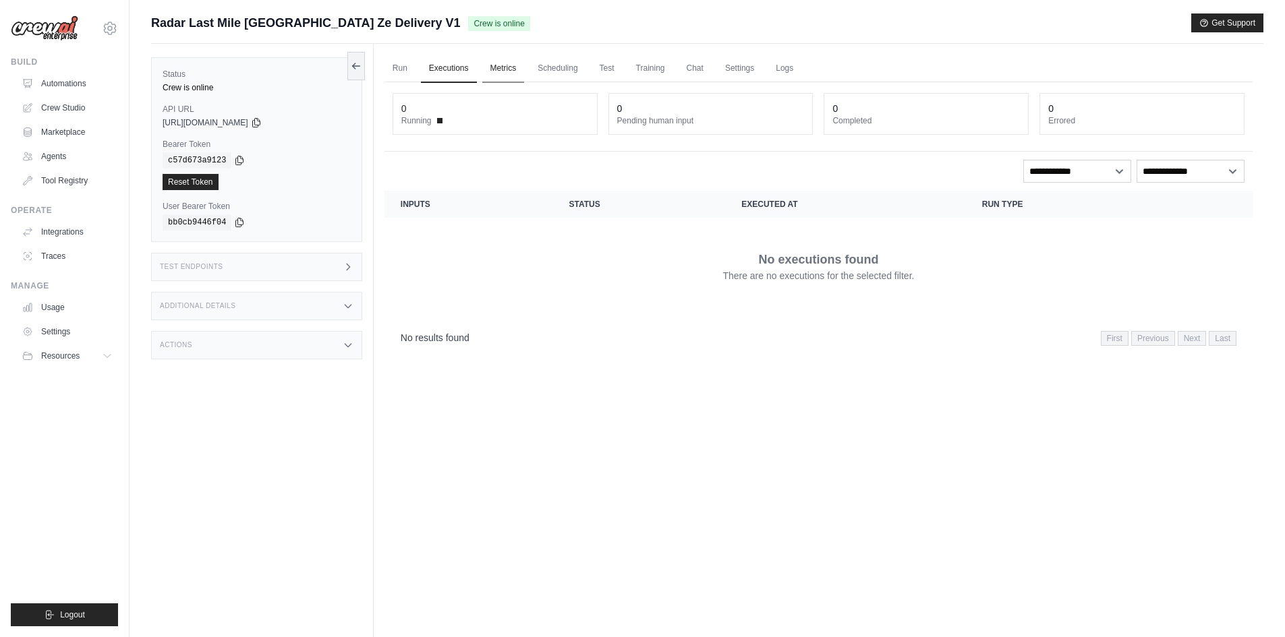
click at [507, 67] on link "Metrics" at bounding box center [503, 69] width 42 height 28
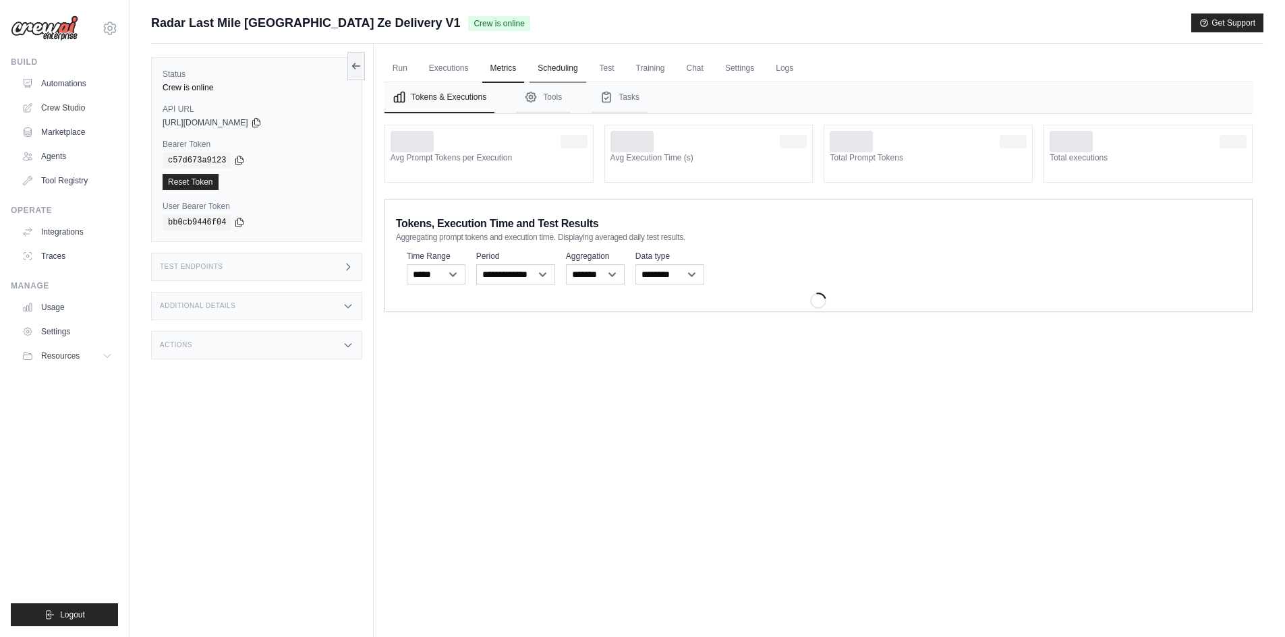
click at [554, 67] on link "Scheduling" at bounding box center [557, 69] width 56 height 28
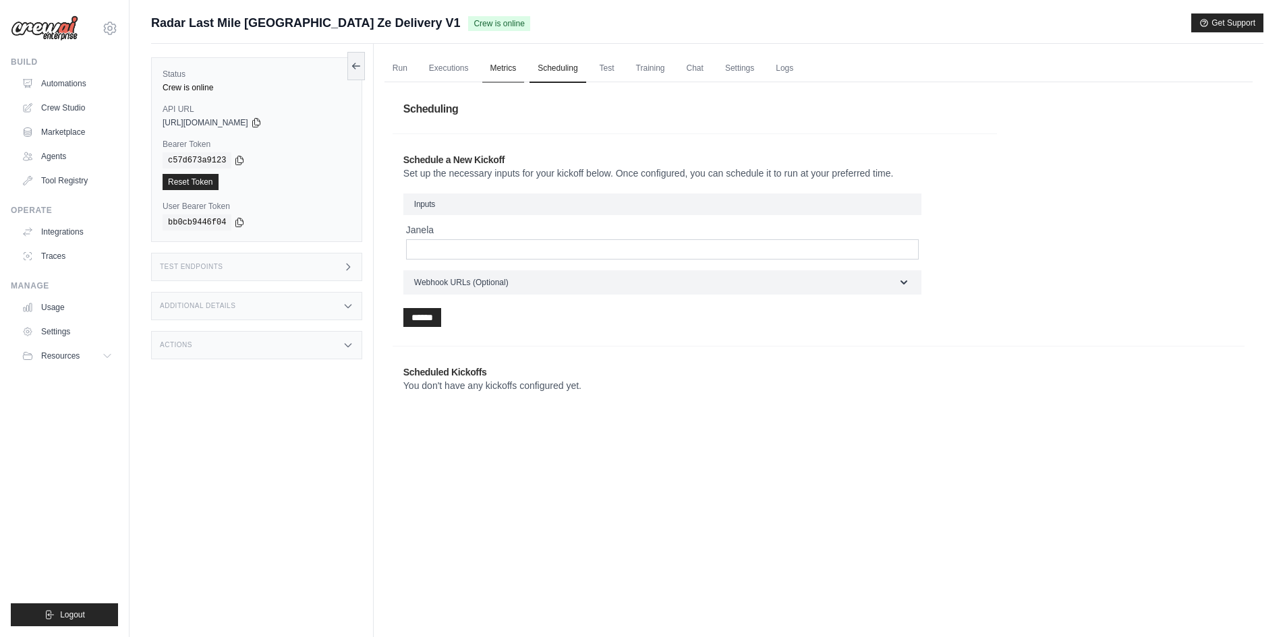
click at [505, 65] on link "Metrics" at bounding box center [503, 69] width 42 height 28
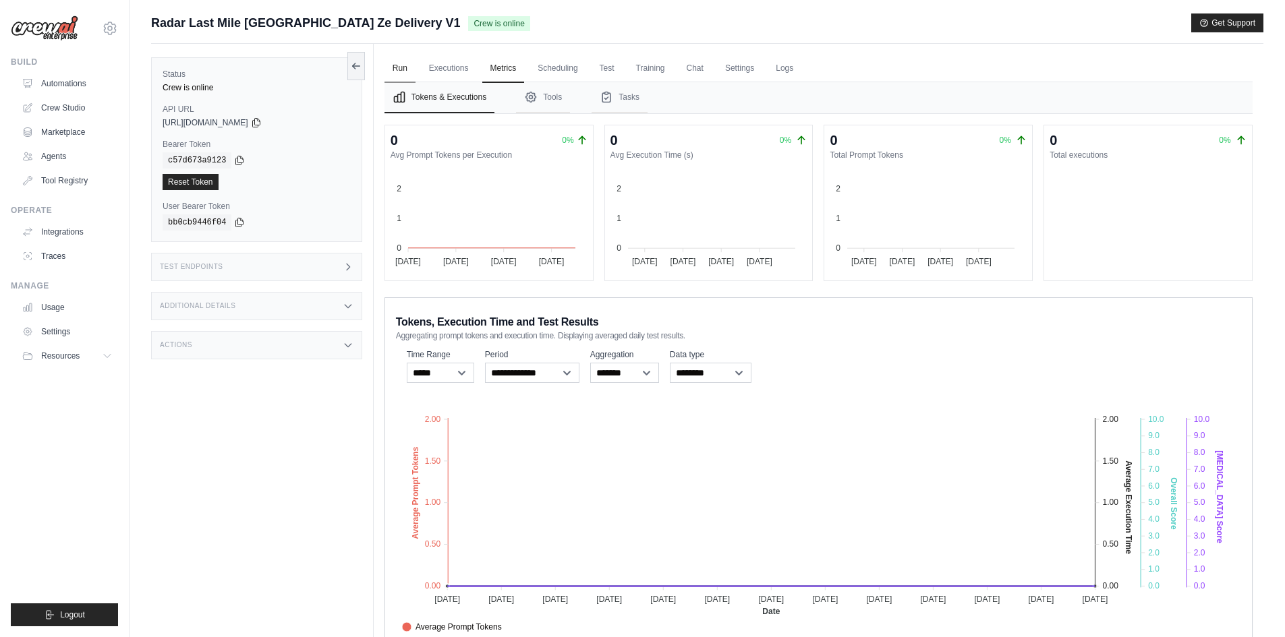
click at [391, 65] on link "Run" at bounding box center [399, 69] width 31 height 28
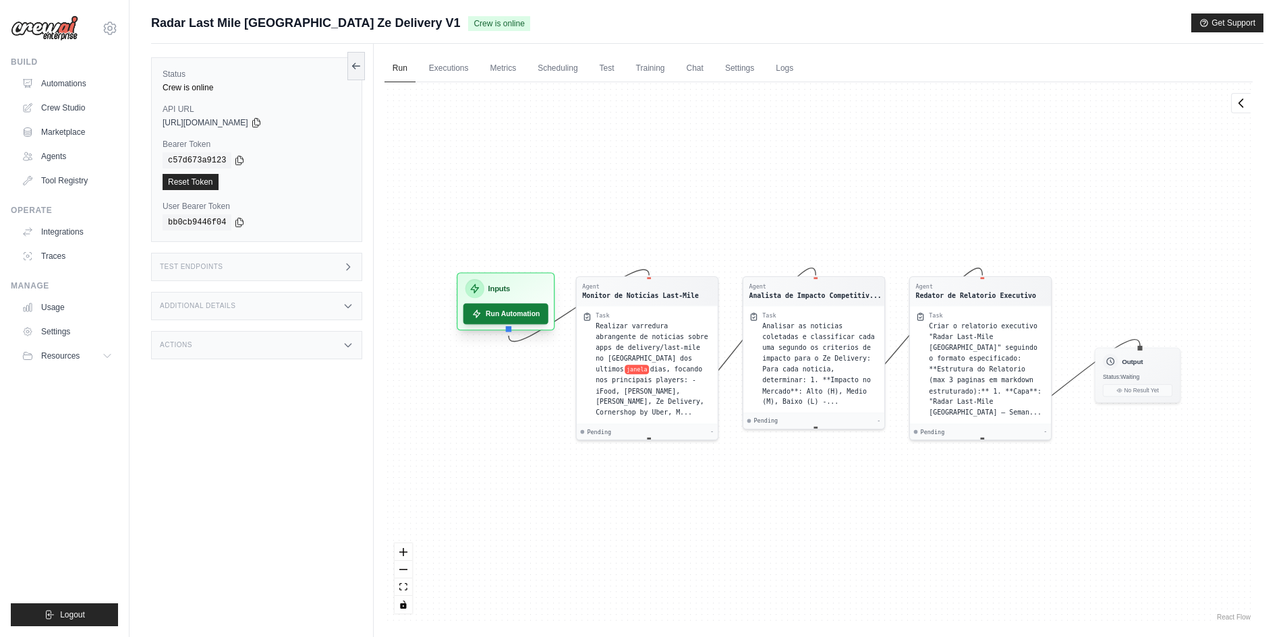
click at [494, 313] on button "Run Automation" at bounding box center [505, 314] width 85 height 21
click at [513, 317] on button "Run Automation" at bounding box center [505, 314] width 85 height 21
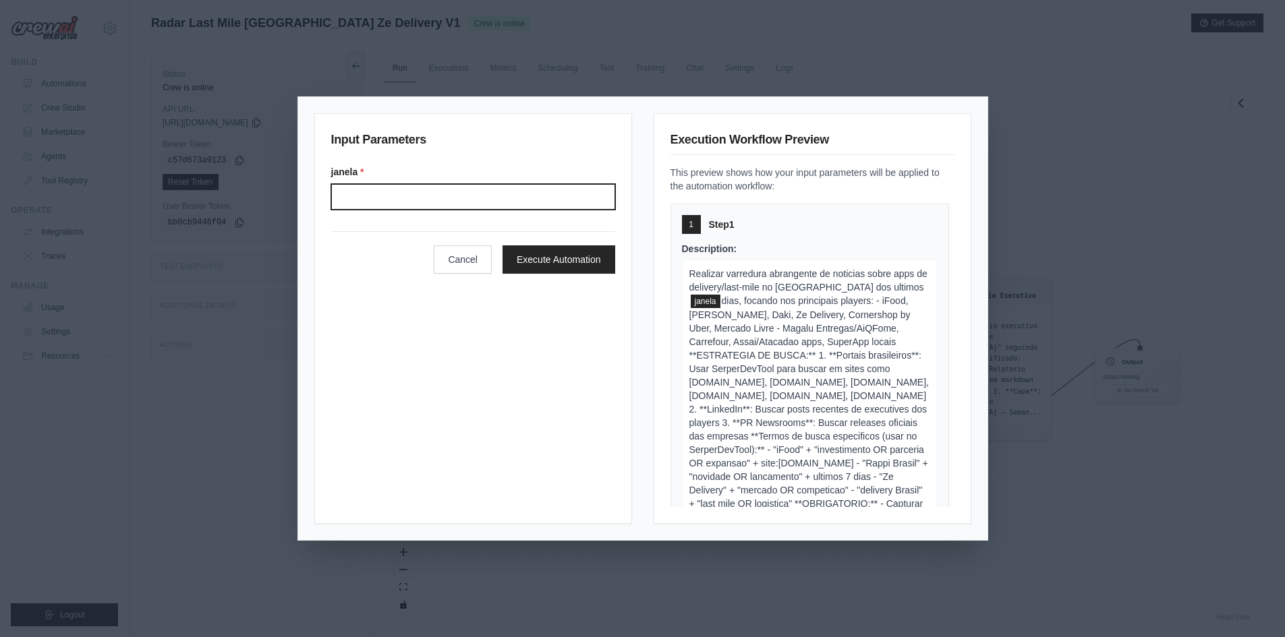
click at [399, 204] on input "Janela" at bounding box center [473, 197] width 284 height 26
type input "*"
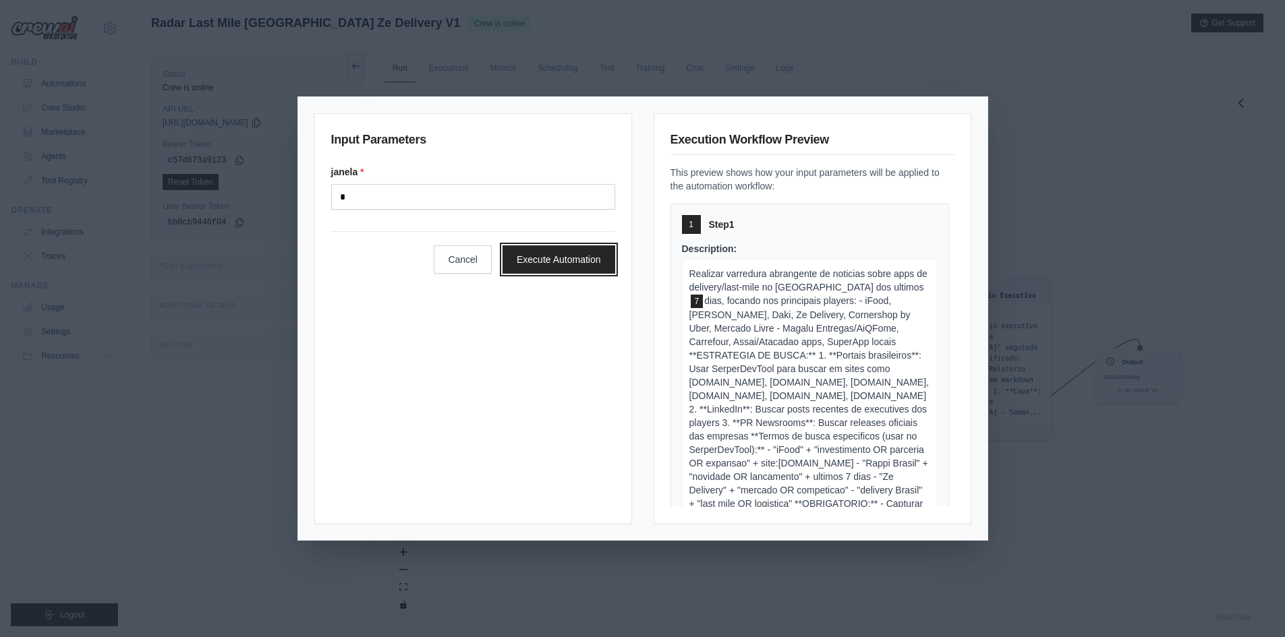
drag, startPoint x: 548, startPoint y: 253, endPoint x: 556, endPoint y: 252, distance: 7.5
click at [549, 253] on button "Execute Automation" at bounding box center [558, 260] width 113 height 28
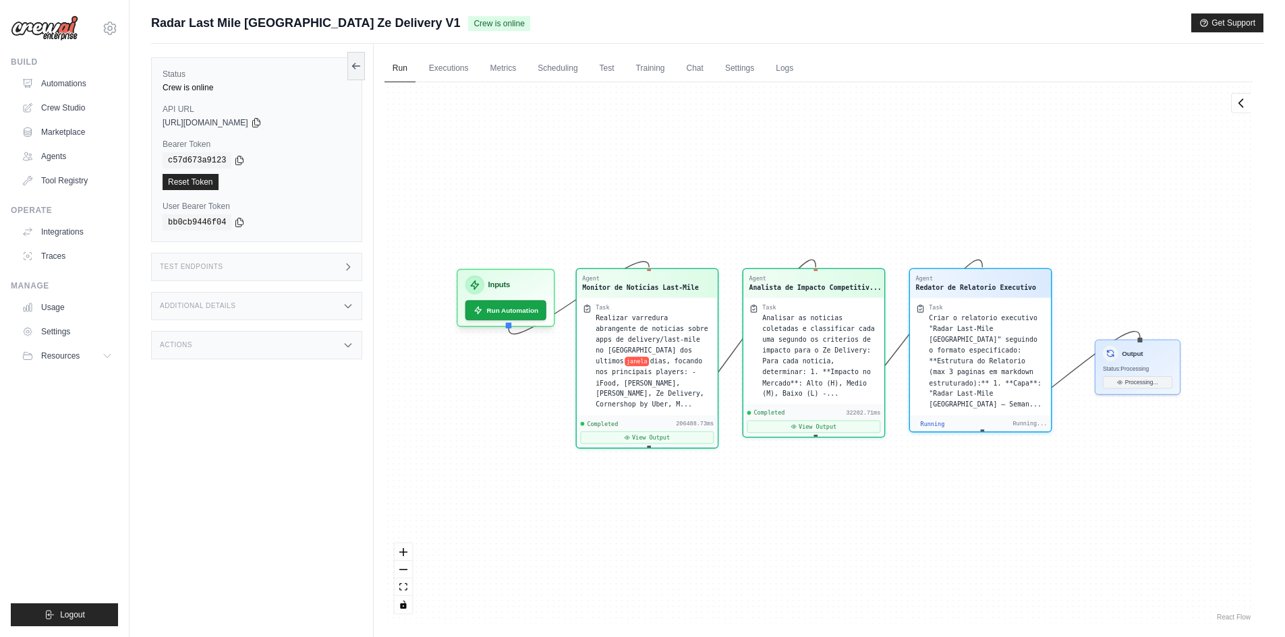
scroll to position [14737, 0]
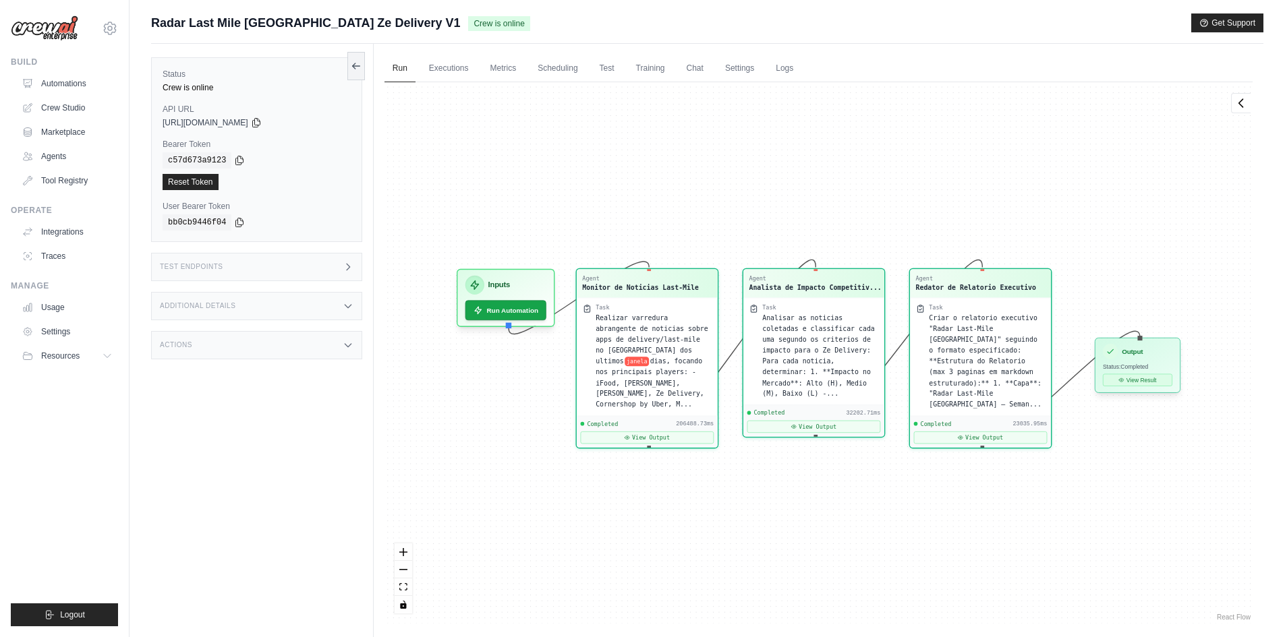
click at [1138, 383] on button "View Result" at bounding box center [1137, 380] width 69 height 12
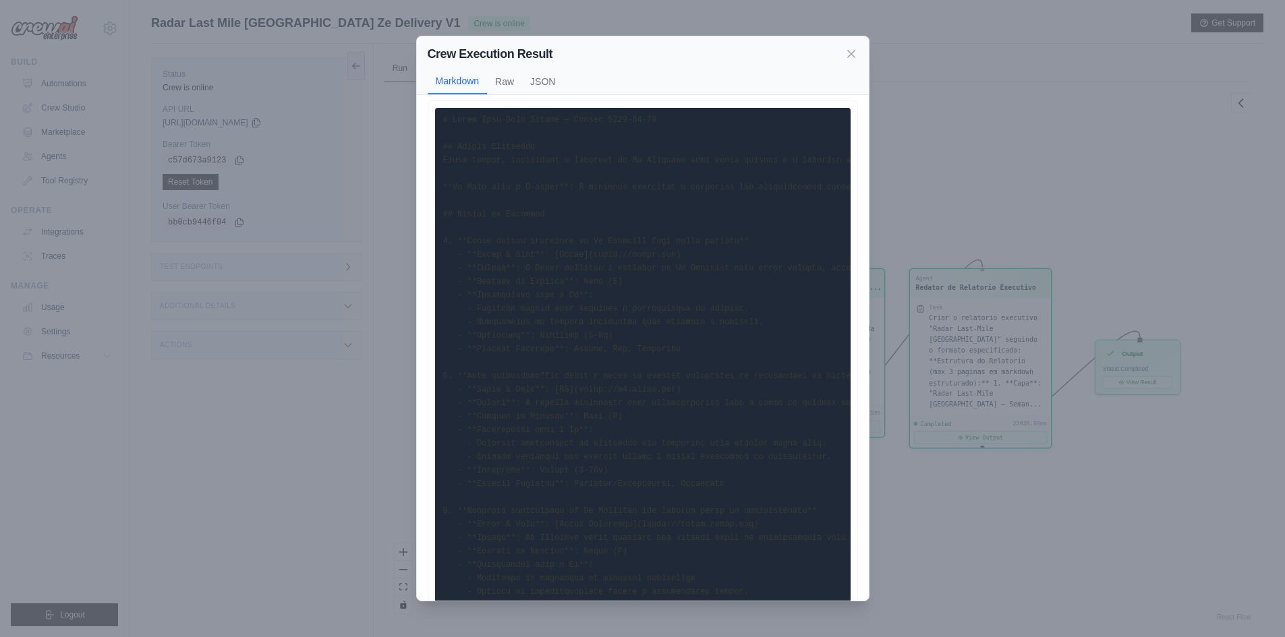
scroll to position [0, 0]
click at [492, 86] on button "Raw" at bounding box center [504, 81] width 35 height 26
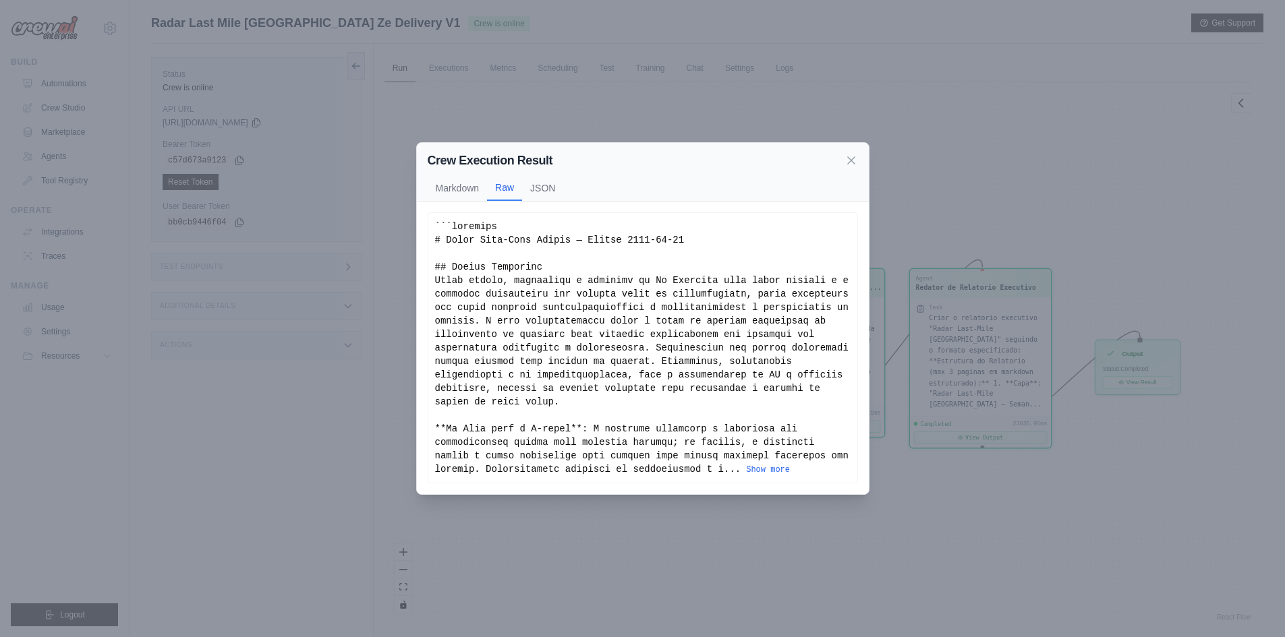
scroll to position [57, 0]
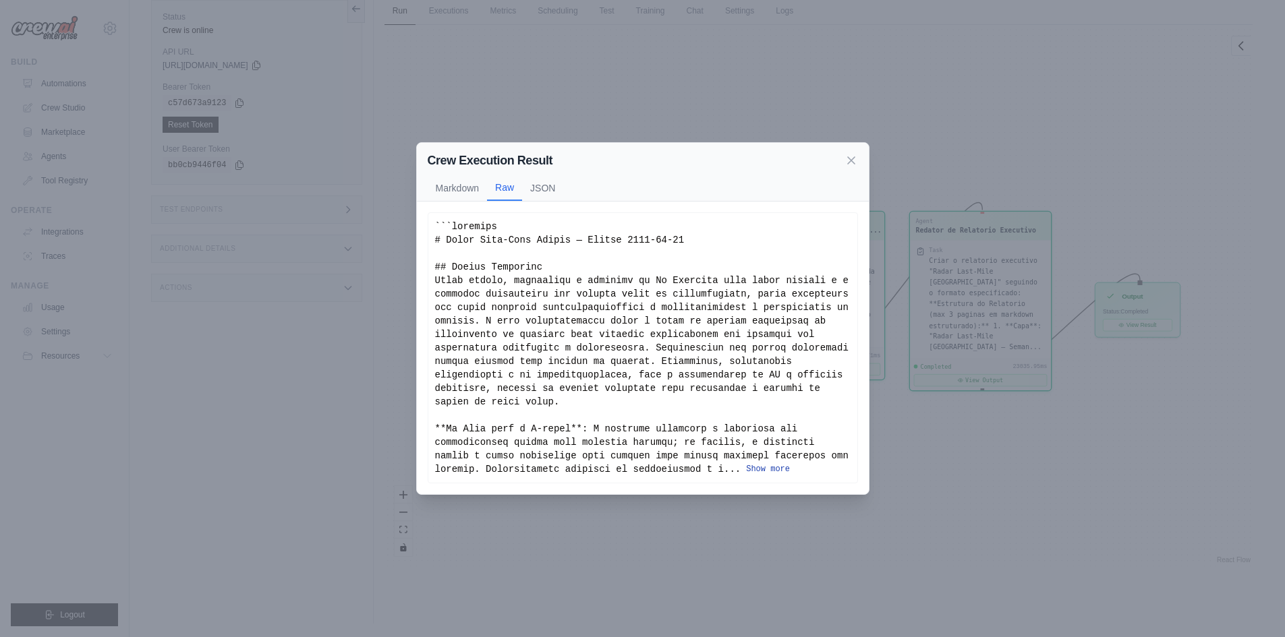
click at [746, 465] on button "Show more" at bounding box center [768, 469] width 44 height 11
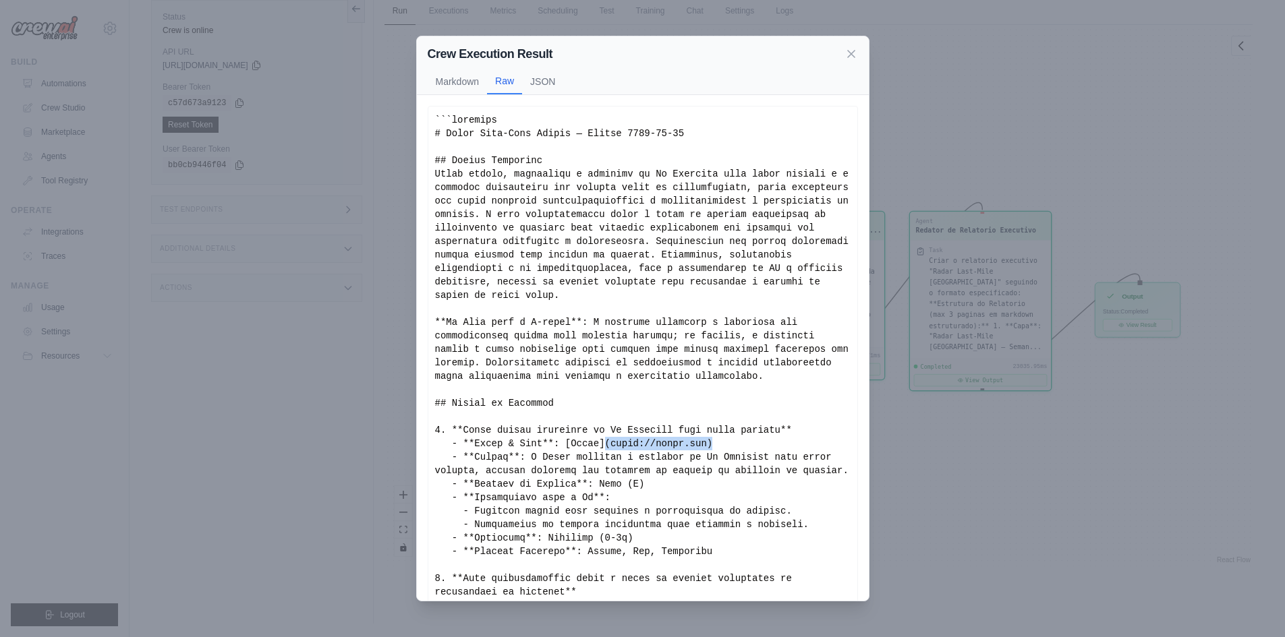
drag, startPoint x: 591, startPoint y: 430, endPoint x: 712, endPoint y: 425, distance: 120.8
drag, startPoint x: 718, startPoint y: 45, endPoint x: 786, endPoint y: 67, distance: 72.3
click at [786, 67] on div "Crew Execution Result Markdown Raw JSON" at bounding box center [643, 65] width 452 height 59
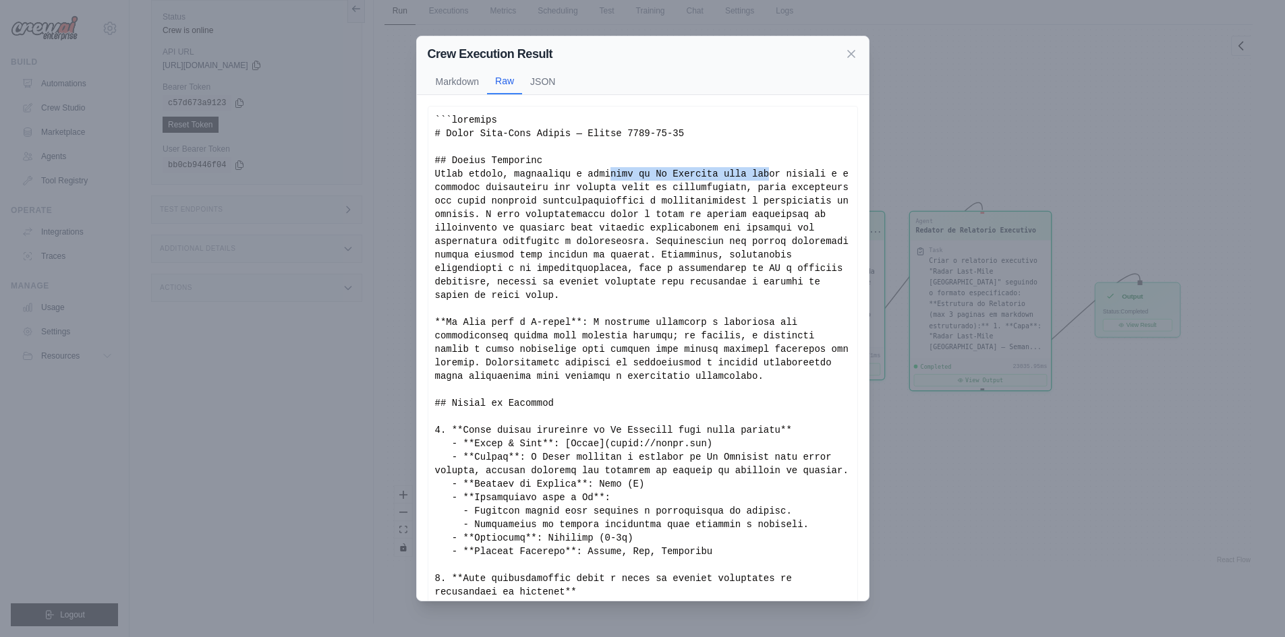
drag, startPoint x: 598, startPoint y: 179, endPoint x: 753, endPoint y: 175, distance: 155.2
drag, startPoint x: 459, startPoint y: 184, endPoint x: 625, endPoint y: 191, distance: 165.4
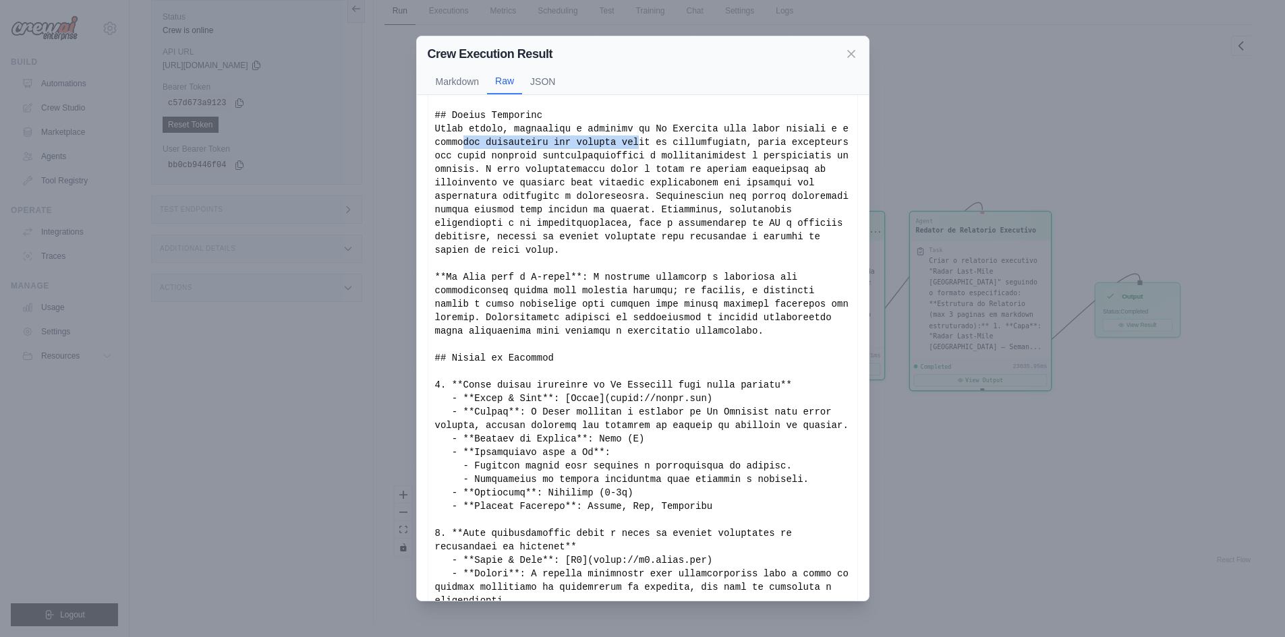
scroll to position [67, 0]
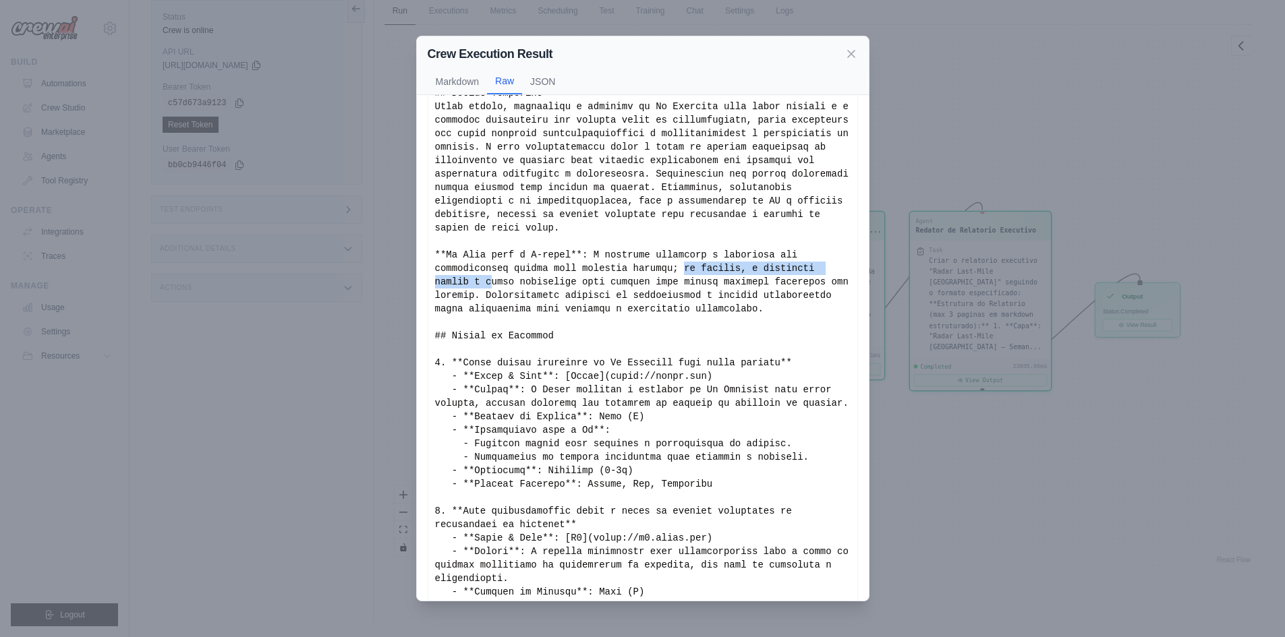
drag, startPoint x: 592, startPoint y: 250, endPoint x: 766, endPoint y: 250, distance: 173.3
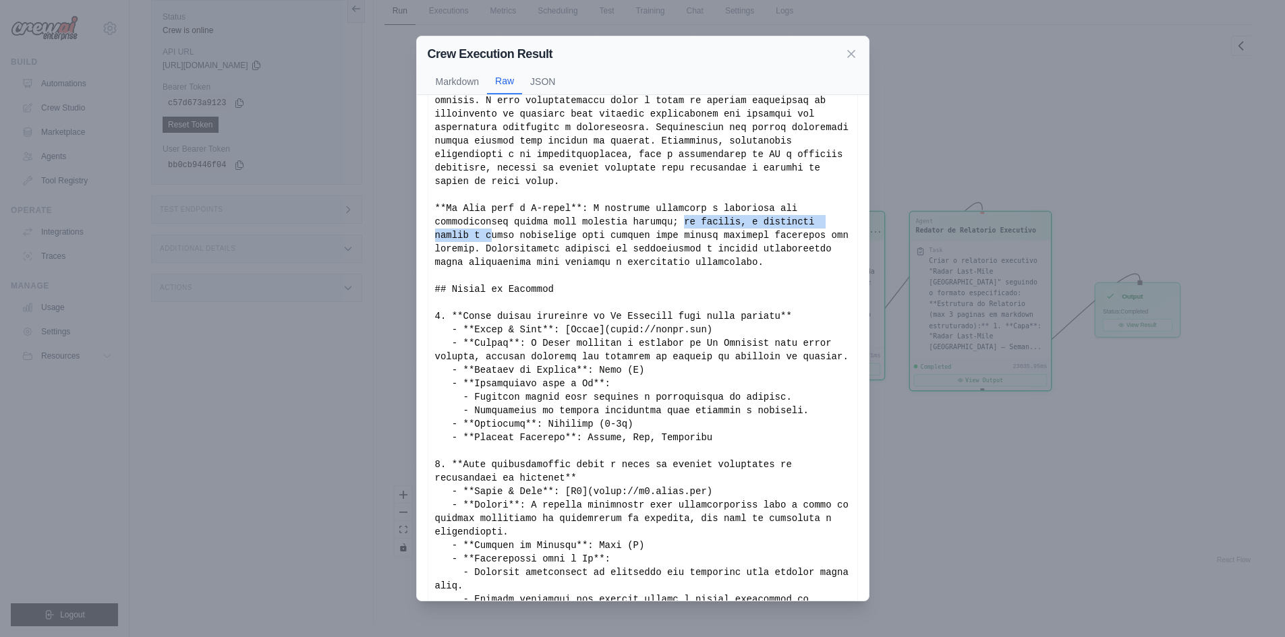
scroll to position [135, 0]
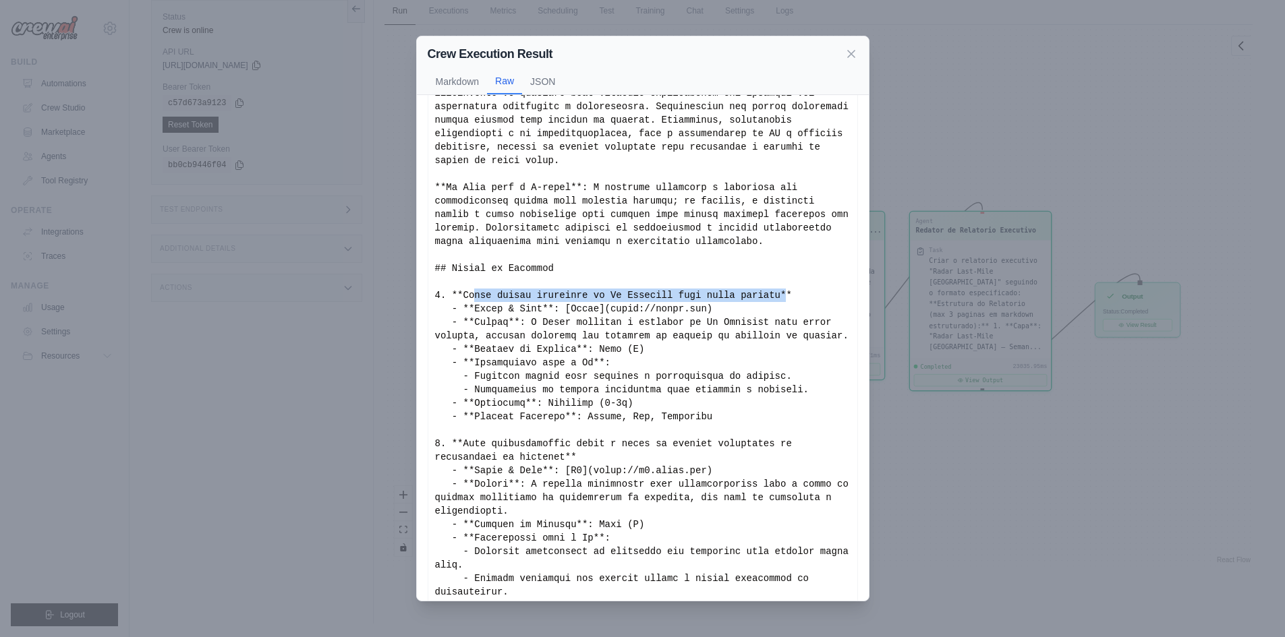
drag, startPoint x: 469, startPoint y: 281, endPoint x: 755, endPoint y: 282, distance: 286.0
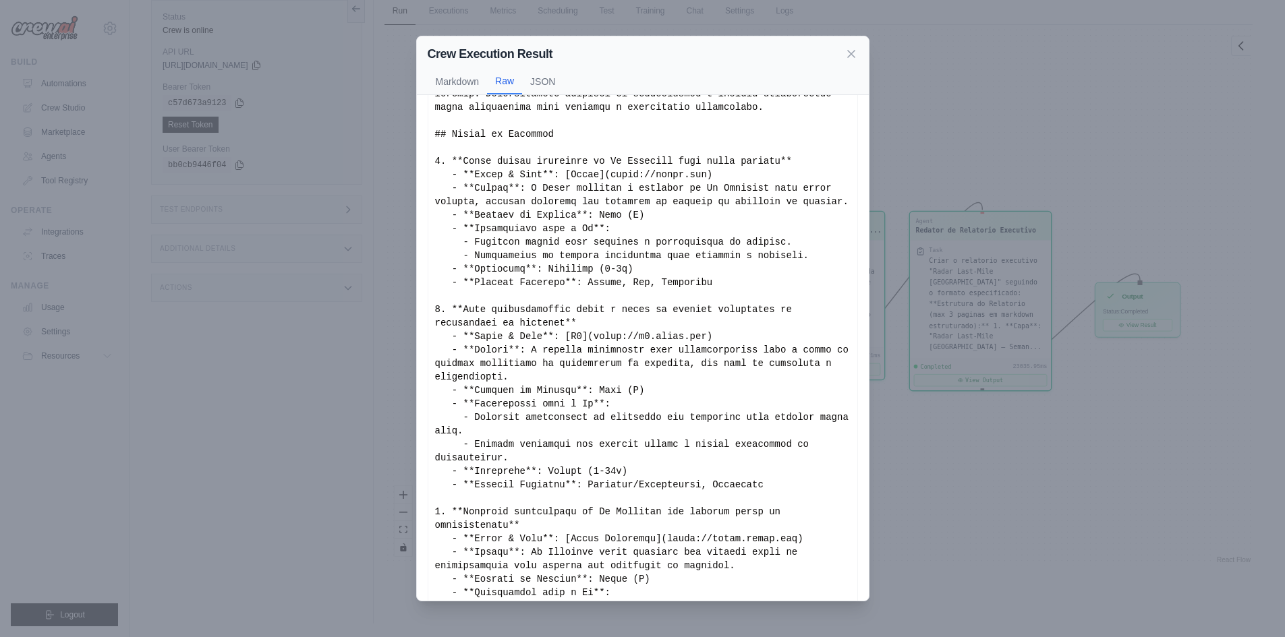
scroll to position [270, 0]
drag, startPoint x: 486, startPoint y: 296, endPoint x: 508, endPoint y: 308, distance: 24.4
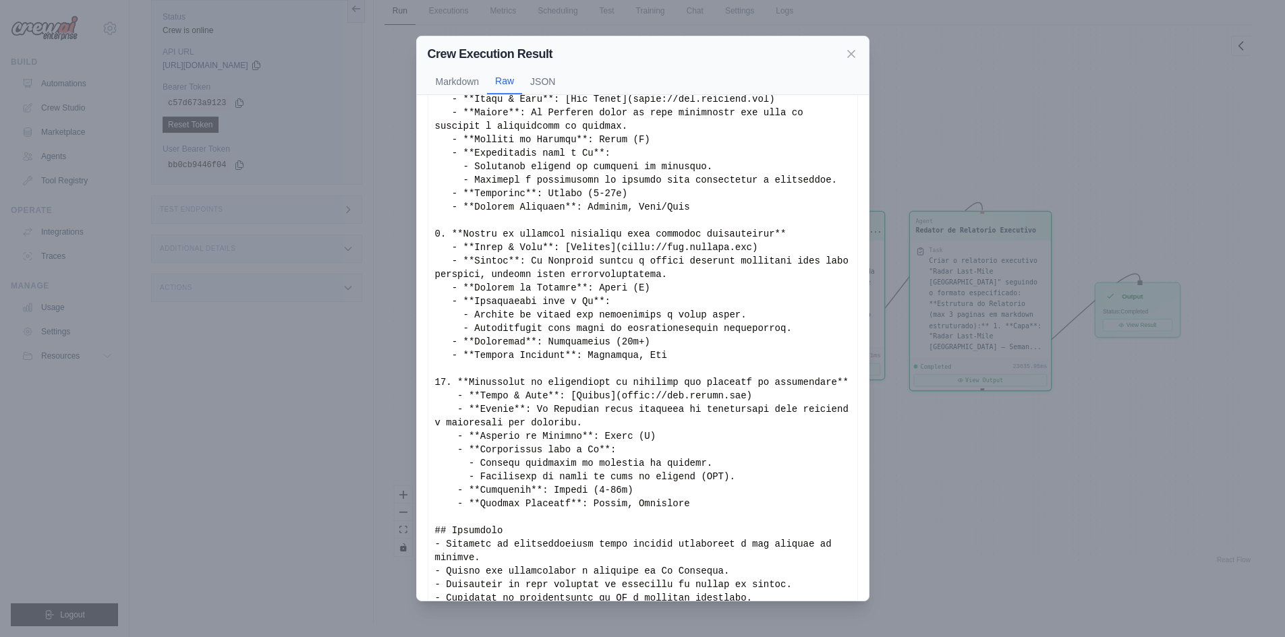
scroll to position [1484, 0]
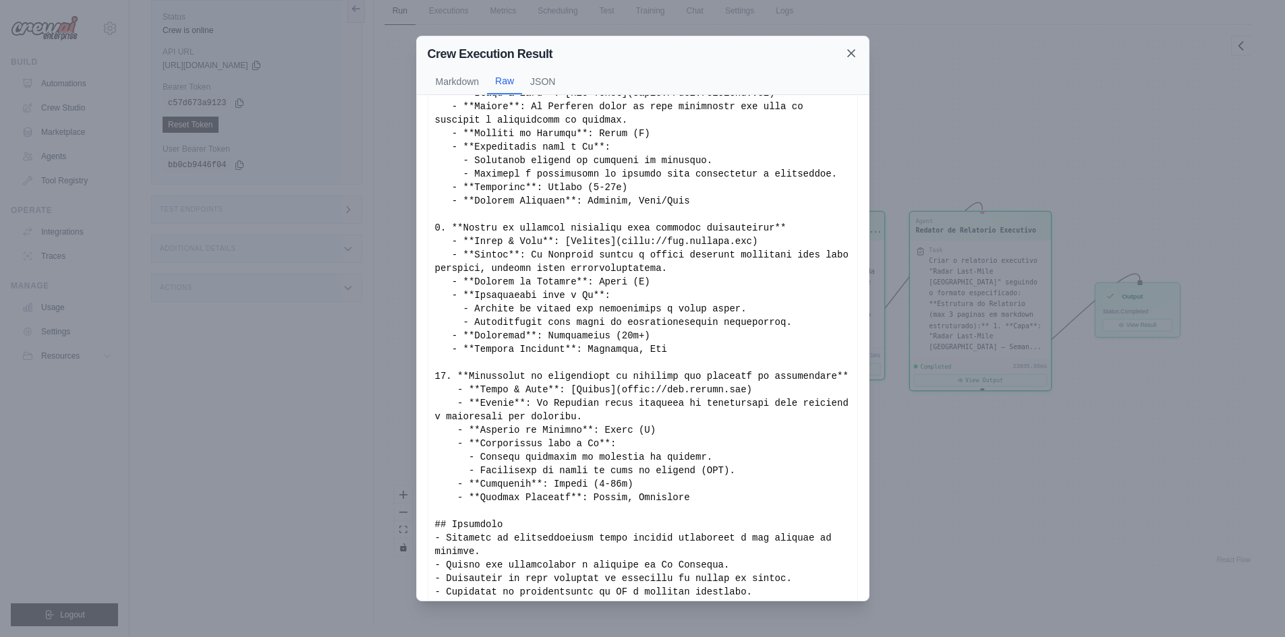
click at [849, 51] on icon at bounding box center [851, 53] width 7 height 7
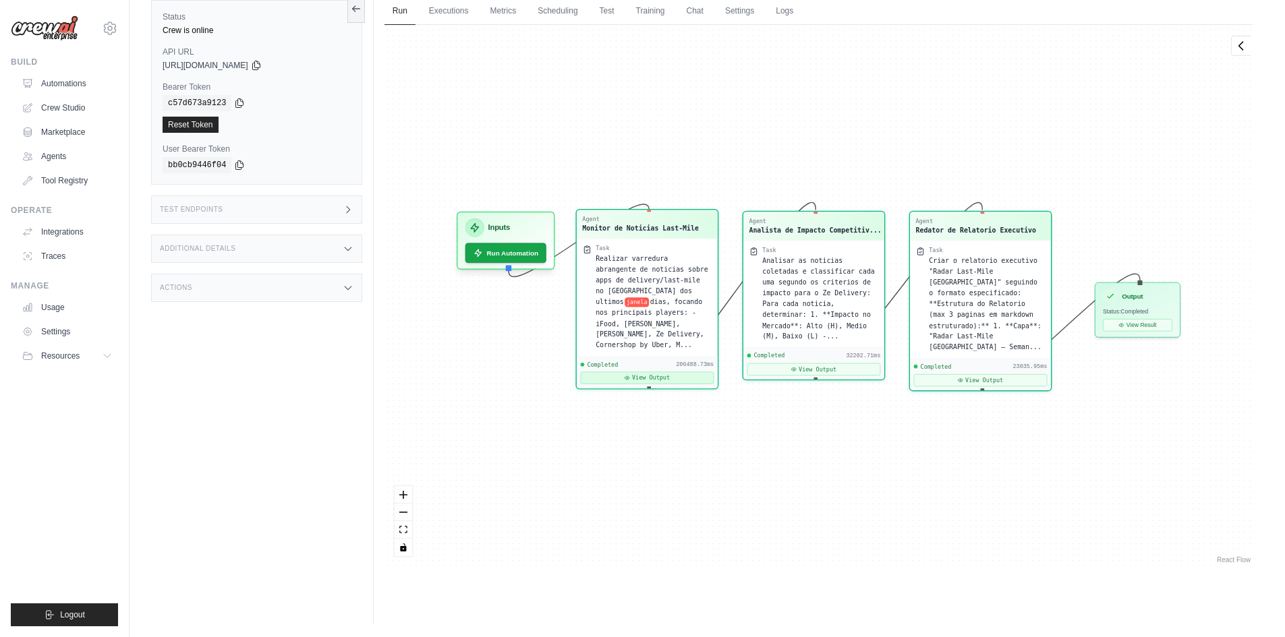
click at [676, 372] on button "View Output" at bounding box center [647, 378] width 134 height 12
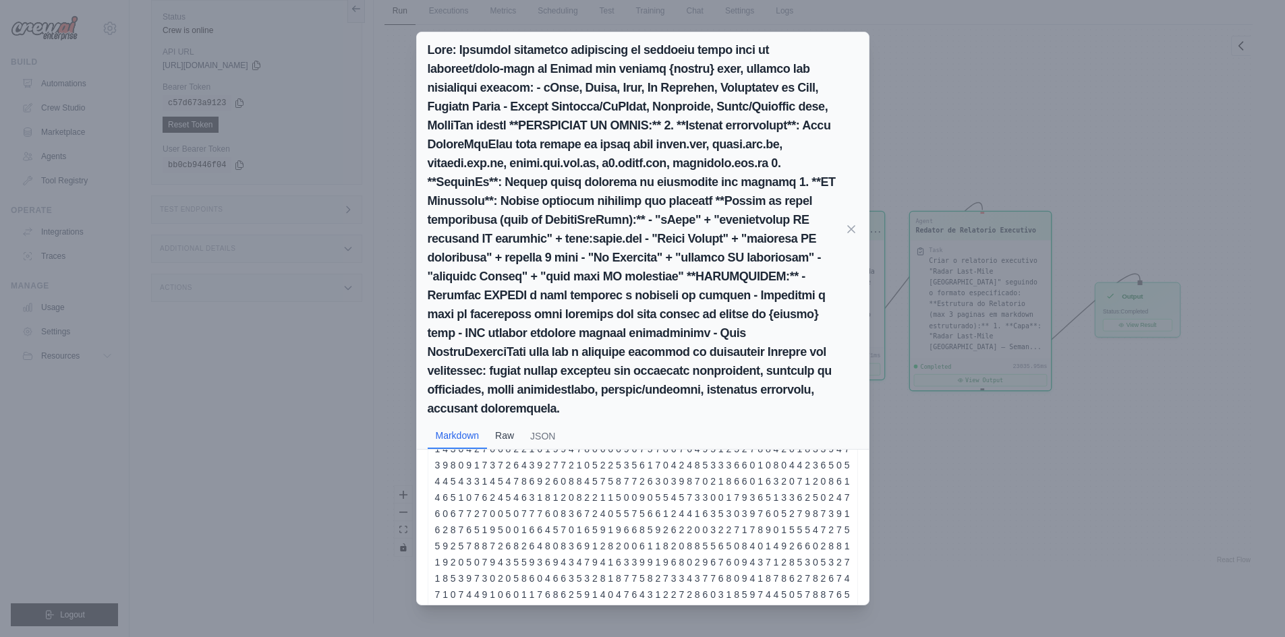
click at [507, 423] on button "Raw" at bounding box center [504, 436] width 35 height 26
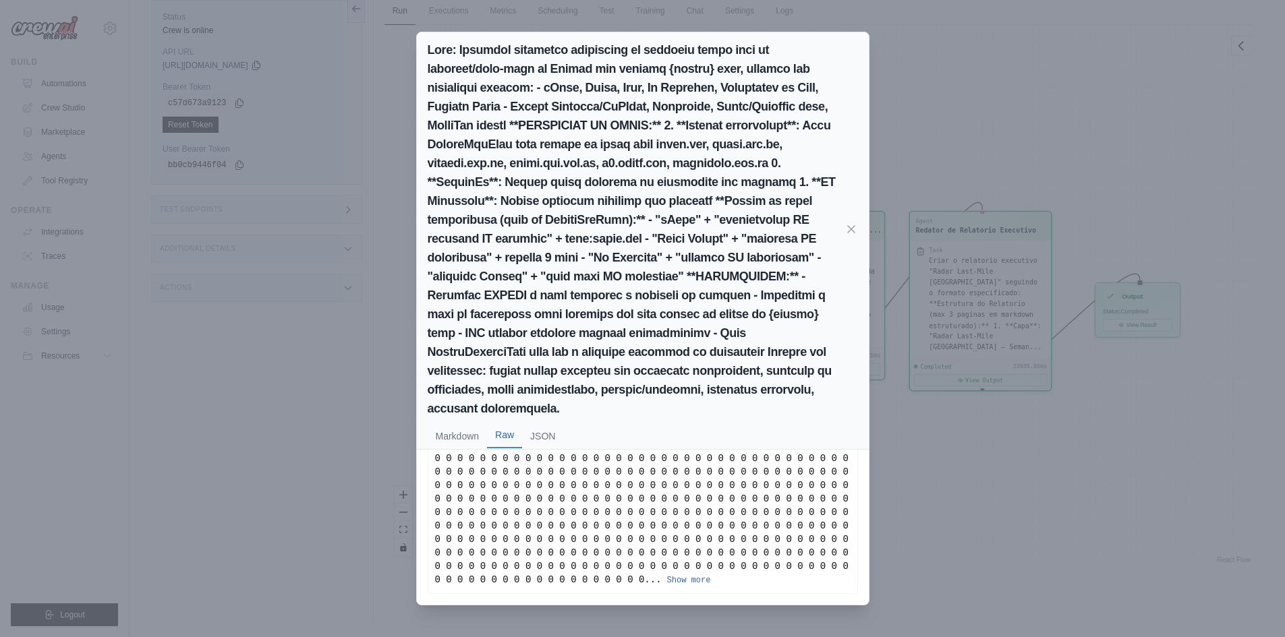
scroll to position [38, 0]
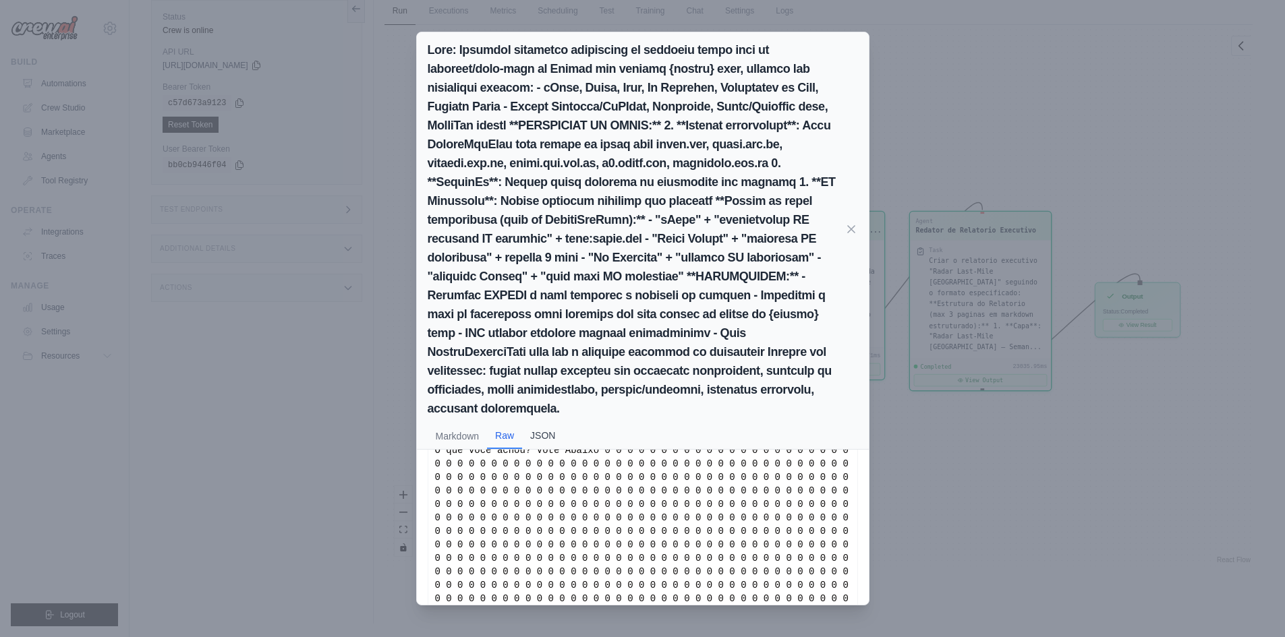
click at [548, 423] on button "JSON" at bounding box center [542, 436] width 41 height 26
click at [470, 423] on button "Markdown" at bounding box center [458, 436] width 60 height 26
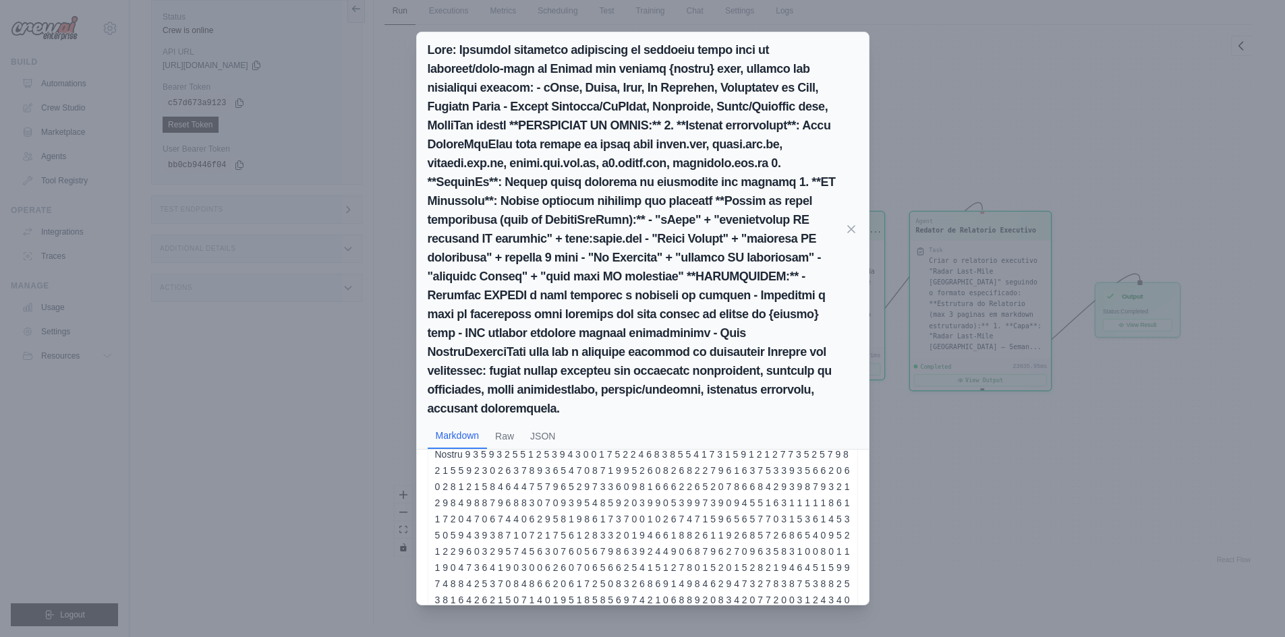
scroll to position [0, 0]
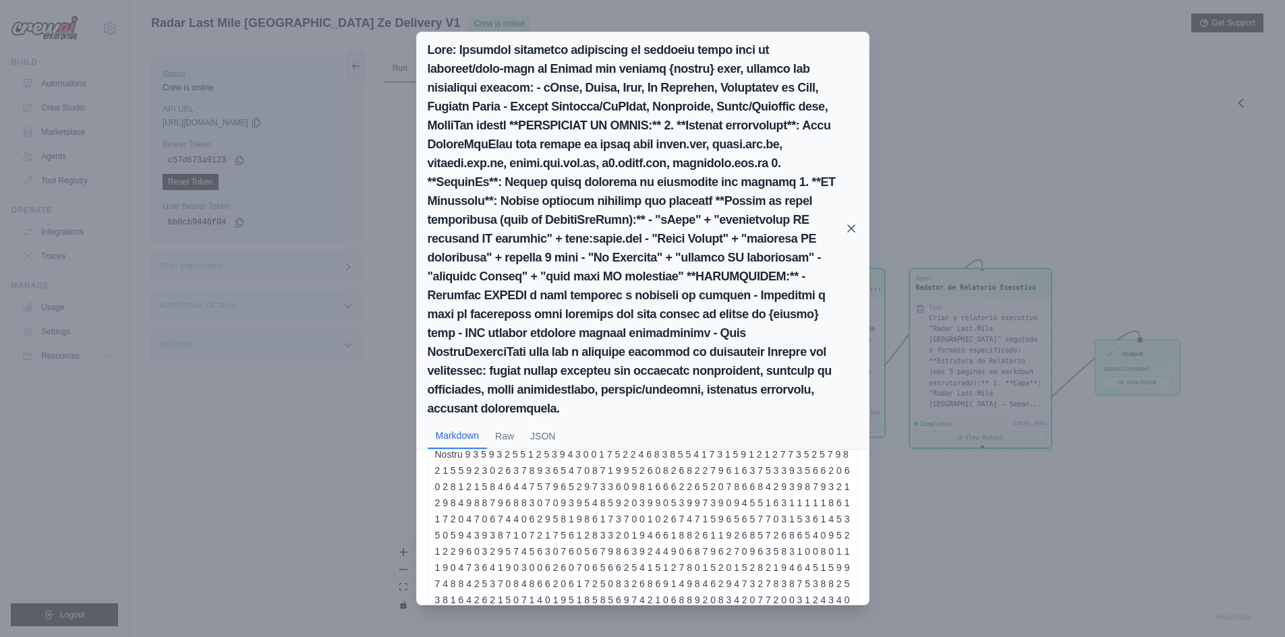
click at [855, 225] on icon at bounding box center [851, 228] width 7 height 7
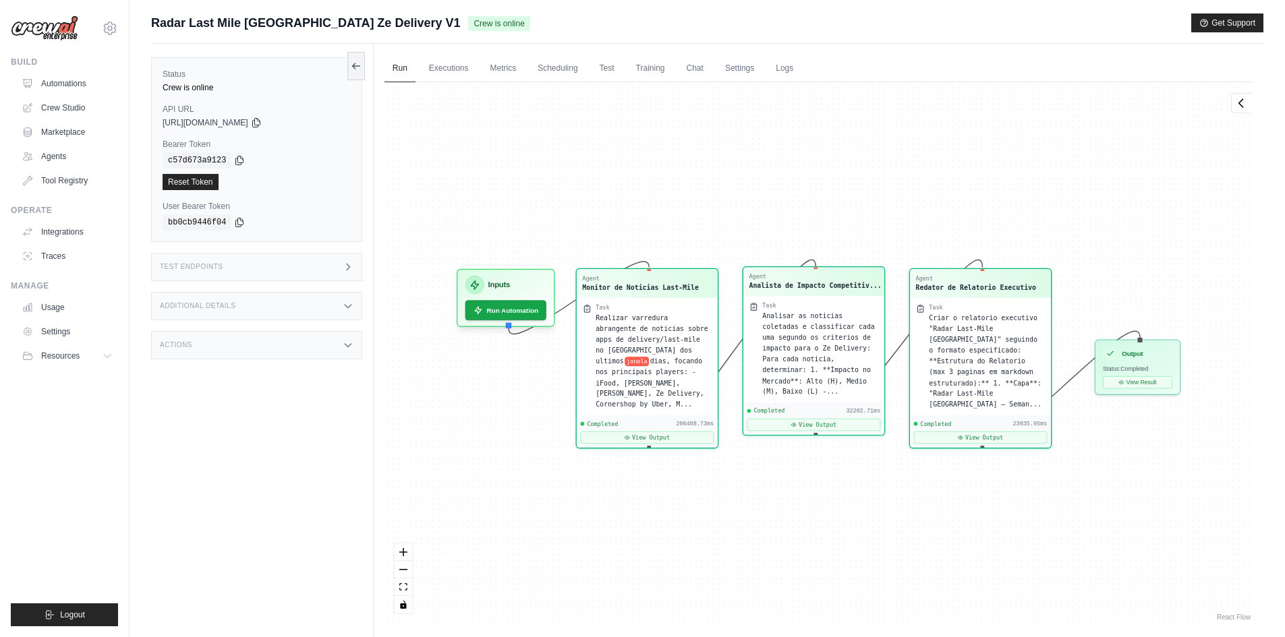
click at [935, 211] on div "Agent Monitor de Noticias Last-Mile Task Realizar varredura abrangente de notic…" at bounding box center [818, 353] width 868 height 542
click at [817, 418] on button "View Output" at bounding box center [814, 424] width 134 height 12
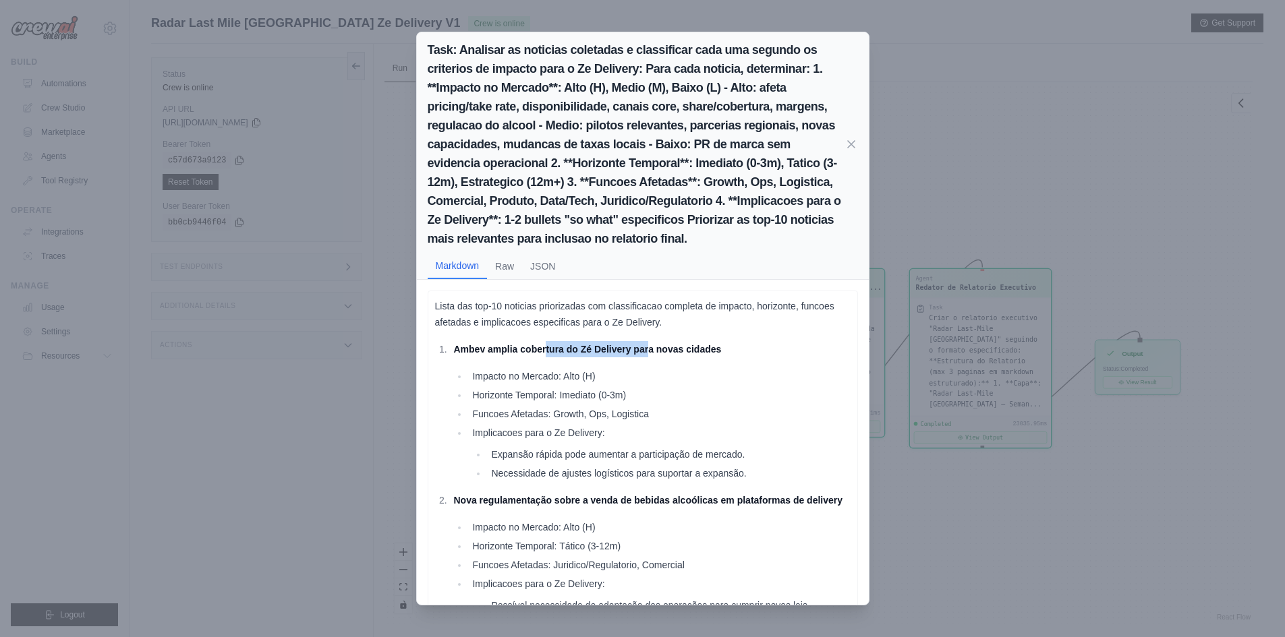
drag, startPoint x: 547, startPoint y: 348, endPoint x: 649, endPoint y: 353, distance: 102.6
click at [649, 353] on strong "Ambev amplia cobertura do Zé Delivery para novas cidades" at bounding box center [587, 349] width 268 height 11
click at [697, 359] on li "Ambev amplia cobertura do Zé Delivery para novas cidades Impacto no Mercado: Al…" at bounding box center [650, 411] width 401 height 140
click at [916, 200] on div "Task: Analisar as noticias coletadas e classificar cada uma segundo os criterio…" at bounding box center [642, 318] width 1285 height 637
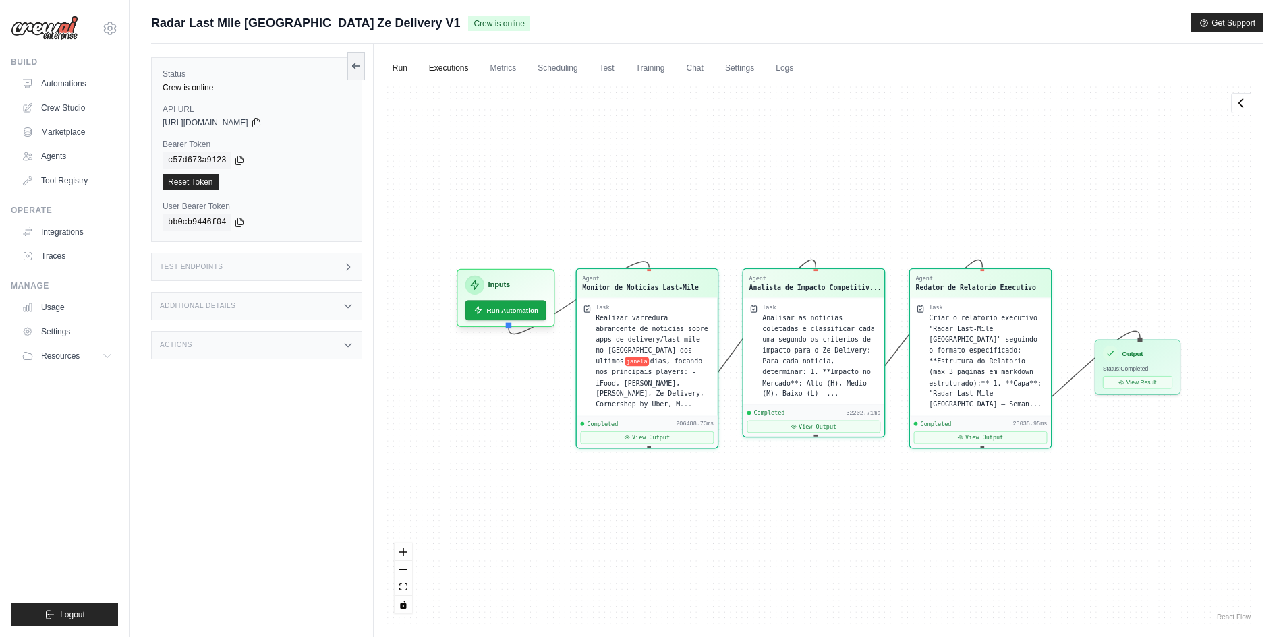
click at [441, 68] on link "Executions" at bounding box center [449, 69] width 56 height 28
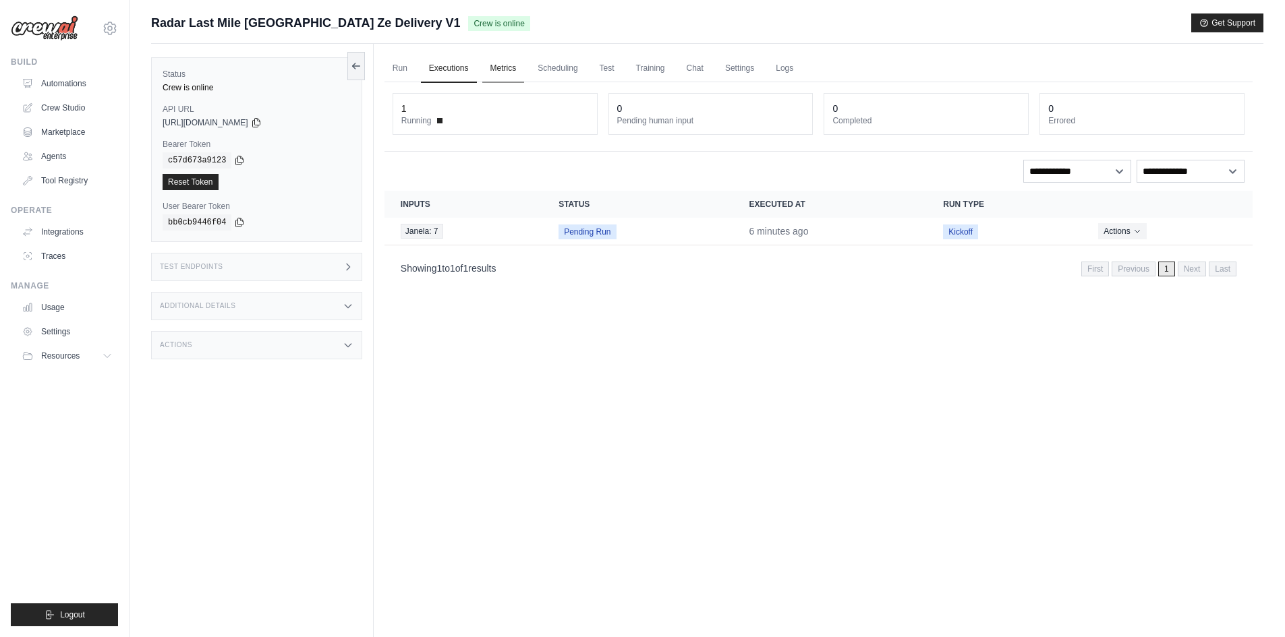
click at [495, 64] on link "Metrics" at bounding box center [503, 69] width 42 height 28
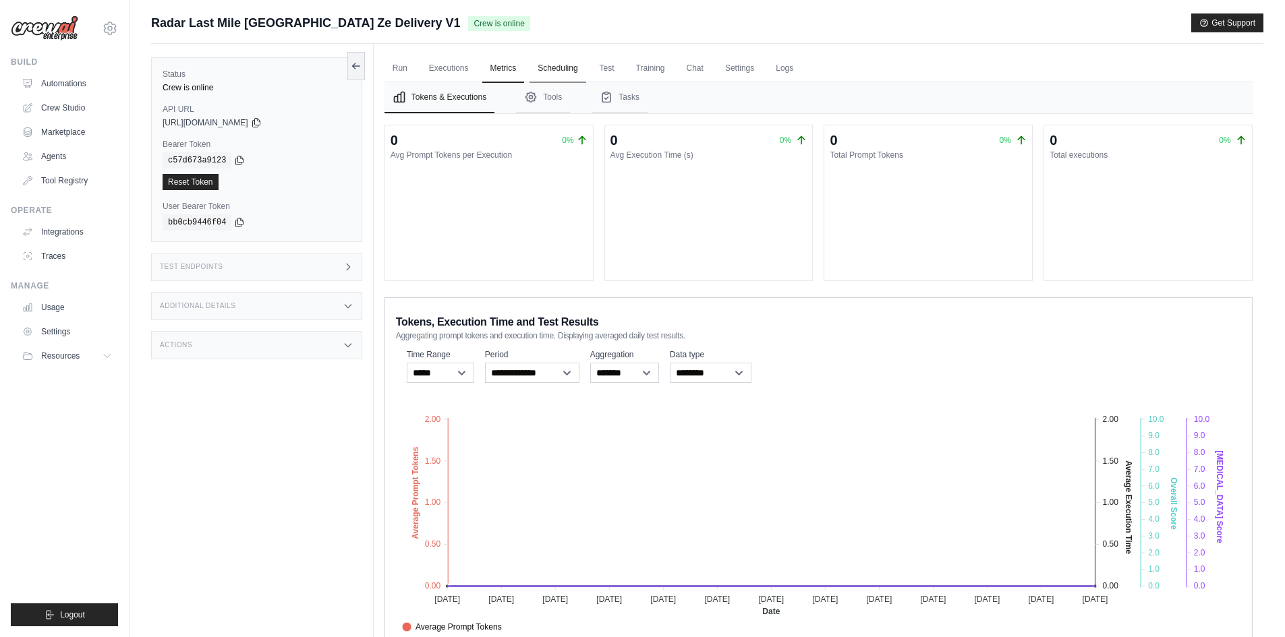
click at [569, 70] on link "Scheduling" at bounding box center [557, 69] width 56 height 28
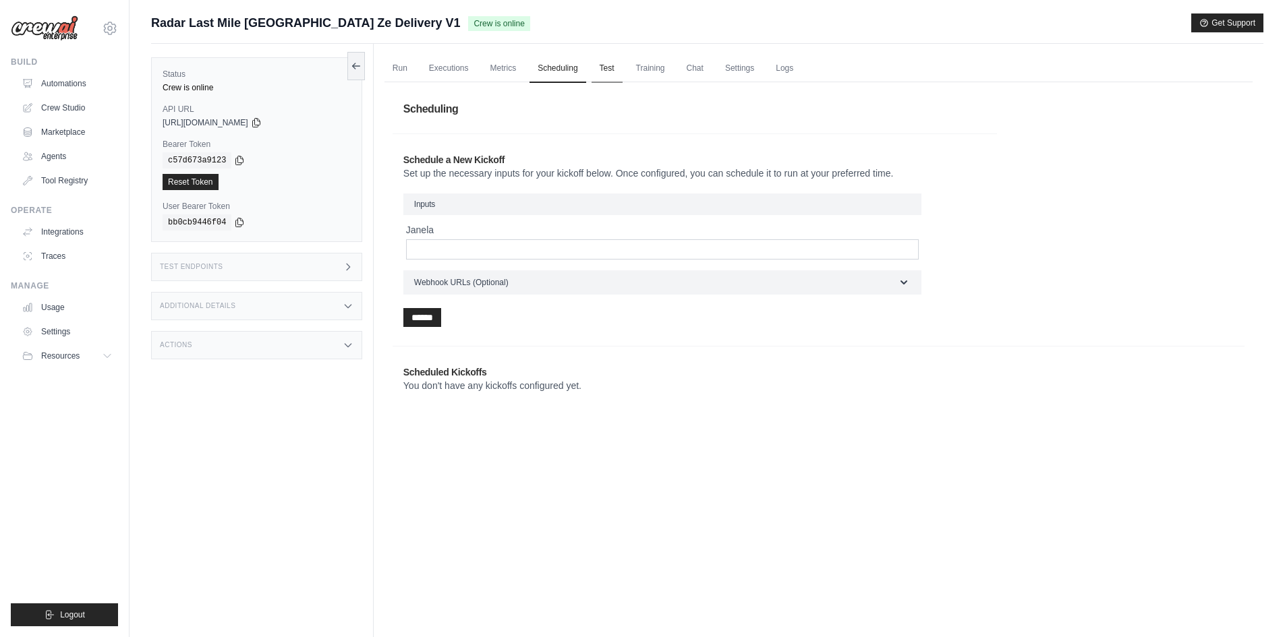
click at [612, 69] on link "Test" at bounding box center [606, 69] width 31 height 28
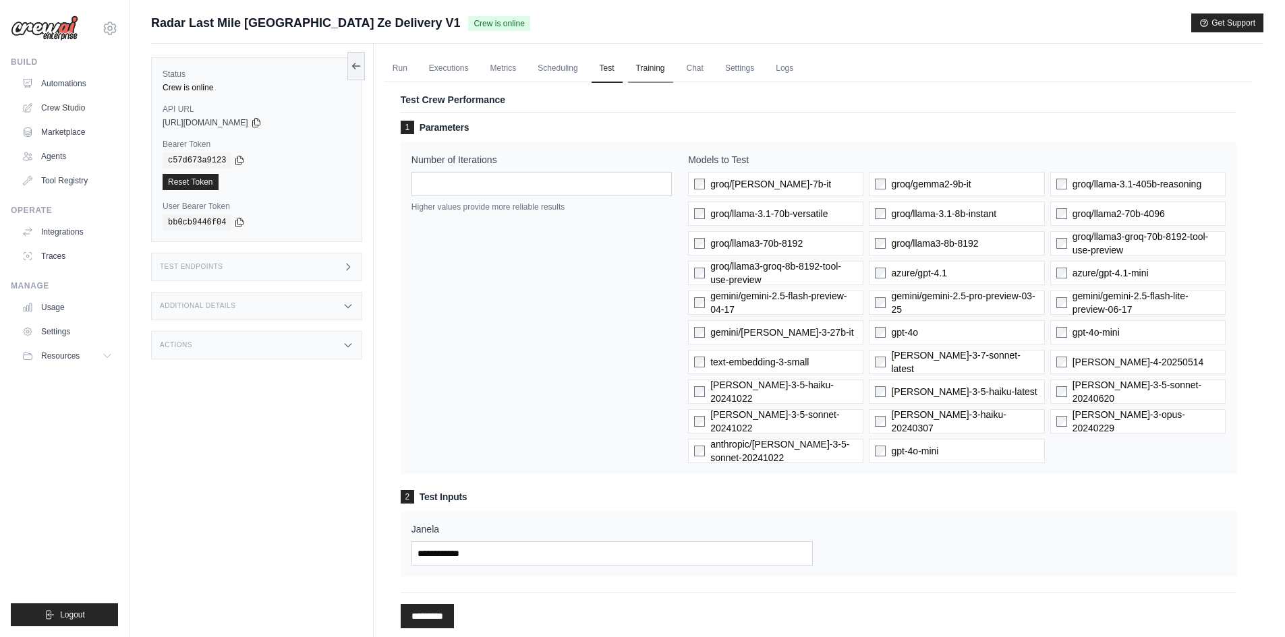
click at [650, 75] on link "Training" at bounding box center [650, 69] width 45 height 28
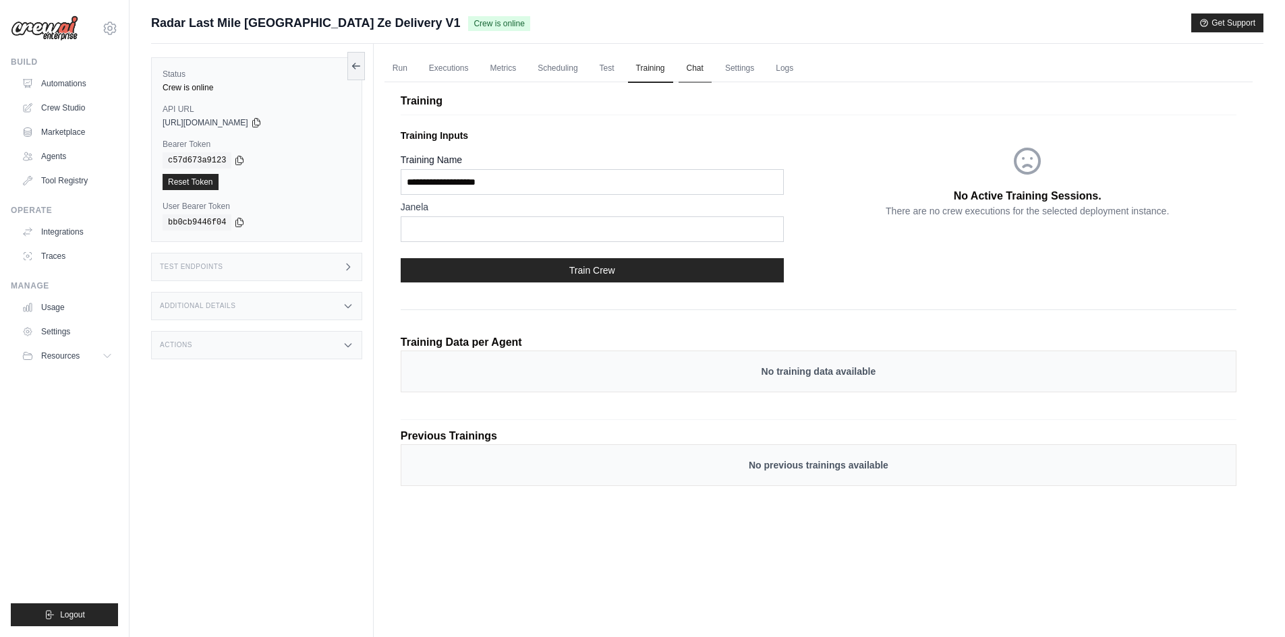
click at [691, 68] on link "Chat" at bounding box center [694, 69] width 33 height 28
click at [443, 71] on link "Executions" at bounding box center [449, 69] width 56 height 28
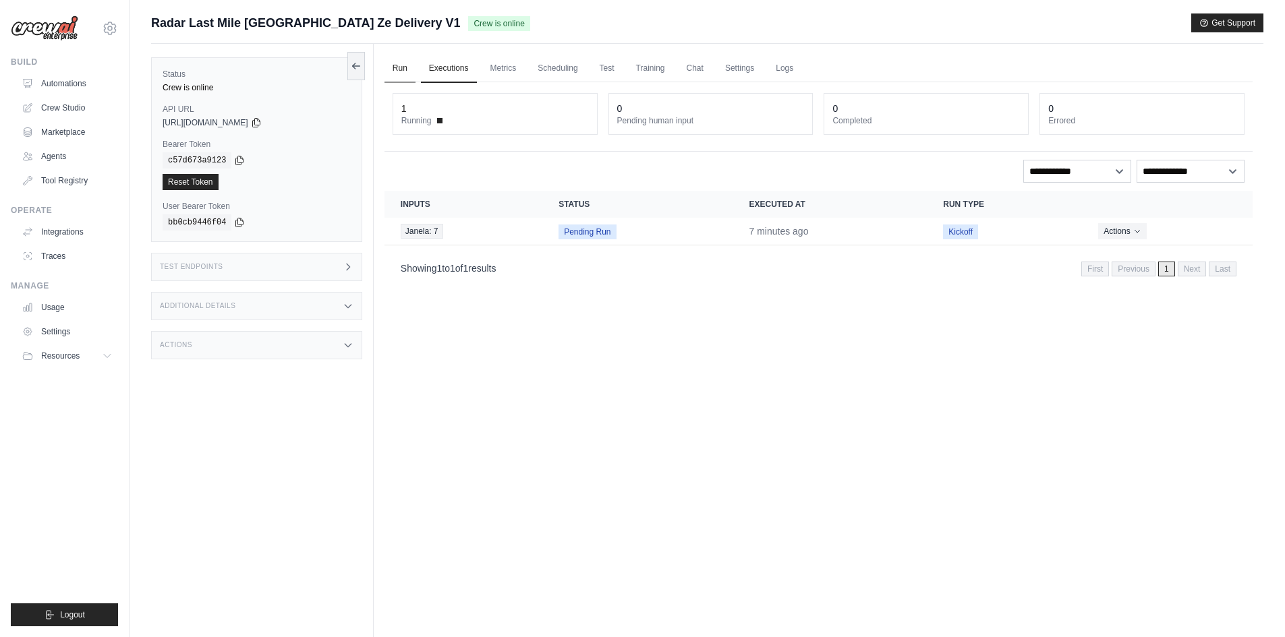
click at [398, 68] on link "Run" at bounding box center [399, 69] width 31 height 28
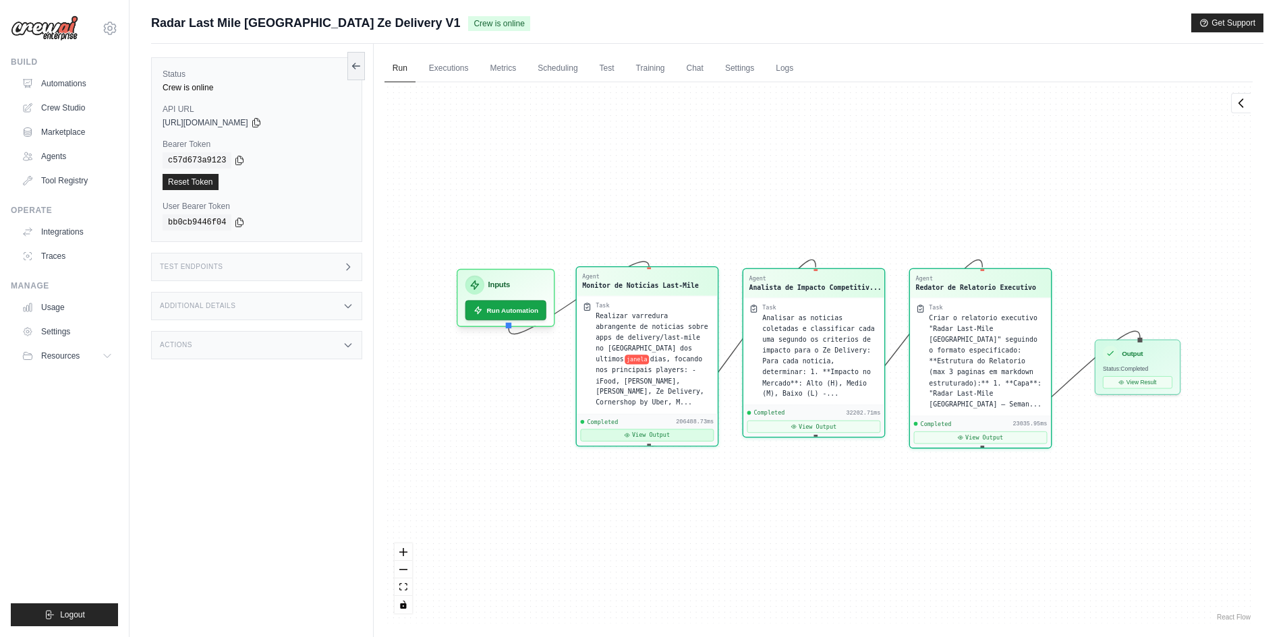
click at [646, 429] on button "View Output" at bounding box center [647, 435] width 134 height 12
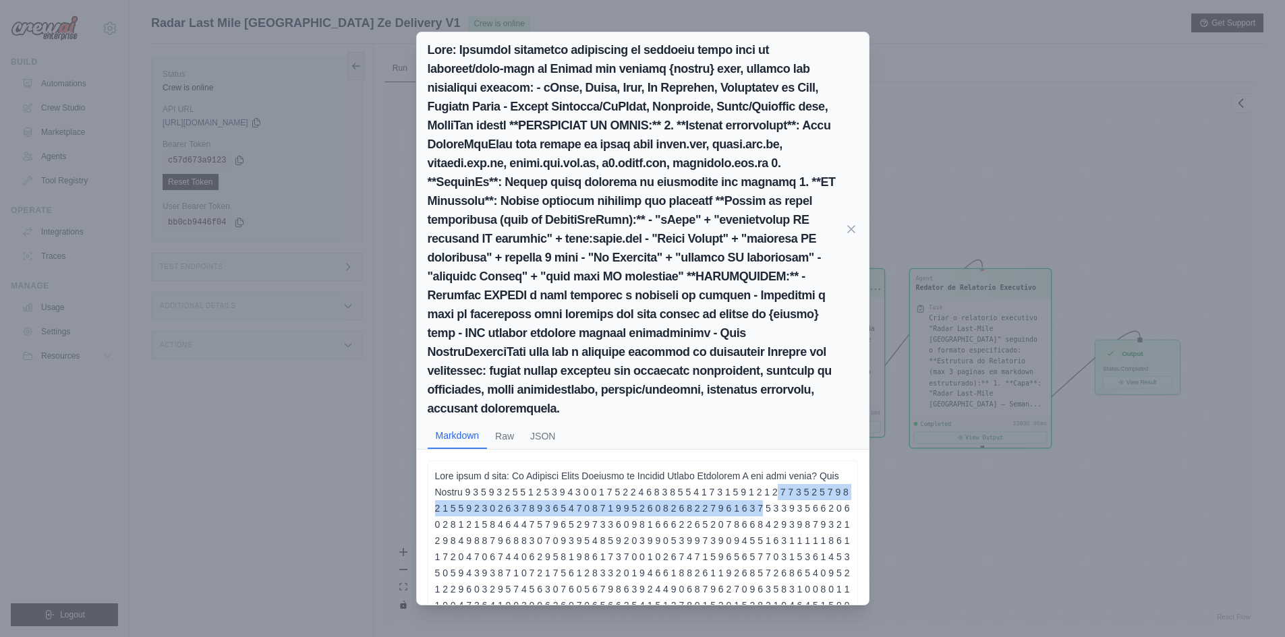
click at [963, 482] on div "Markdown Raw JSON Mais sobre o tema: Zé Delivery Ambev Delivery de Bebidas Prêm…" at bounding box center [642, 318] width 1285 height 637
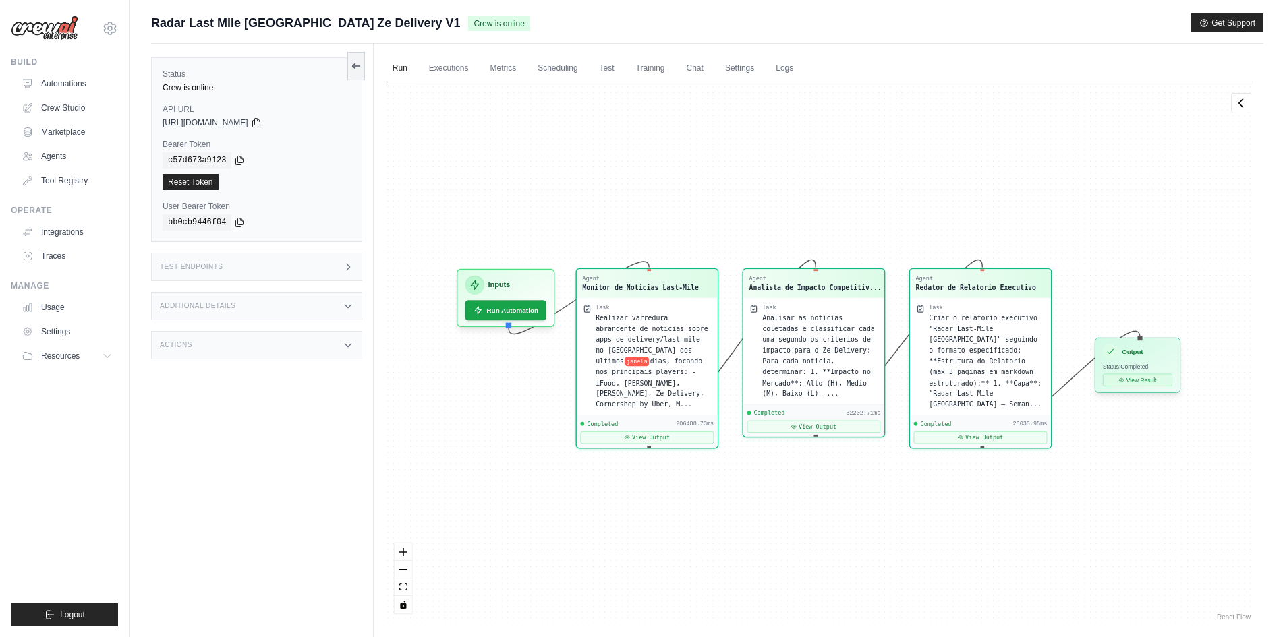
click at [1133, 382] on button "View Result" at bounding box center [1137, 380] width 69 height 12
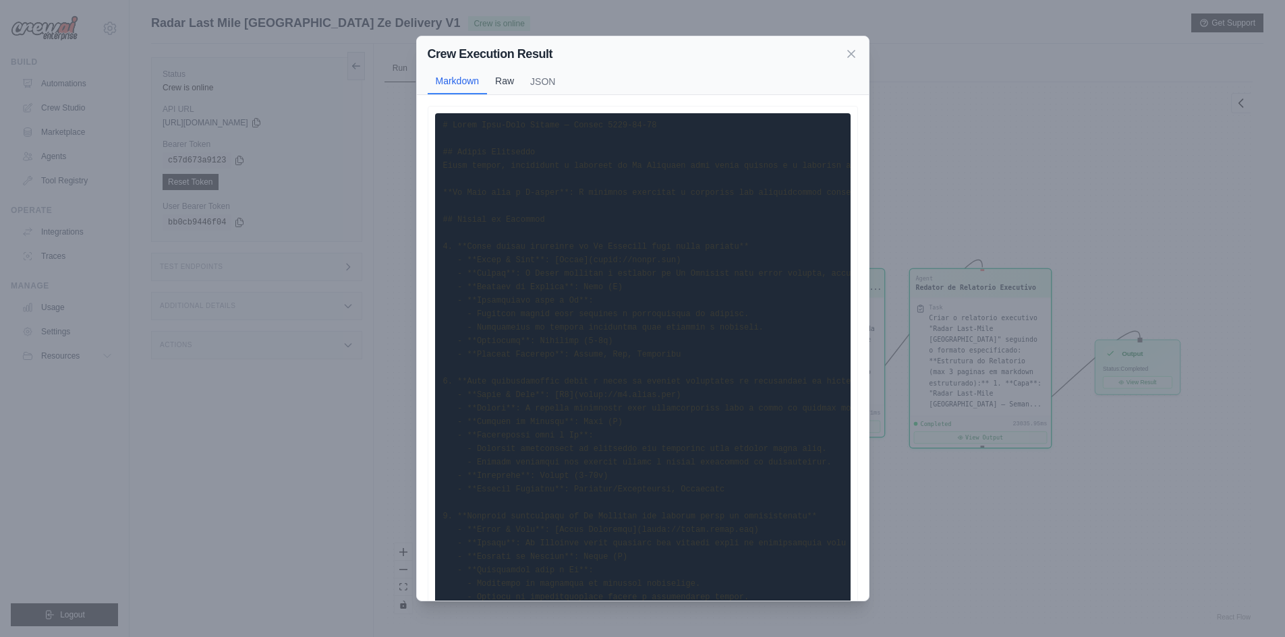
click at [498, 82] on button "Raw" at bounding box center [504, 81] width 35 height 26
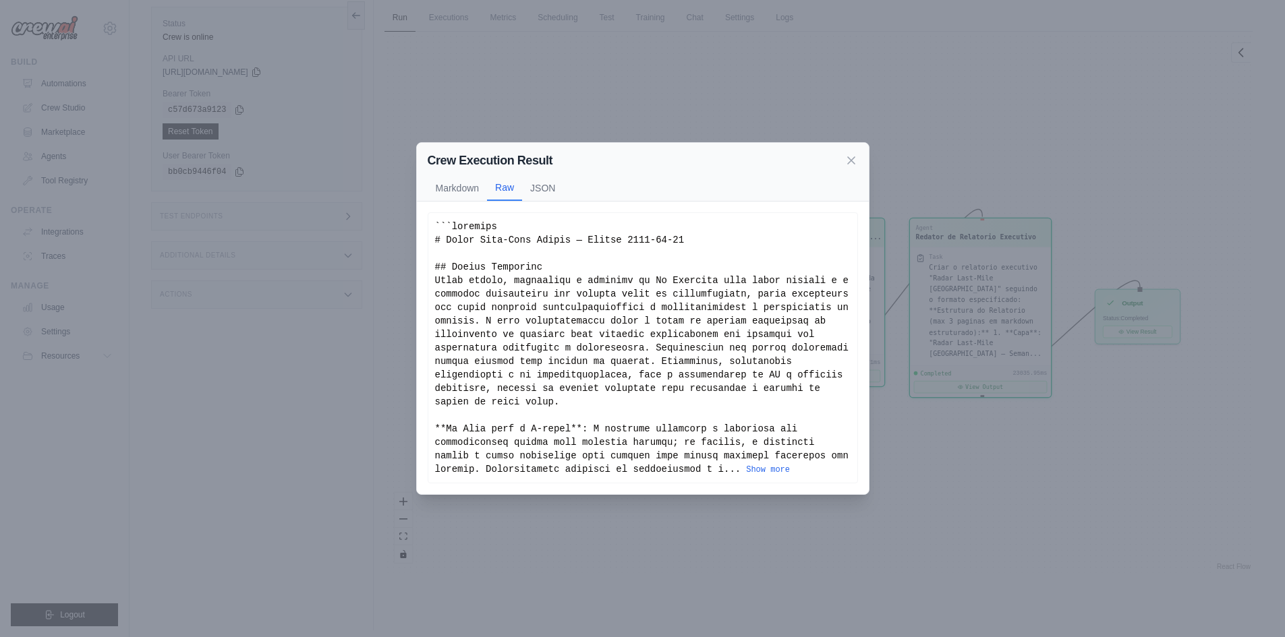
scroll to position [57, 0]
click at [577, 457] on div "... Show more" at bounding box center [642, 348] width 415 height 256
click at [746, 464] on button "Show more" at bounding box center [768, 469] width 44 height 11
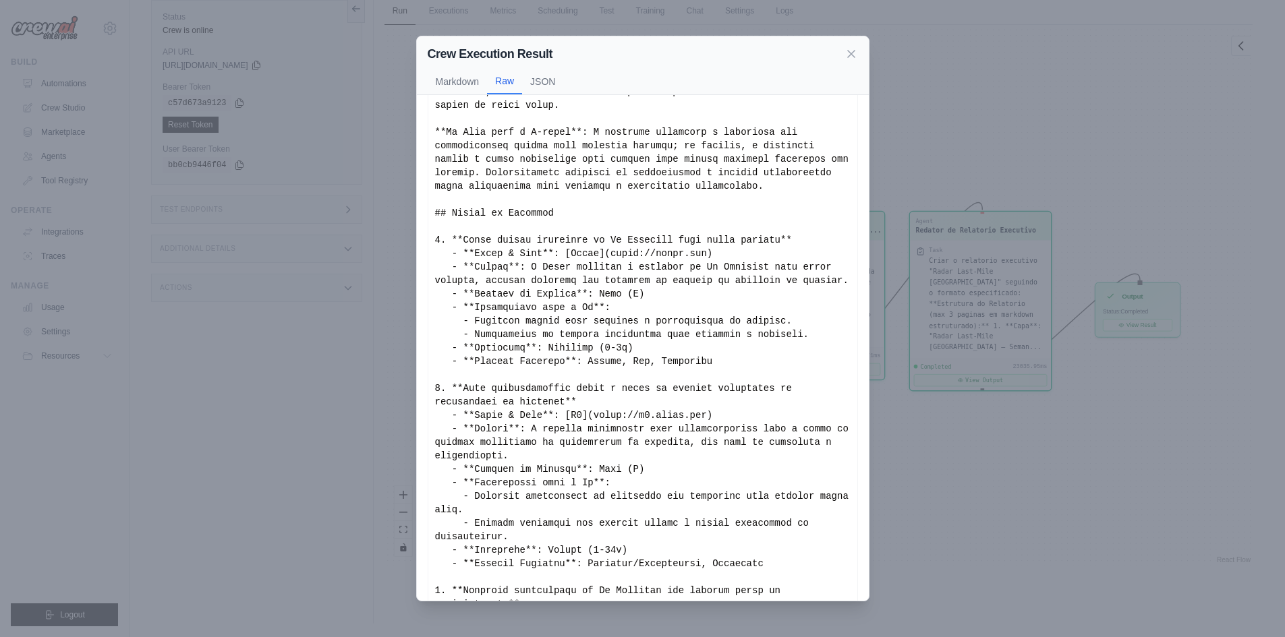
scroll to position [0, 0]
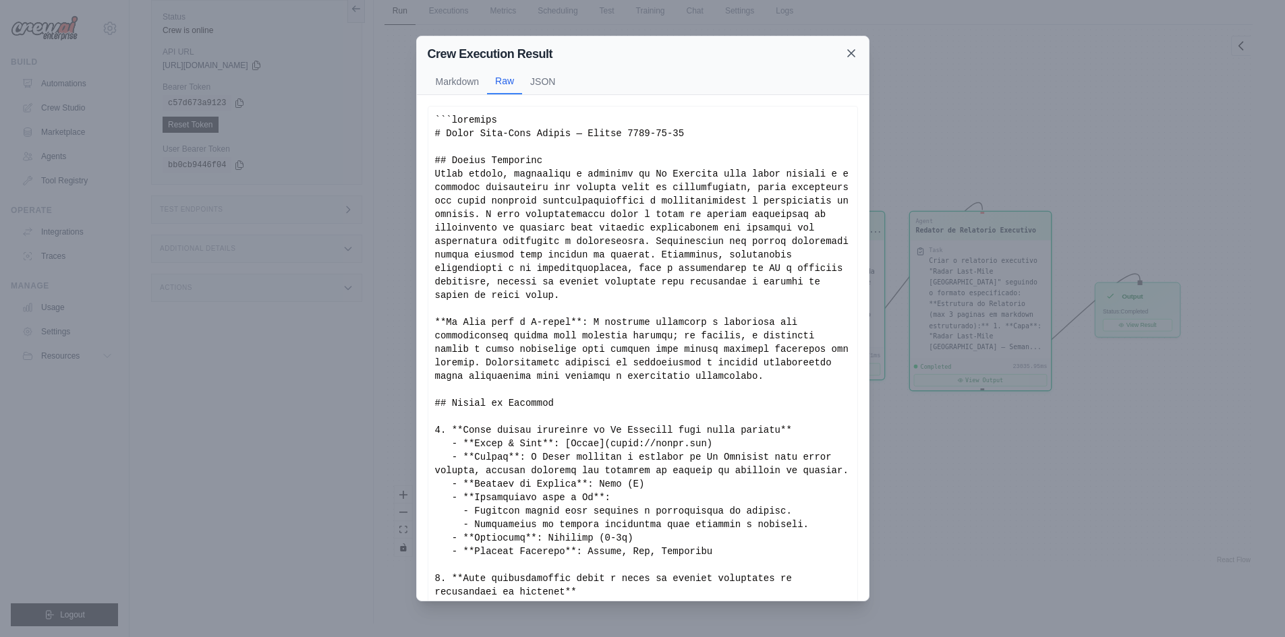
click at [854, 49] on icon at bounding box center [850, 53] width 13 height 13
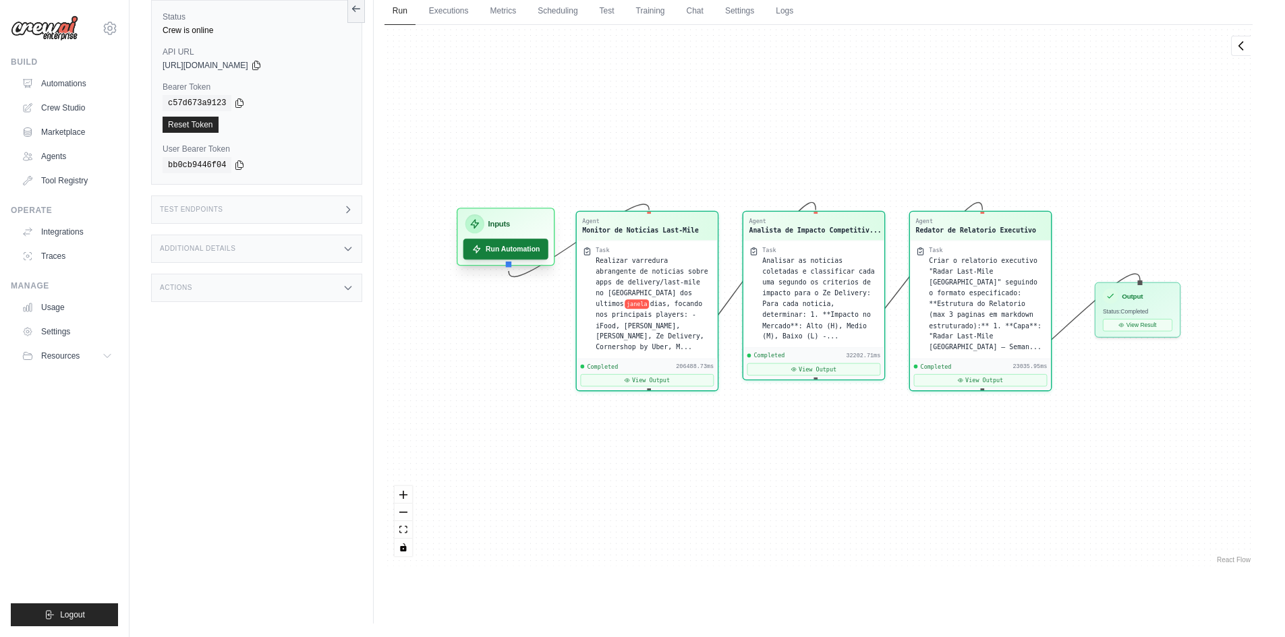
click at [529, 252] on button "Run Automation" at bounding box center [505, 249] width 85 height 21
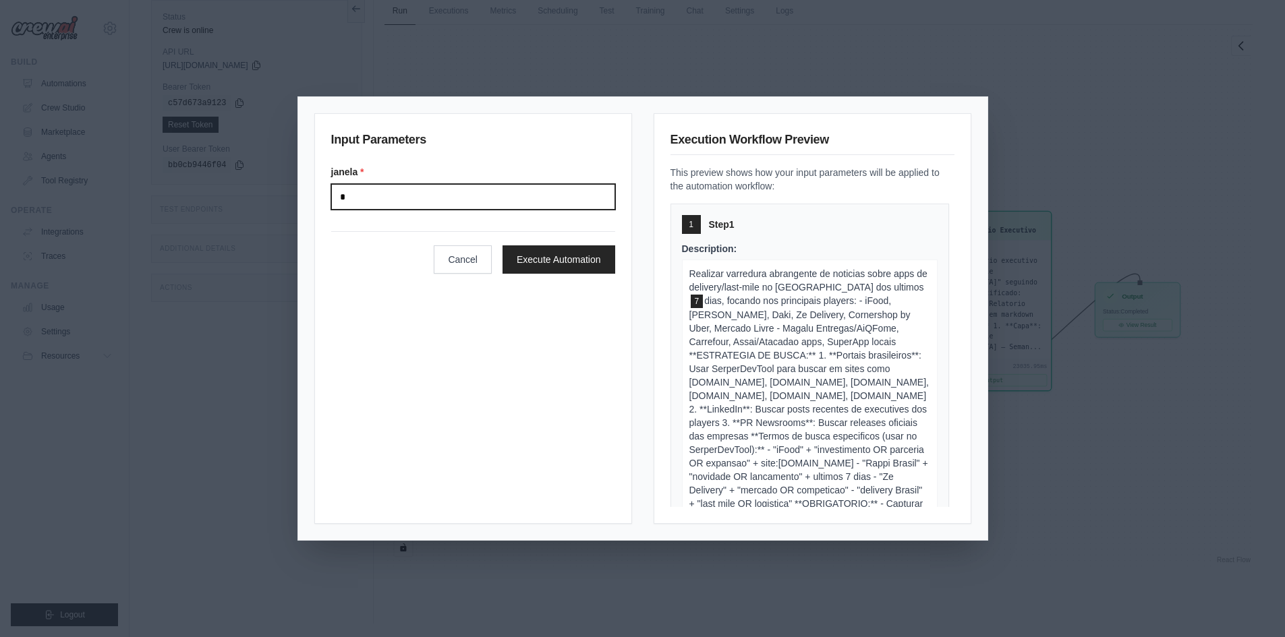
click at [379, 187] on input "*" at bounding box center [473, 197] width 284 height 26
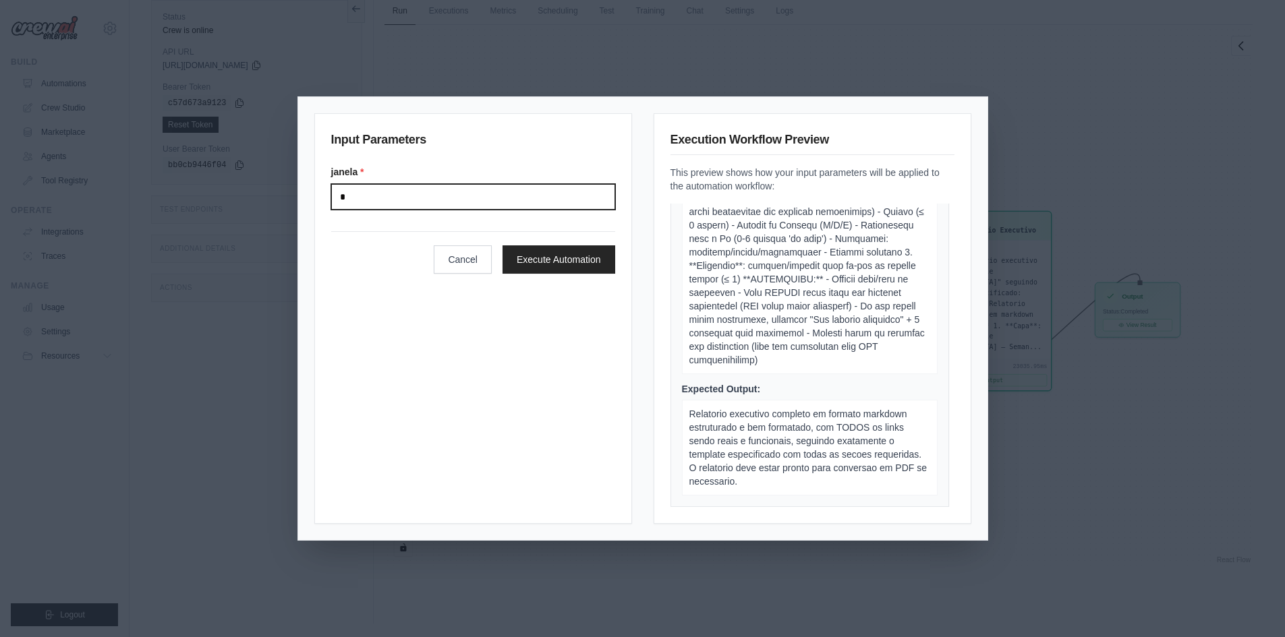
scroll to position [1140, 0]
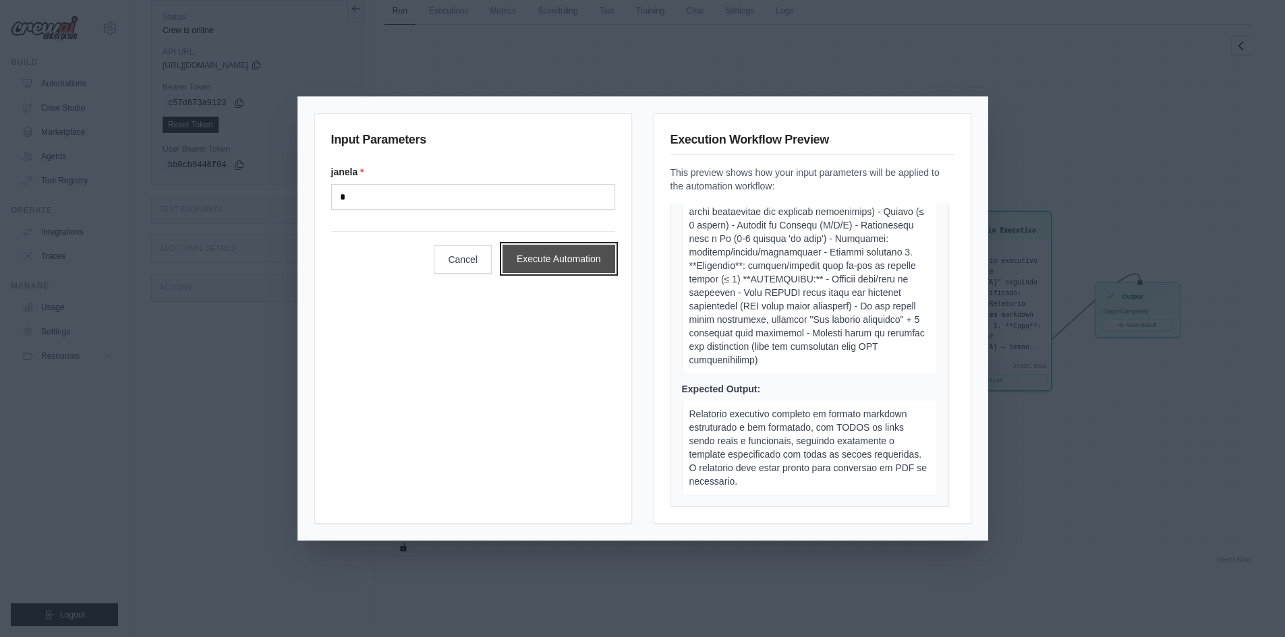
click at [533, 257] on button "Execute Automation" at bounding box center [558, 259] width 113 height 28
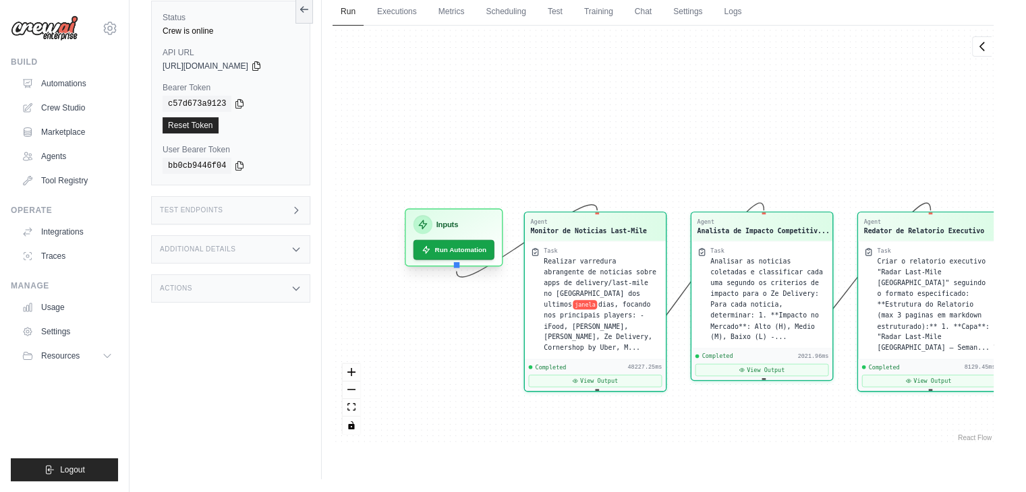
scroll to position [3875, 0]
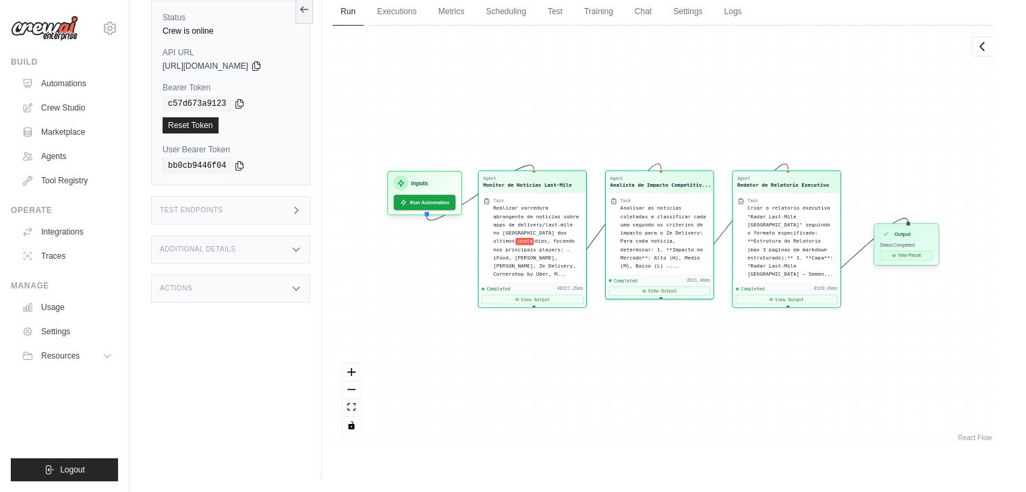
click at [923, 256] on button "View Result" at bounding box center [905, 255] width 53 height 9
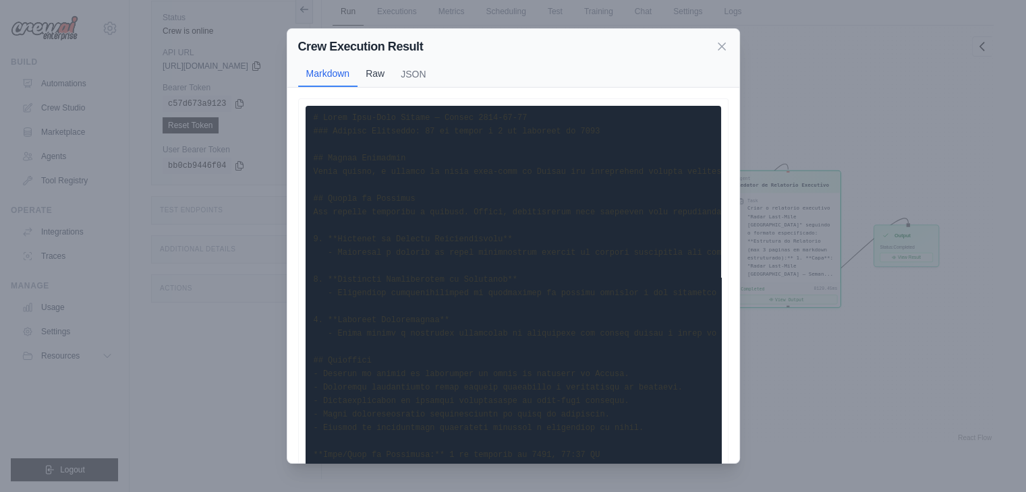
click at [364, 70] on button "Raw" at bounding box center [374, 74] width 35 height 26
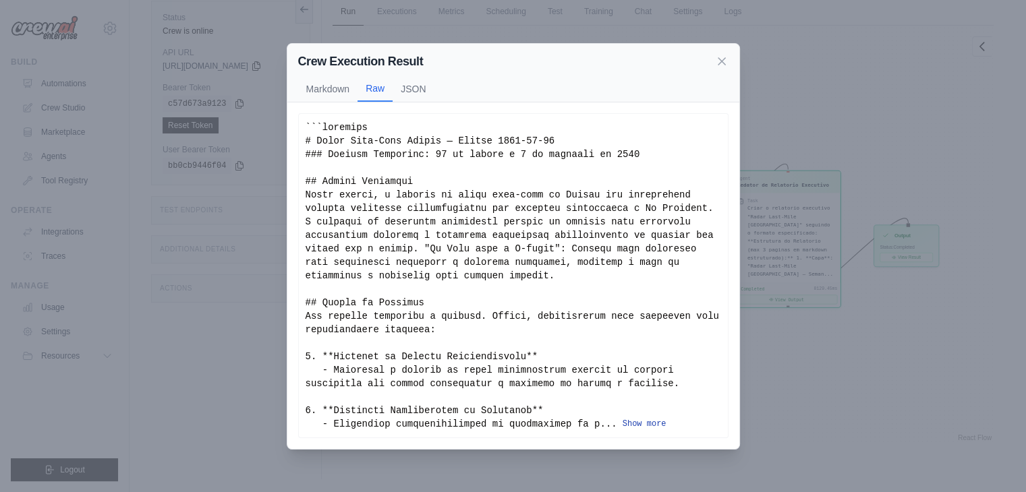
click at [623, 420] on button "Show more" at bounding box center [645, 424] width 44 height 11
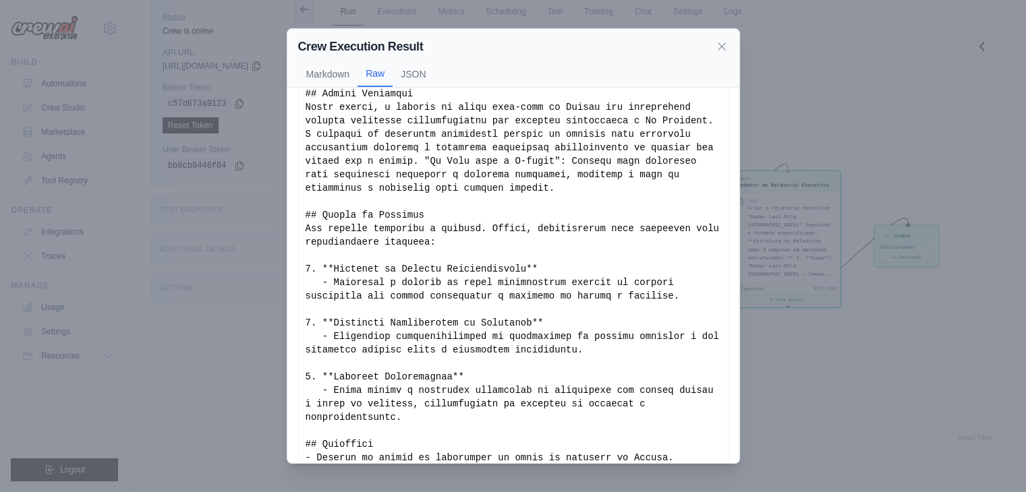
scroll to position [0, 0]
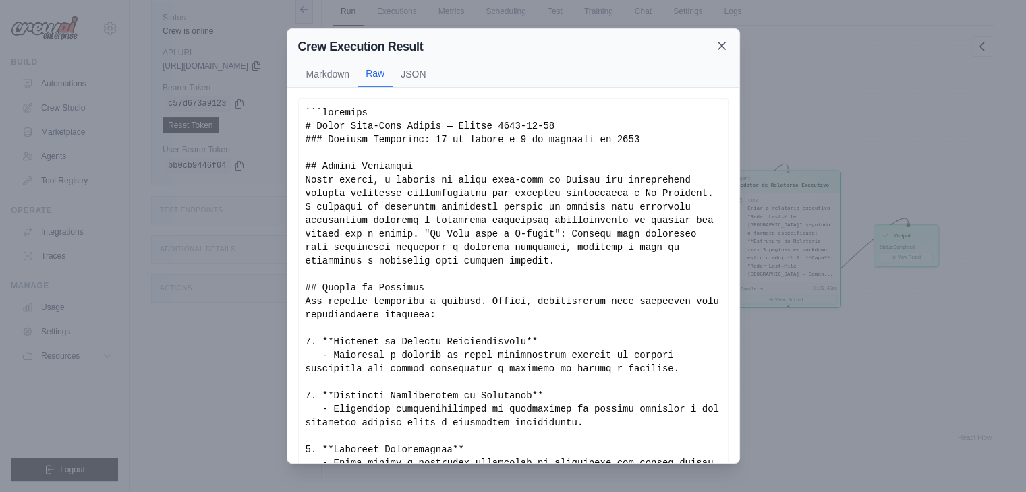
click at [720, 50] on icon at bounding box center [721, 45] width 13 height 13
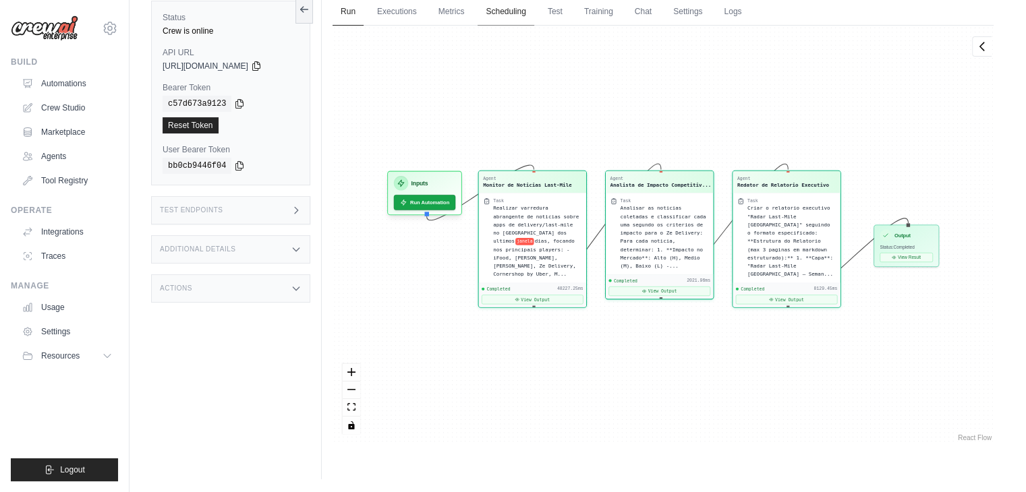
click at [519, 15] on link "Scheduling" at bounding box center [506, 12] width 56 height 28
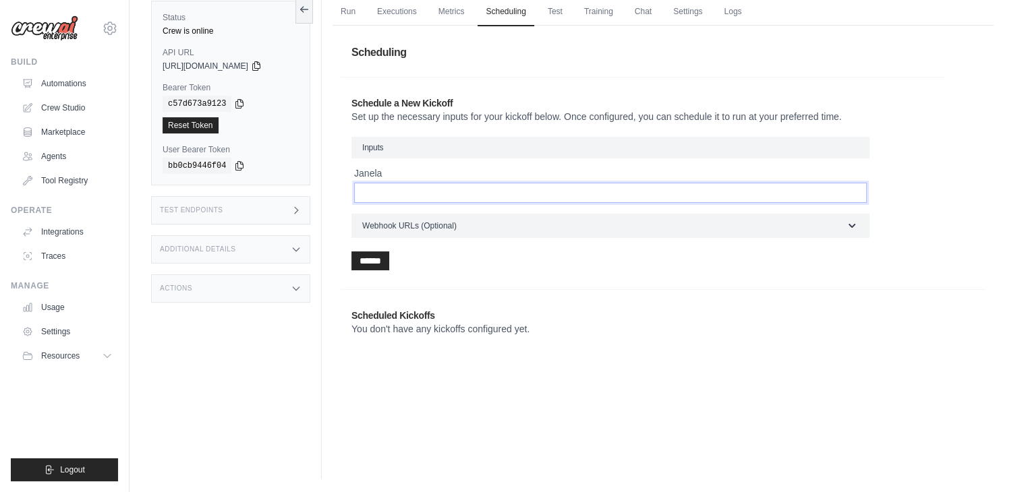
click at [427, 198] on input "Janela" at bounding box center [610, 193] width 513 height 20
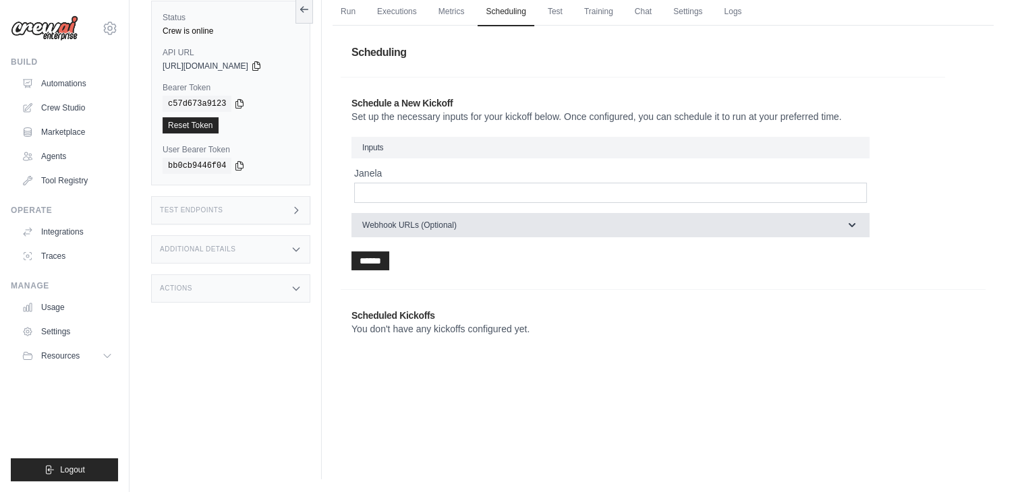
click at [436, 227] on span "Webhook URLs (Optional)" at bounding box center [409, 225] width 94 height 11
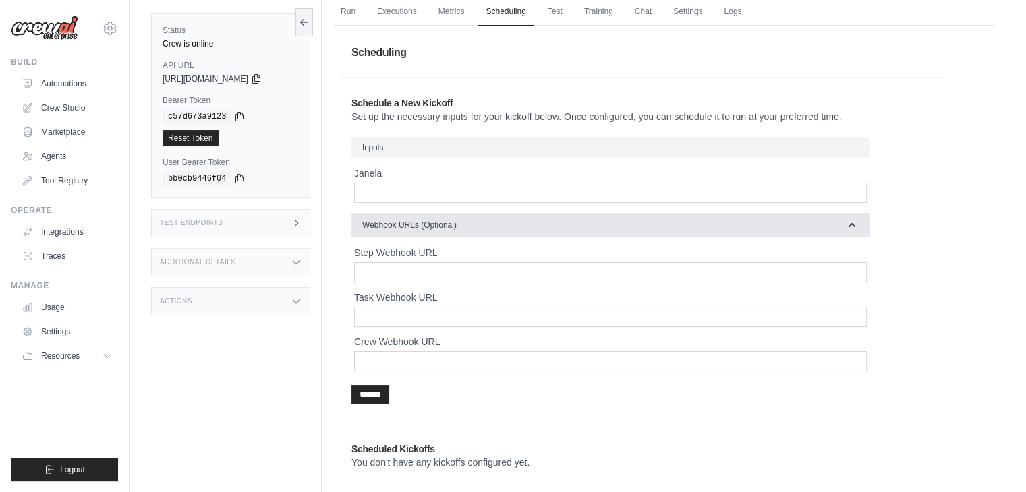
click at [436, 227] on span "Webhook URLs (Optional)" at bounding box center [409, 225] width 94 height 11
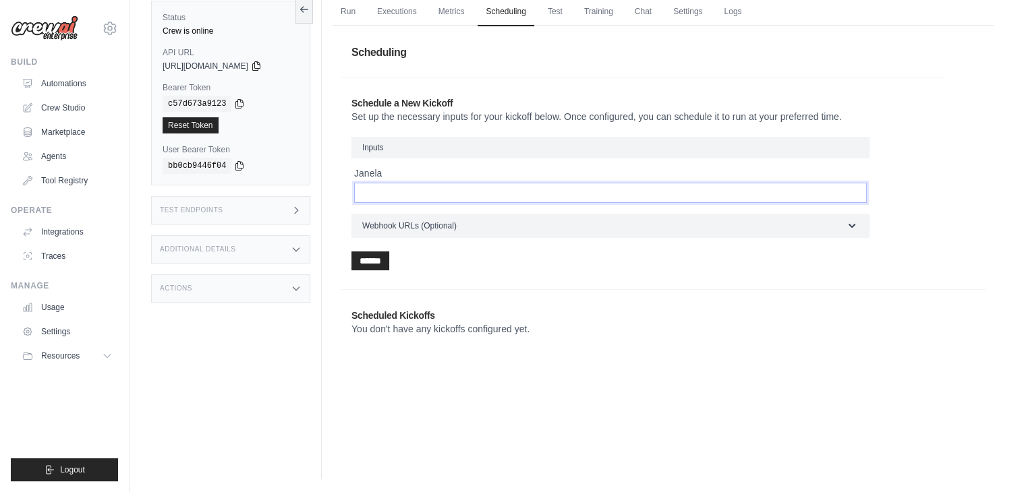
click at [394, 187] on input "Janela" at bounding box center [610, 193] width 513 height 20
type input "*"
click at [596, 271] on div "Schedule a New Kickoff Set up the necessary inputs for your kickoff below. Once…" at bounding box center [643, 184] width 604 height 196
click at [382, 257] on input "******" at bounding box center [370, 261] width 38 height 19
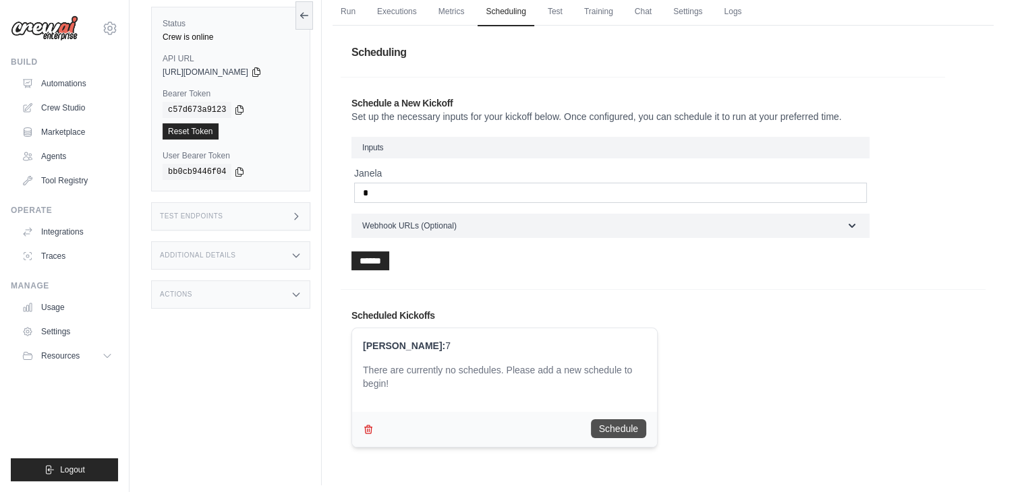
click at [608, 428] on button "Schedule" at bounding box center [618, 429] width 55 height 19
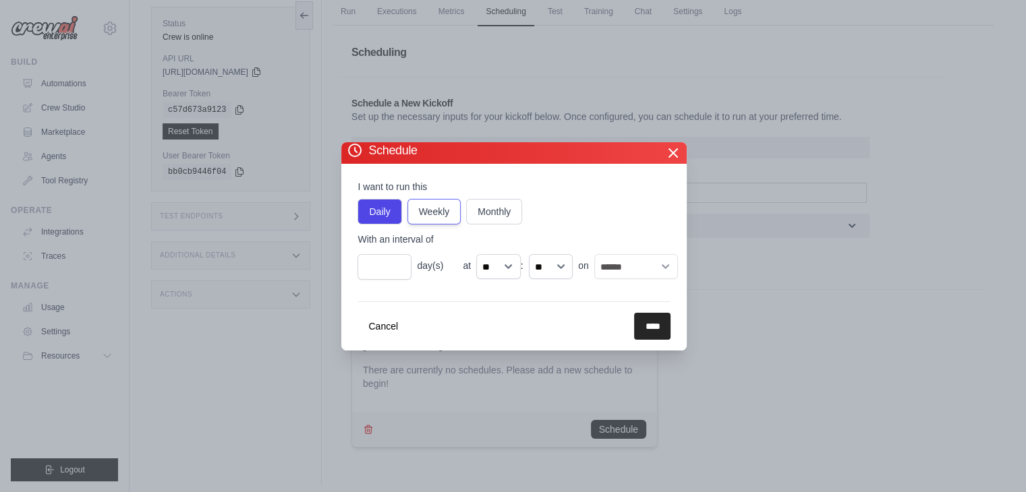
click at [434, 211] on label "Weekly" at bounding box center [434, 212] width 54 height 26
click at [507, 270] on select "** ** ** ** ** ** ** ** ** ** ** ** ** ** ** ** ** ** ** ** ** ** ** **" at bounding box center [498, 267] width 45 height 26
select select "**"
click at [476, 254] on select "** ** ** ** ** ** ** ** ** ** ** ** ** ** ** ** ** ** ** ** ** ** ** **" at bounding box center [498, 267] width 45 height 26
click at [653, 326] on input "****" at bounding box center [652, 326] width 36 height 27
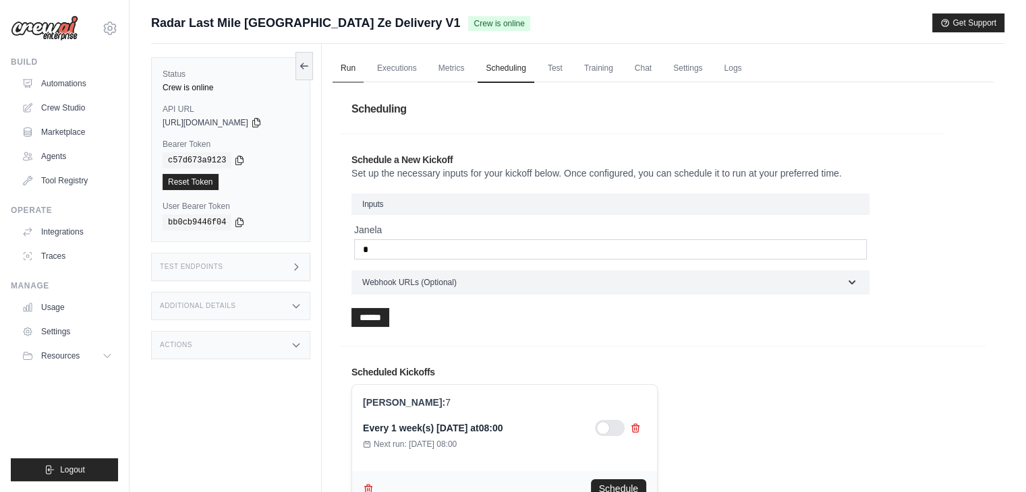
click at [353, 71] on link "Run" at bounding box center [348, 69] width 31 height 28
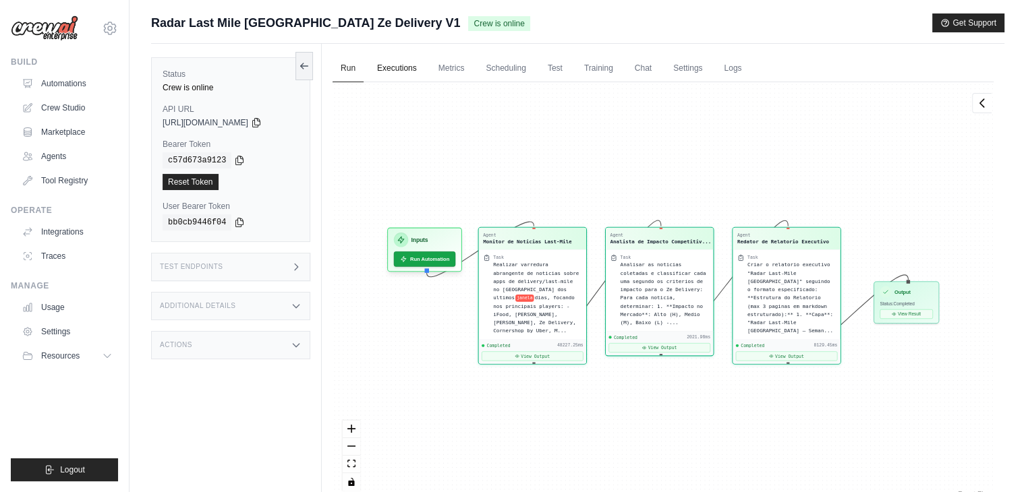
click at [401, 71] on link "Executions" at bounding box center [397, 69] width 56 height 28
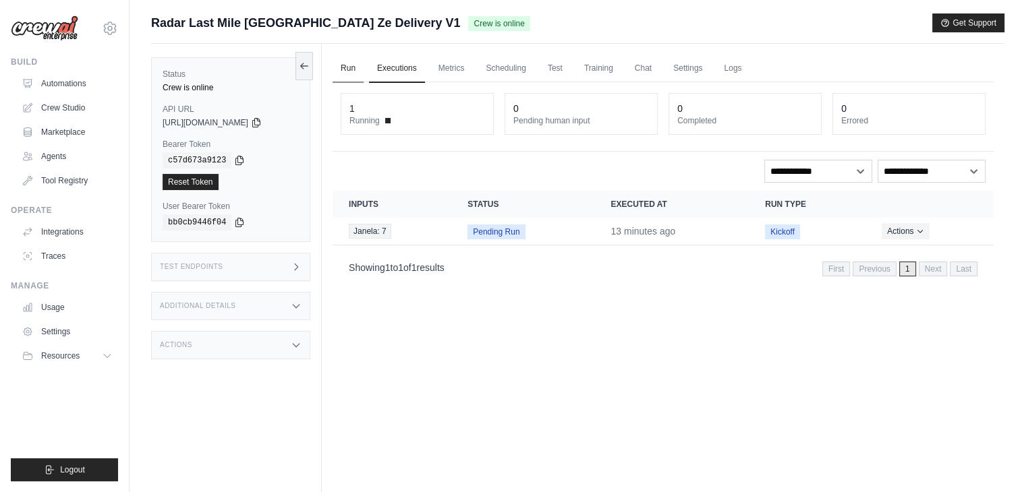
click at [342, 69] on link "Run" at bounding box center [348, 69] width 31 height 28
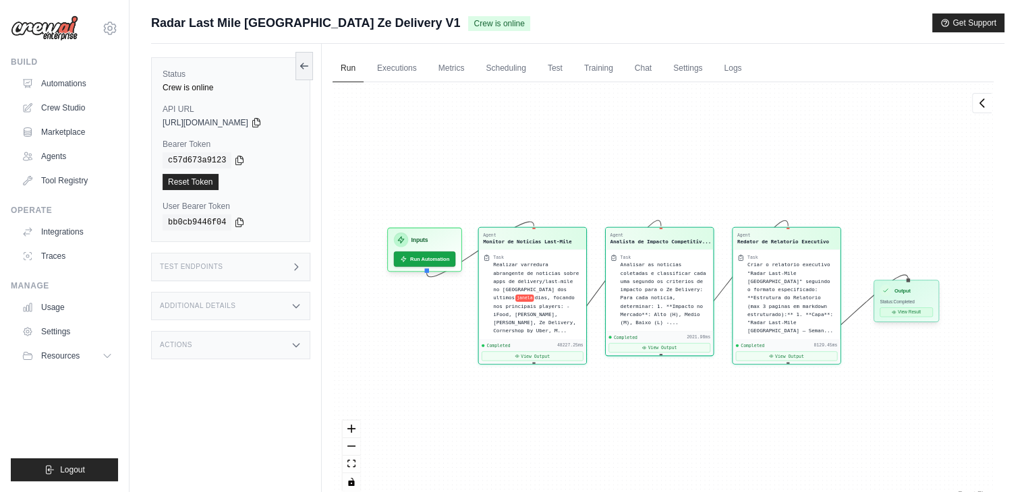
click at [912, 312] on button "View Result" at bounding box center [905, 312] width 53 height 9
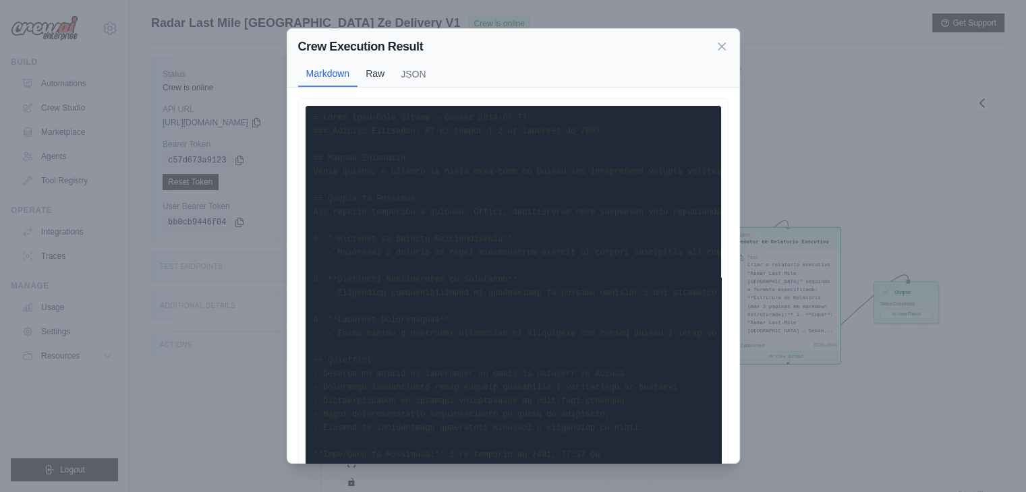
click at [382, 69] on button "Raw" at bounding box center [374, 74] width 35 height 26
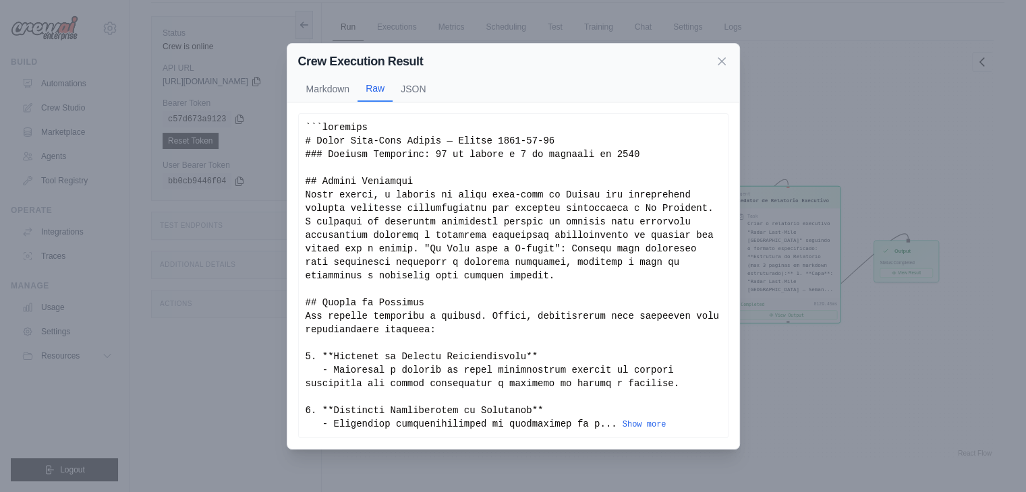
scroll to position [57, 0]
click at [623, 419] on button "Show more" at bounding box center [645, 424] width 44 height 11
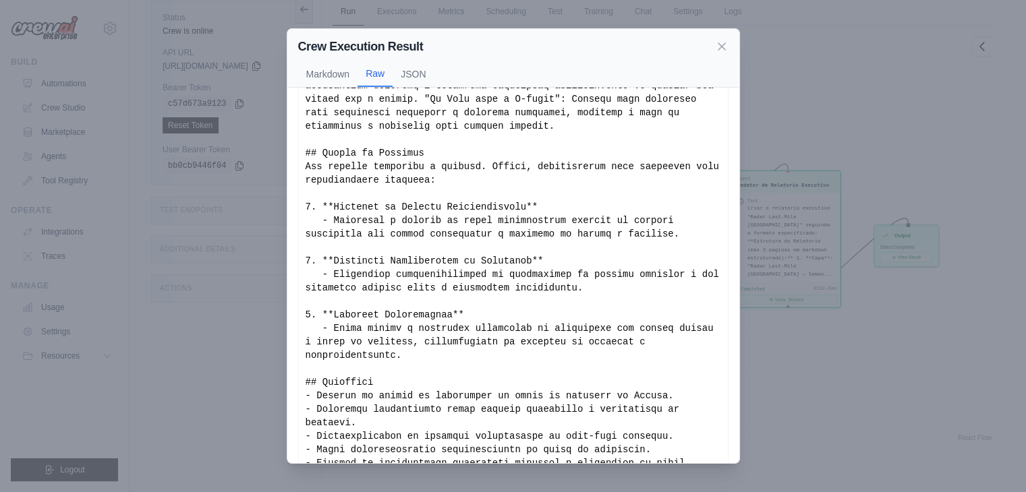
scroll to position [173, 0]
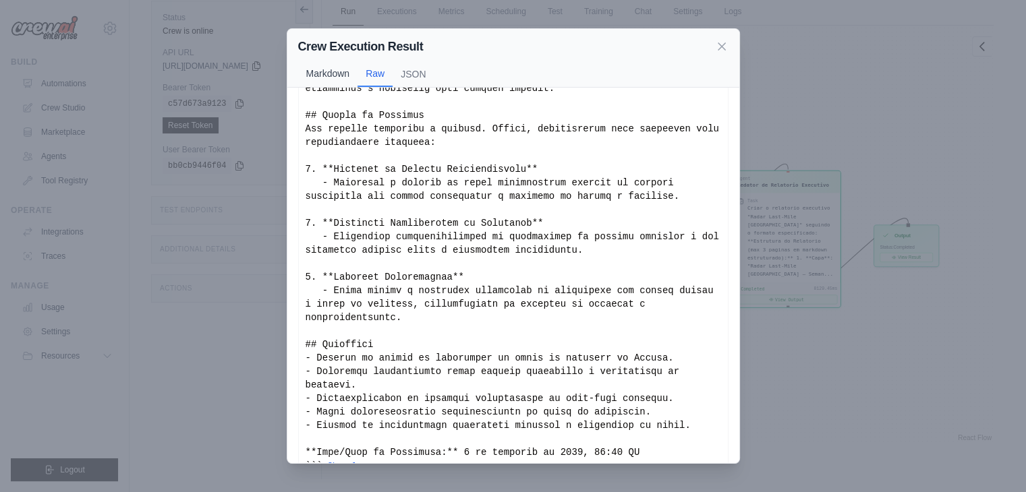
click at [324, 70] on button "Markdown" at bounding box center [328, 74] width 60 height 26
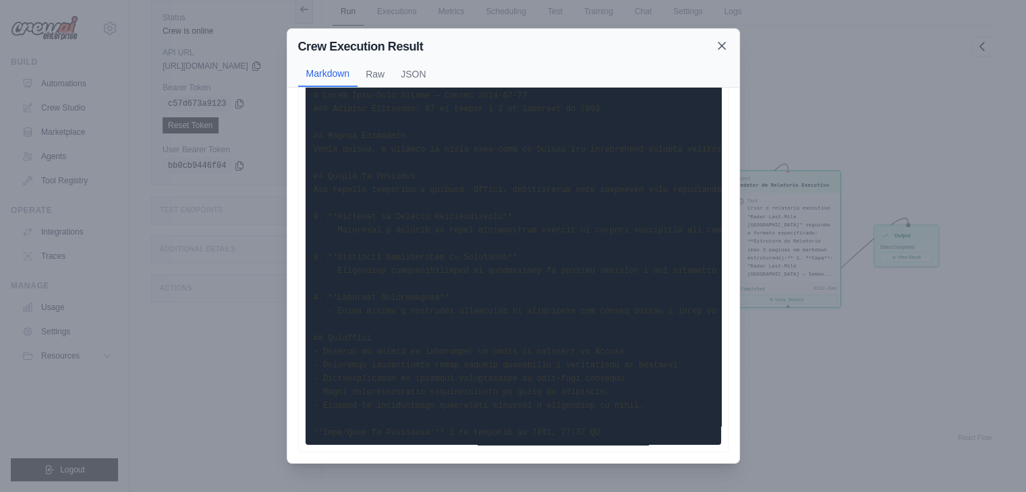
click at [721, 50] on icon at bounding box center [721, 45] width 13 height 13
